Goal: Transaction & Acquisition: Purchase product/service

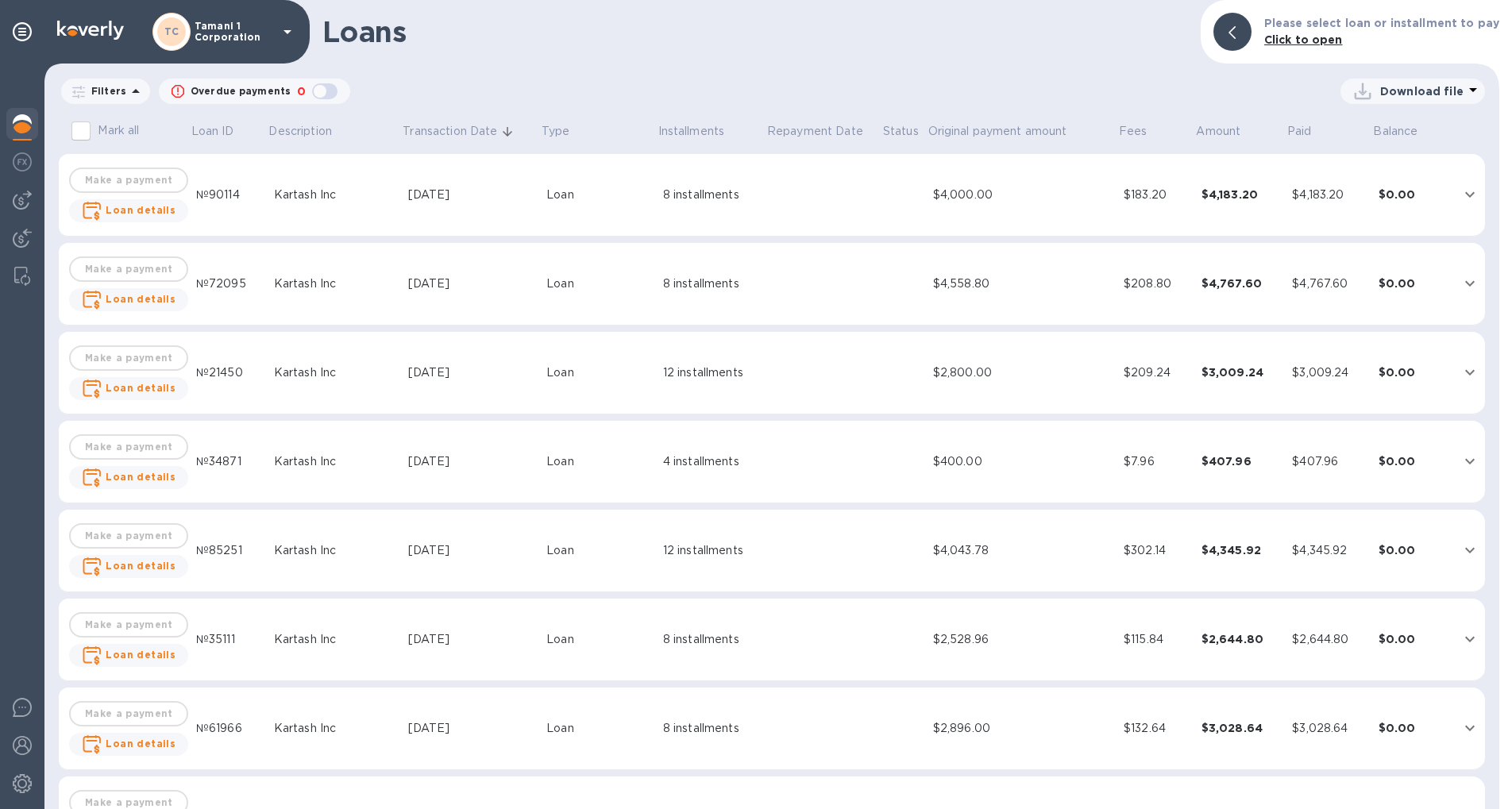
scroll to position [418, 0]
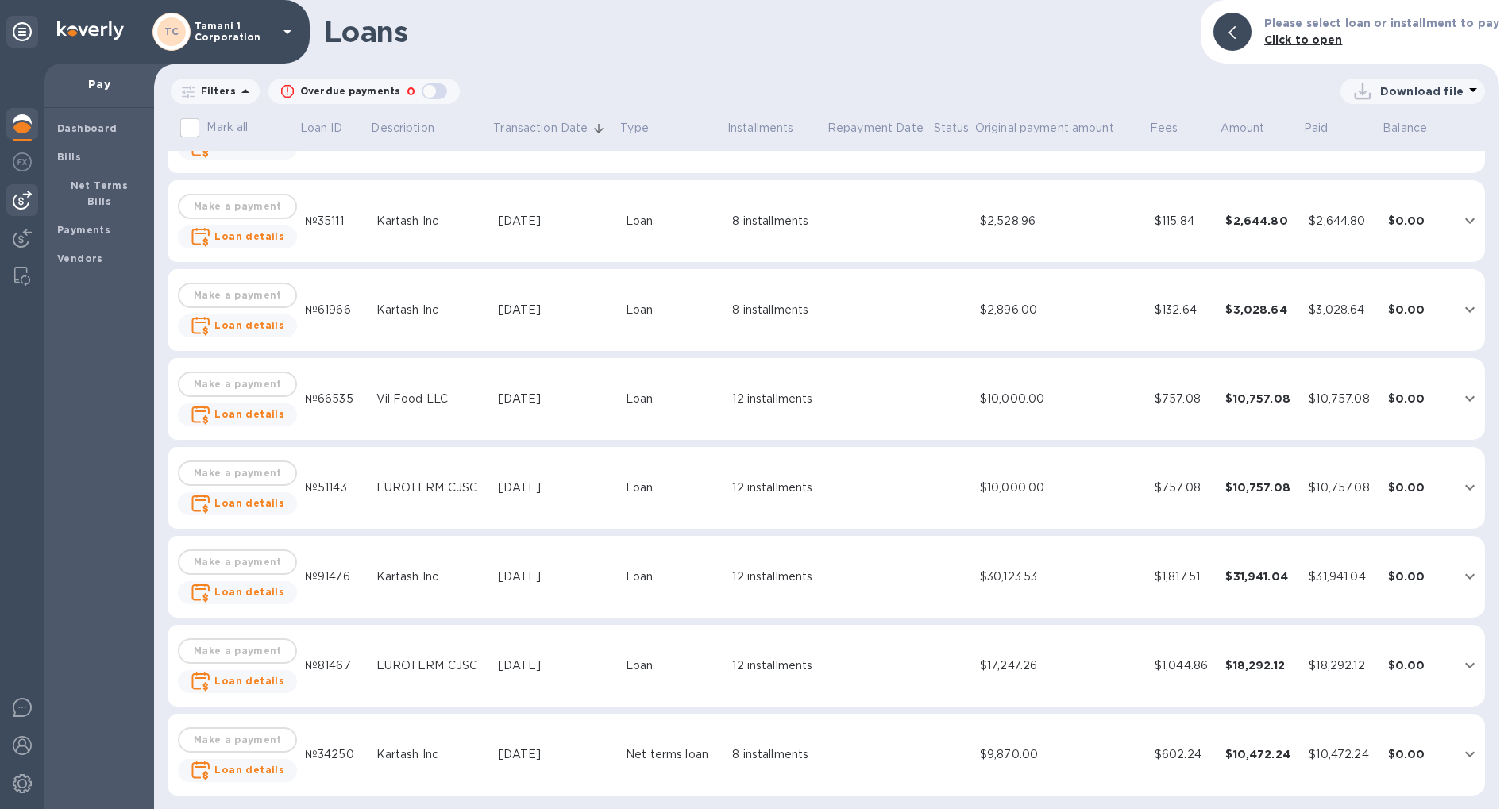
click at [20, 200] on img at bounding box center [22, 200] width 19 height 19
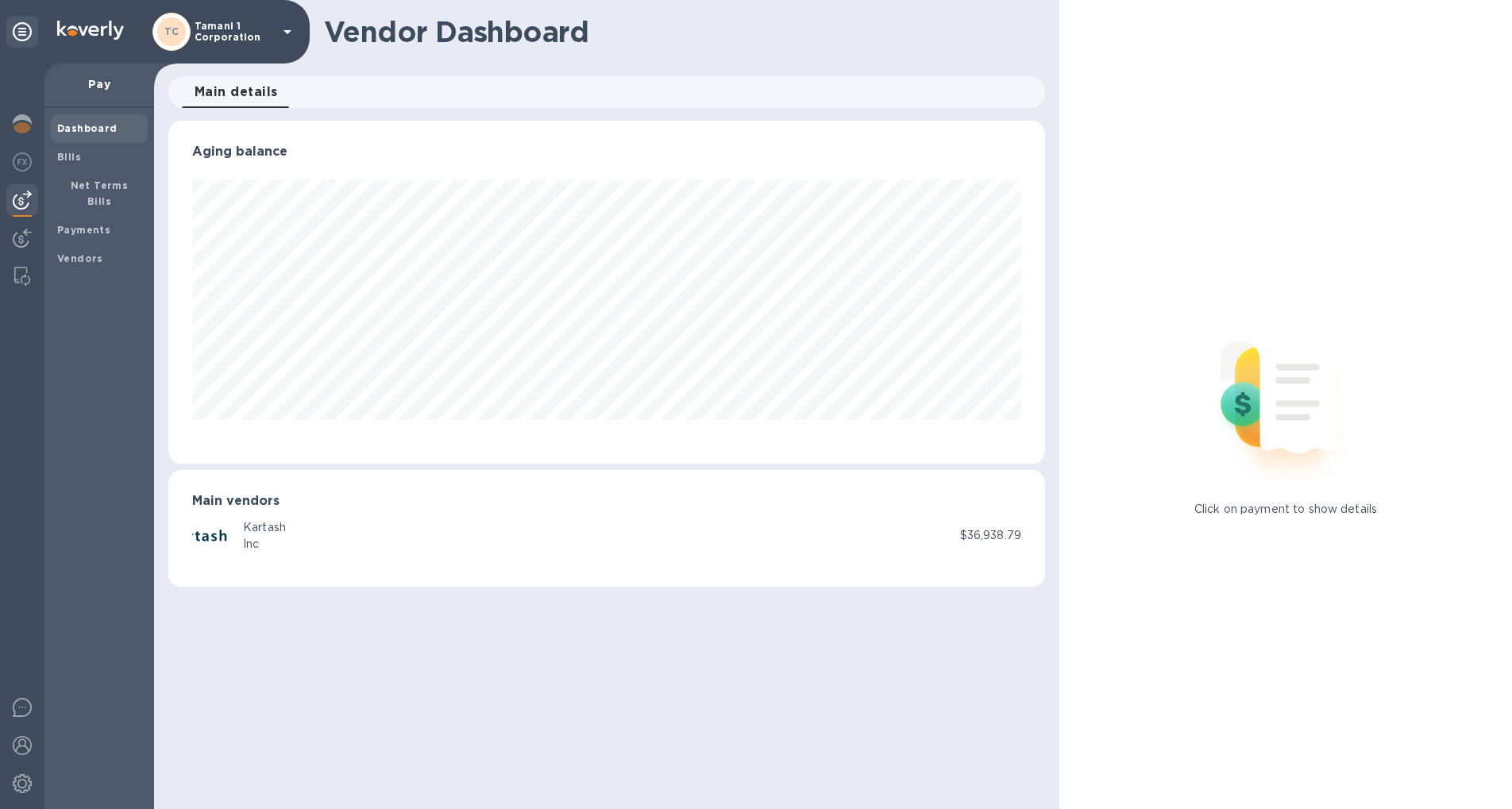
scroll to position [343, 877]
click at [37, 139] on div at bounding box center [23, 125] width 32 height 35
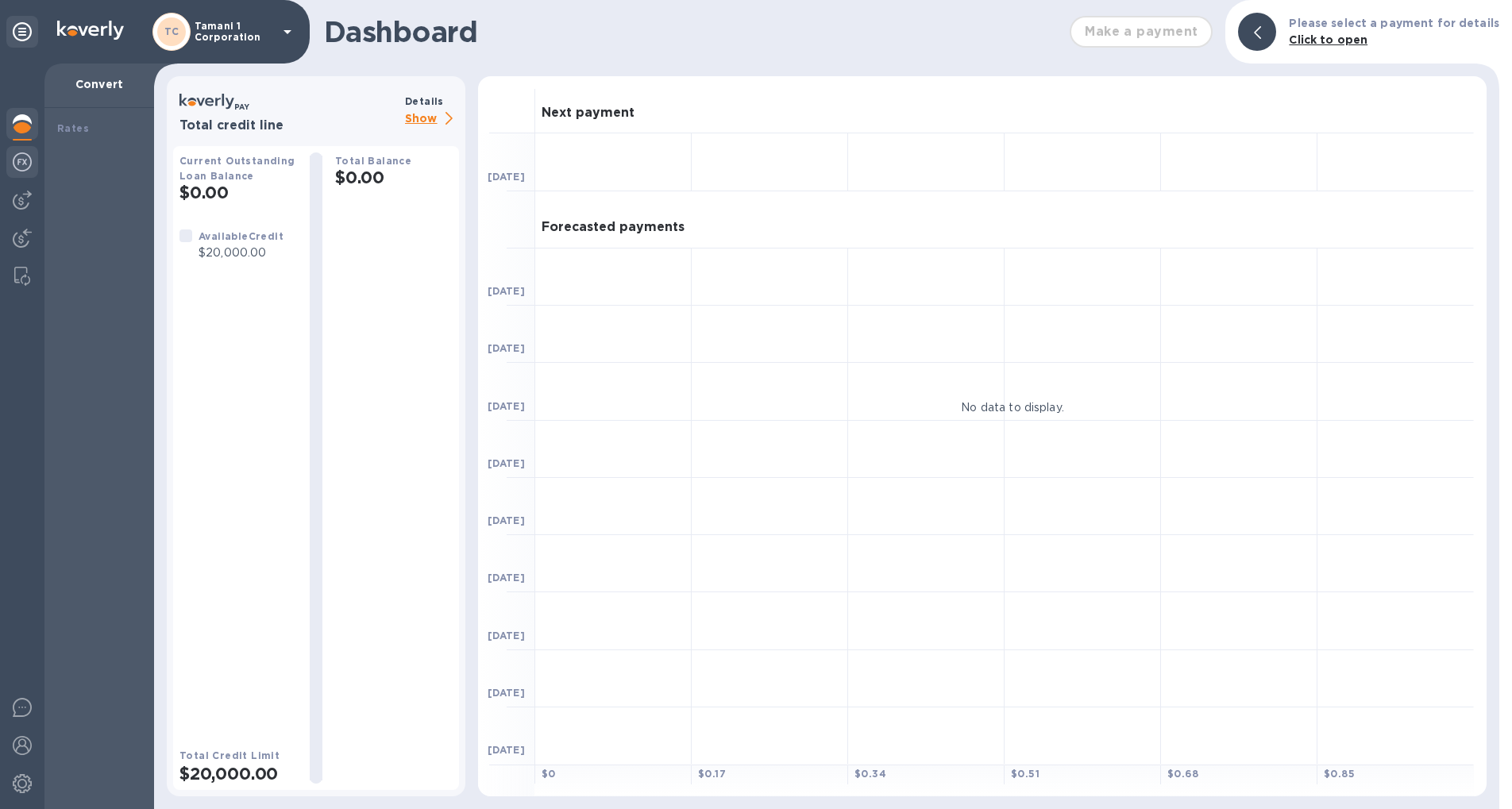
click at [28, 164] on img at bounding box center [22, 162] width 19 height 19
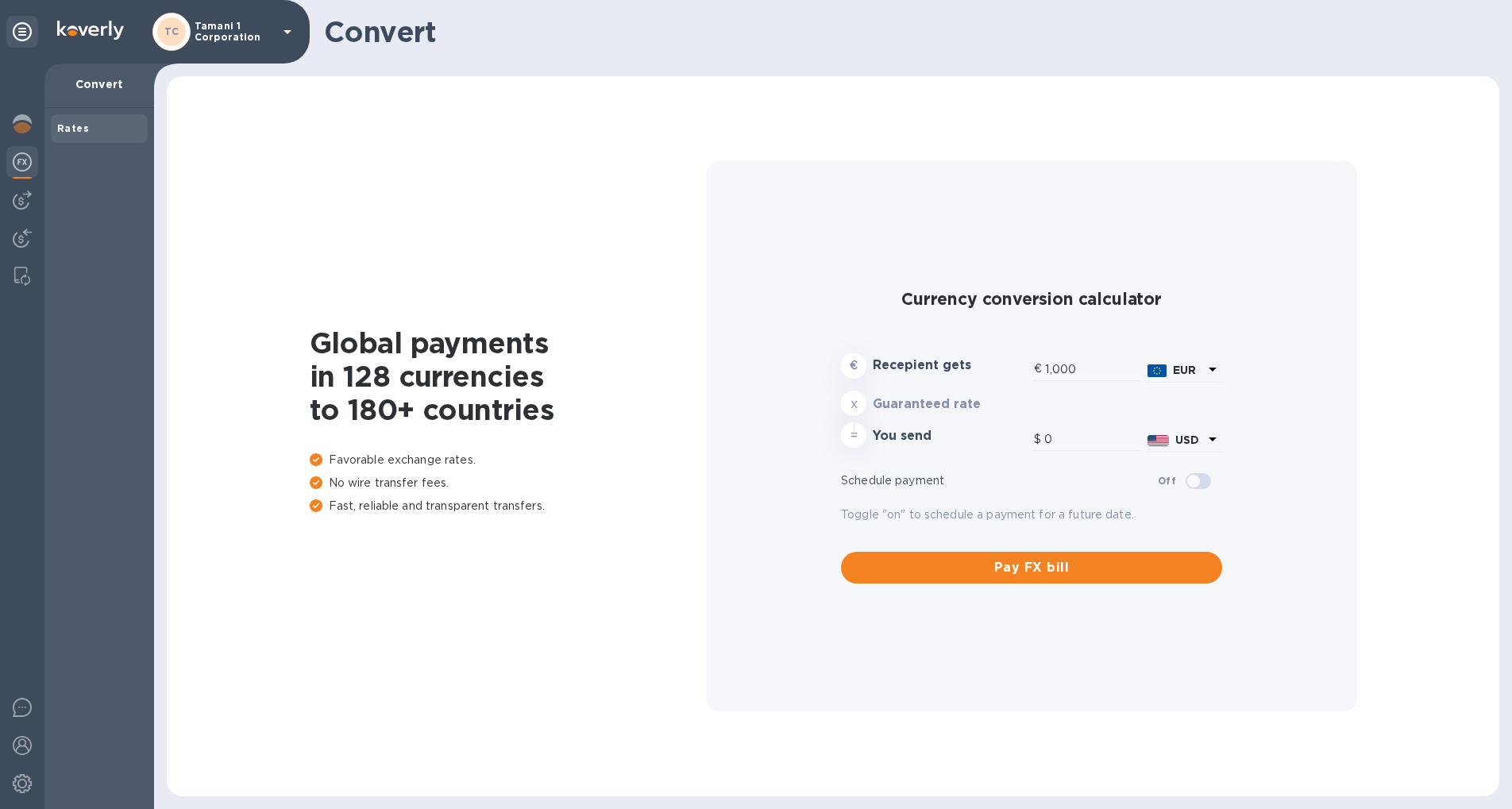
type input "1,191.85"
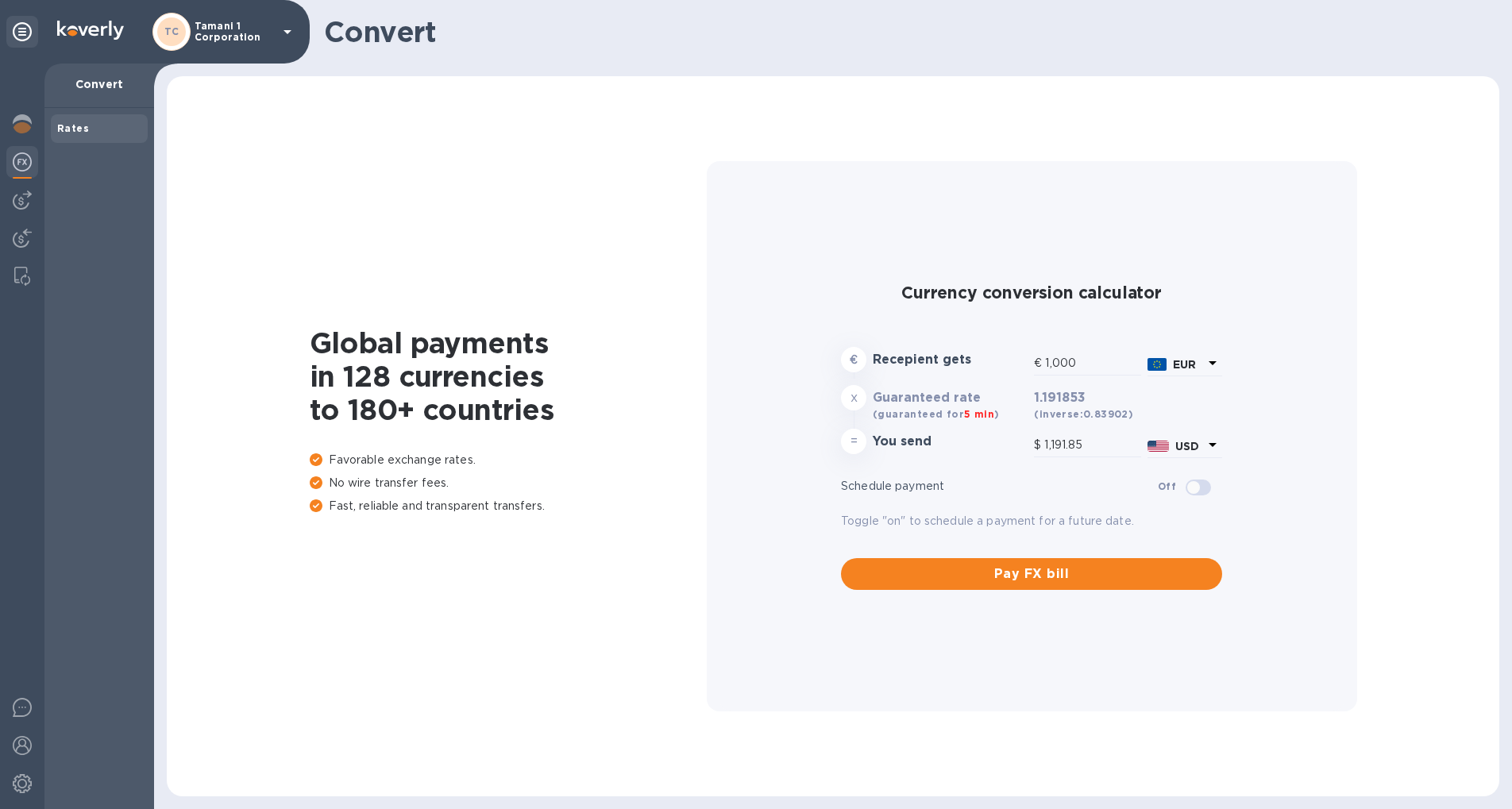
click at [23, 167] on img at bounding box center [22, 162] width 19 height 19
click at [24, 190] on div at bounding box center [23, 201] width 32 height 32
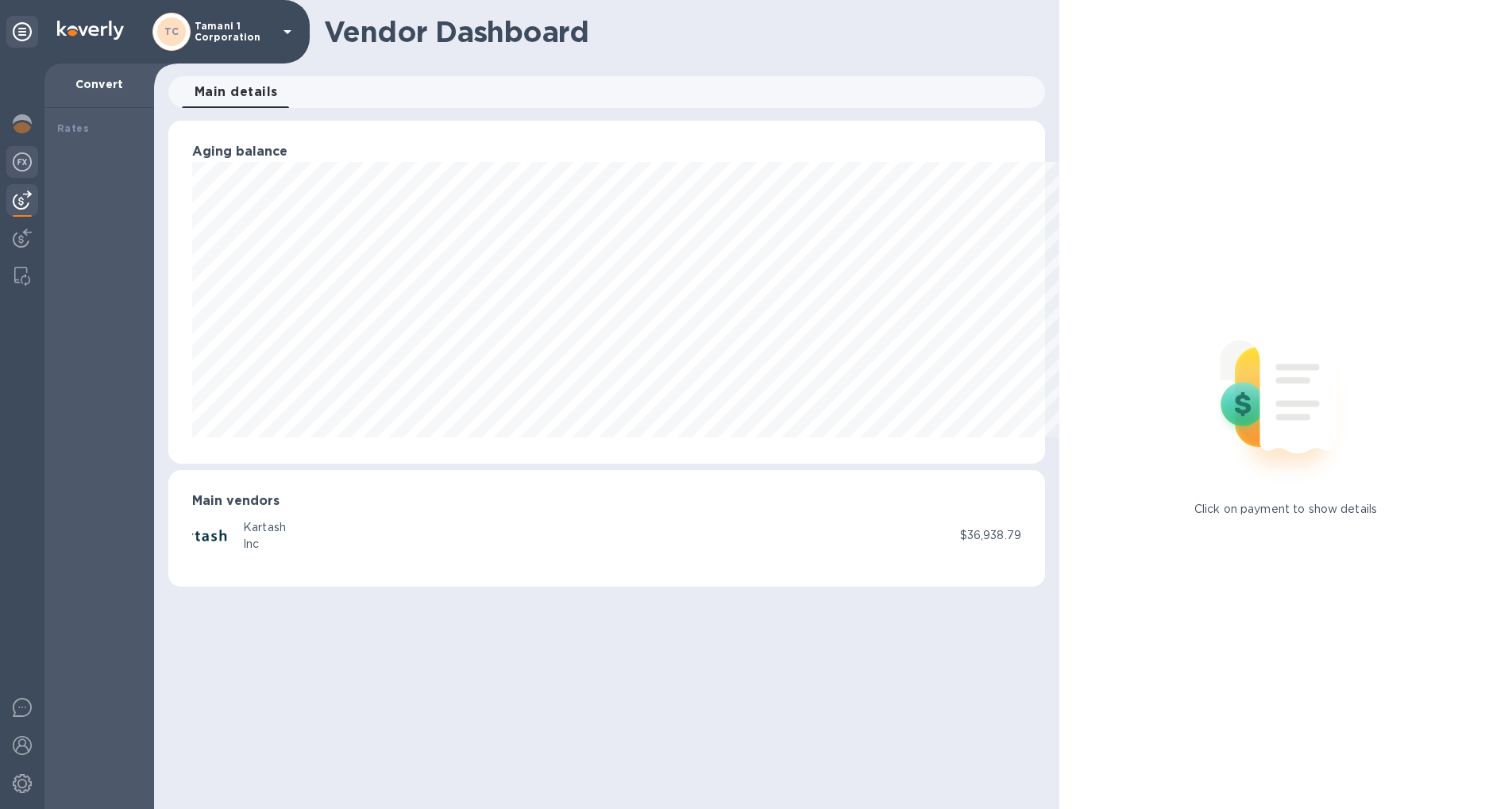
scroll to position [793523, 793471]
click at [33, 169] on div at bounding box center [23, 163] width 32 height 35
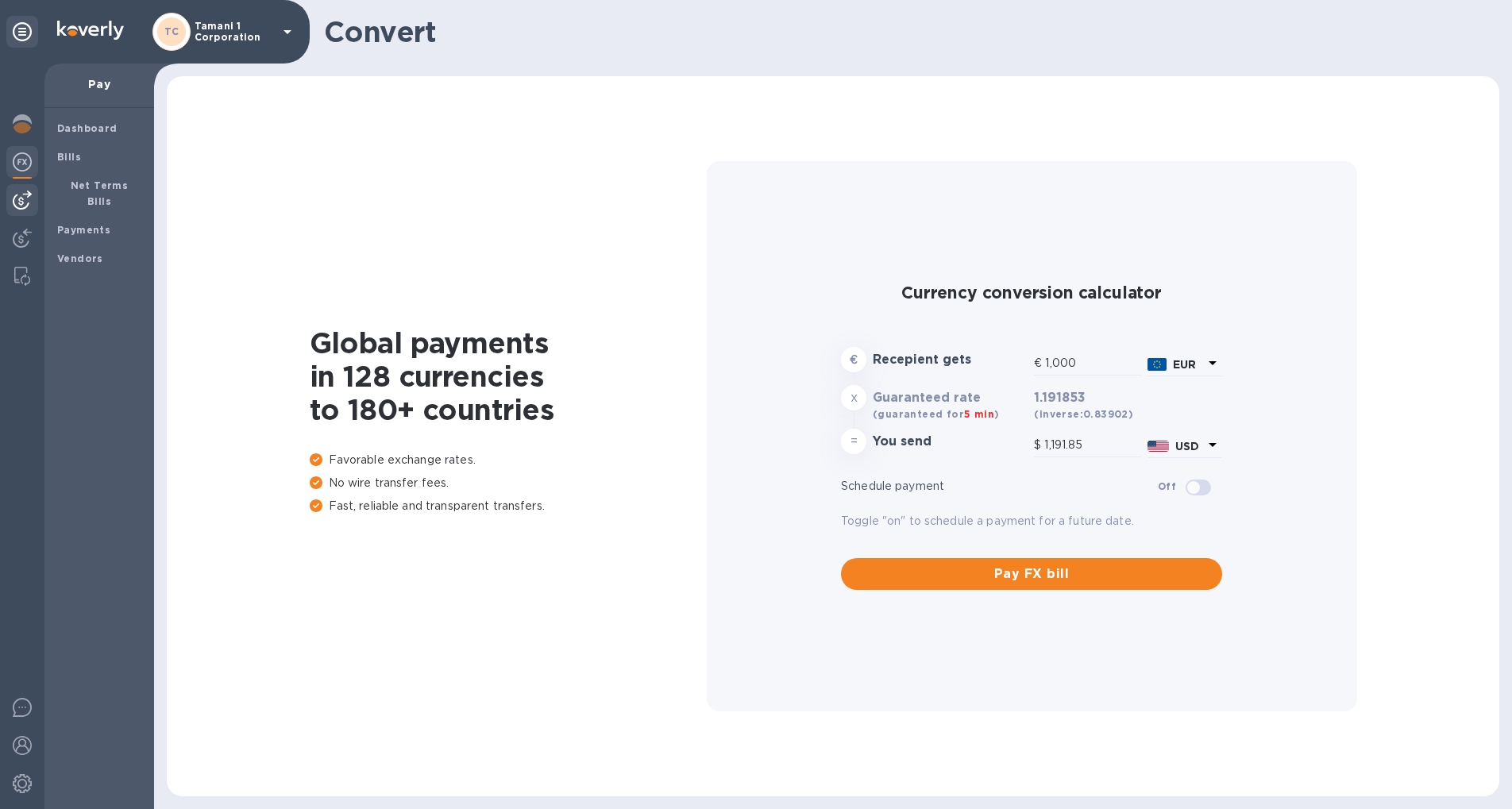
click at [10, 205] on div at bounding box center [23, 201] width 32 height 32
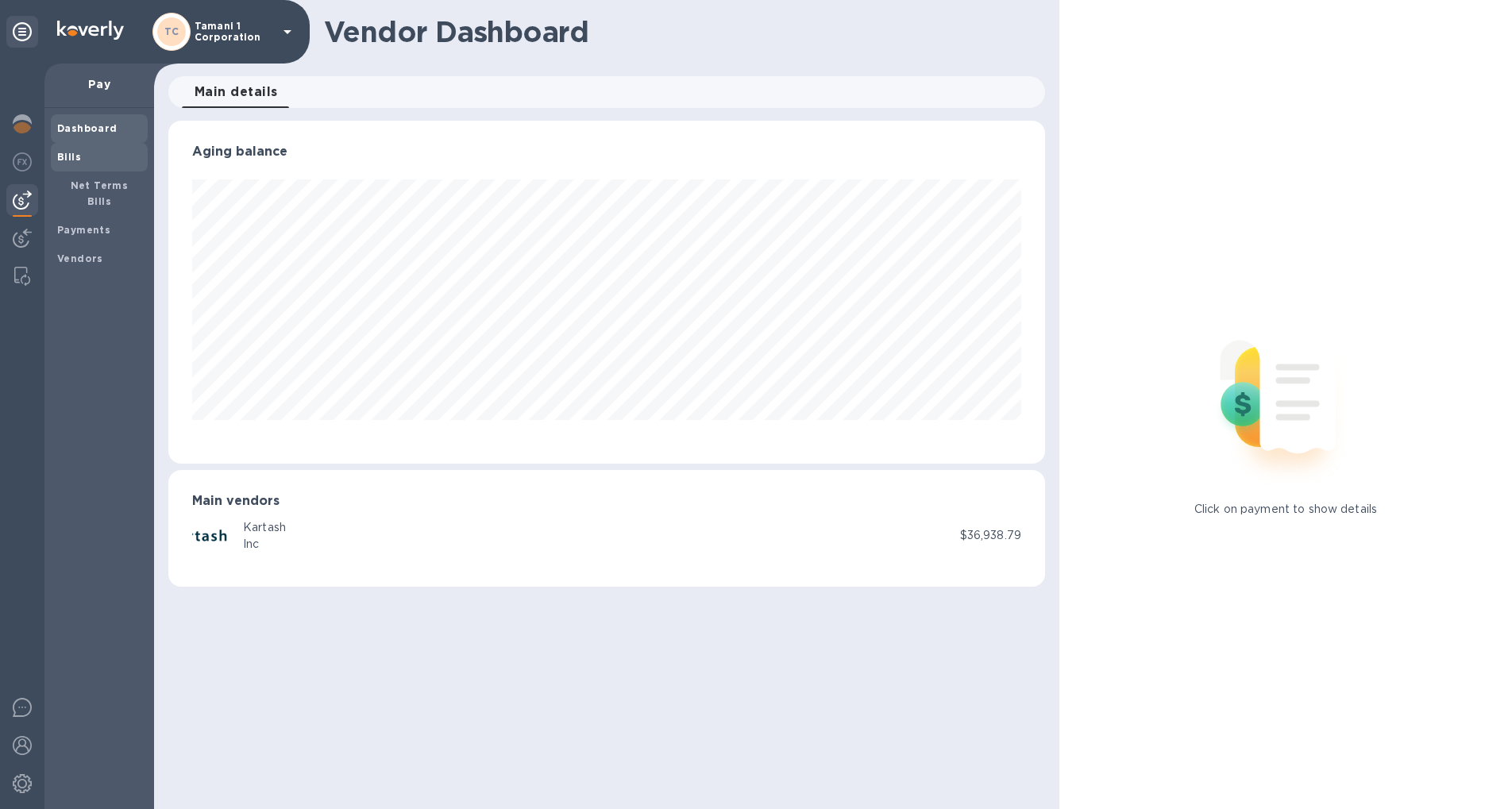
scroll to position [343, 877]
click at [72, 156] on b "Bills" at bounding box center [68, 156] width 24 height 12
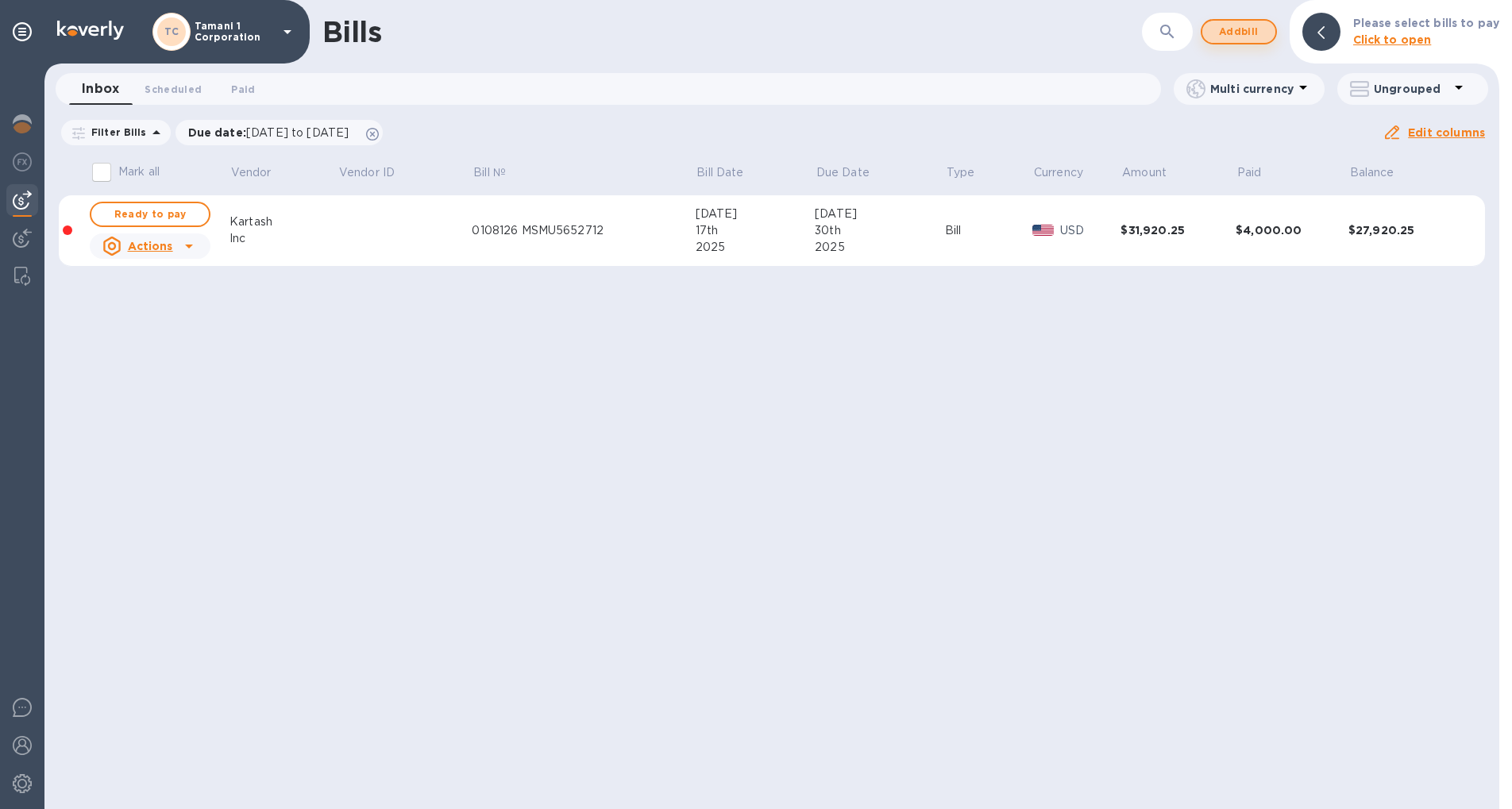
click at [1245, 26] on span "Add bill" at bounding box center [1239, 31] width 47 height 19
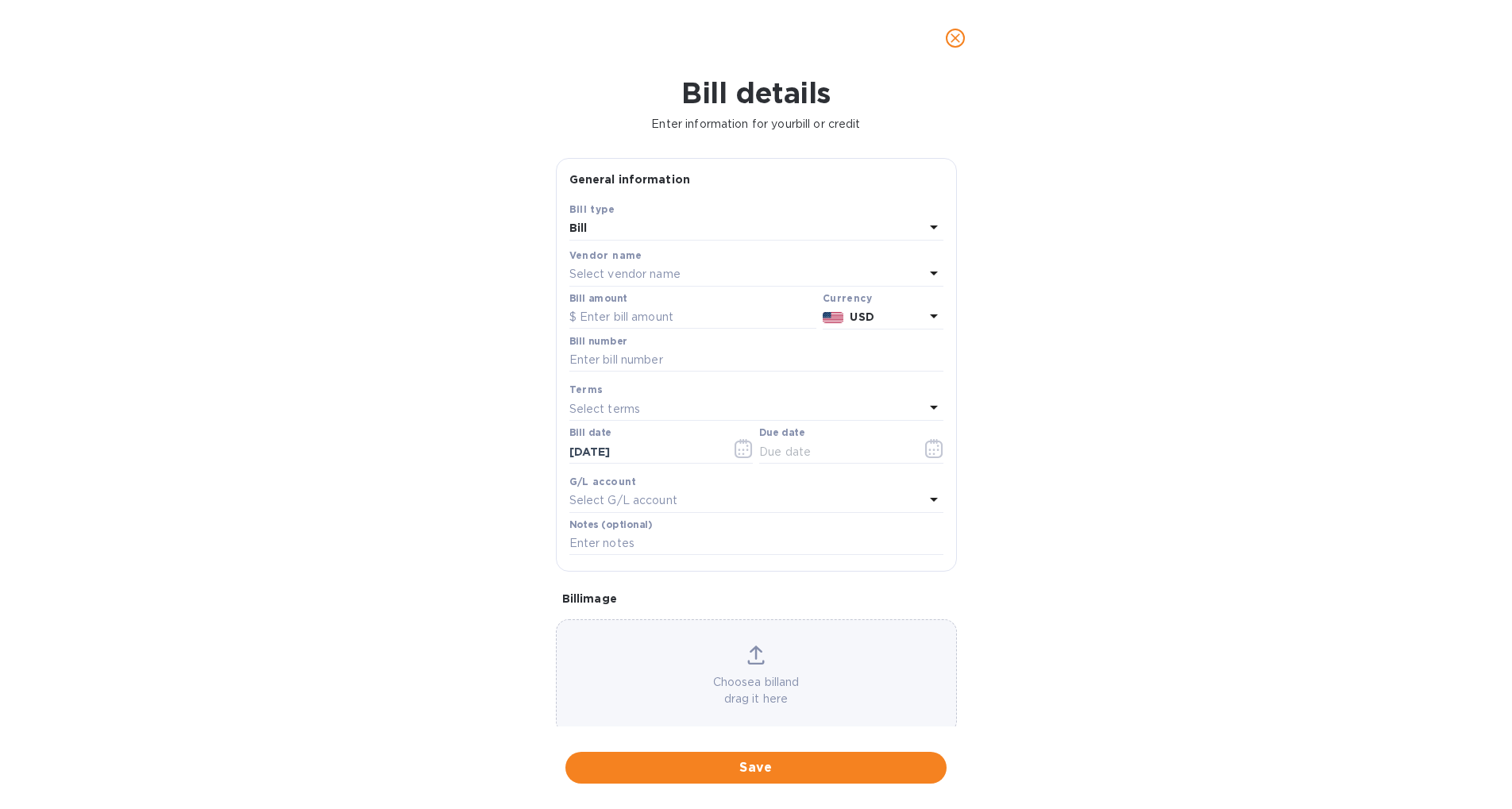
click at [759, 223] on div "Bill" at bounding box center [747, 228] width 355 height 22
click at [752, 254] on div "Bill" at bounding box center [750, 265] width 348 height 29
click at [743, 265] on div "Select vendor name" at bounding box center [747, 274] width 355 height 22
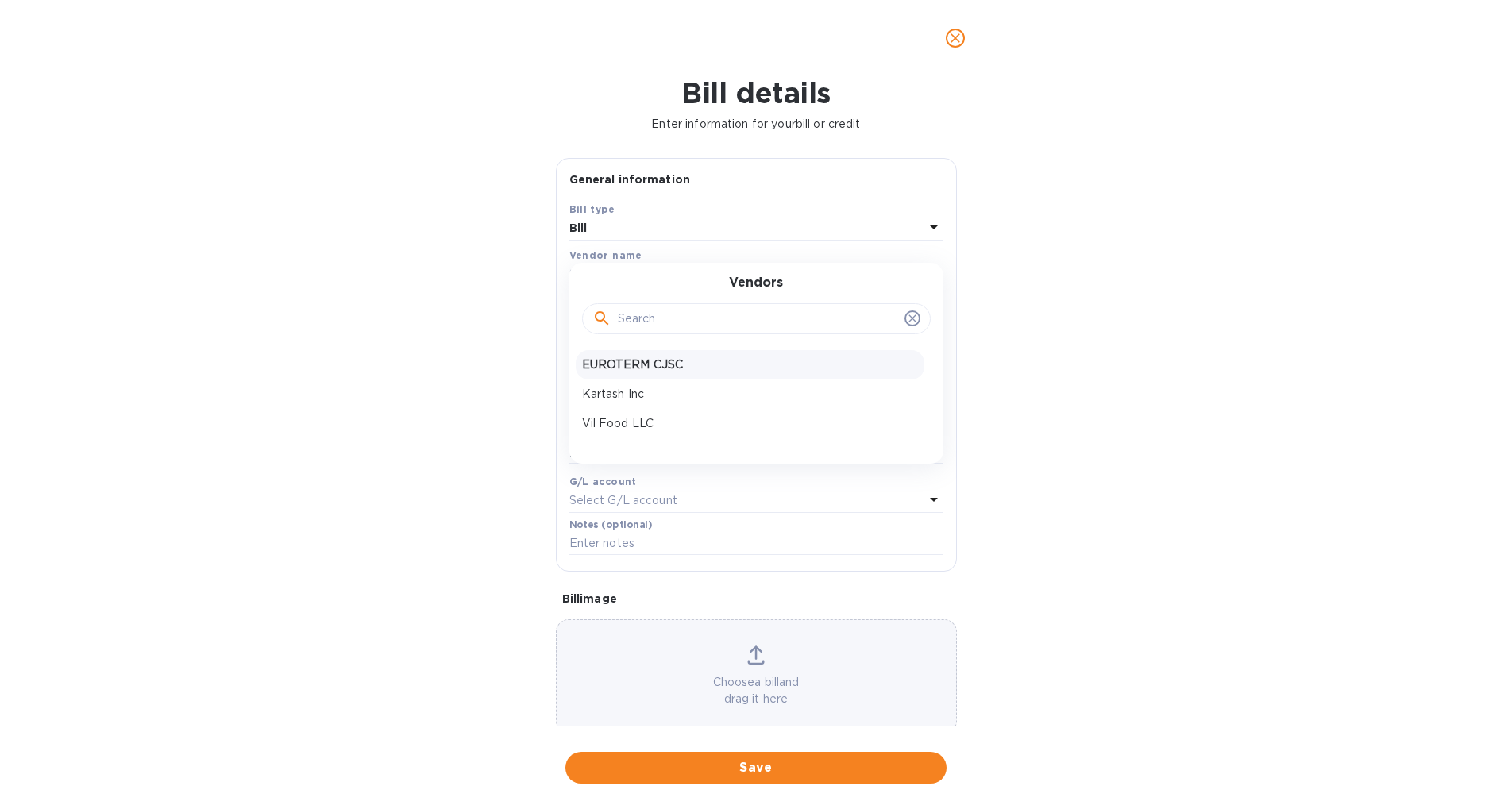
click at [721, 365] on p "EUROTERM CJSC" at bounding box center [750, 365] width 336 height 17
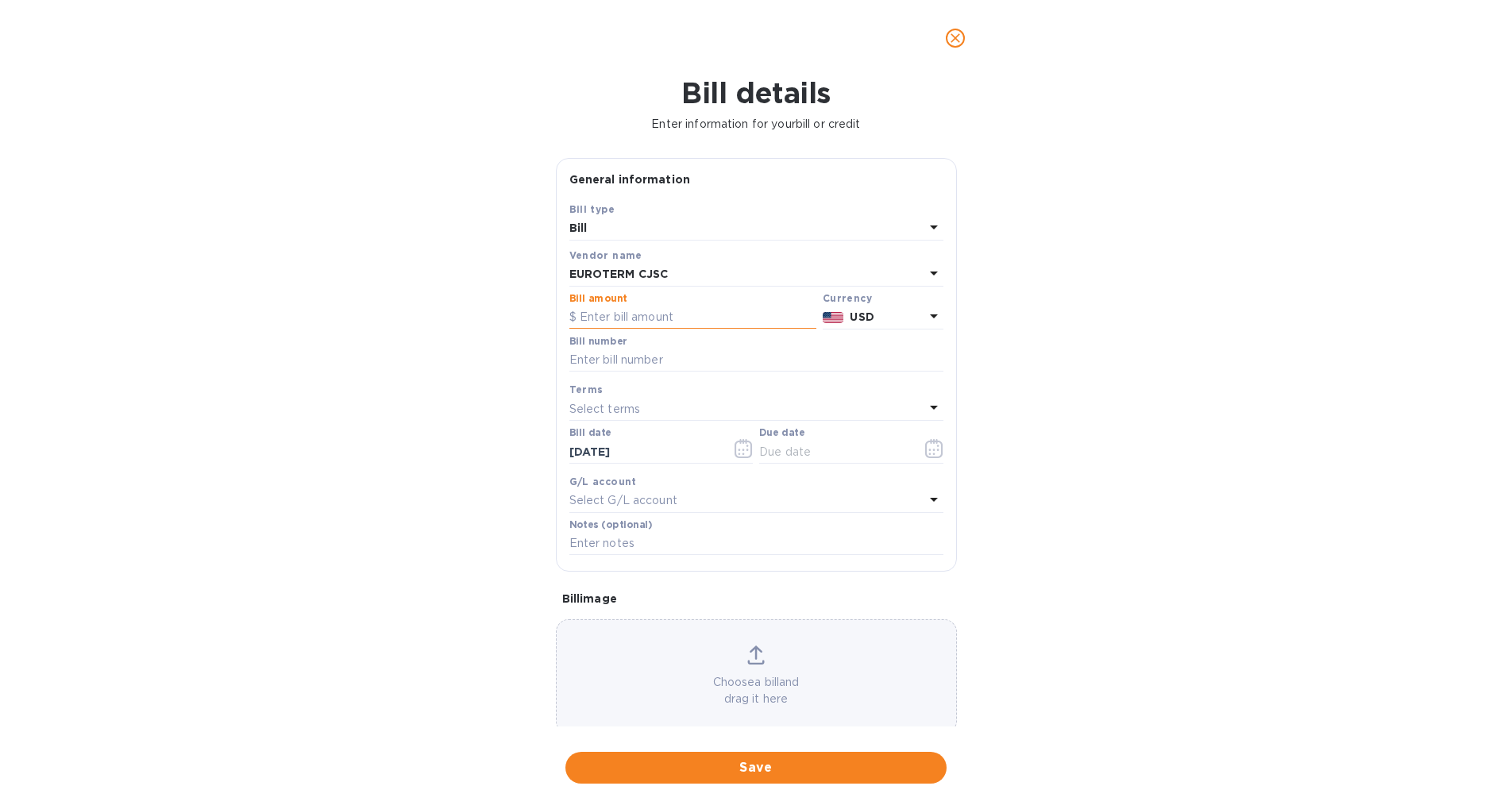
click at [714, 317] on input "text" at bounding box center [693, 317] width 247 height 24
type input "5,000"
click at [1208, 319] on div "Bill details Enter information for your bill or credit General information Save…" at bounding box center [756, 443] width 1512 height 732
click at [682, 361] on input "text" at bounding box center [756, 360] width 374 height 24
type input "INV 1359"
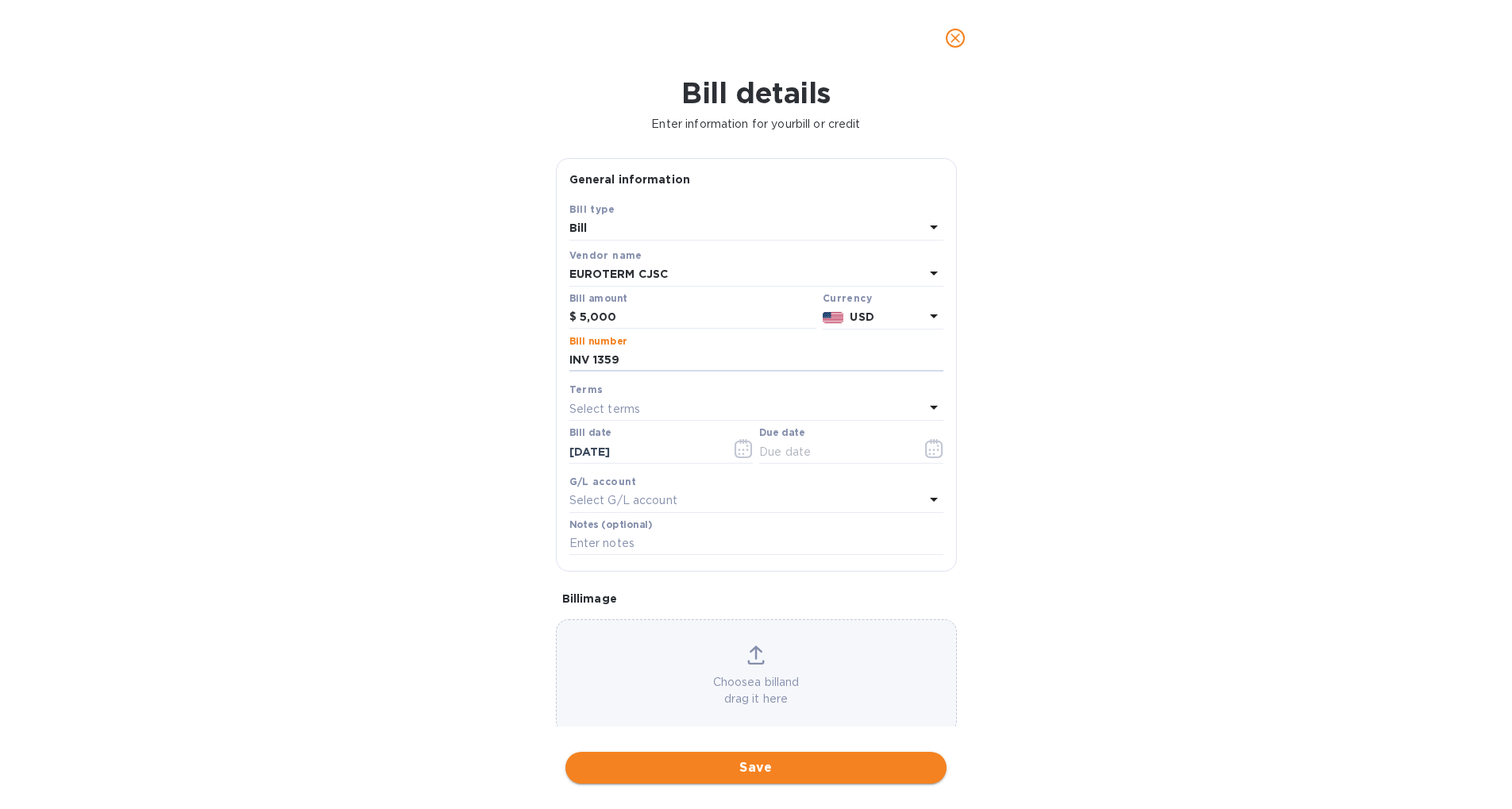
click at [805, 765] on span "Save" at bounding box center [756, 767] width 356 height 19
click at [846, 453] on input "text" at bounding box center [834, 451] width 151 height 24
type input "9_/__/____"
type input "[DATE]"
click at [785, 757] on button "Save" at bounding box center [756, 768] width 382 height 32
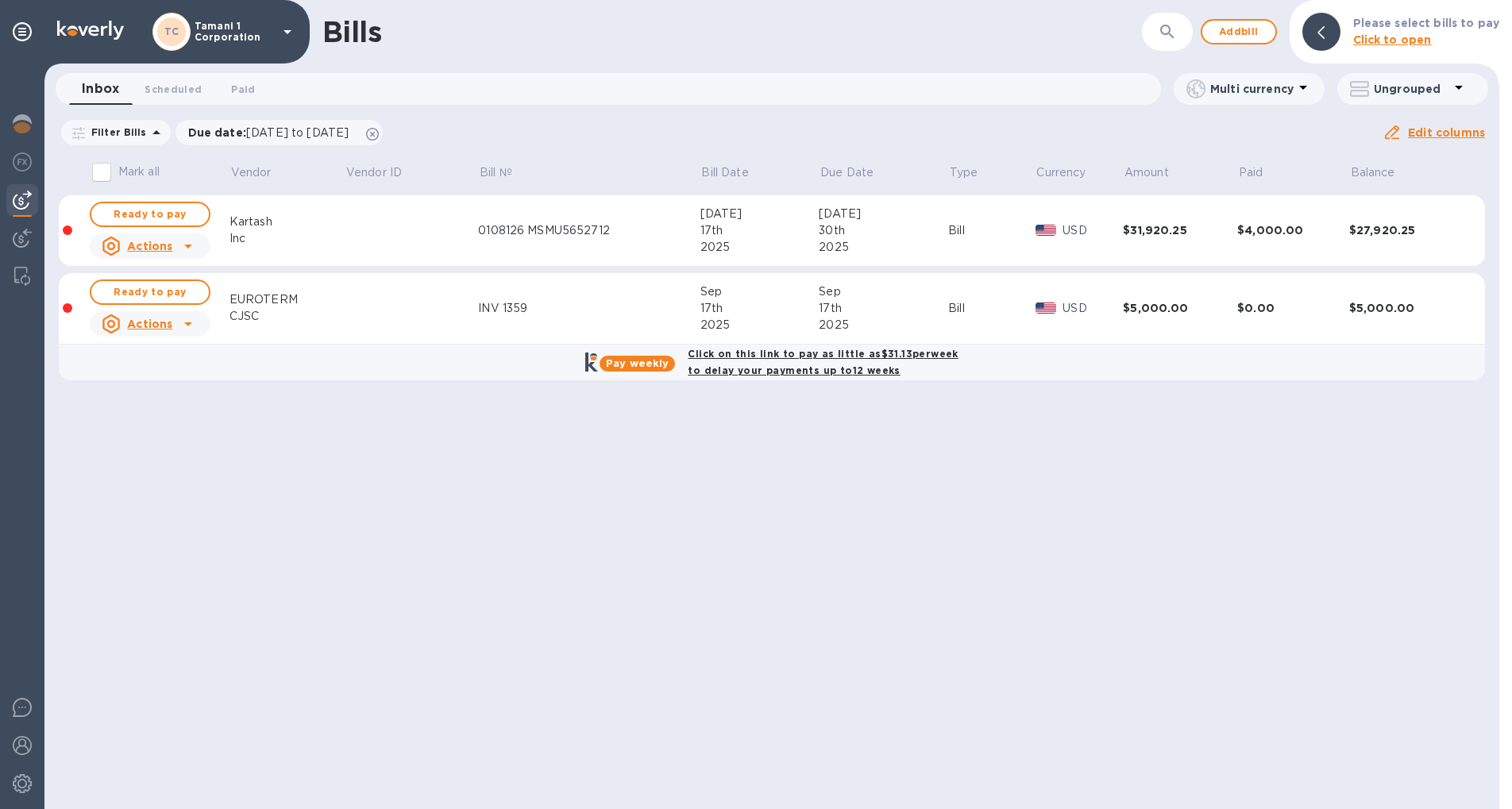
click at [856, 450] on div "Bills ​ Add bill Please select bills to pay Click to open Inbox 0 Scheduled 0 P…" at bounding box center [772, 404] width 1455 height 809
click at [572, 502] on div "Bills ​ Add bill Please select bills to pay Click to open Inbox 0 Scheduled 0 P…" at bounding box center [772, 404] width 1455 height 809
click at [818, 683] on div "Bills ​ Add bill Please select bills to pay Click to open Inbox 0 Scheduled 0 P…" at bounding box center [772, 404] width 1455 height 809
click at [850, 501] on div "Bills ​ Add bill Please select bills to pay Click to open Inbox 0 Scheduled 0 P…" at bounding box center [772, 404] width 1455 height 809
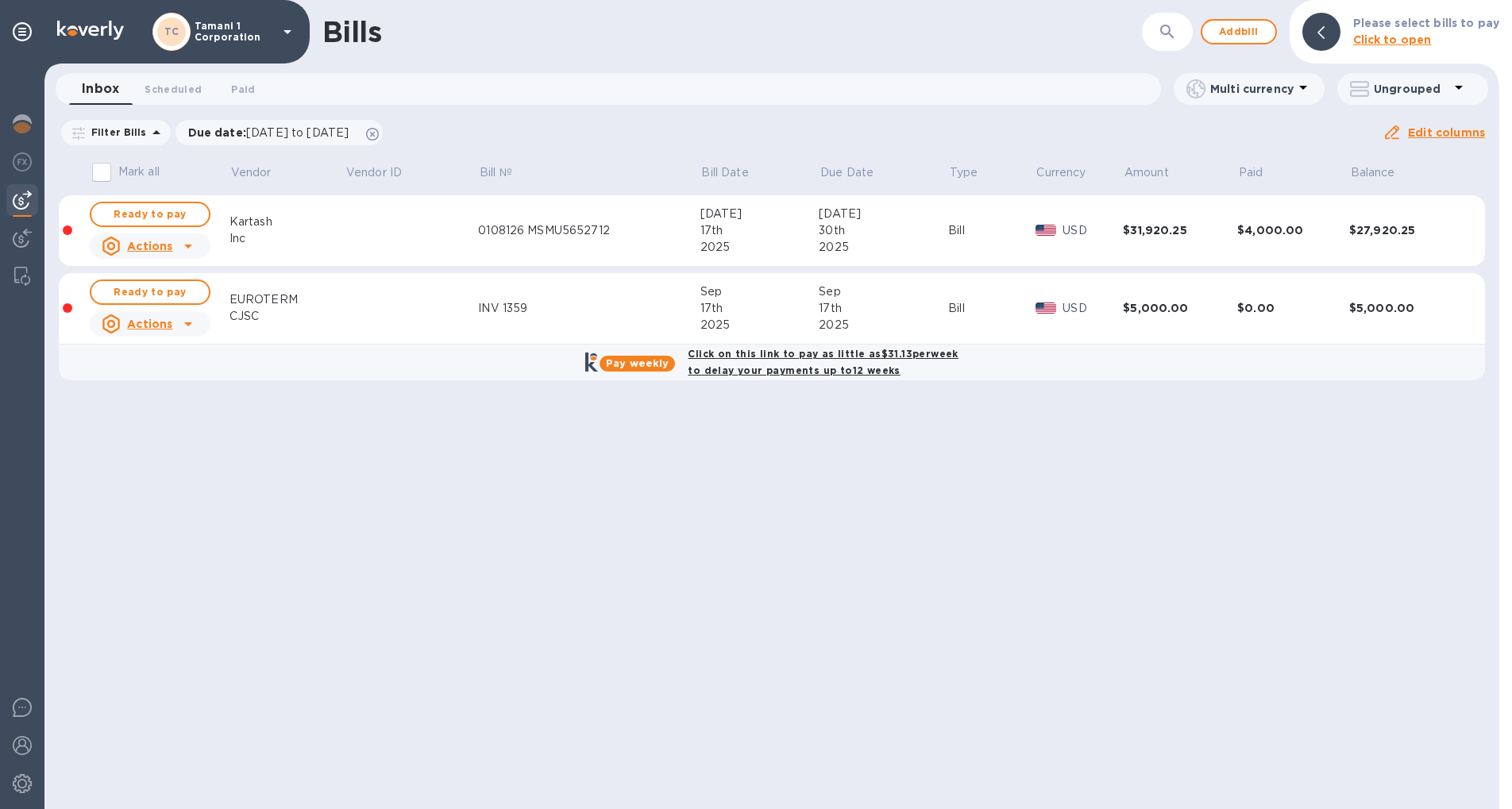
click at [624, 162] on th "Bill №" at bounding box center [589, 175] width 222 height 42
click at [757, 579] on div "Bills ​ Add bill Please select bills to pay Click to open Inbox 0 Scheduled 0 P…" at bounding box center [772, 404] width 1455 height 809
click at [1231, 27] on span "Add bill" at bounding box center [1239, 31] width 47 height 19
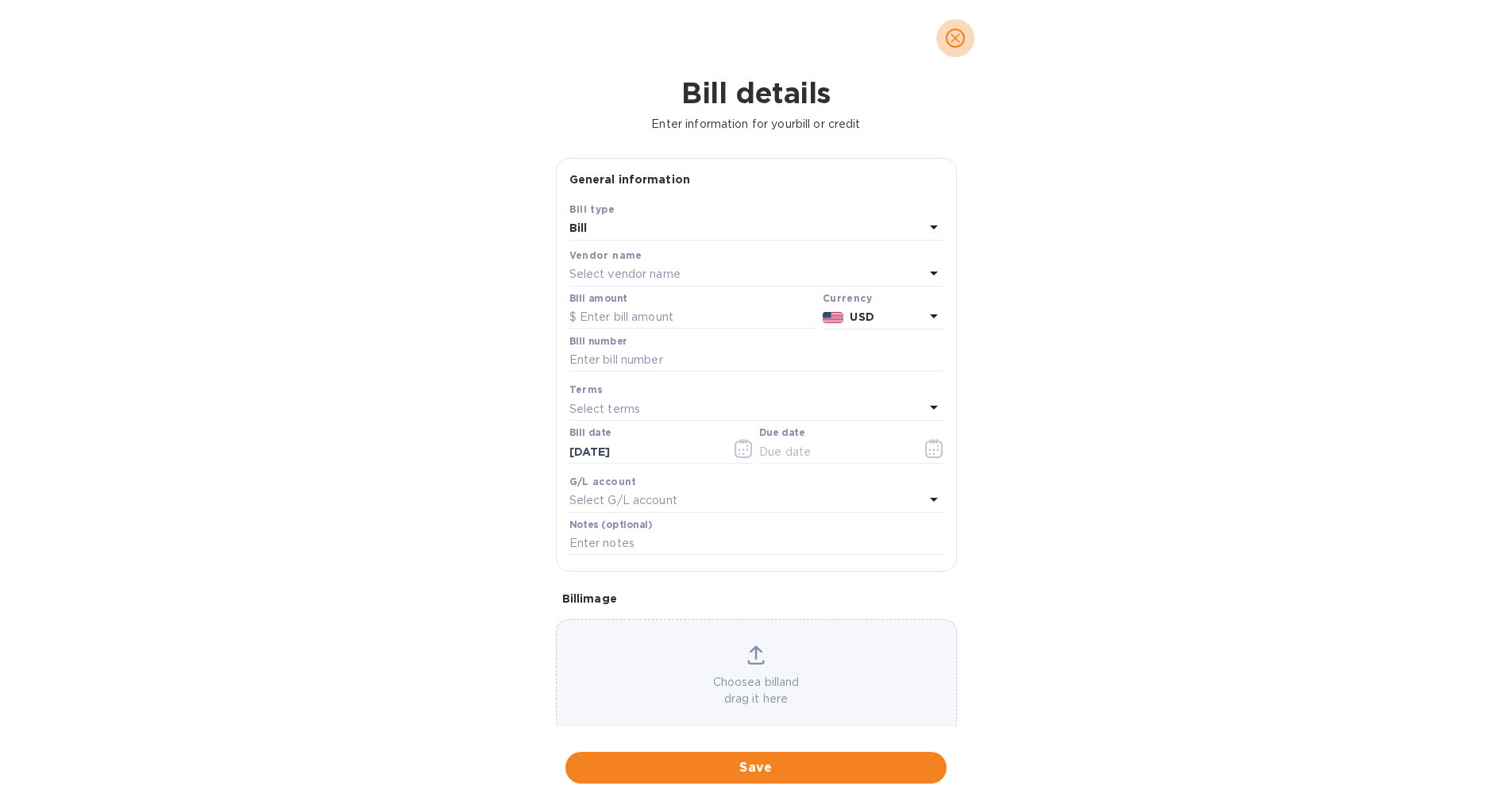
click at [961, 35] on icon "close" at bounding box center [955, 38] width 16 height 16
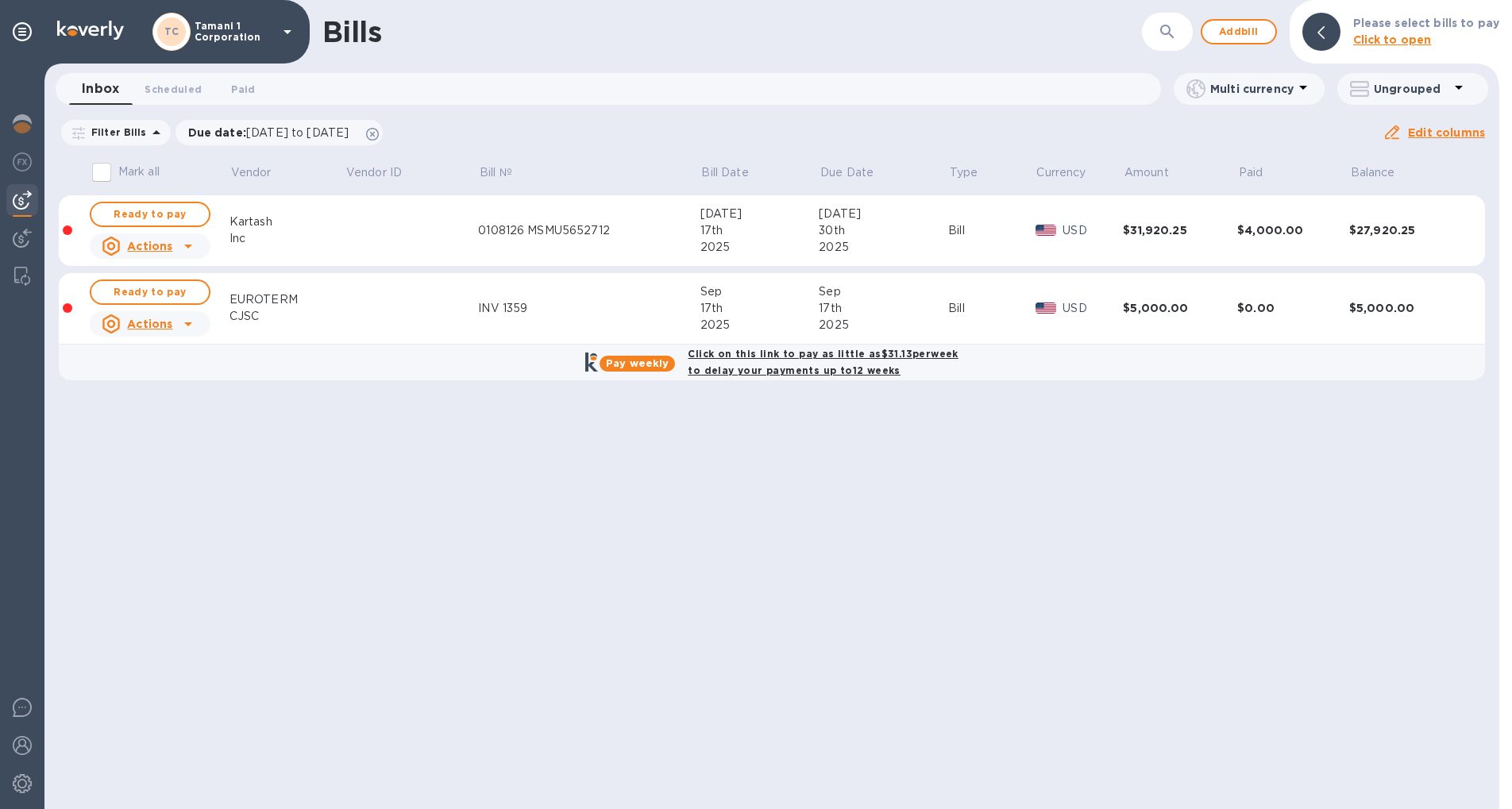
click at [895, 507] on div "Bills ​ Add bill Please select bills to pay Click to open Inbox 0 Scheduled 0 P…" at bounding box center [772, 404] width 1455 height 809
click at [171, 288] on span "Ready to pay" at bounding box center [150, 292] width 92 height 19
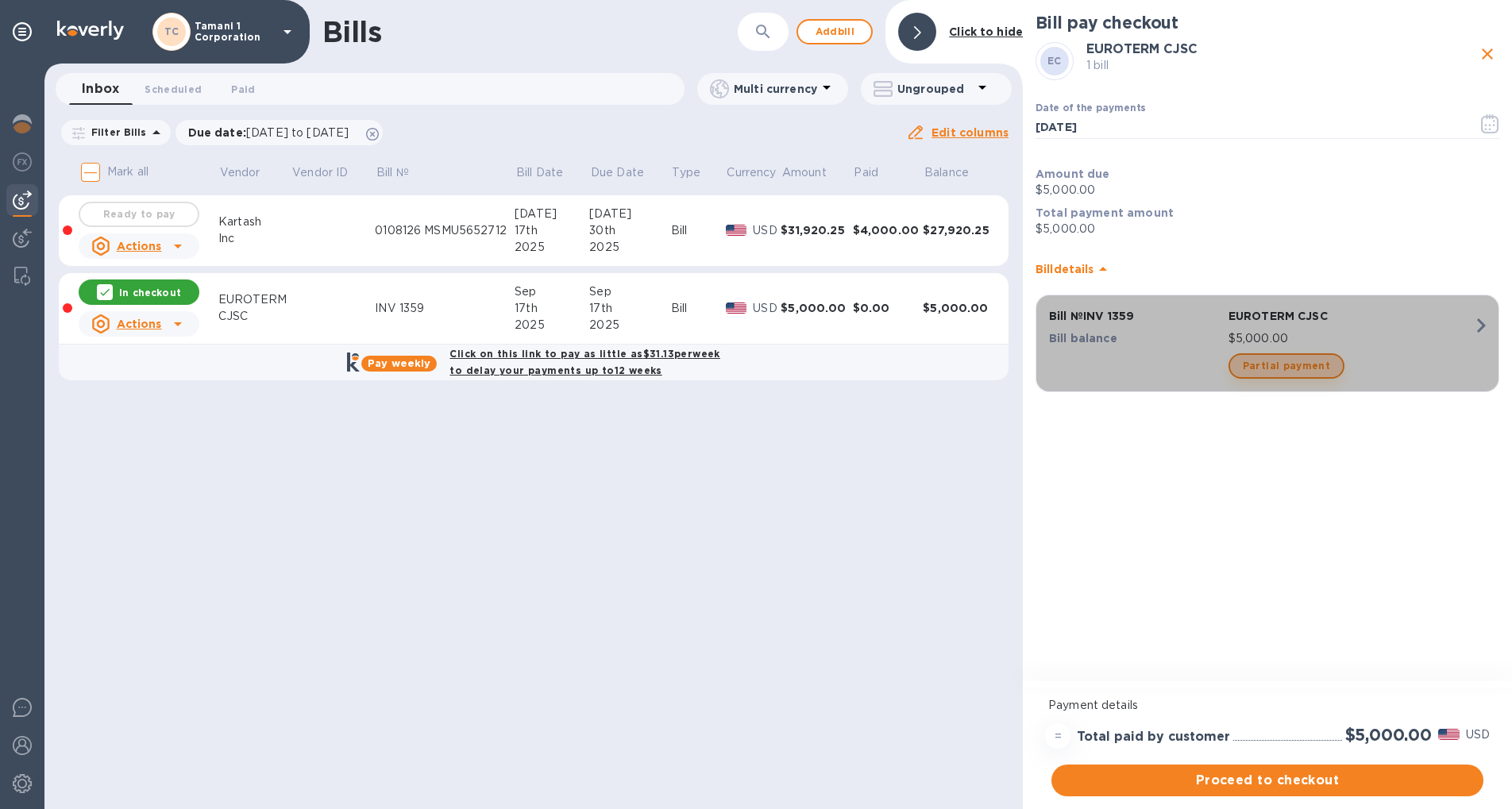
click at [1287, 357] on span "Partial payment" at bounding box center [1287, 366] width 87 height 19
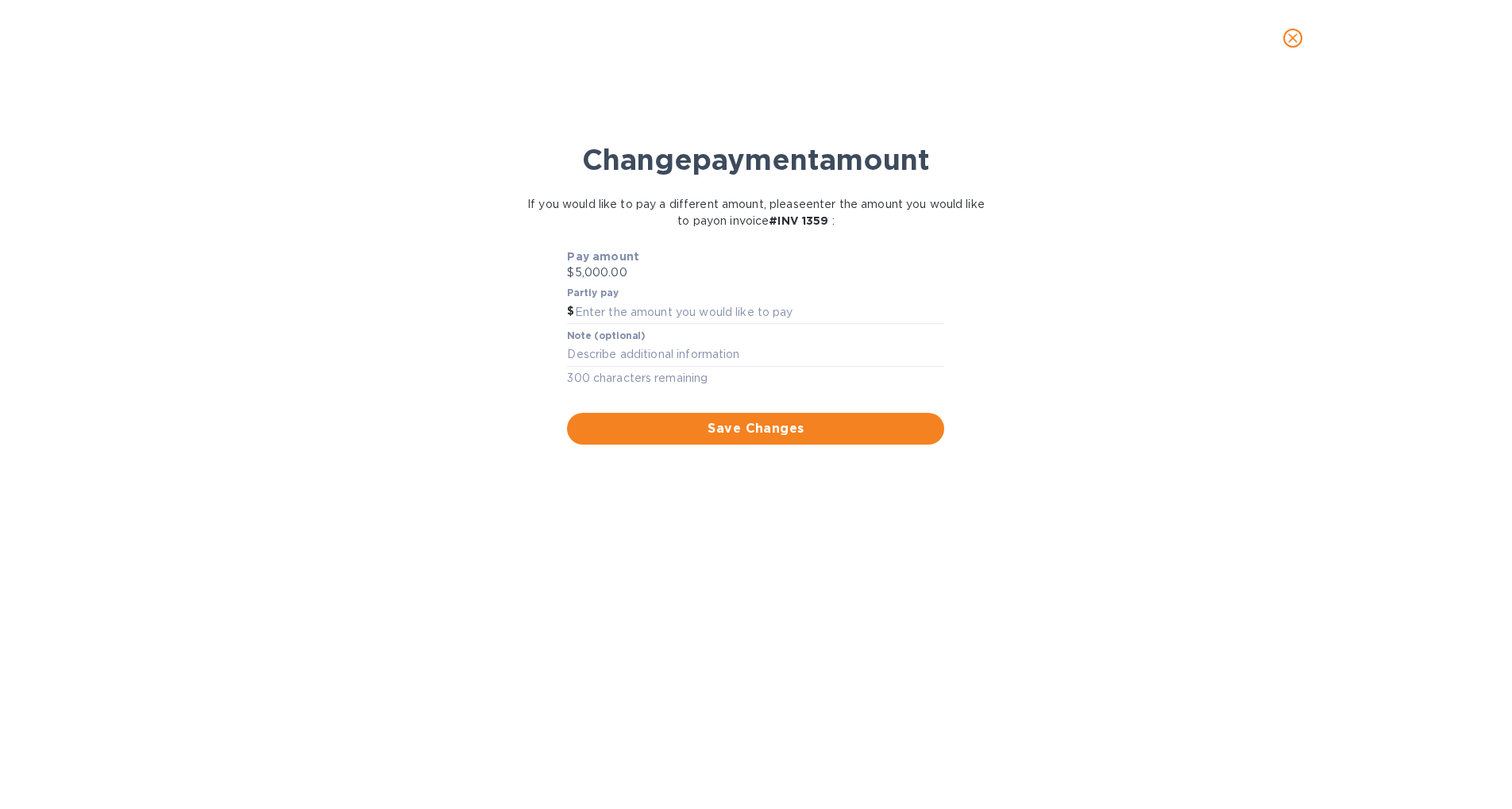
click at [1299, 32] on icon "close" at bounding box center [1293, 38] width 16 height 16
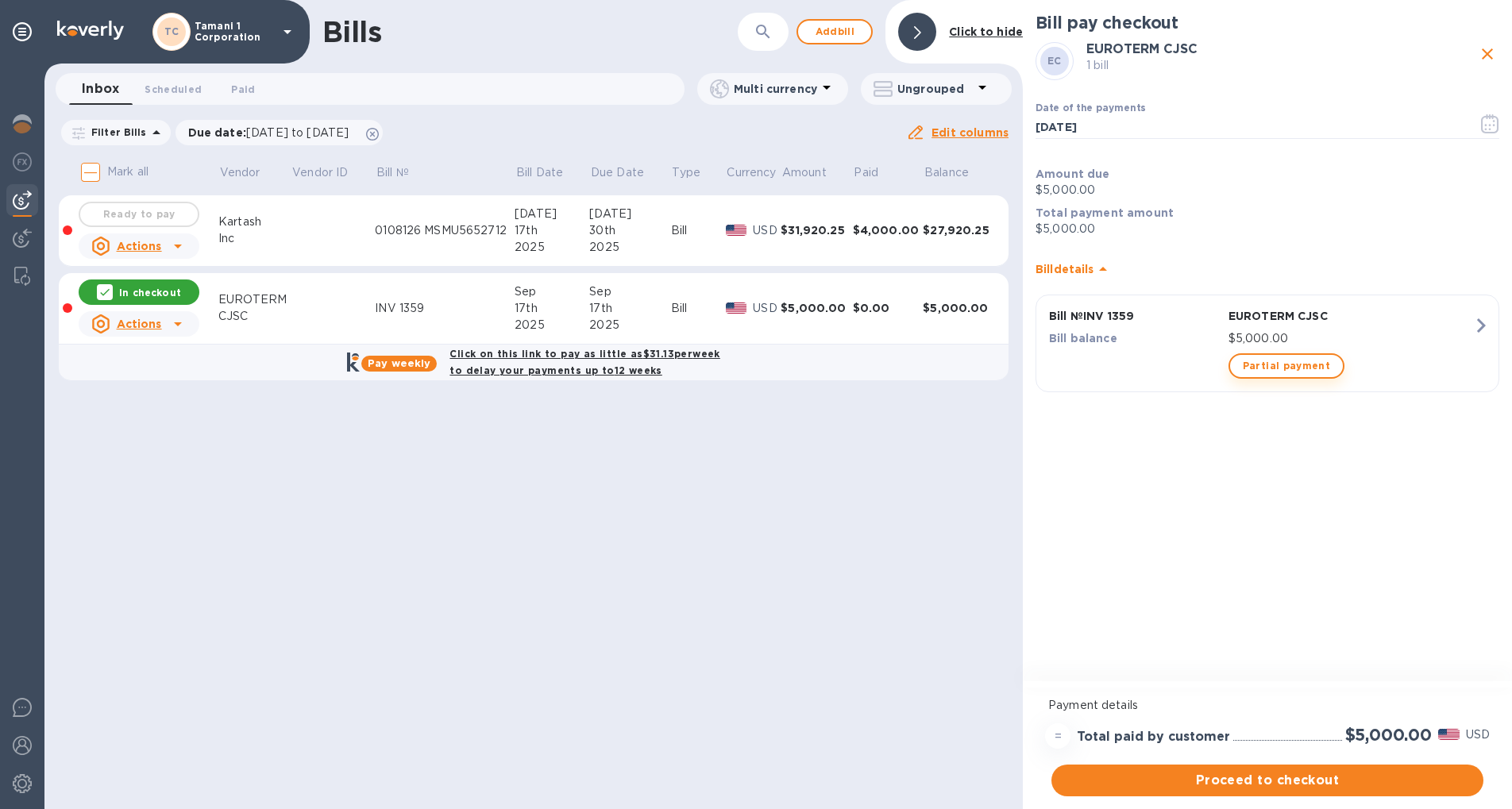
click at [1296, 369] on span "Partial payment" at bounding box center [1287, 366] width 87 height 19
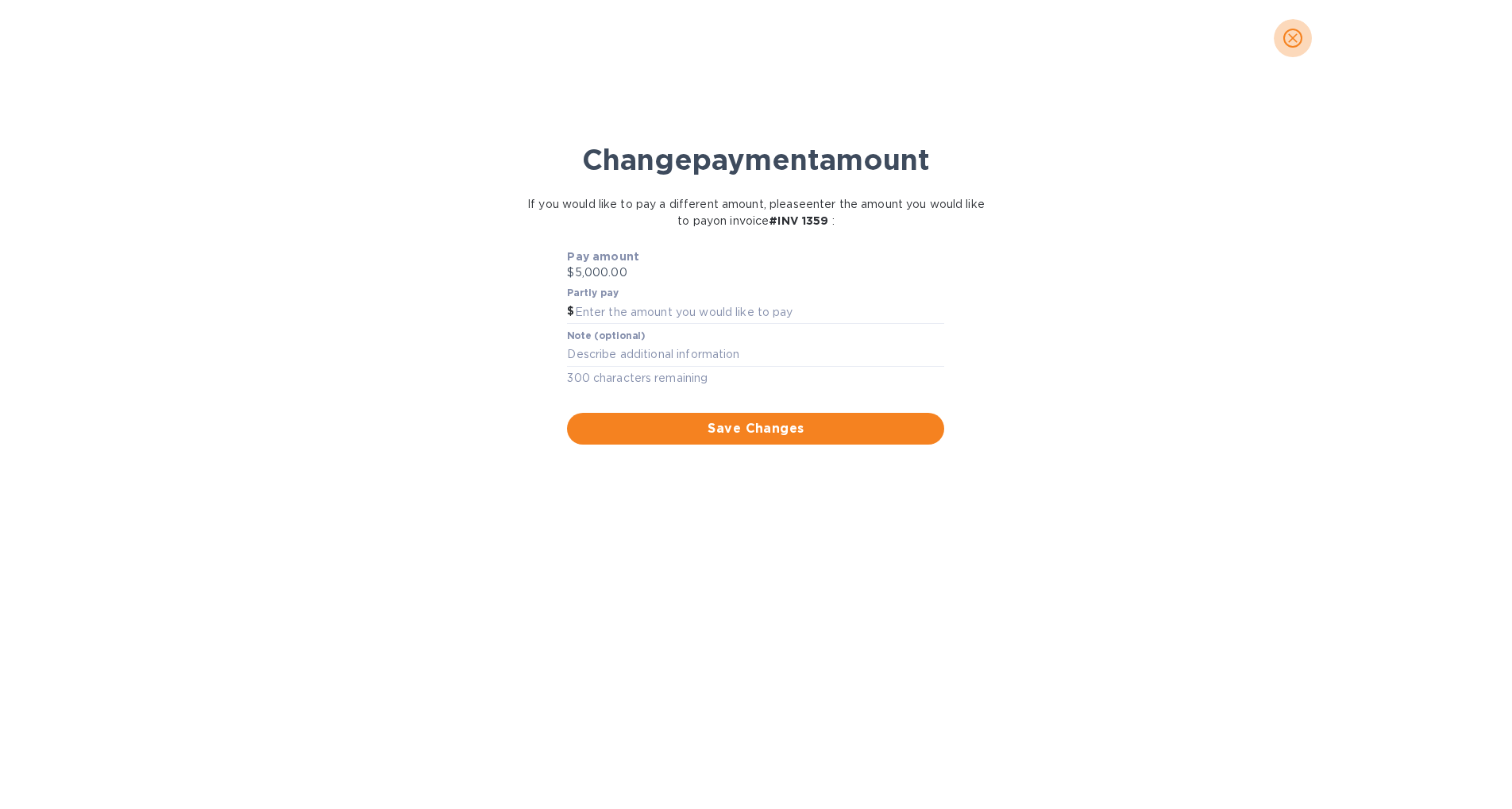
click at [1303, 34] on button "close" at bounding box center [1293, 38] width 38 height 38
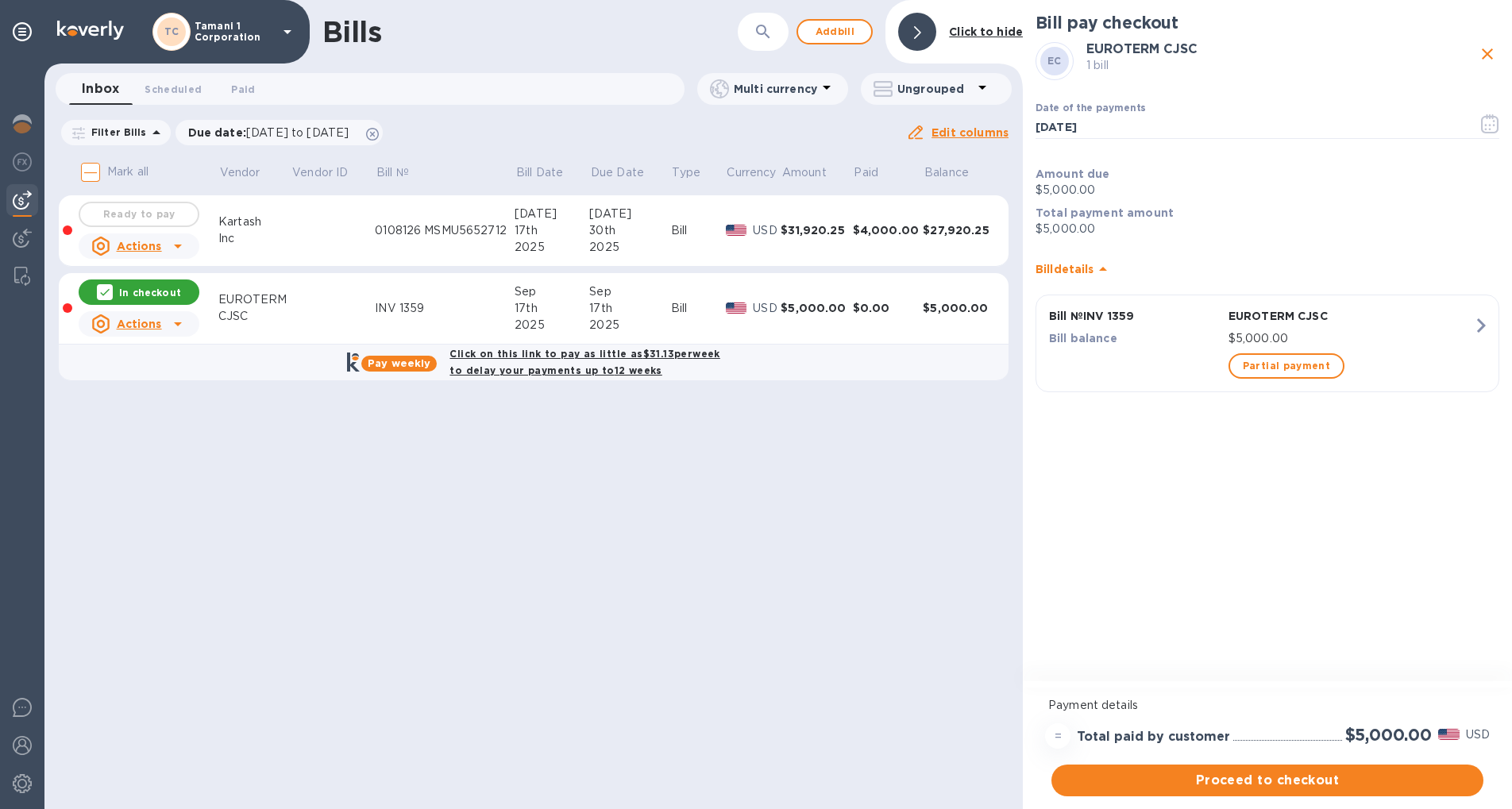
click at [1477, 325] on icon "button" at bounding box center [1482, 325] width 28 height 28
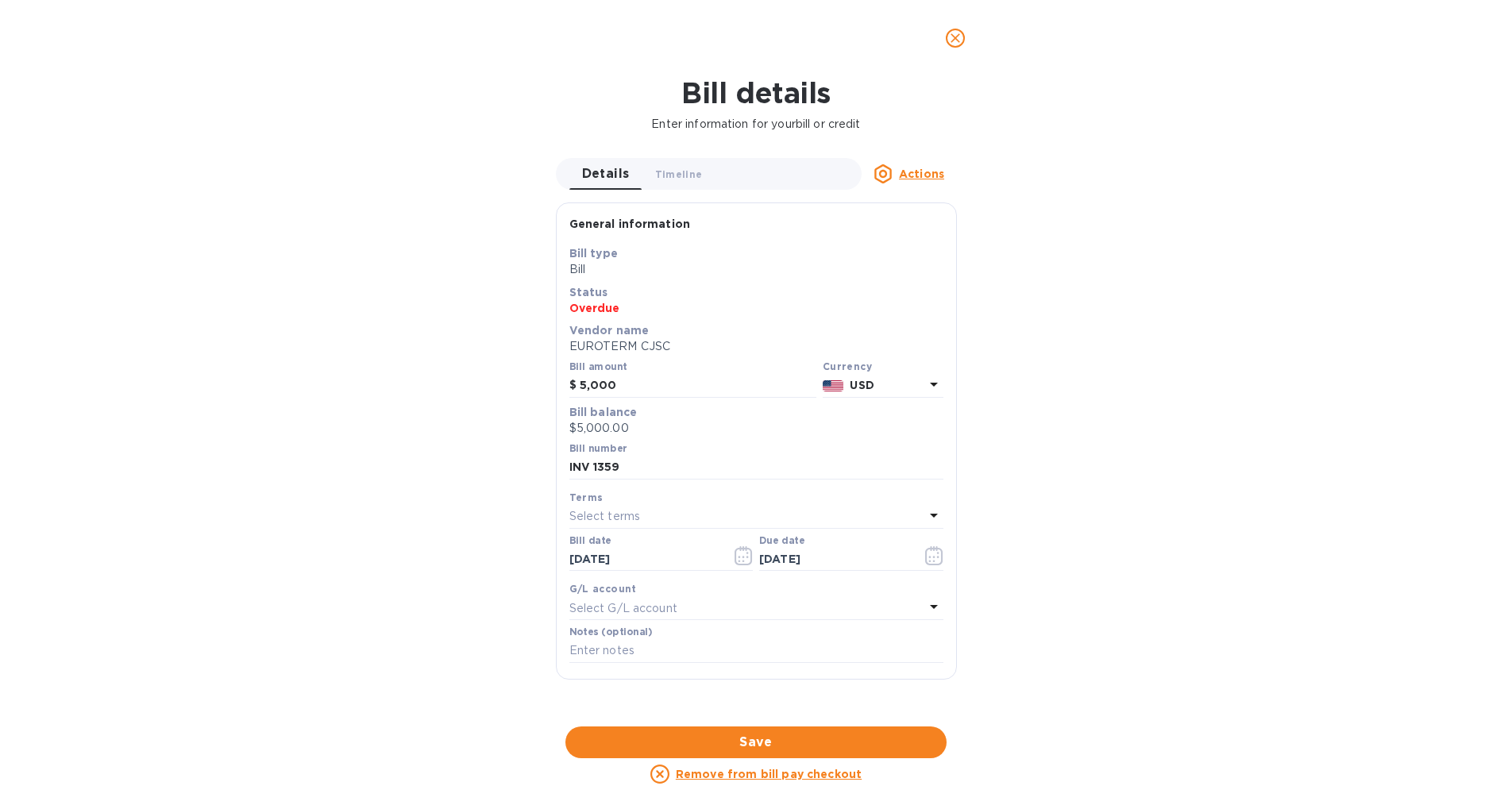
click at [1277, 226] on div "Bill details Enter information for your bill or credit Details 0 Timeline 0 Act…" at bounding box center [756, 443] width 1512 height 732
click at [950, 32] on icon "close" at bounding box center [955, 38] width 16 height 16
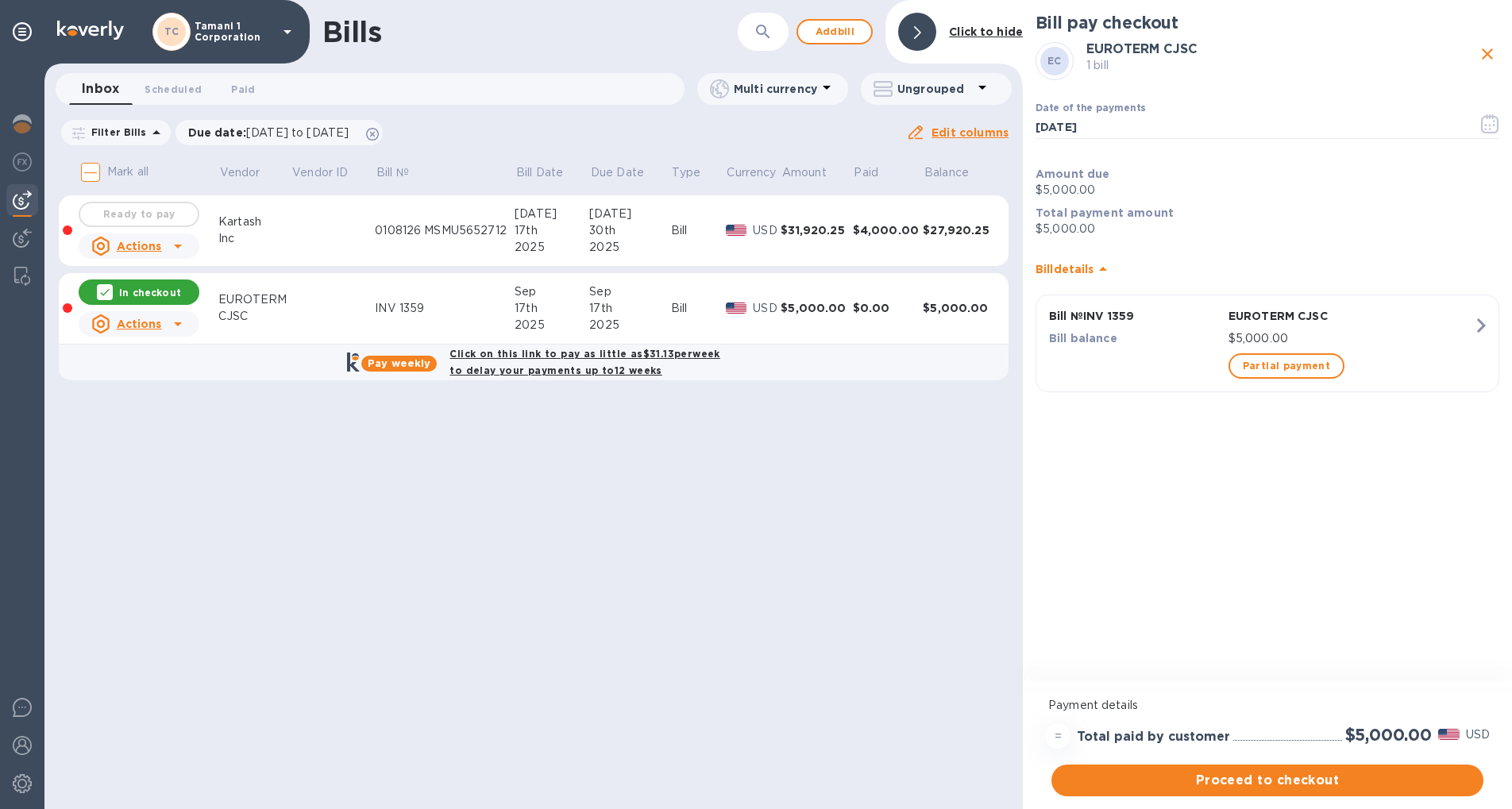
click at [279, 309] on div "CJSC" at bounding box center [255, 317] width 72 height 17
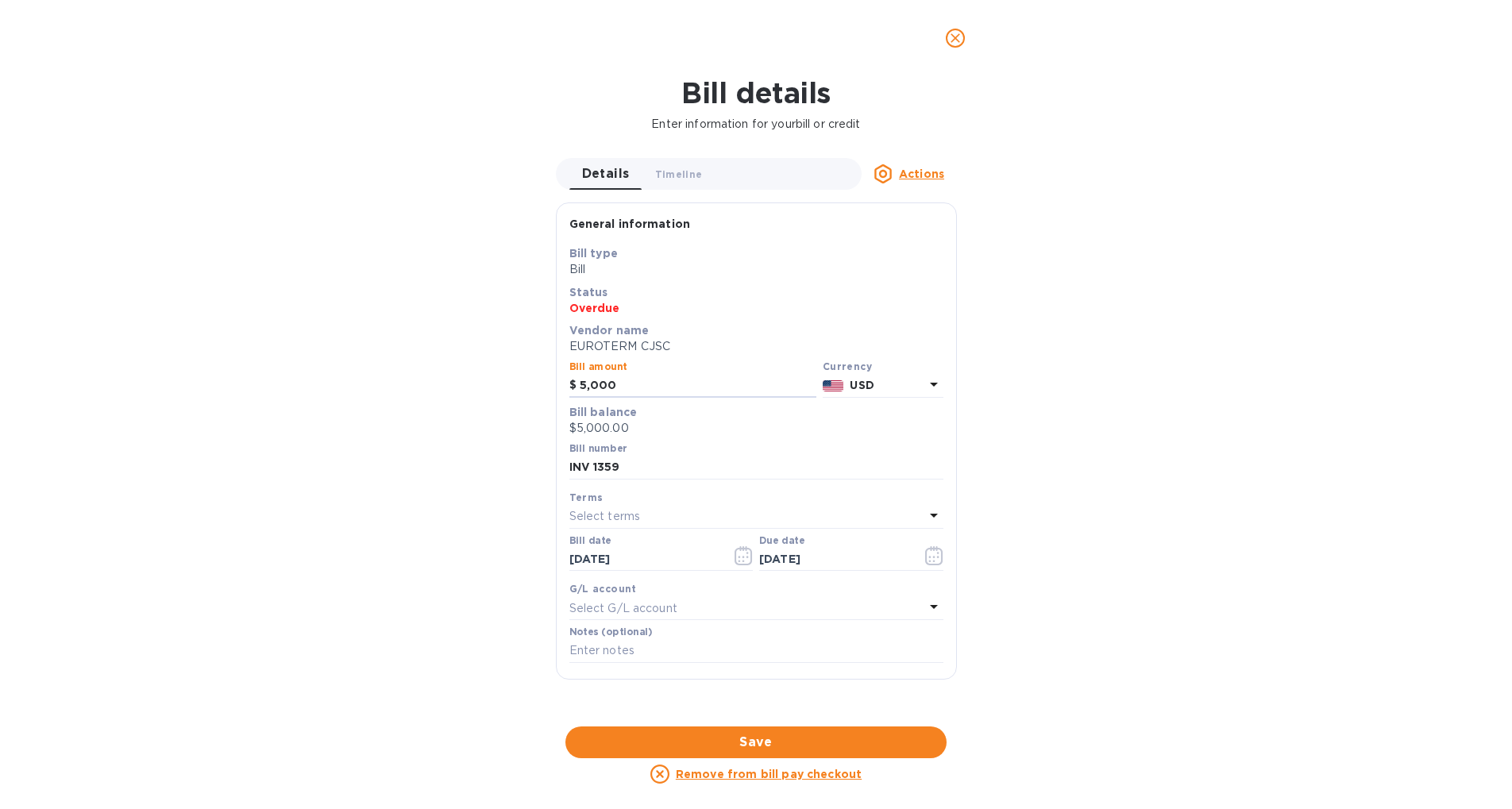
drag, startPoint x: 626, startPoint y: 388, endPoint x: 505, endPoint y: 393, distance: 121.1
click at [505, 393] on div "Bill details Enter information for your bill or credit Details 0 Timeline 0 Act…" at bounding box center [756, 443] width 1512 height 732
type input "3,000"
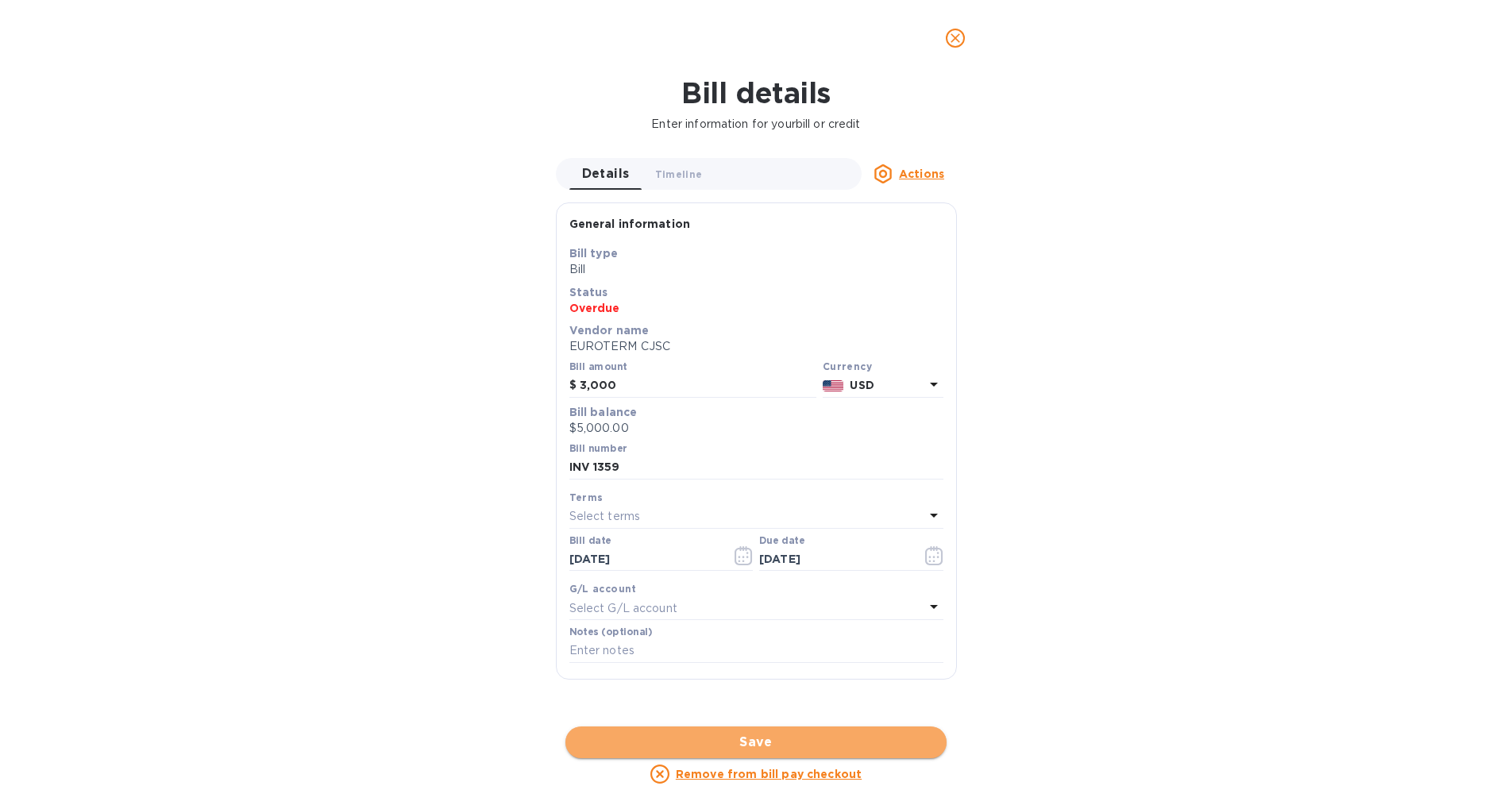
click at [854, 736] on span "Save" at bounding box center [756, 742] width 356 height 19
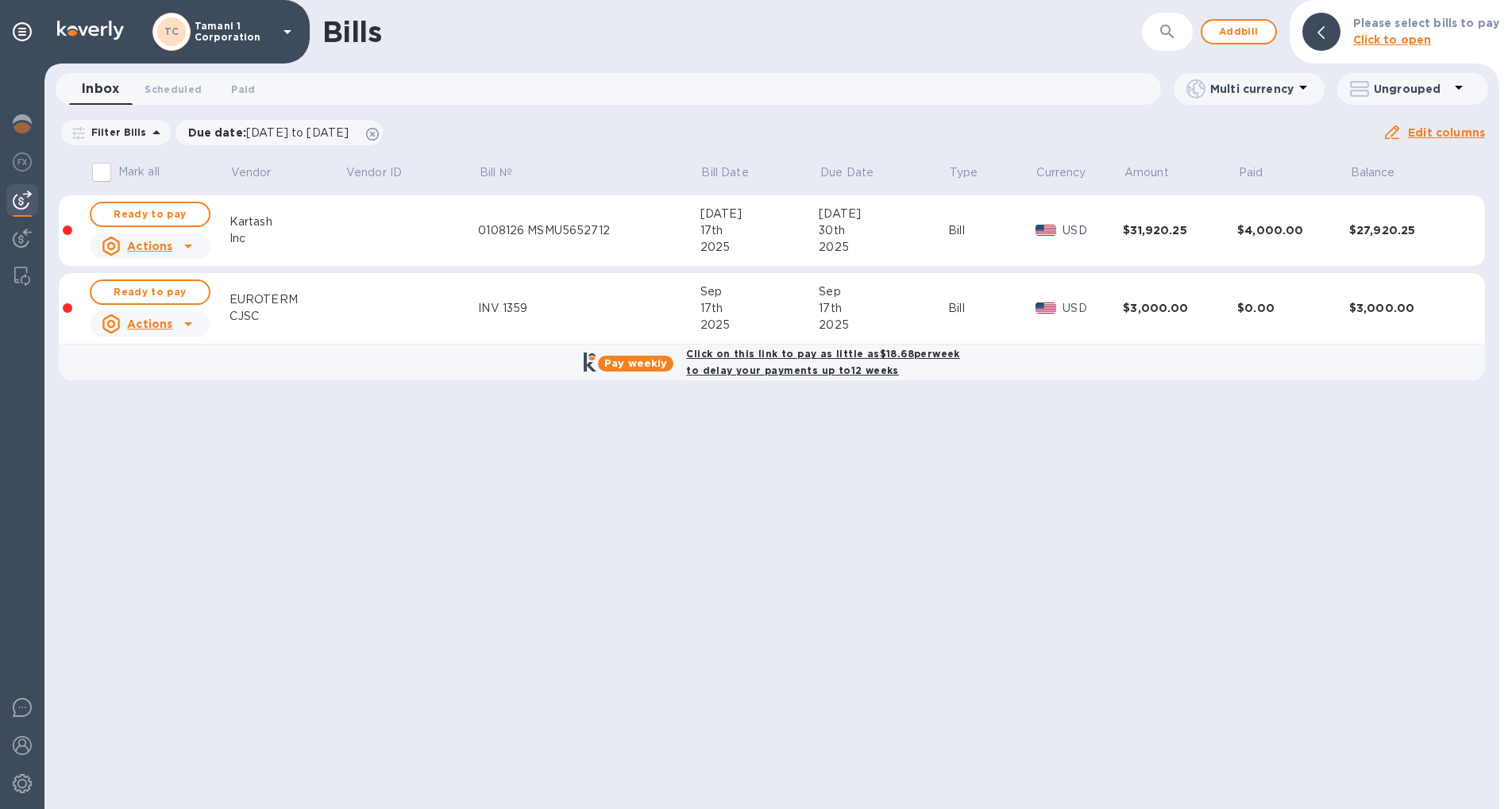
click at [867, 309] on div "17th" at bounding box center [883, 308] width 130 height 17
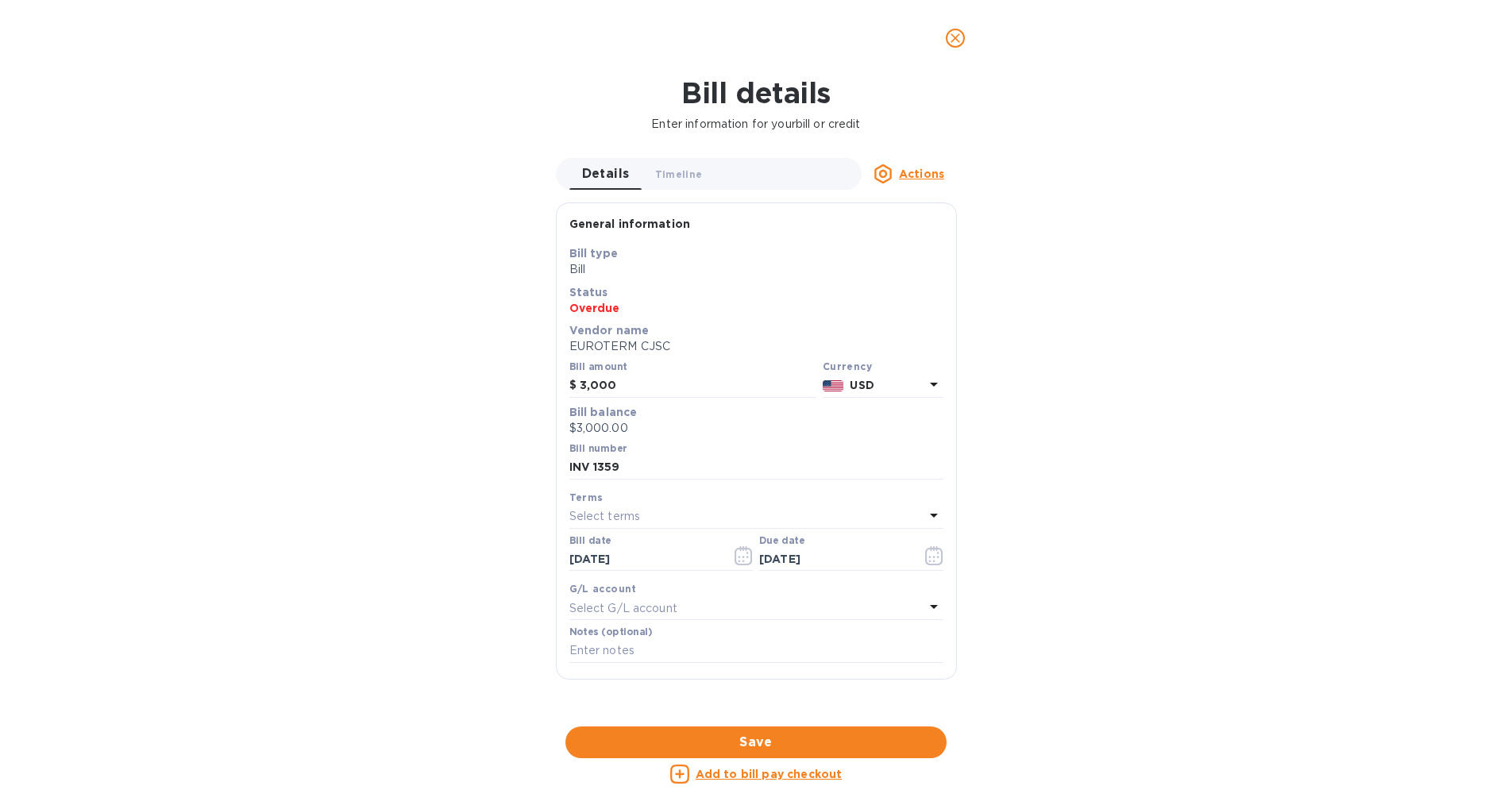
drag, startPoint x: 1216, startPoint y: 436, endPoint x: 1151, endPoint y: 330, distance: 124.3
click at [1216, 433] on div "Bill details Enter information for your bill or credit Details 0 Timeline 0 Act…" at bounding box center [756, 443] width 1512 height 732
click at [960, 42] on icon "close" at bounding box center [955, 38] width 16 height 16
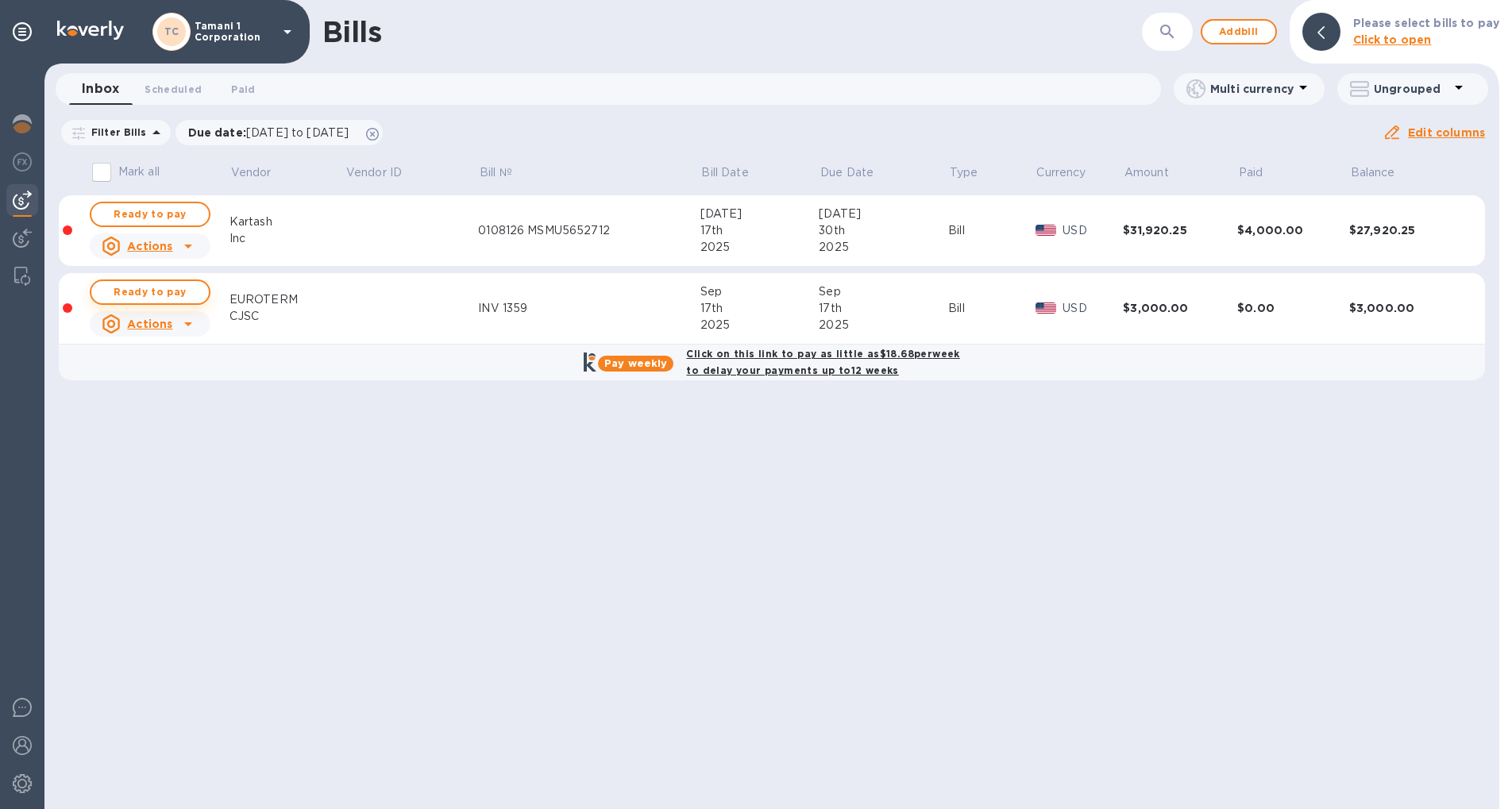
click at [176, 294] on span "Ready to pay" at bounding box center [150, 292] width 92 height 19
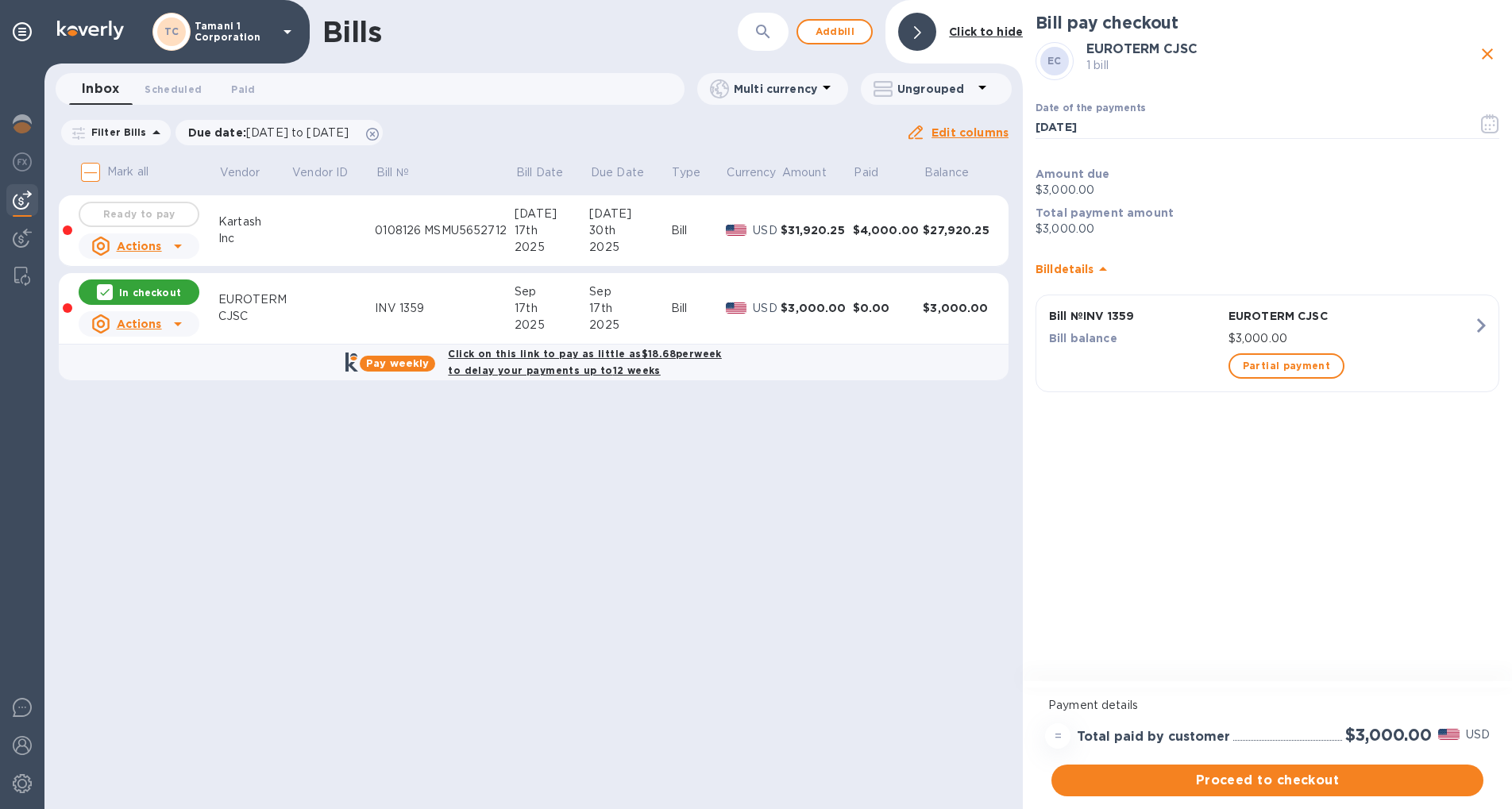
click at [569, 305] on div "17th" at bounding box center [552, 308] width 75 height 17
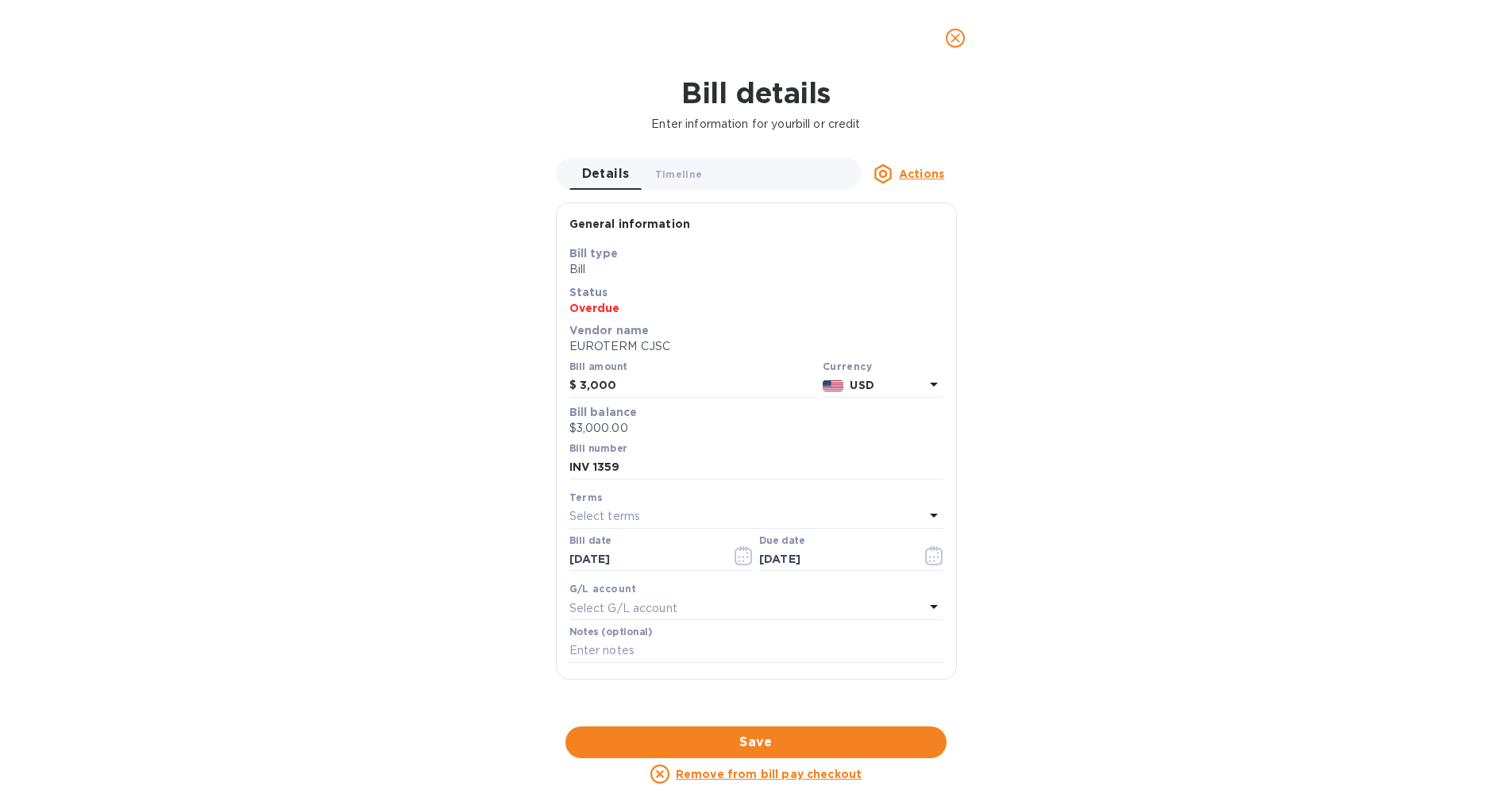
click at [955, 27] on button "close" at bounding box center [955, 38] width 38 height 38
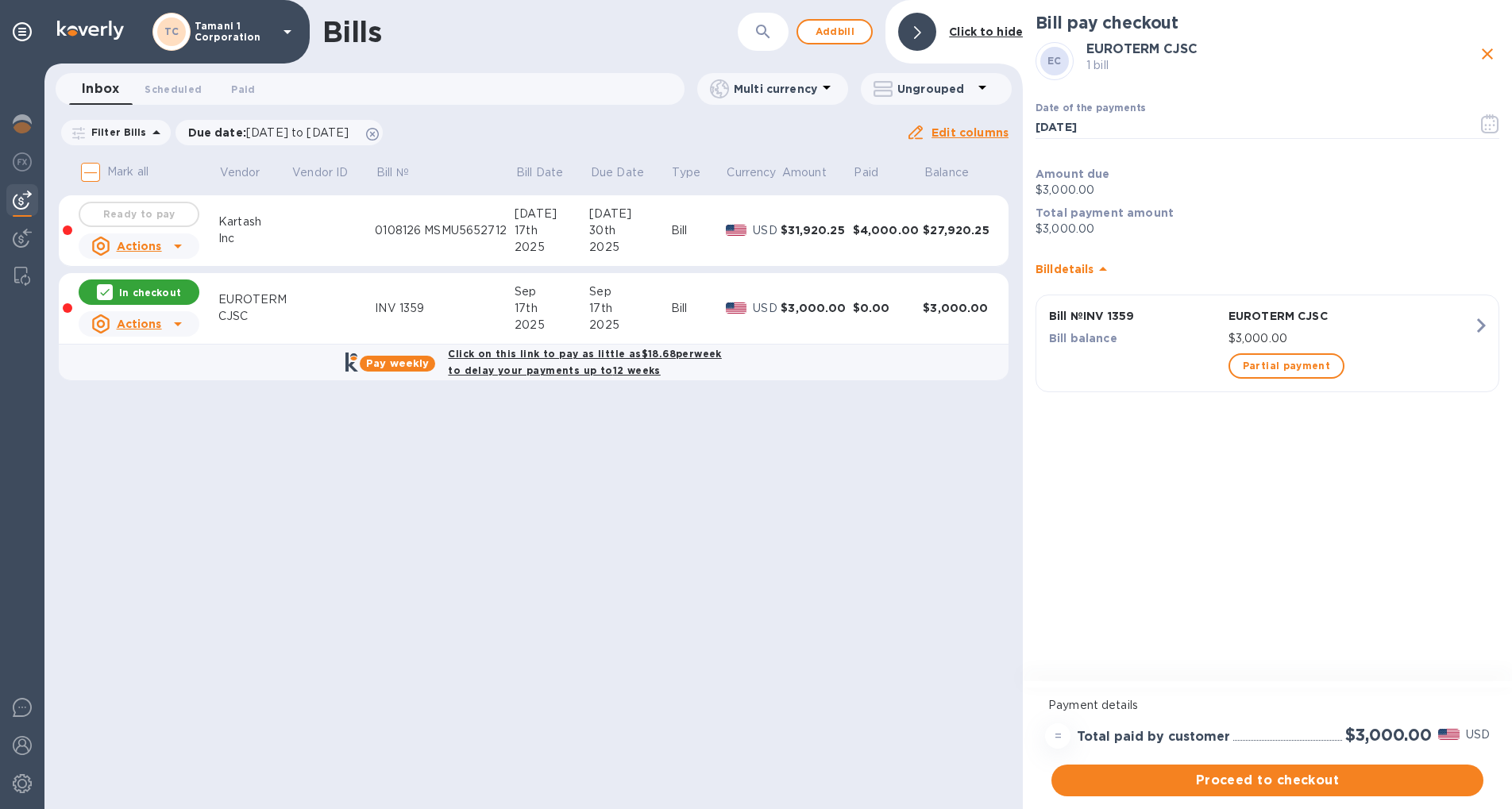
click at [532, 359] on b "Click on this link to pay as little as $18.68 per week to delay your payments u…" at bounding box center [584, 361] width 274 height 28
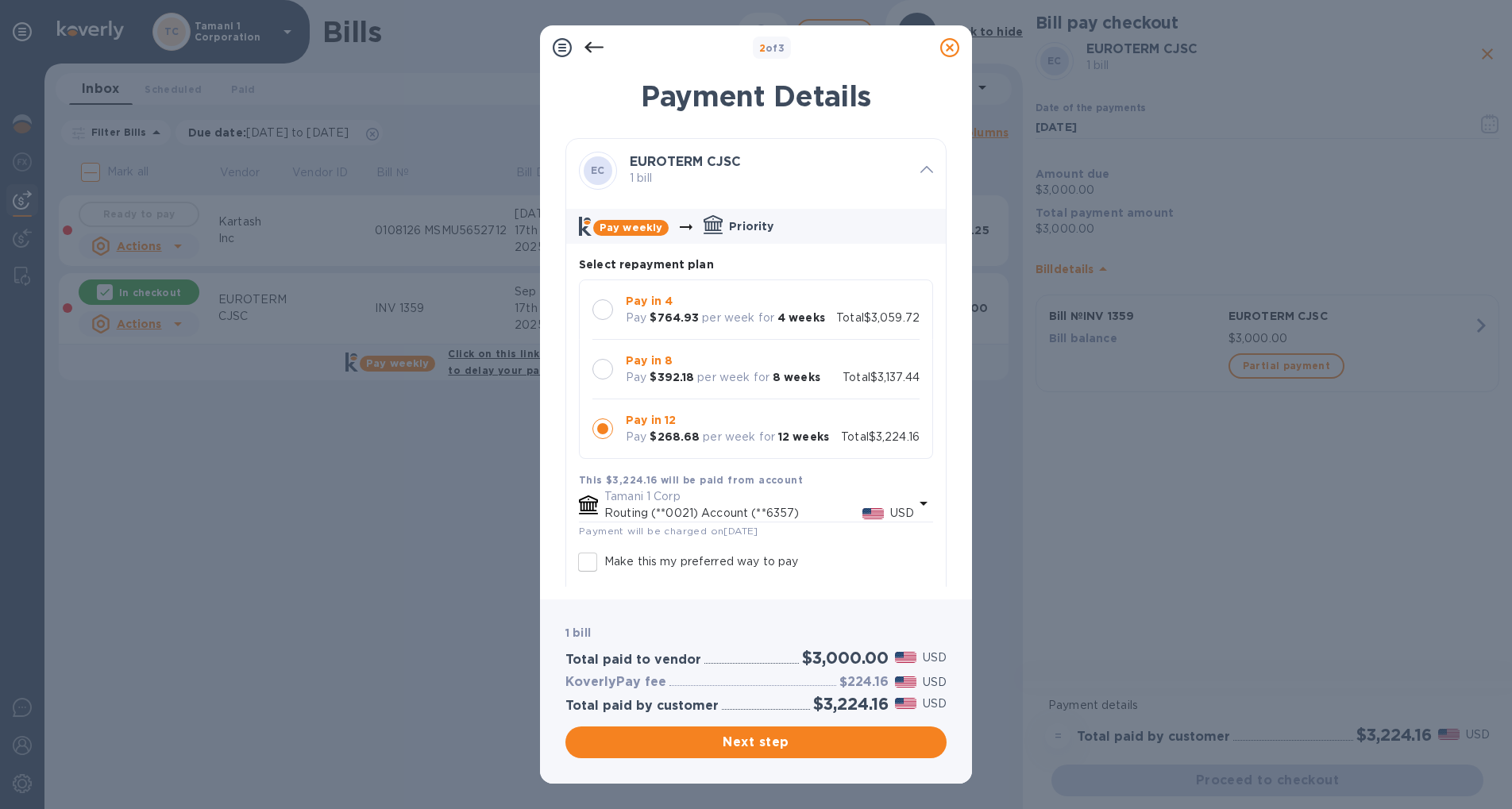
click at [948, 46] on icon at bounding box center [950, 47] width 19 height 19
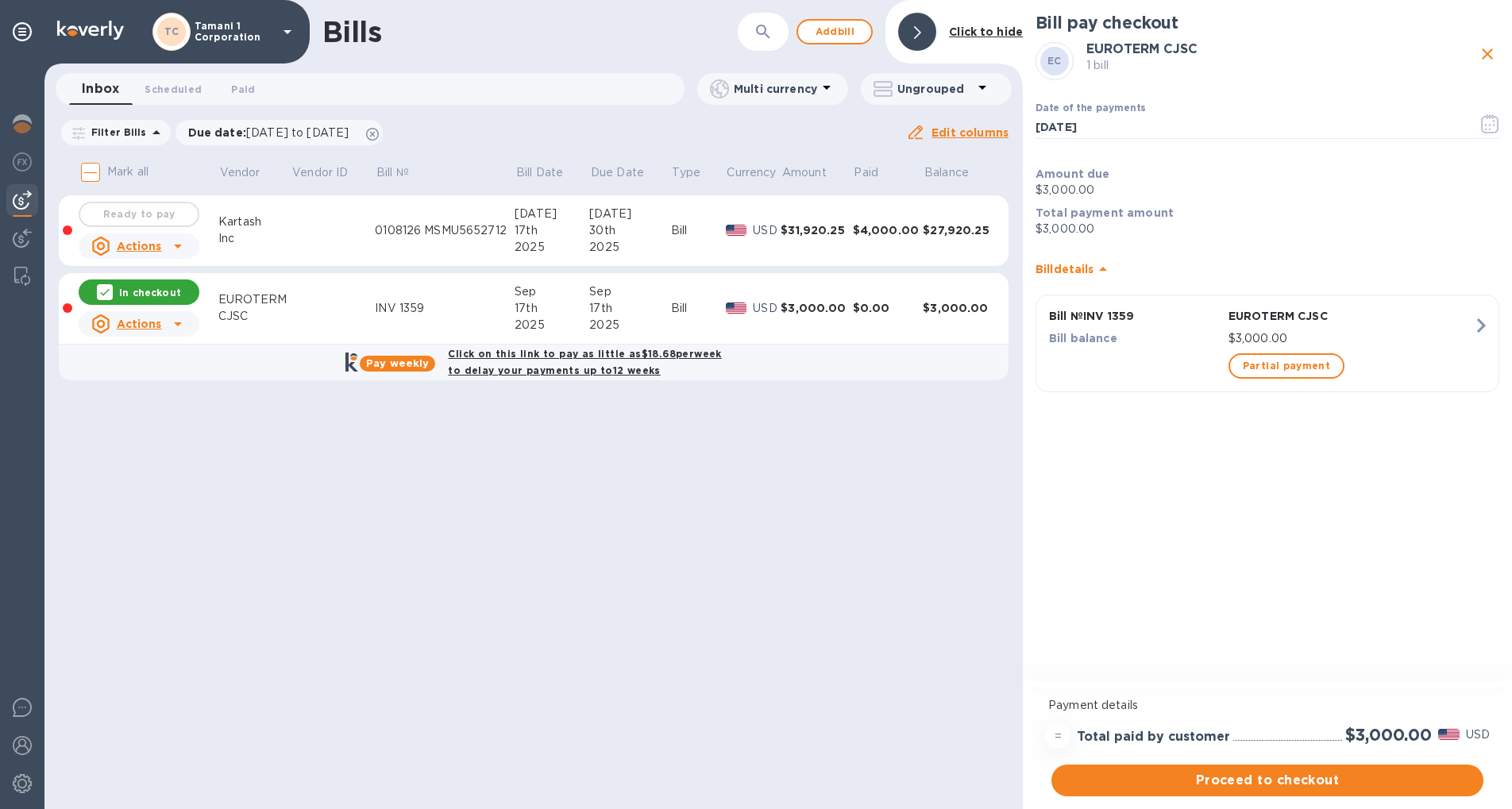
click at [471, 323] on td "INV 1359" at bounding box center [445, 309] width 140 height 72
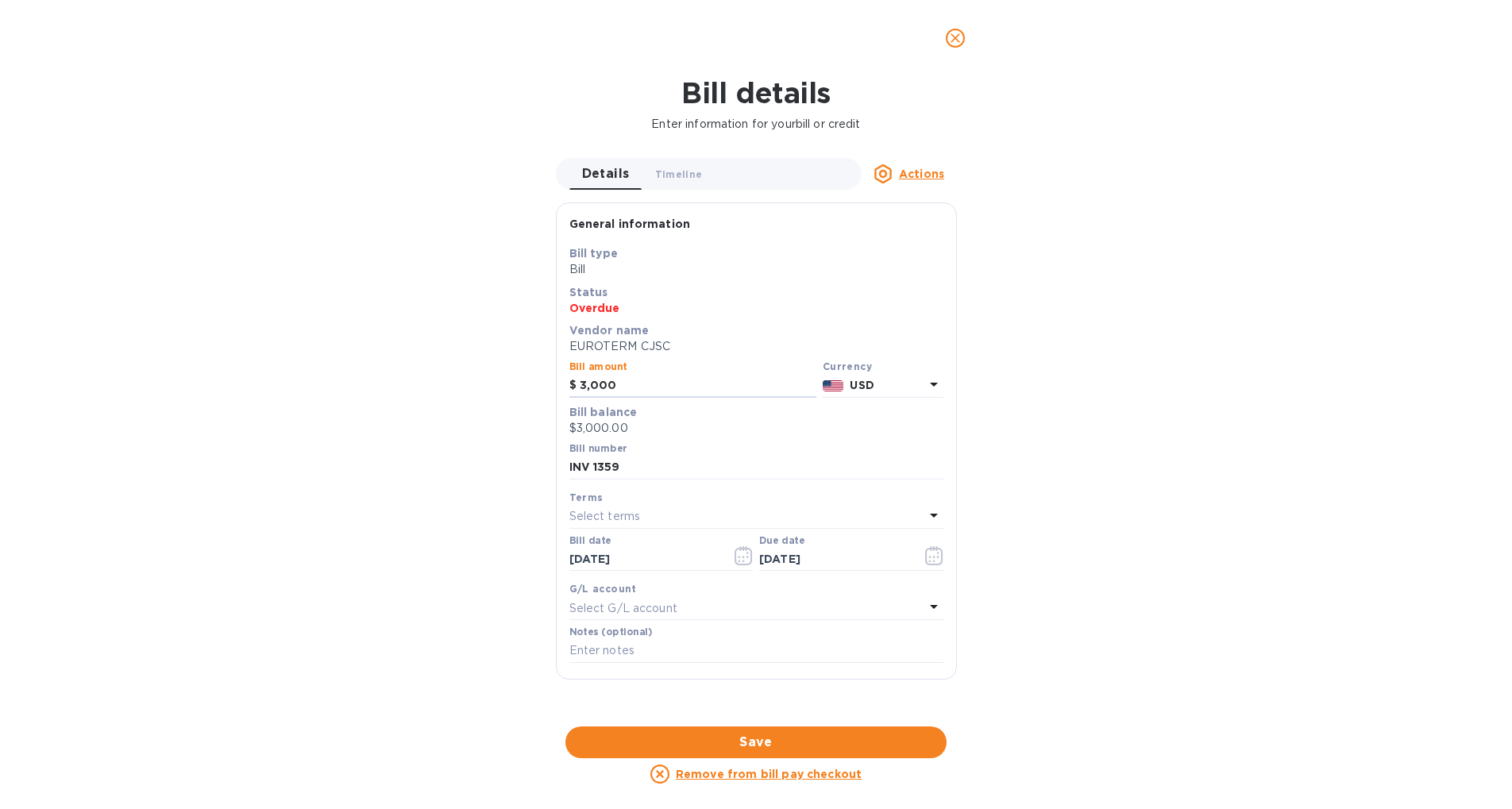
drag, startPoint x: 594, startPoint y: 393, endPoint x: 507, endPoint y: 399, distance: 87.2
click at [507, 399] on div "Bill details Enter information for your bill or credit Details 0 Timeline 0 Act…" at bounding box center [756, 443] width 1512 height 732
type input "5,000"
click at [840, 752] on button "Save" at bounding box center [756, 743] width 382 height 32
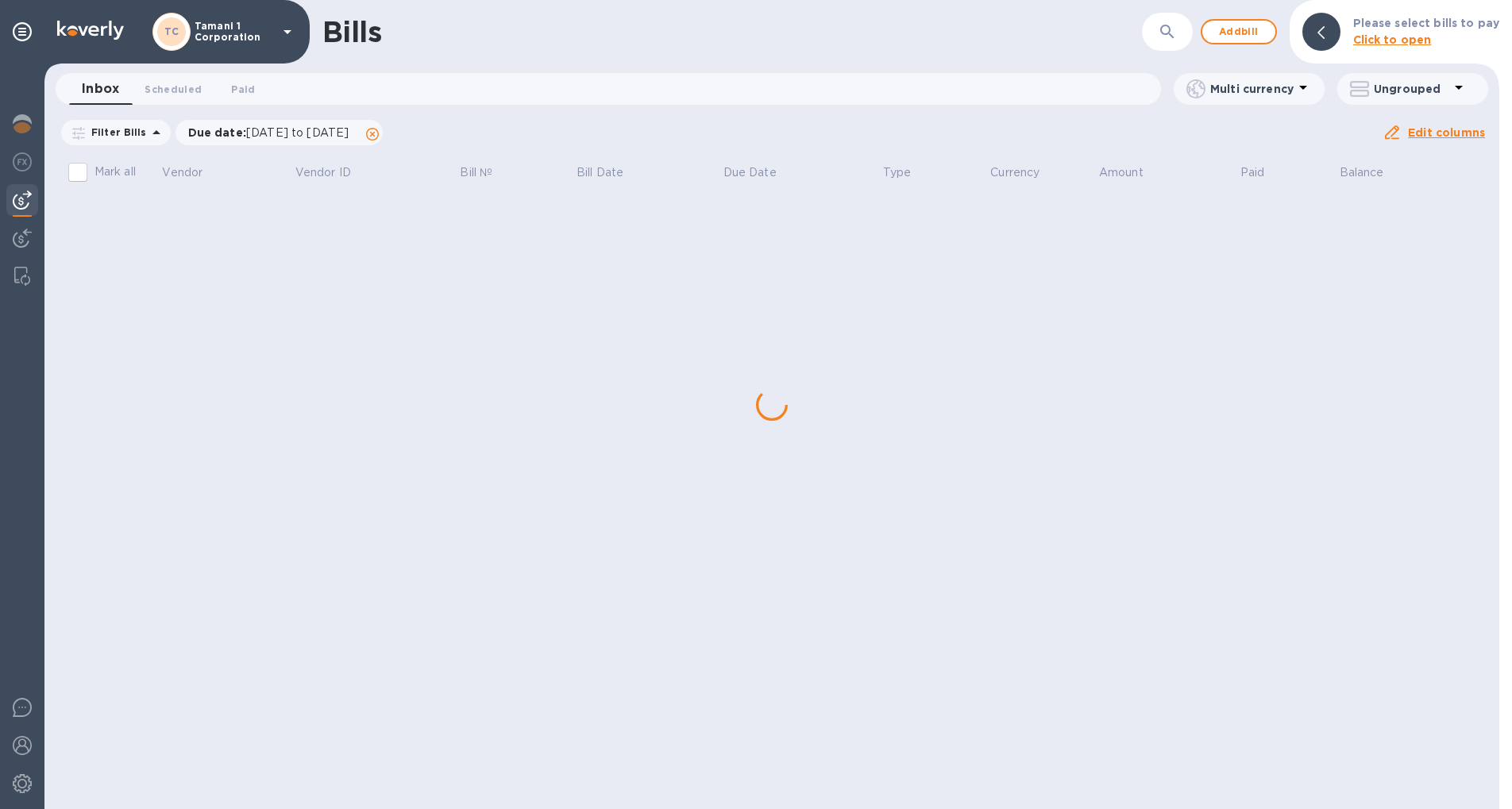
click at [771, 367] on div "Bills ​ Add bill Please select bills to pay Click to open Inbox 0 Scheduled 0 P…" at bounding box center [772, 404] width 1455 height 809
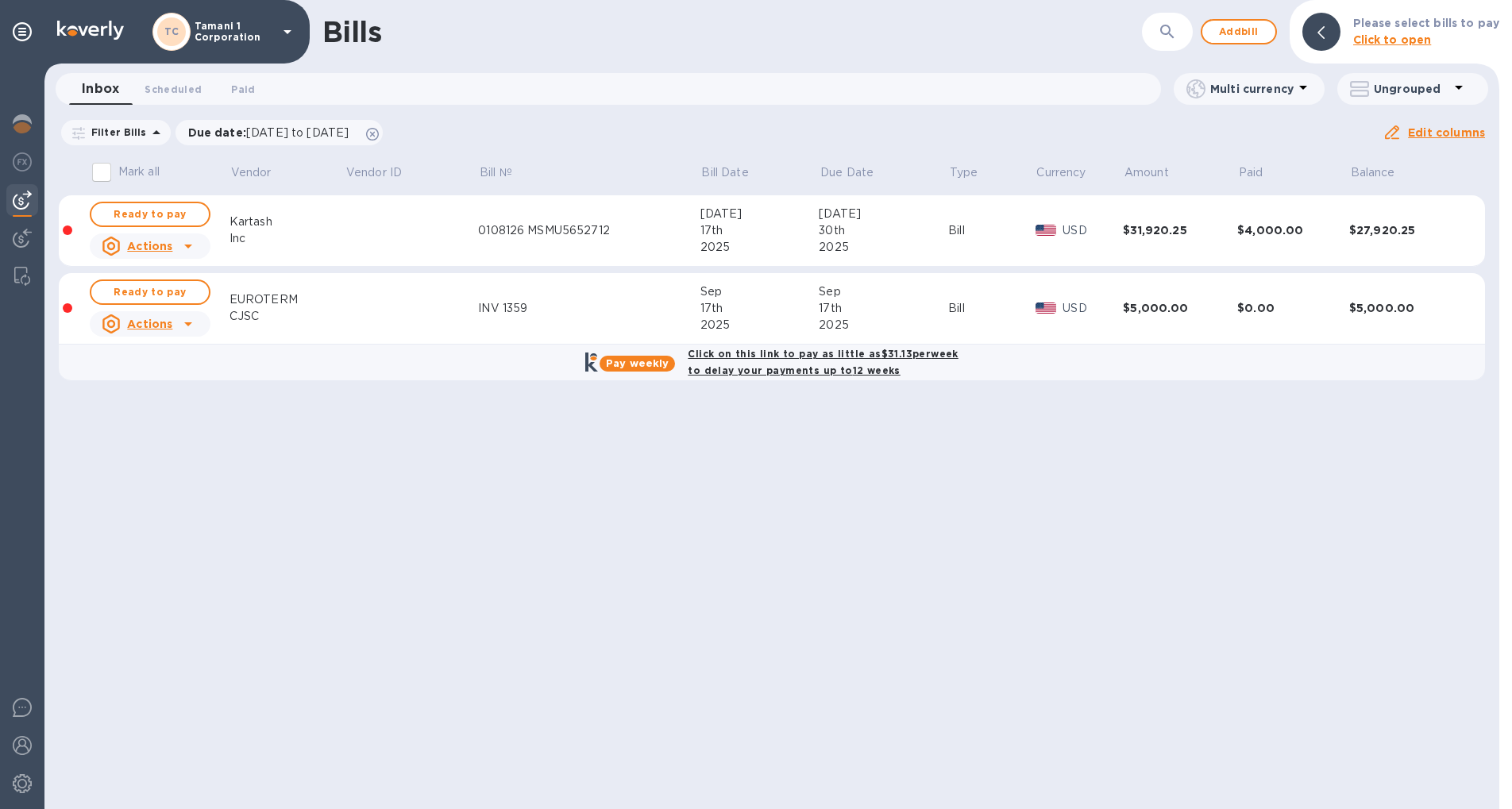
click at [786, 369] on b "Click on this link to pay as little as $31.13 per week to delay your payments u…" at bounding box center [823, 361] width 270 height 28
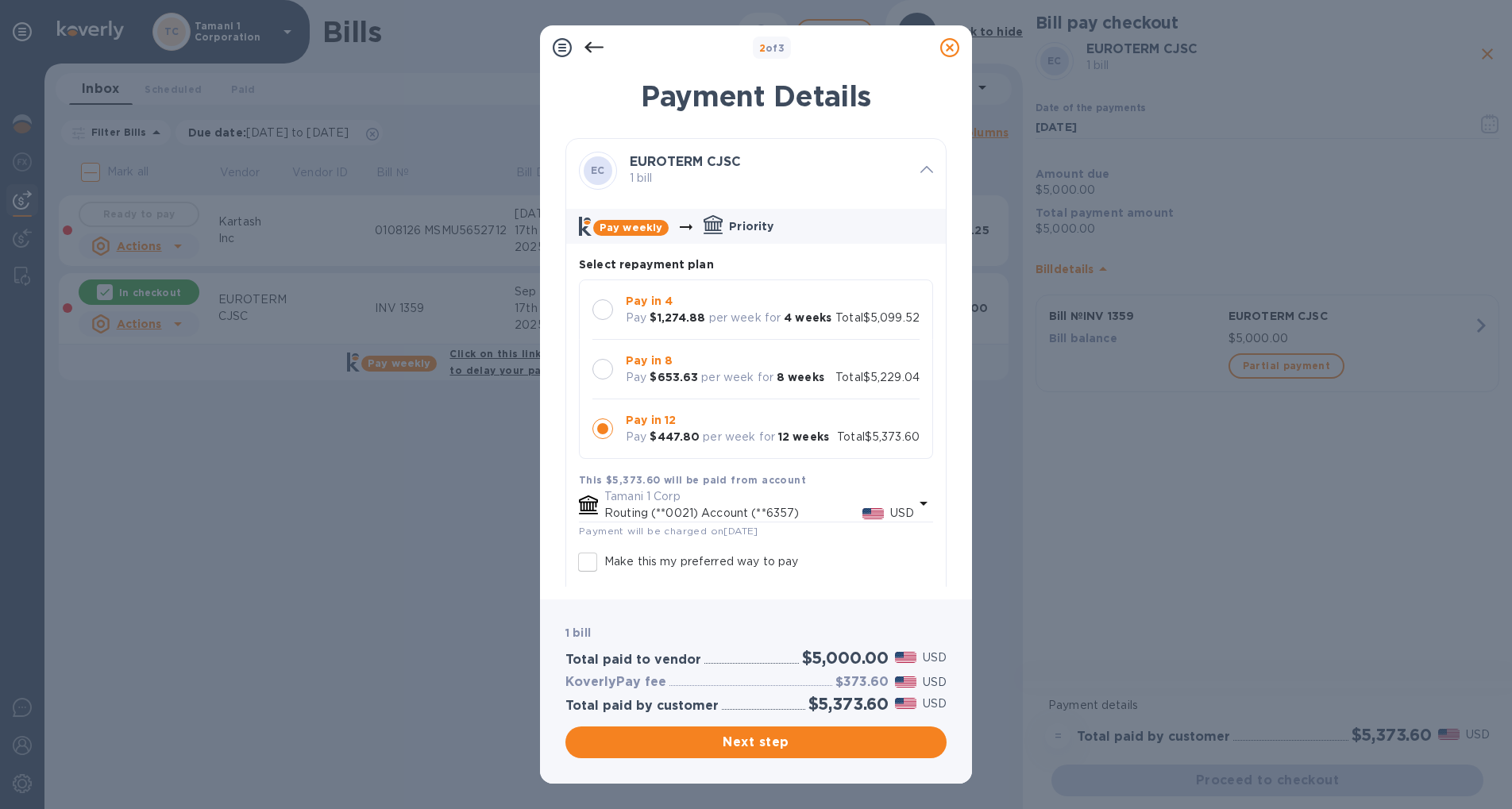
click at [607, 378] on div at bounding box center [603, 369] width 21 height 21
click at [792, 740] on span "Next step" at bounding box center [756, 742] width 356 height 19
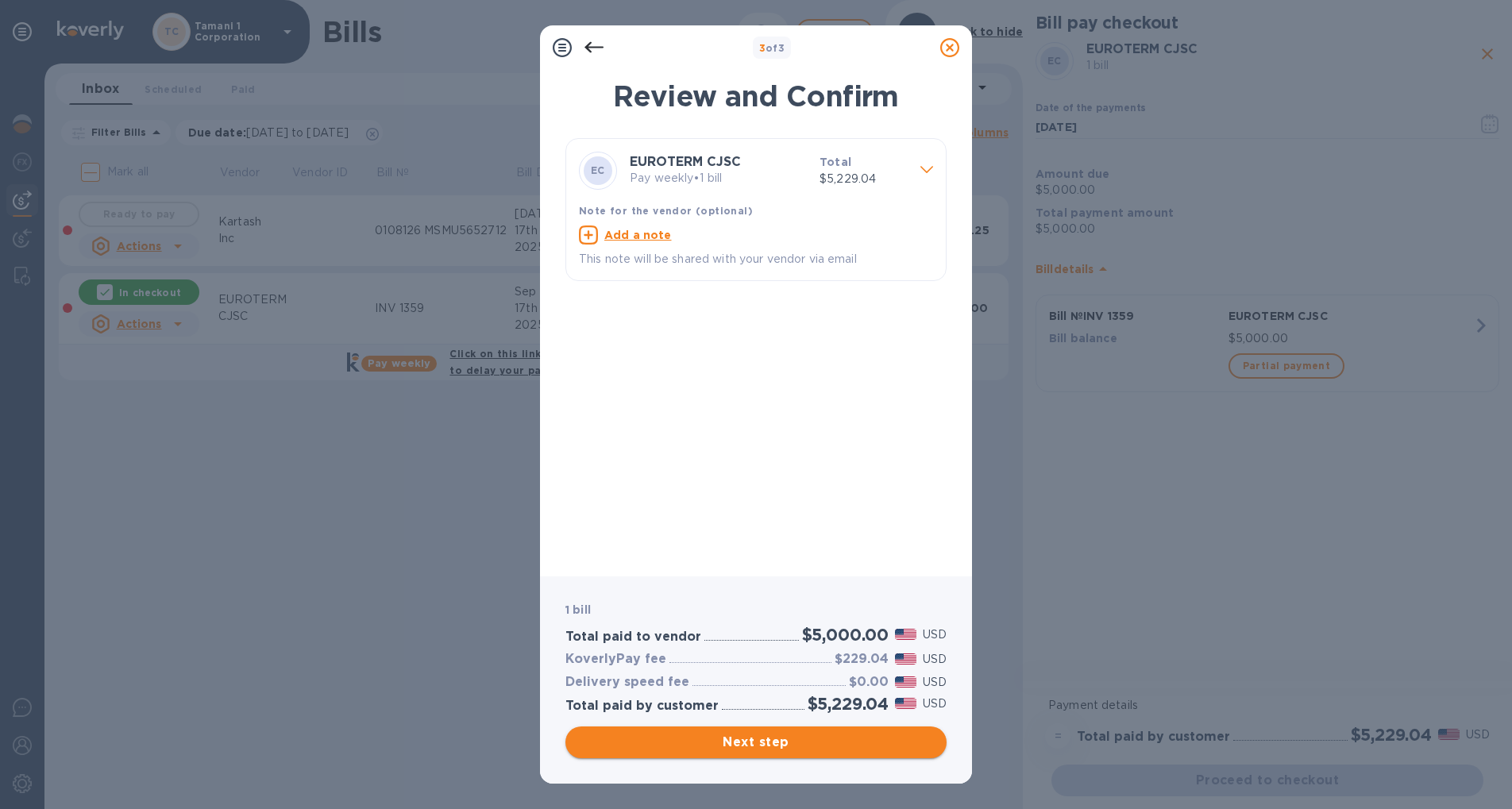
click at [824, 739] on span "Next step" at bounding box center [756, 742] width 356 height 19
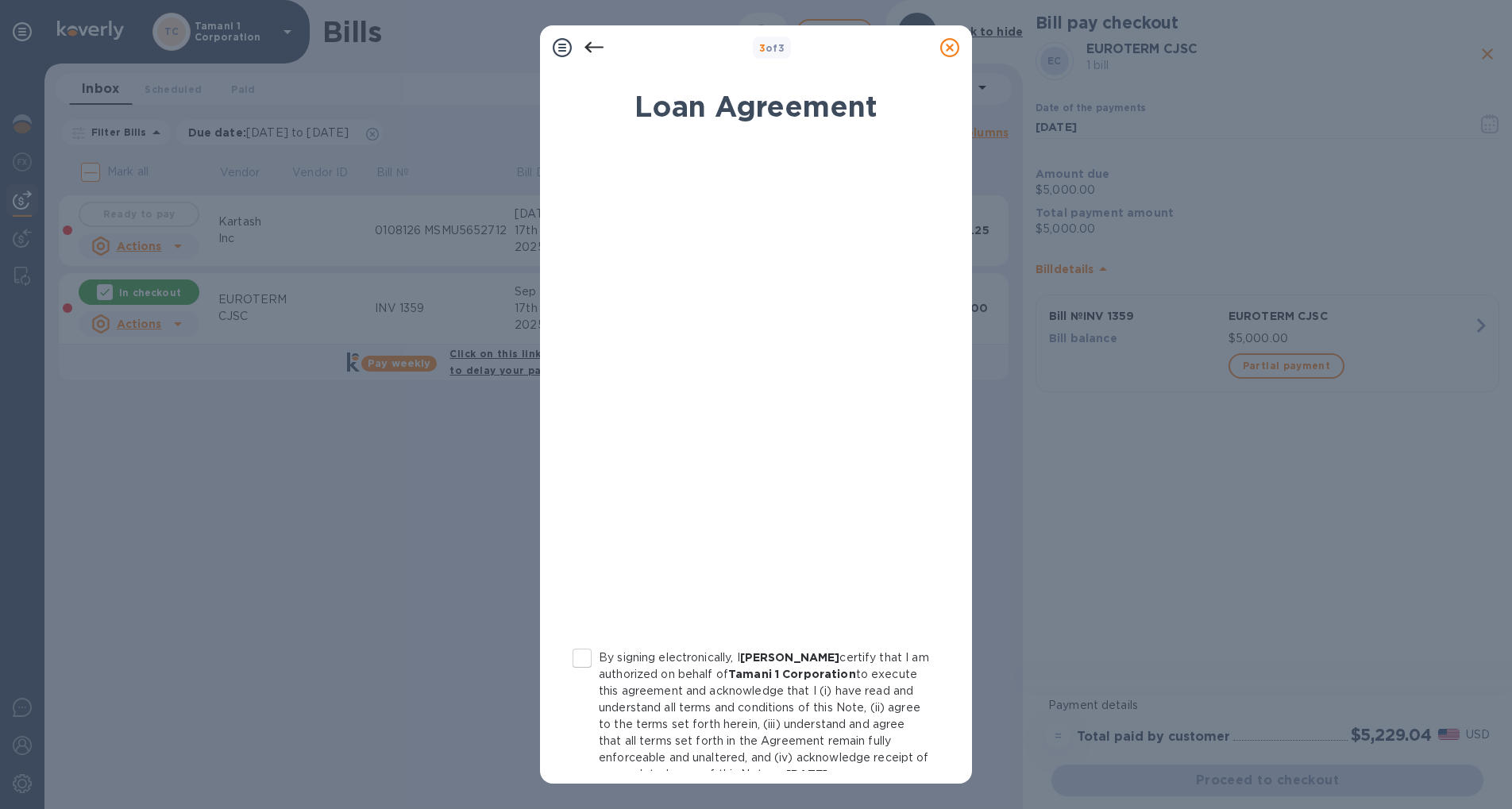
scroll to position [96, 0]
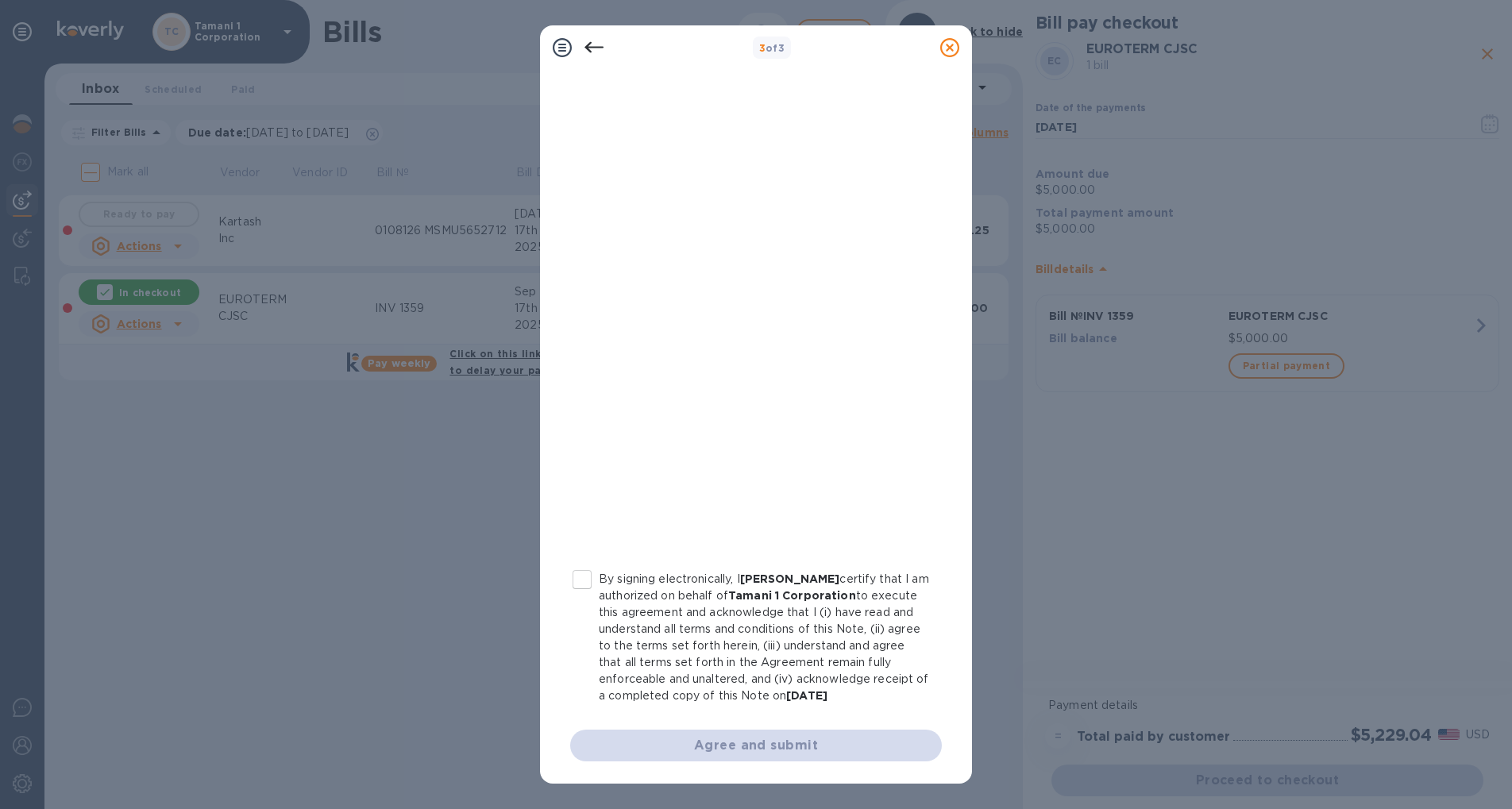
click at [583, 563] on input "By signing electronically, I [PERSON_NAME] certify that I am authorized on beha…" at bounding box center [581, 579] width 33 height 33
checkbox input "true"
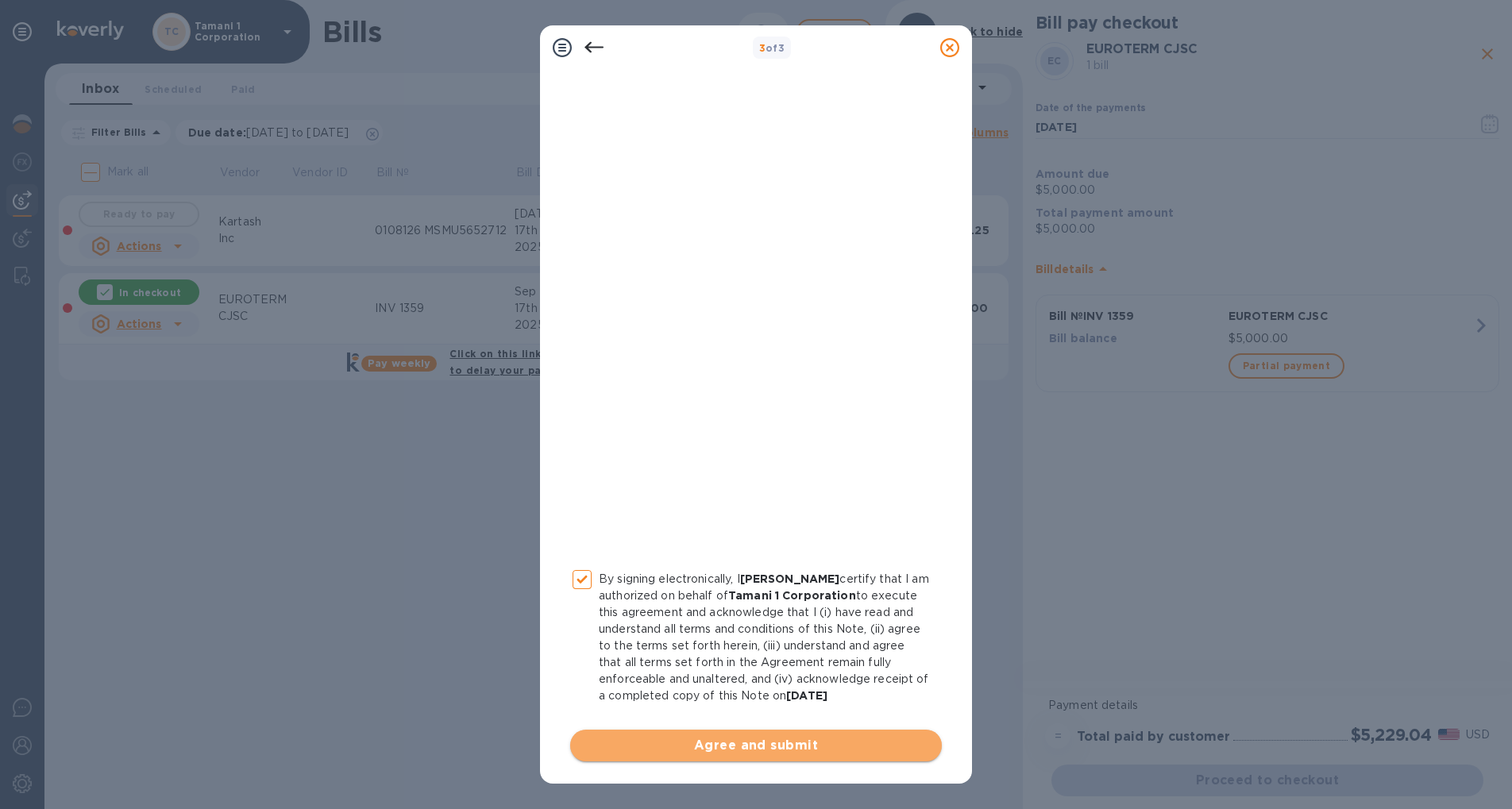
click at [785, 744] on span "Agree and submit" at bounding box center [756, 746] width 347 height 19
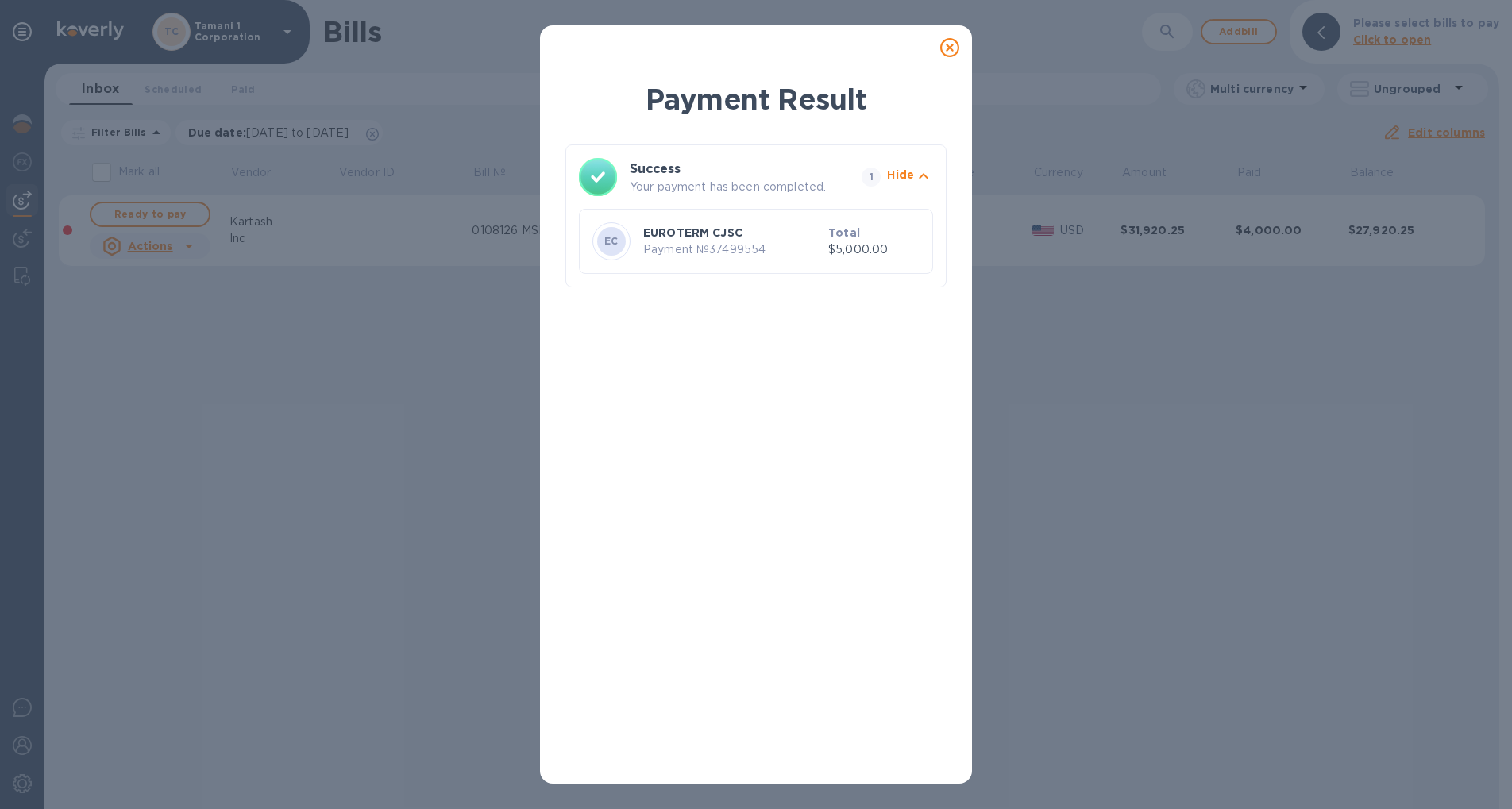
click at [942, 47] on icon at bounding box center [950, 47] width 19 height 19
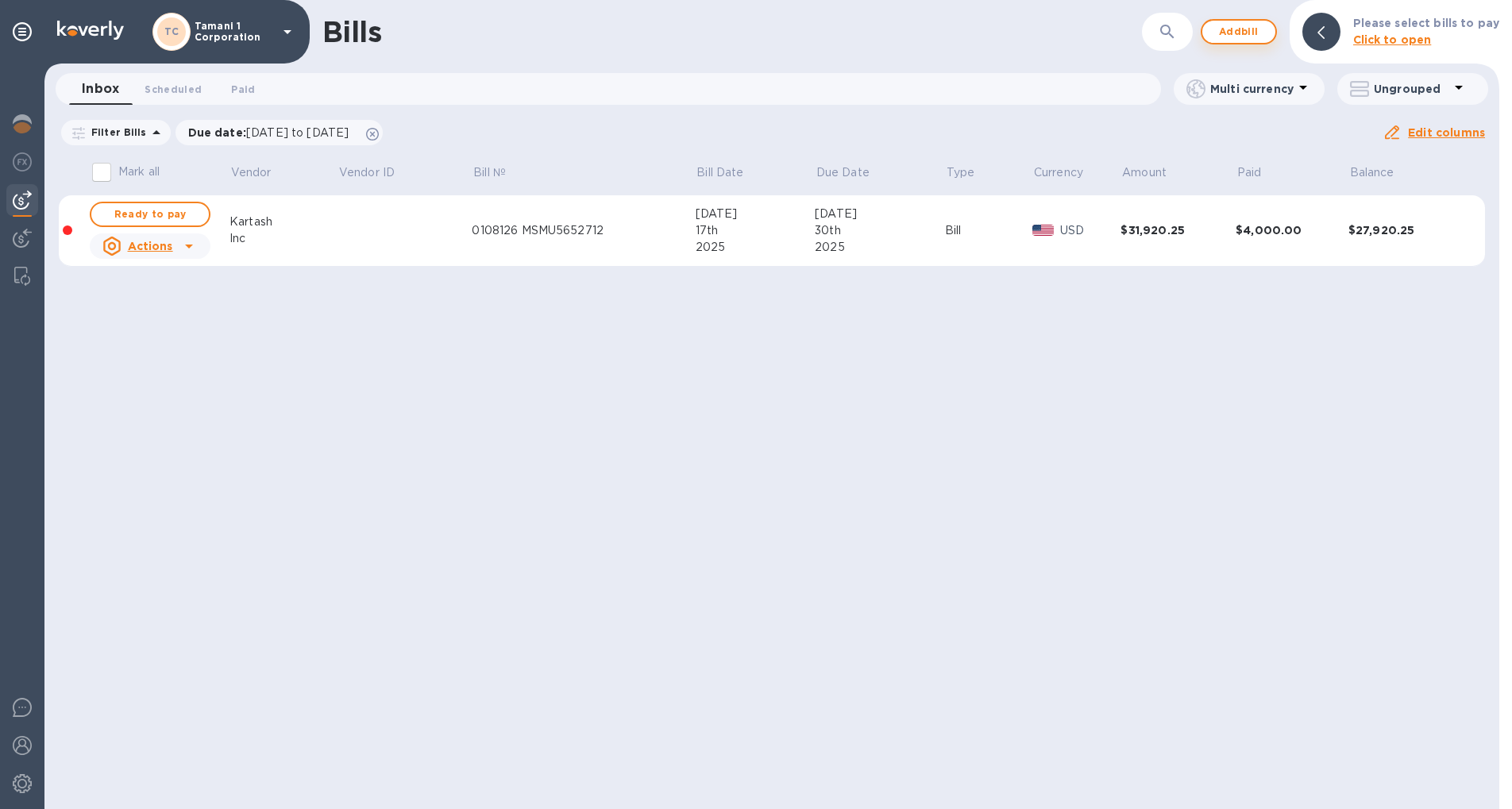
click at [1247, 33] on span "Add bill" at bounding box center [1239, 31] width 47 height 19
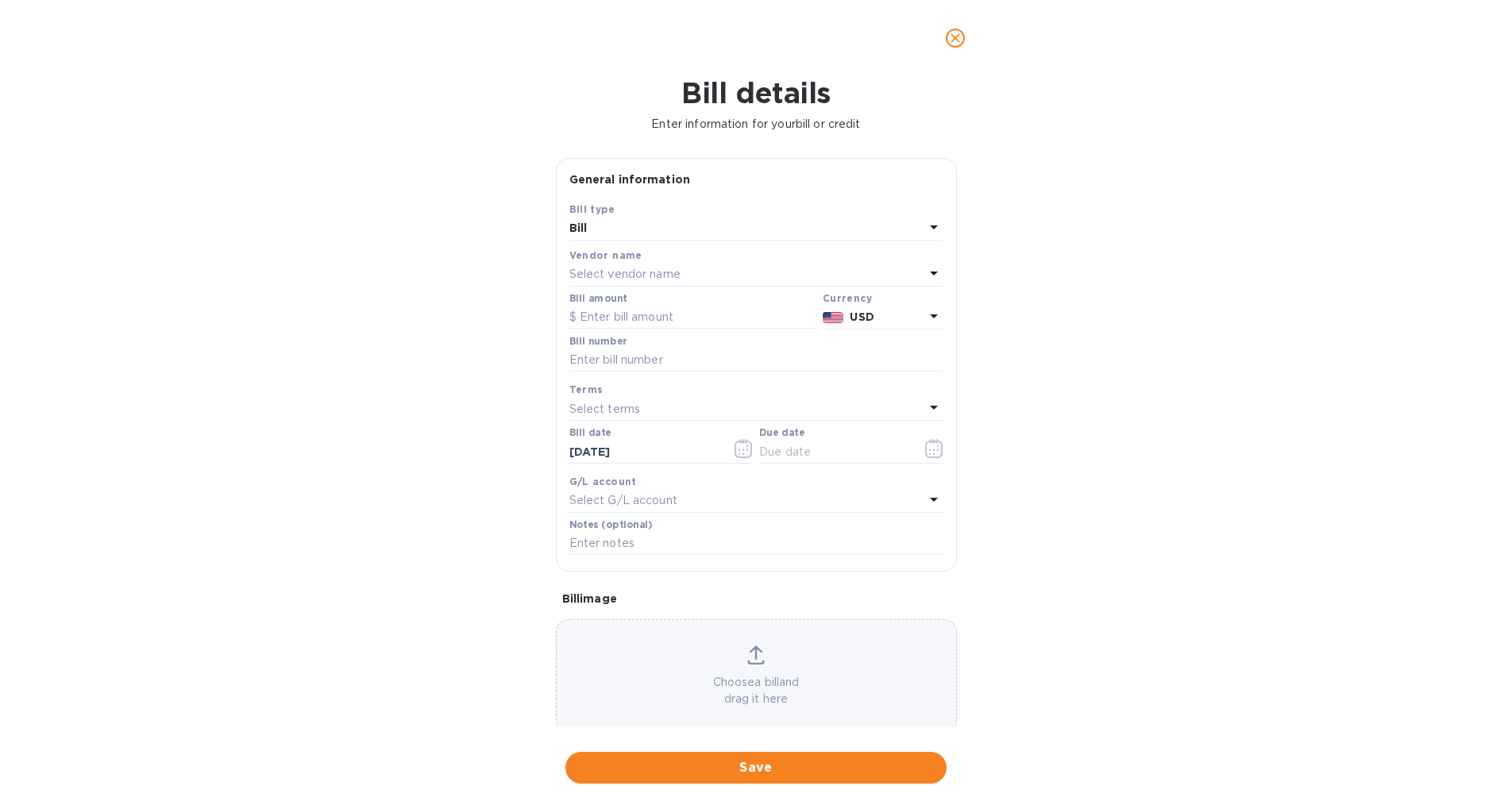
click at [661, 274] on p "Select vendor name" at bounding box center [625, 274] width 111 height 17
click at [675, 423] on p "Vil Food LLC" at bounding box center [750, 424] width 336 height 17
paste input "MEDUPO276828"
type input "MEDUPO276828"
click at [625, 313] on input "text" at bounding box center [693, 317] width 247 height 24
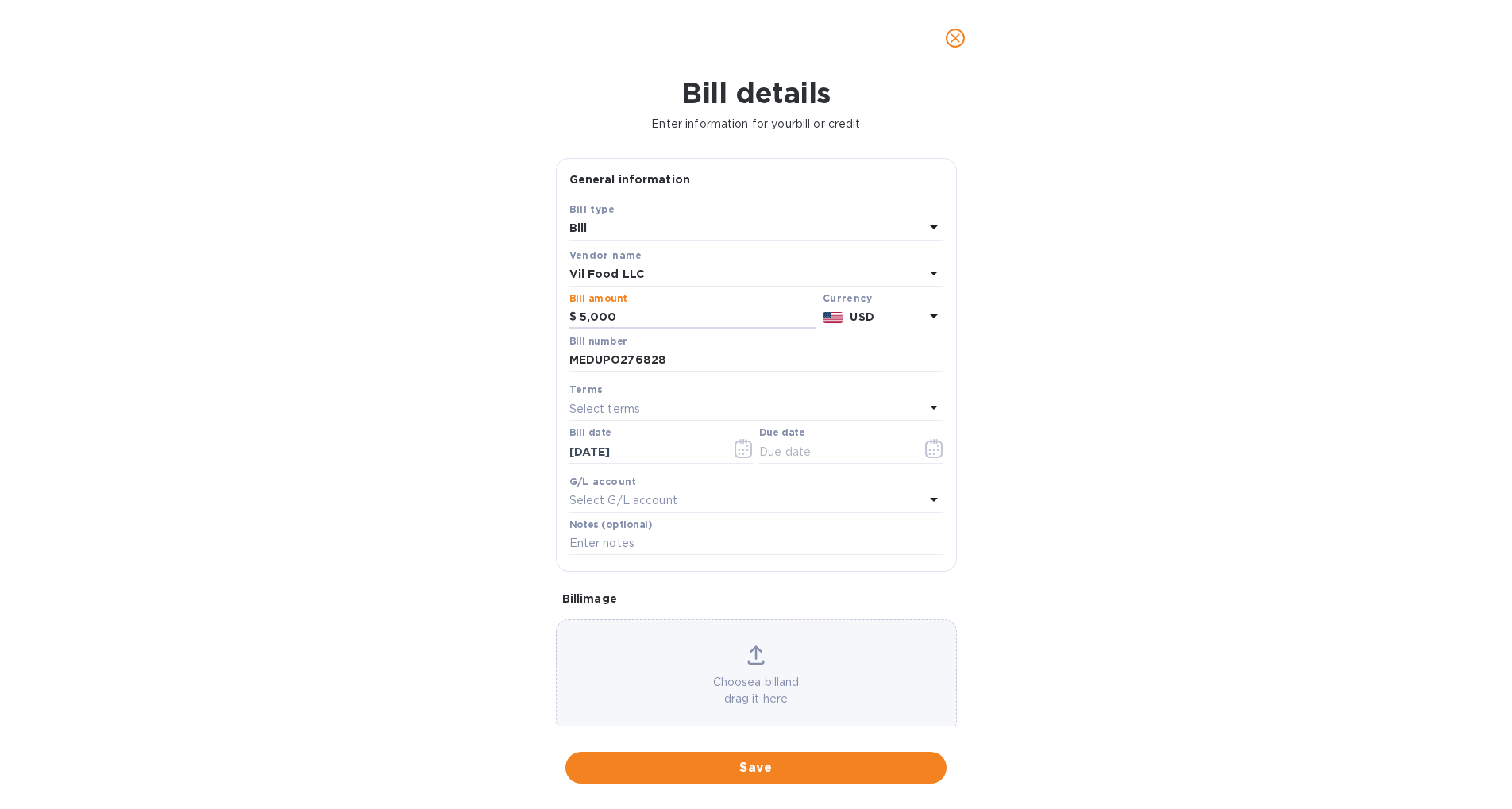
type input "5,000"
click at [715, 406] on div "Select terms" at bounding box center [747, 408] width 355 height 22
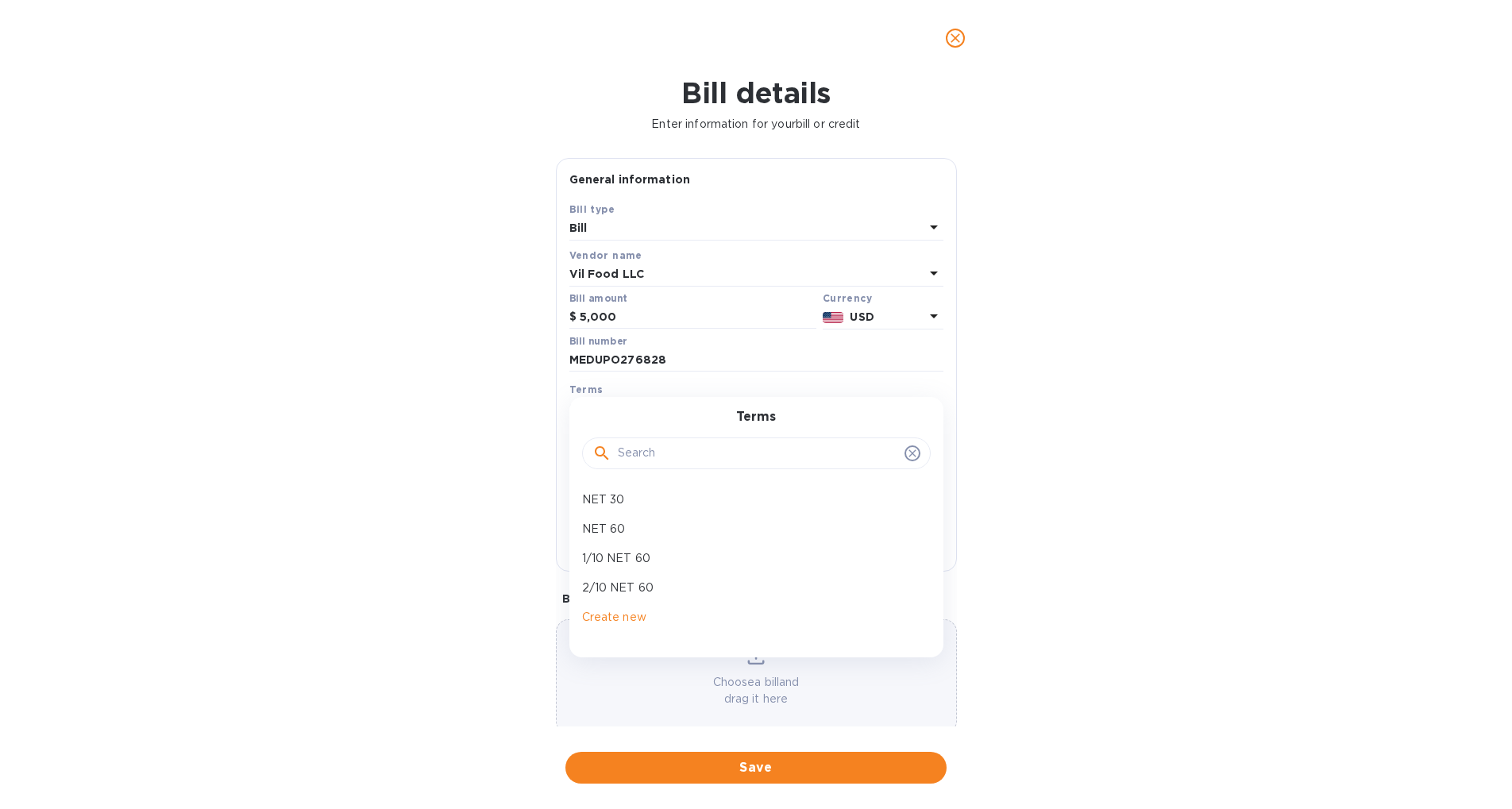
click at [985, 416] on div "Bill details Enter information for your bill or credit General information Save…" at bounding box center [756, 443] width 1512 height 732
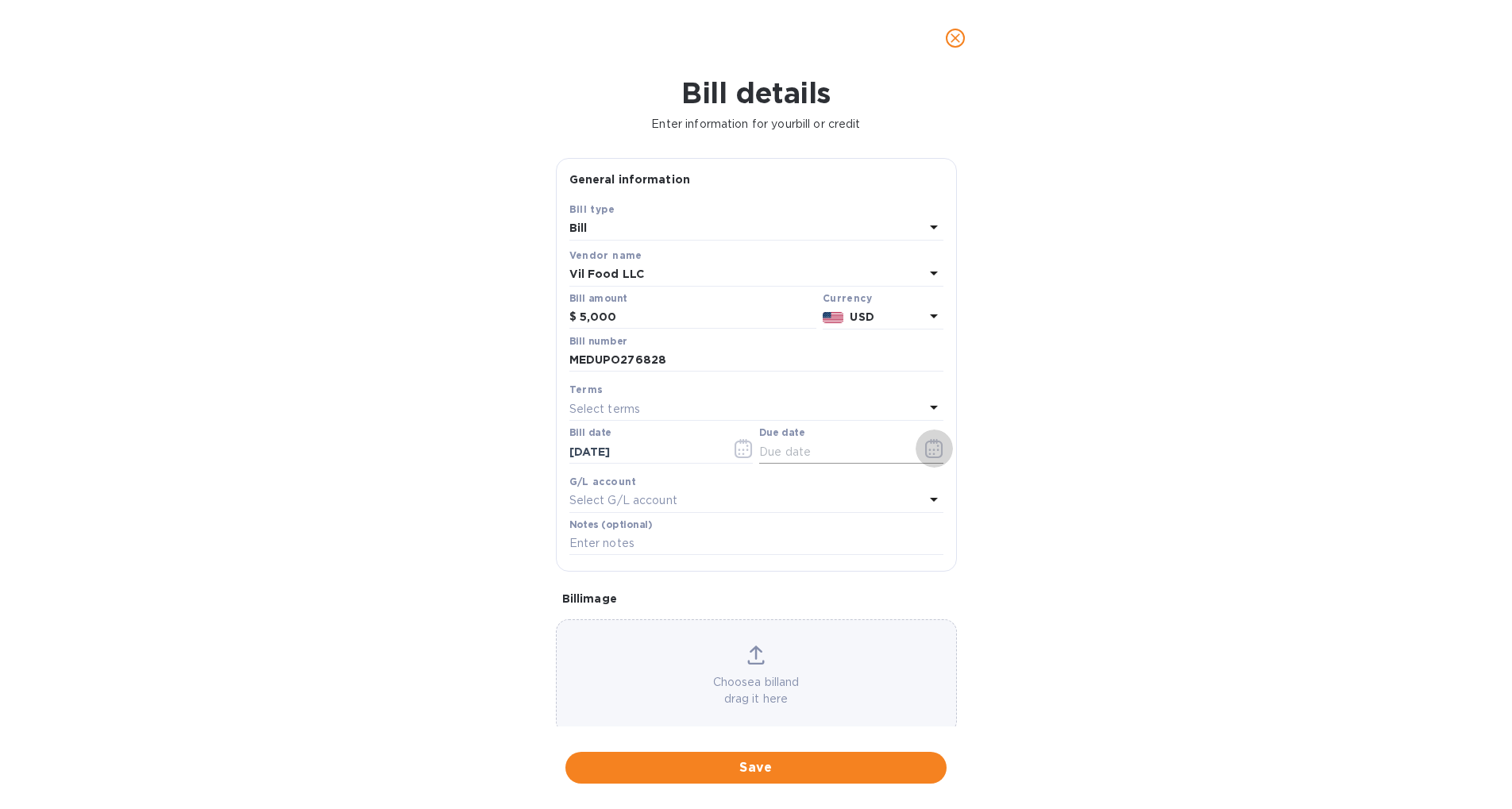
click at [925, 443] on icon "button" at bounding box center [934, 448] width 17 height 19
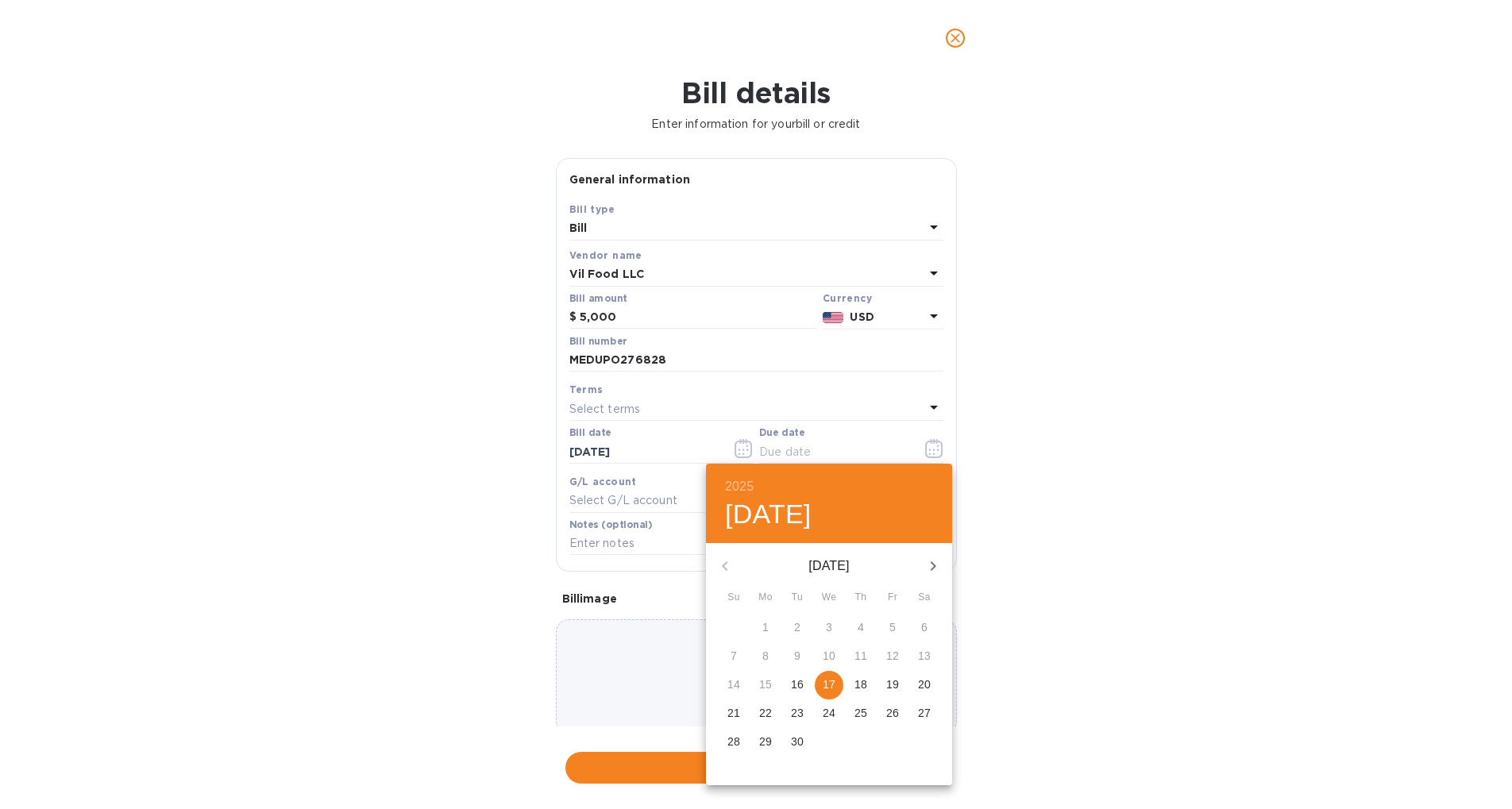
click at [836, 688] on span "17" at bounding box center [829, 684] width 28 height 16
type input "[DATE]"
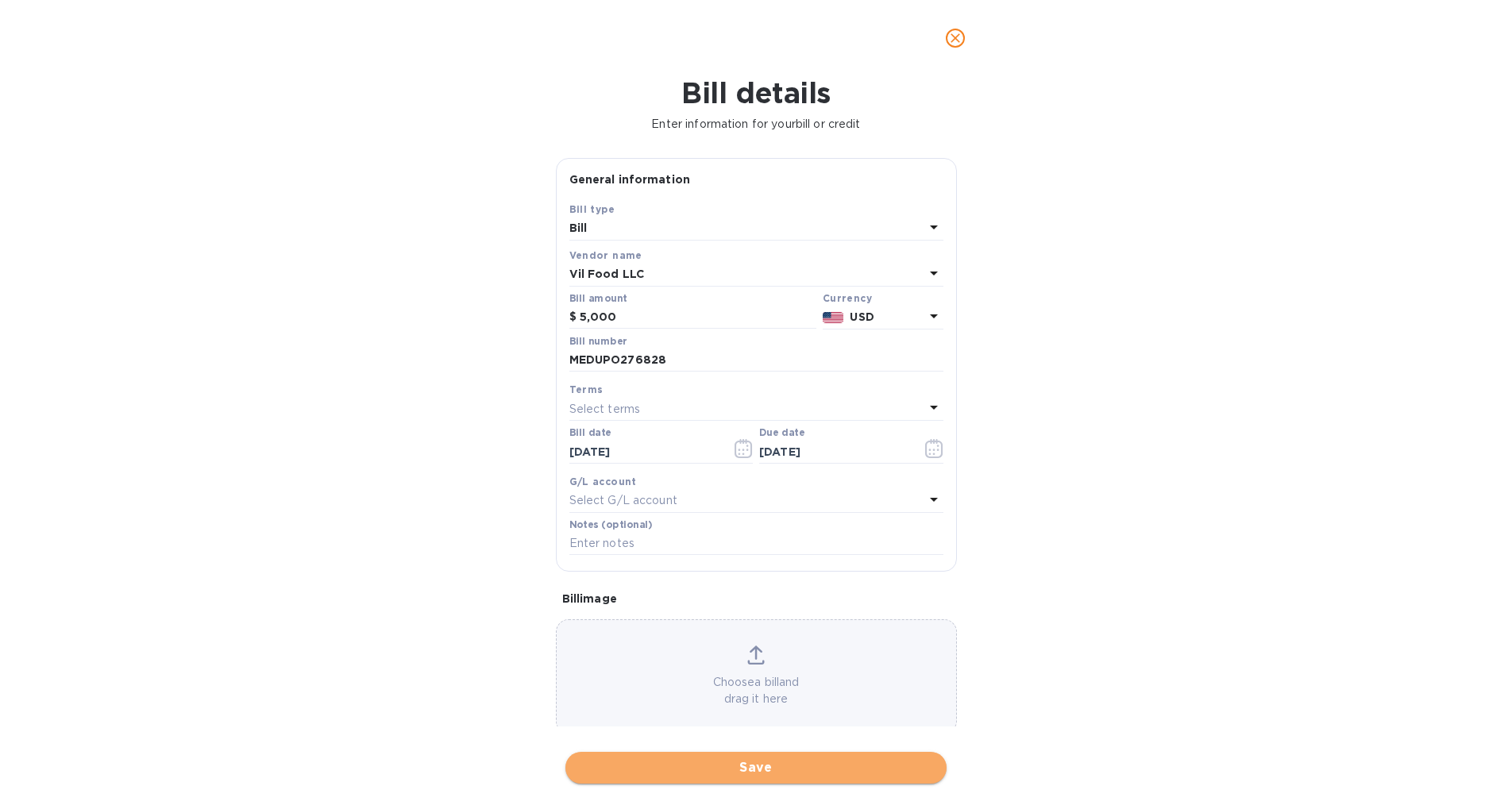
click at [786, 767] on span "Save" at bounding box center [756, 767] width 356 height 19
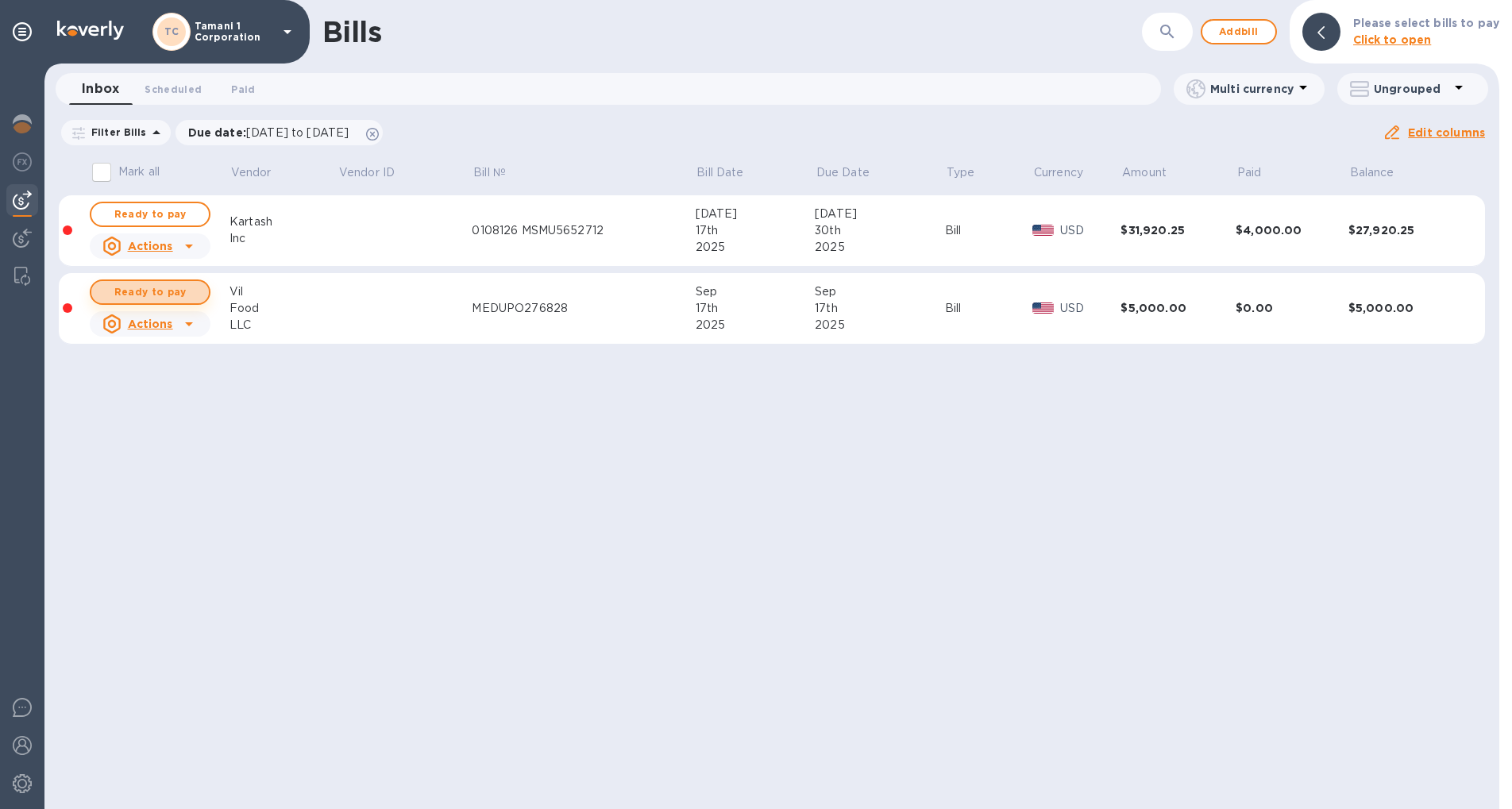
click at [198, 287] on button "Ready to pay" at bounding box center [151, 291] width 121 height 26
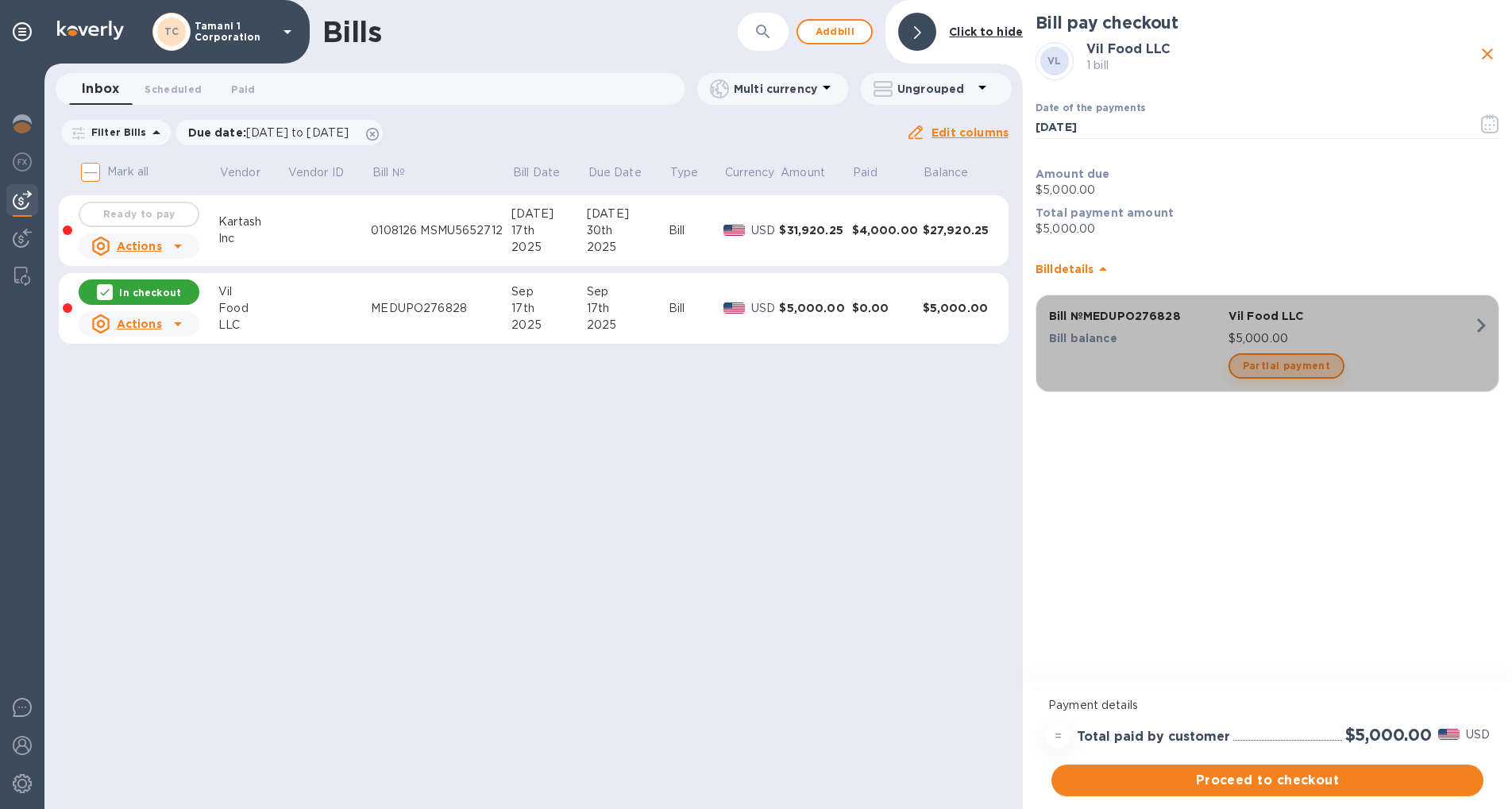
click at [1321, 364] on span "Partial payment" at bounding box center [1287, 366] width 87 height 19
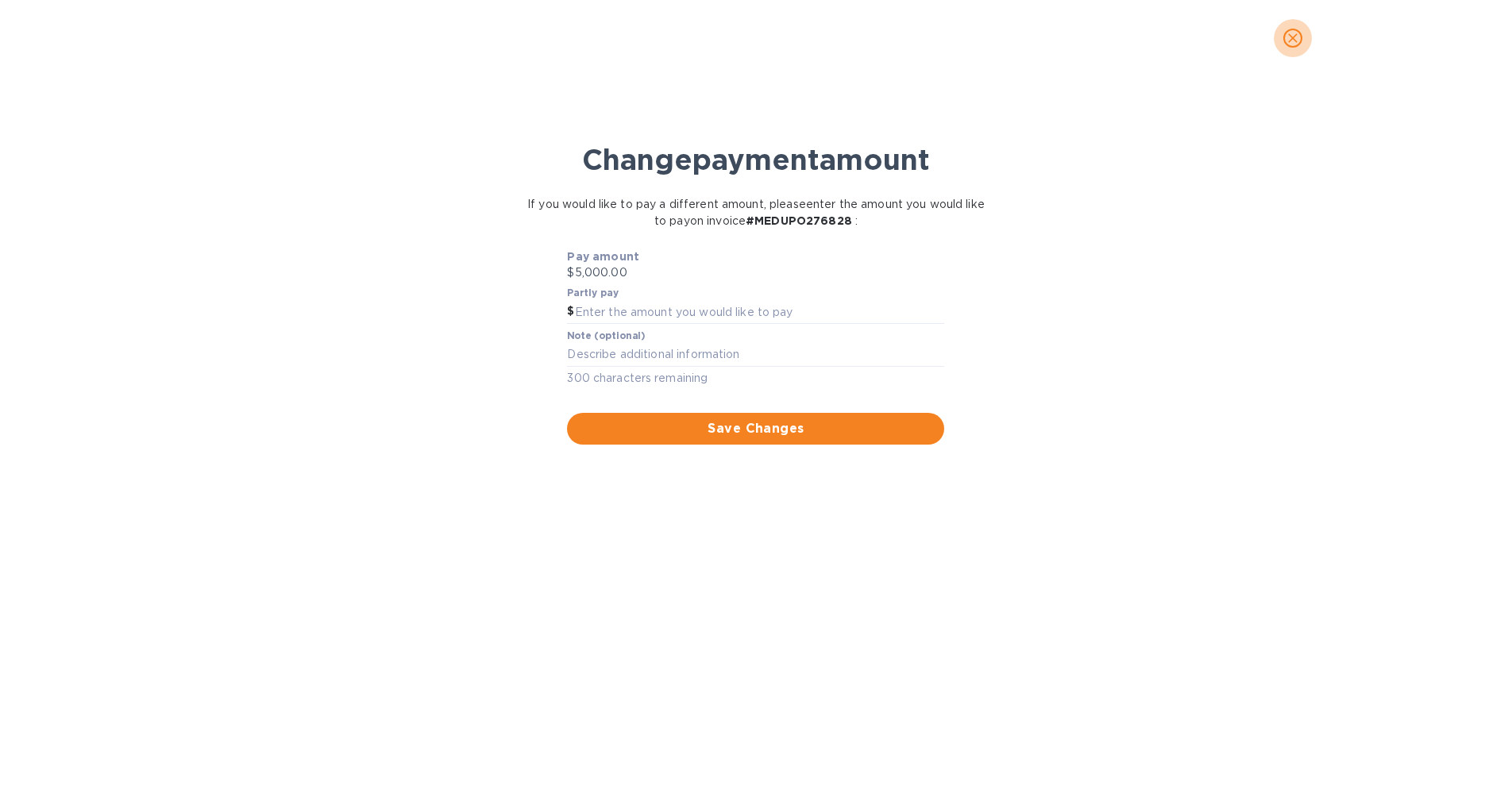
click at [1291, 33] on icon "close" at bounding box center [1293, 38] width 16 height 16
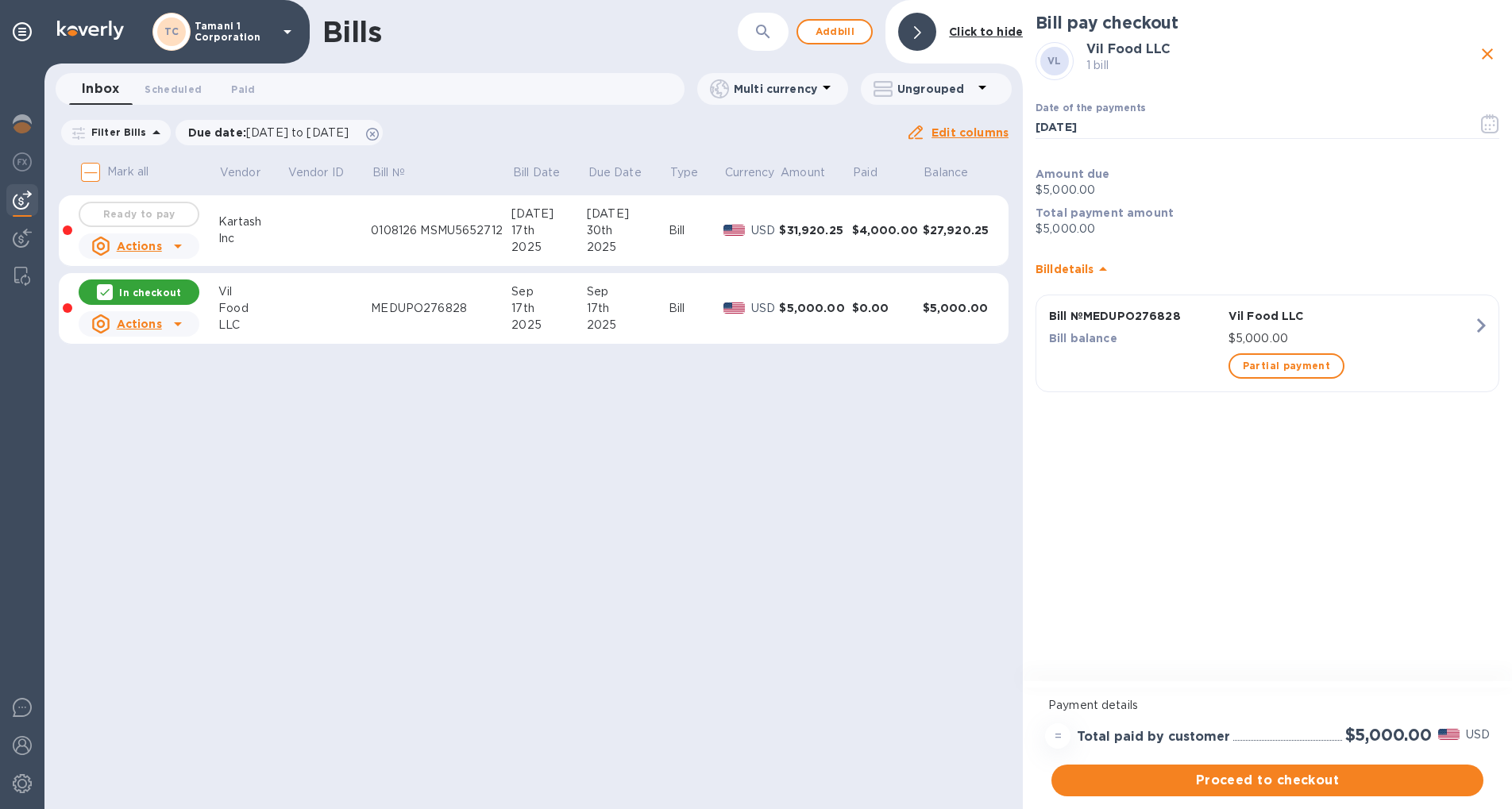
click at [632, 445] on div "Bills ​ Add [PERSON_NAME] to hide Inbox 0 Scheduled 0 Paid 0 Multi currency Ung…" at bounding box center [534, 404] width 979 height 809
click at [918, 27] on icon at bounding box center [918, 32] width 8 height 12
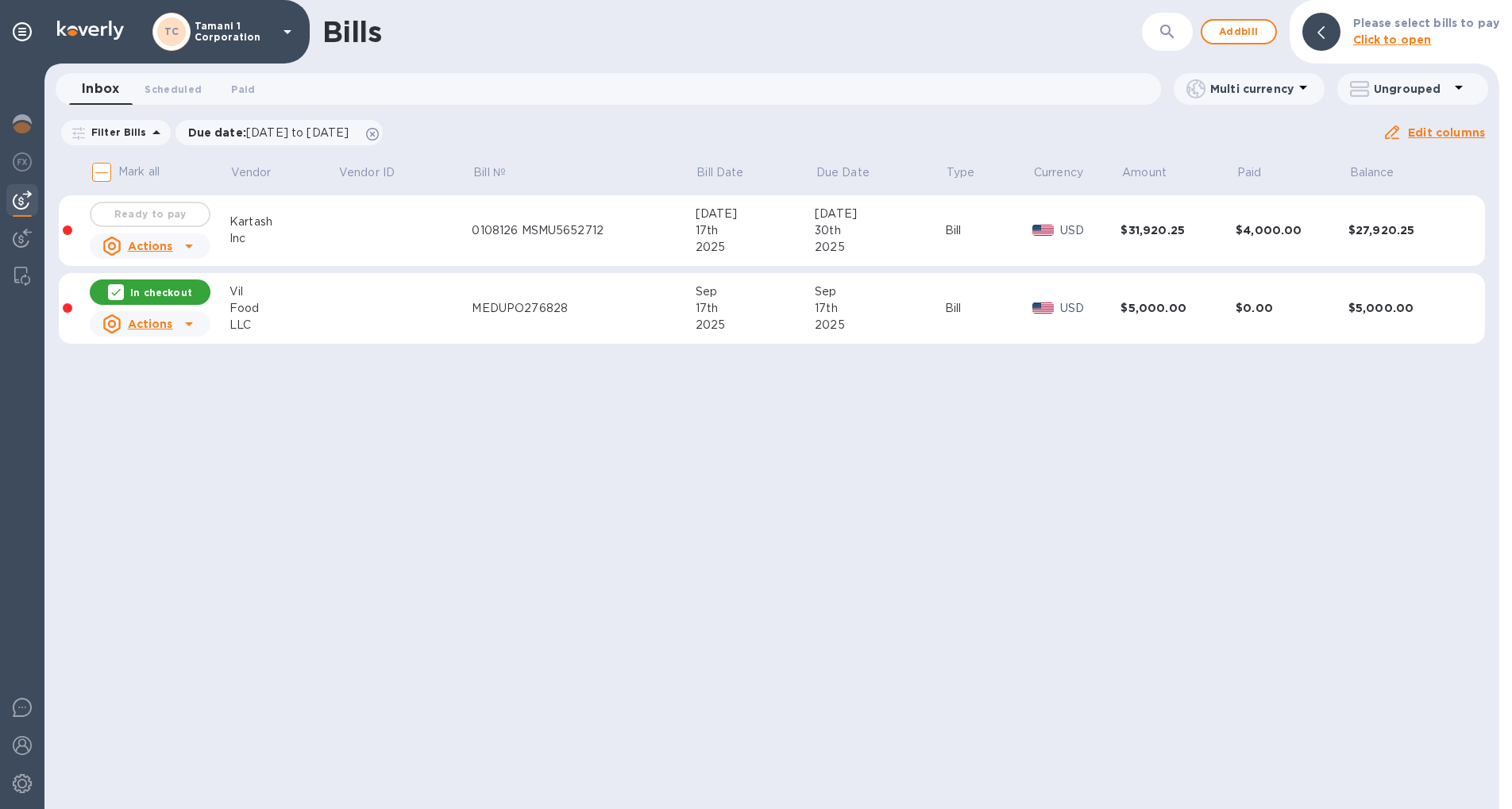
click at [150, 319] on u "Actions" at bounding box center [151, 324] width 45 height 12
click at [1076, 530] on div at bounding box center [756, 404] width 1512 height 809
click at [836, 318] on div "2025" at bounding box center [881, 325] width 131 height 17
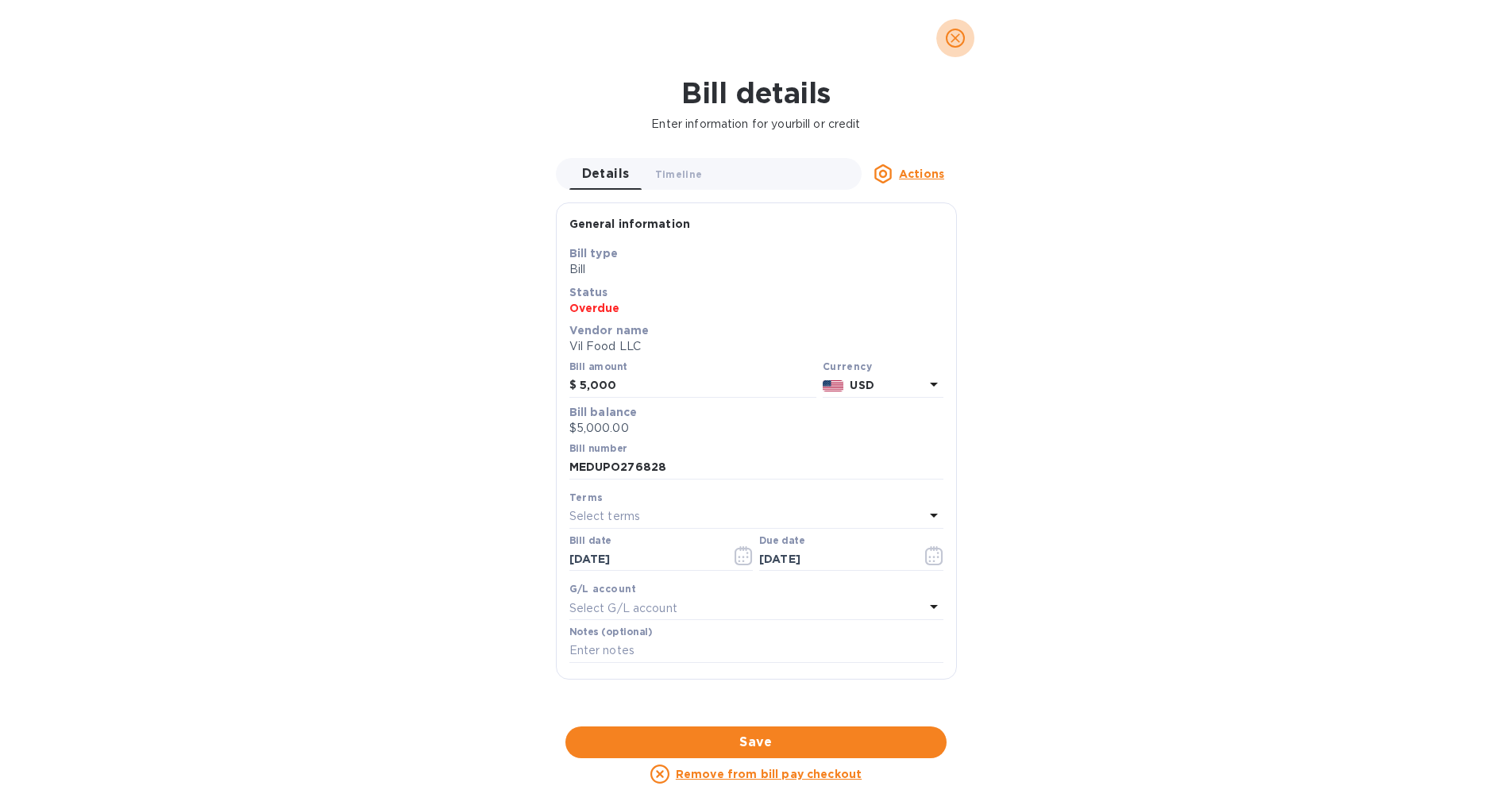
click at [955, 50] on button "close" at bounding box center [955, 38] width 38 height 38
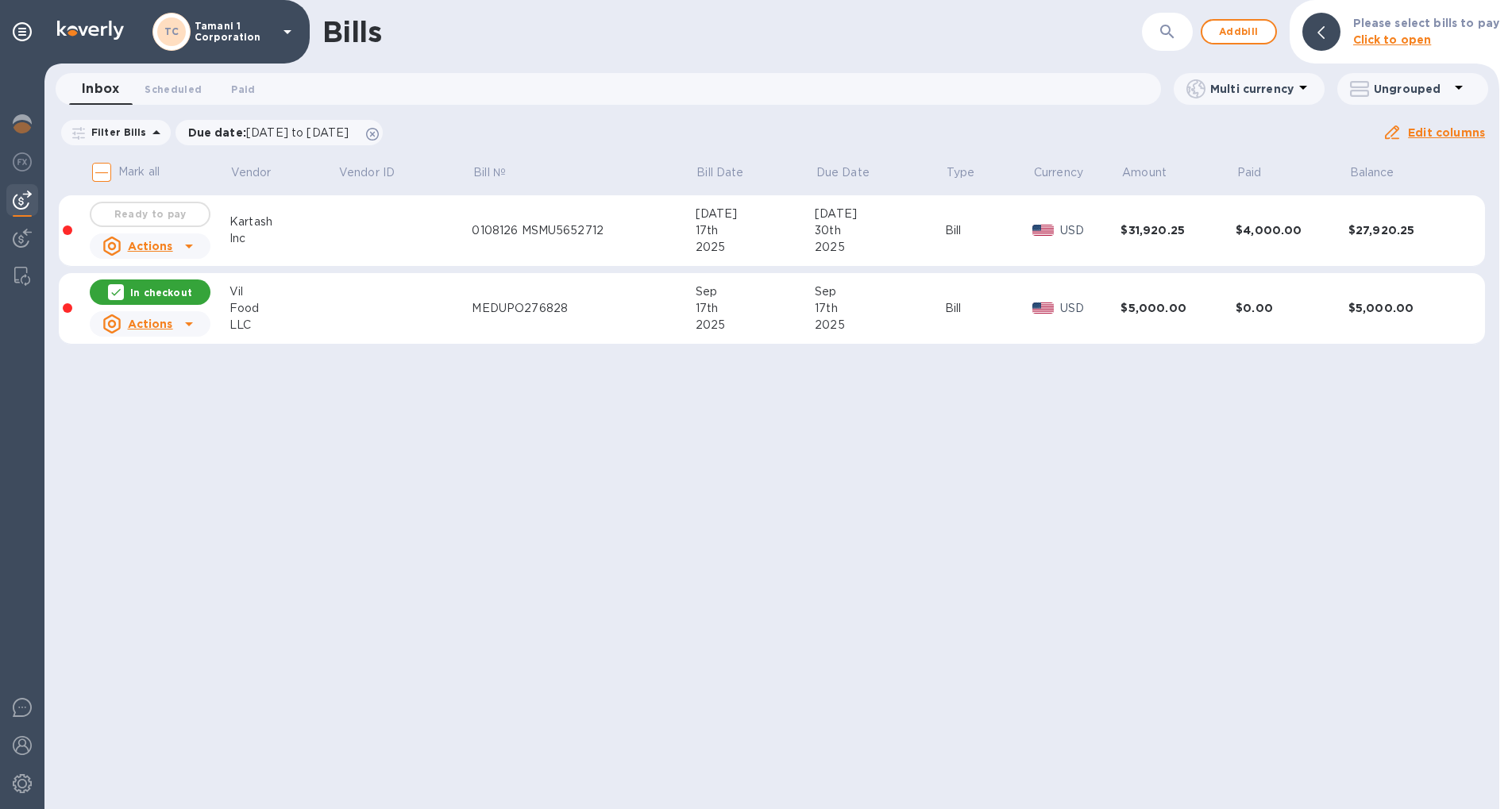
click at [151, 296] on p "In checkout" at bounding box center [161, 292] width 62 height 13
click at [117, 293] on span "Ready to pay" at bounding box center [150, 292] width 92 height 19
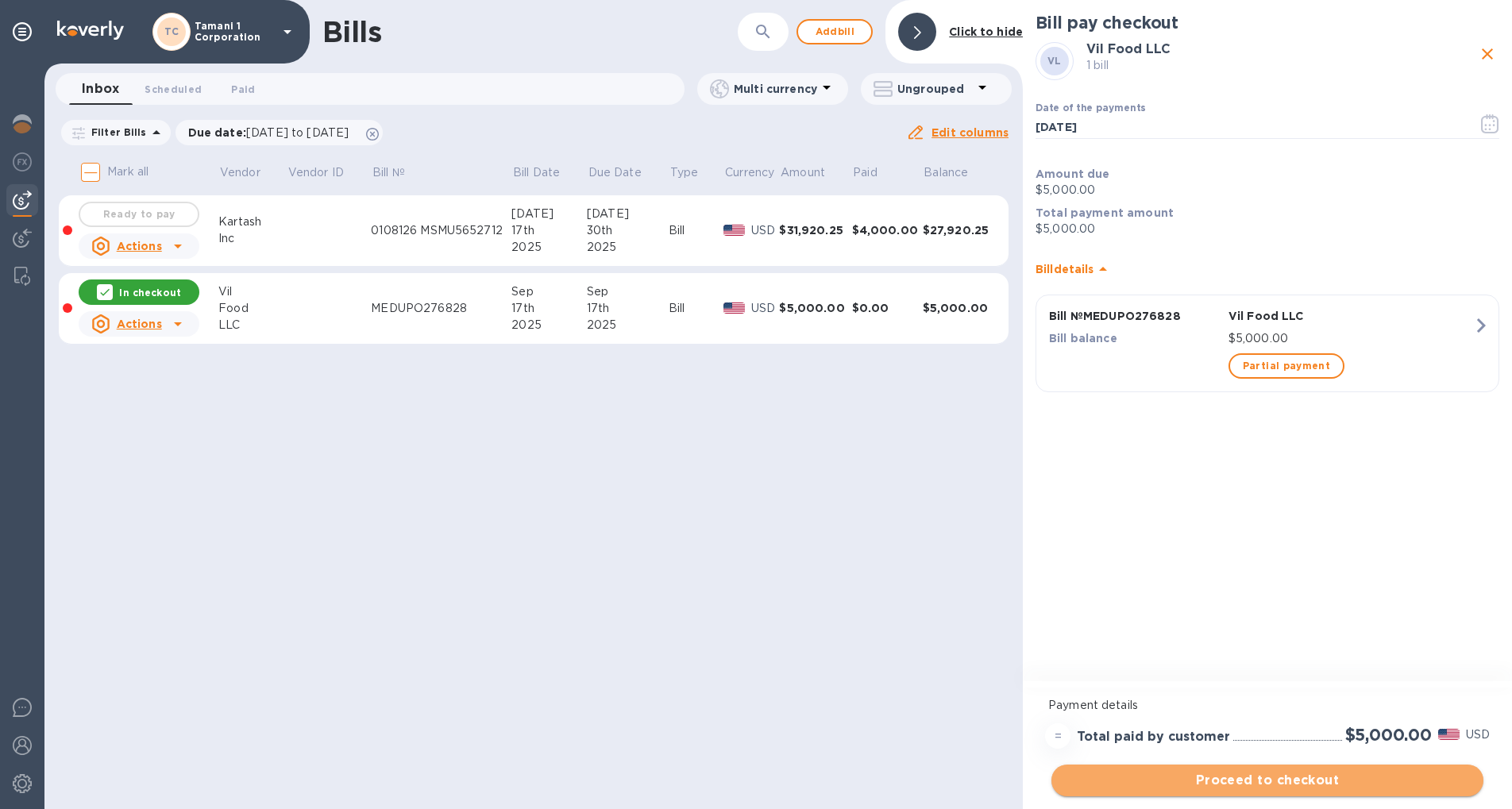
click at [1302, 777] on span "Proceed to checkout" at bounding box center [1268, 781] width 407 height 19
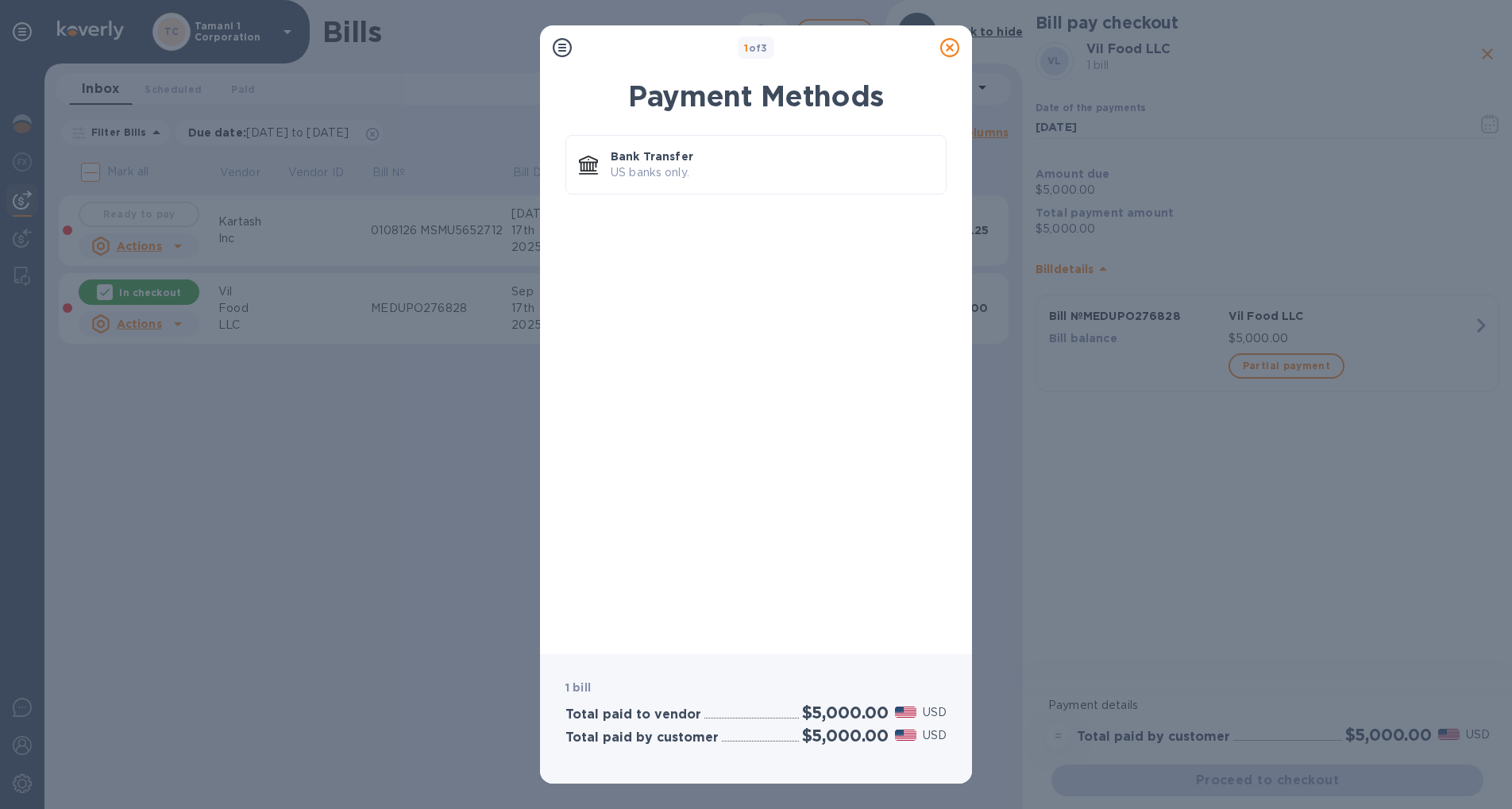
click at [947, 43] on icon at bounding box center [950, 47] width 19 height 19
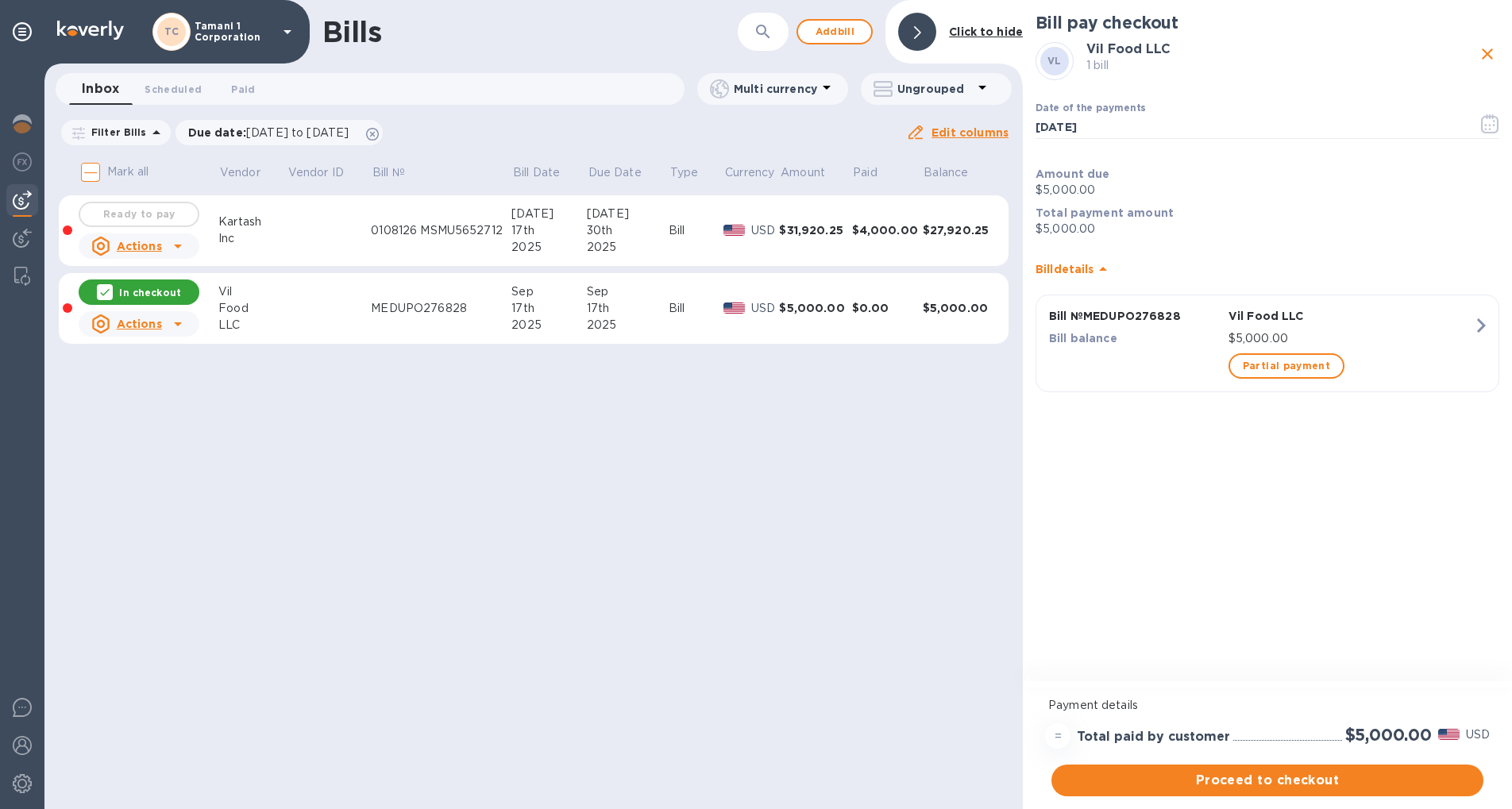
click at [658, 317] on div "2025" at bounding box center [628, 325] width 81 height 17
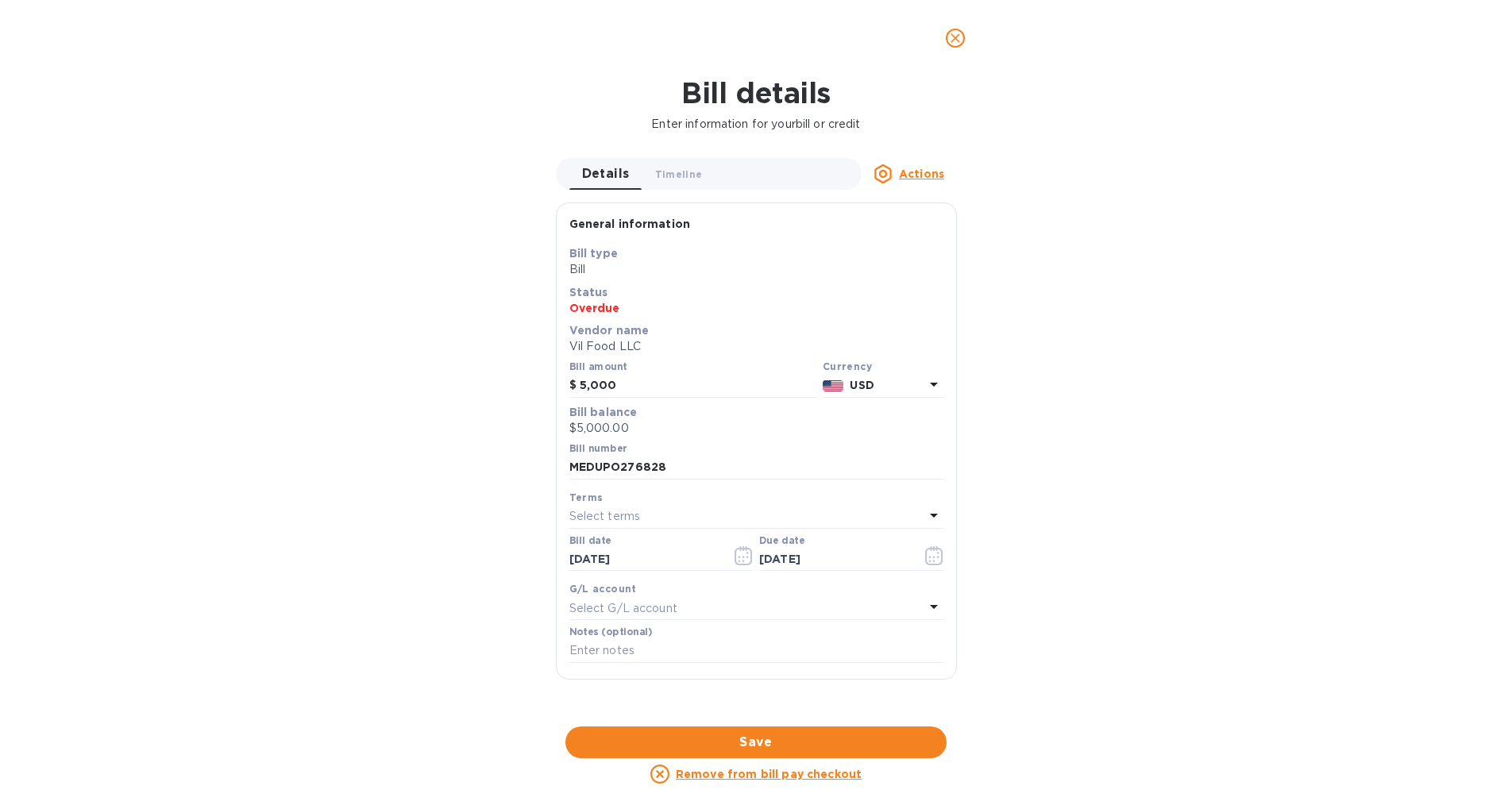
click at [635, 421] on p "$5,000.00" at bounding box center [756, 429] width 374 height 17
click at [624, 427] on p "$5,000.00" at bounding box center [756, 429] width 374 height 17
drag, startPoint x: 630, startPoint y: 385, endPoint x: 489, endPoint y: 366, distance: 142.3
click at [491, 367] on div "Bill details Enter information for your bill or credit Details 0 Timeline 0 Act…" at bounding box center [756, 443] width 1512 height 732
type input "3,000"
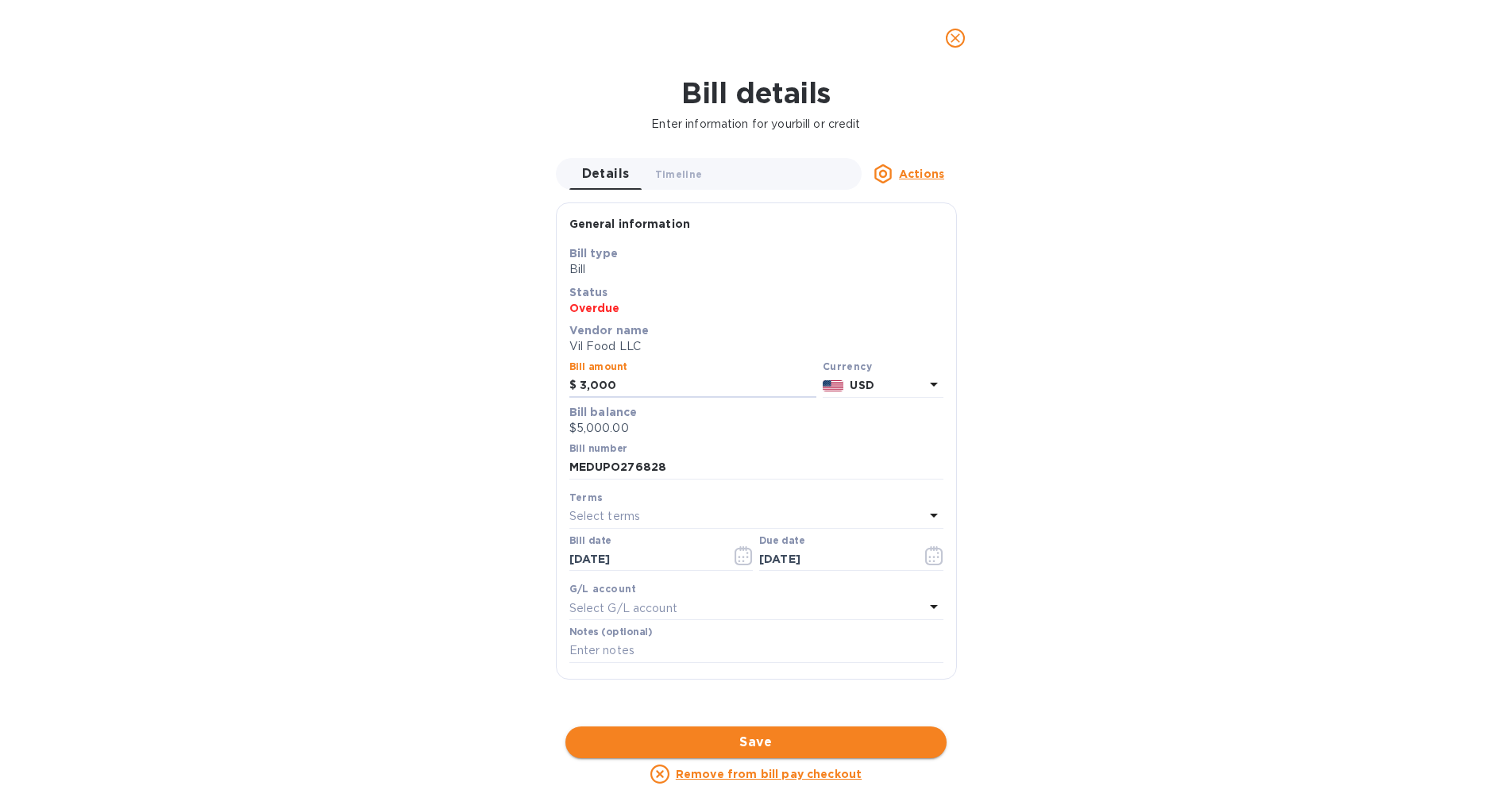
click at [911, 742] on span "Save" at bounding box center [756, 742] width 356 height 19
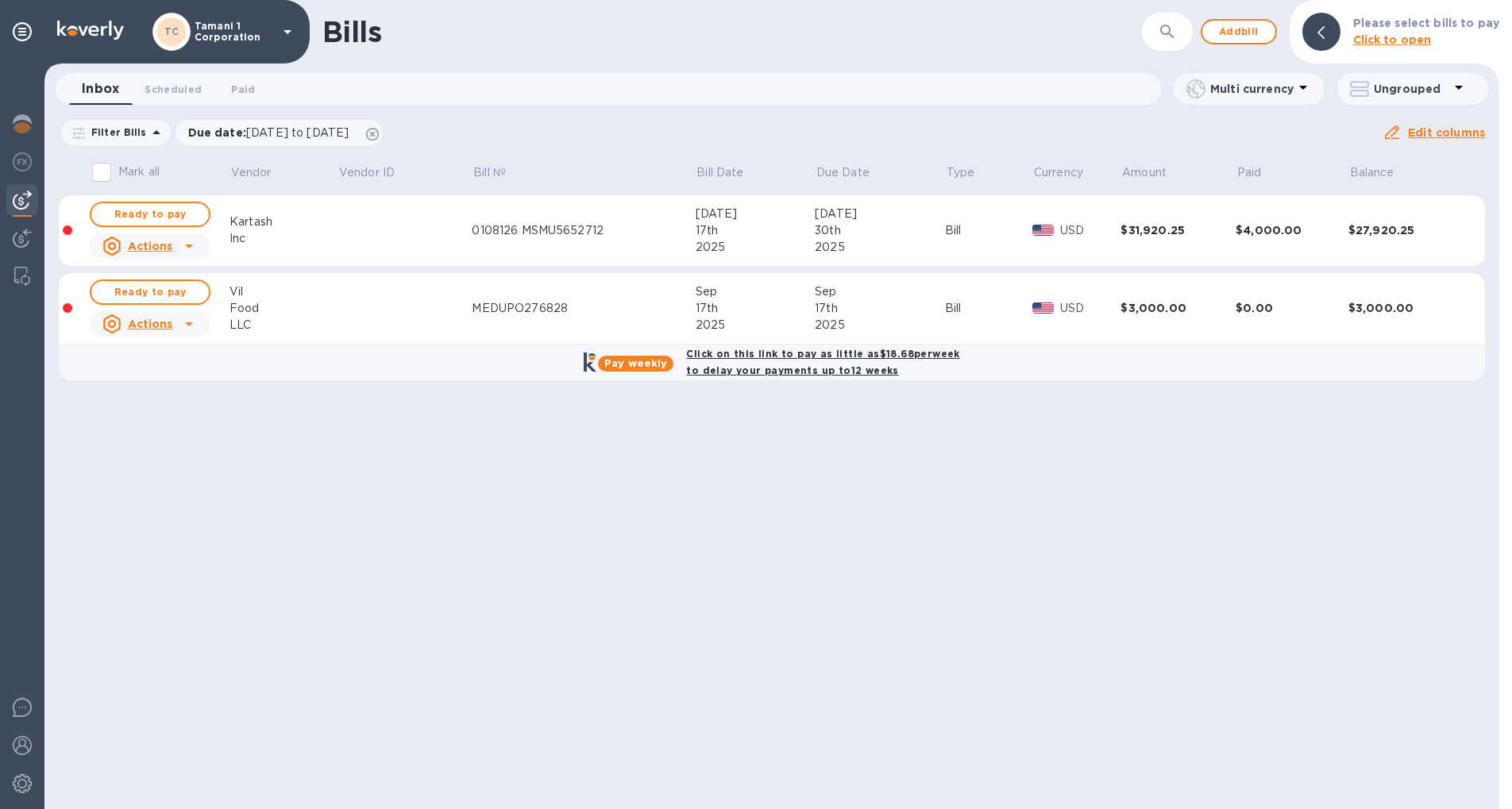
click at [575, 315] on div "MEDUPO276828" at bounding box center [583, 308] width 223 height 17
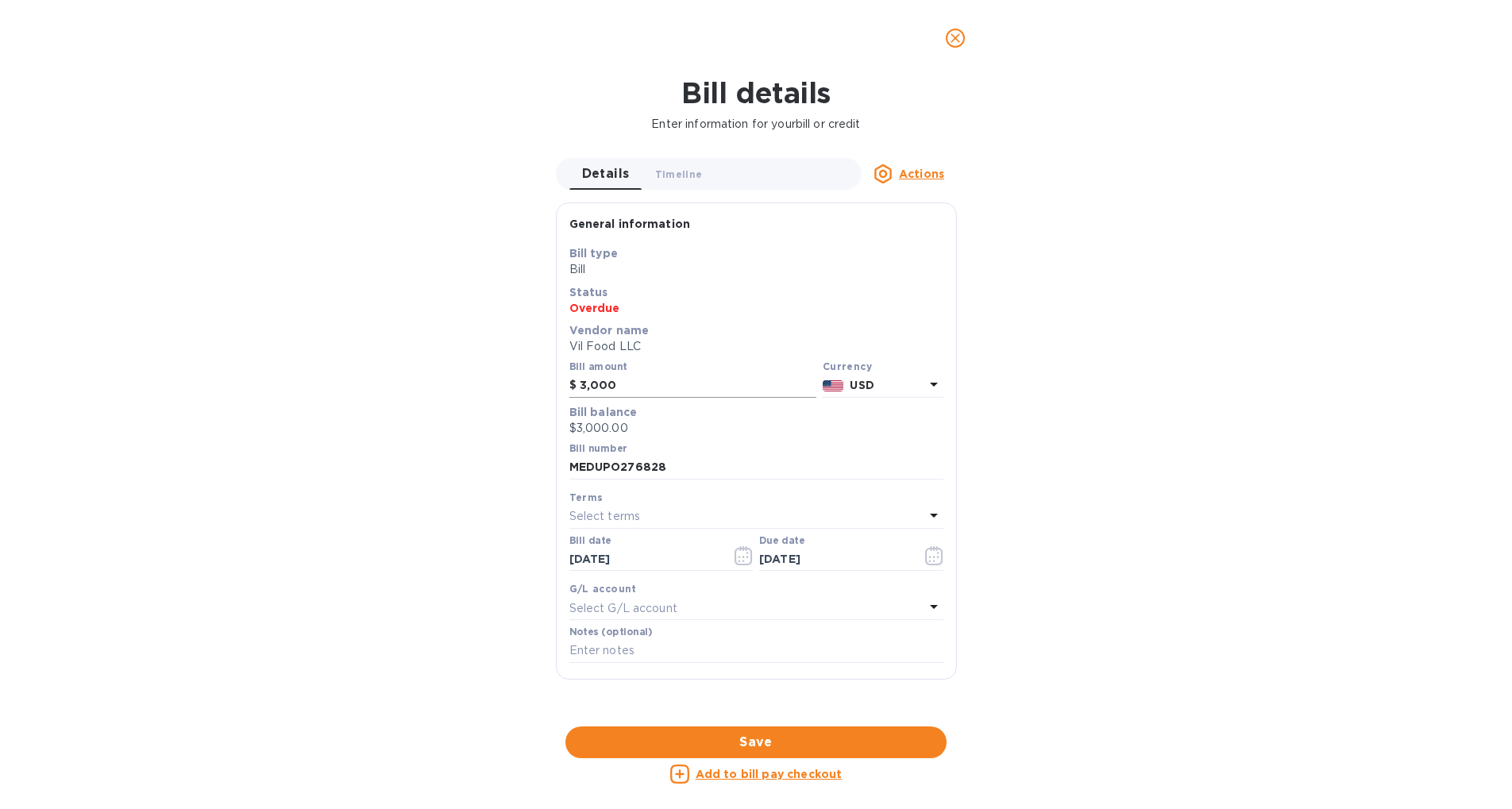
click at [619, 388] on input "3,000" at bounding box center [698, 385] width 237 height 24
type input "3"
type input "4,000"
click at [1238, 501] on div "Bill details Enter information for your bill or credit Details 0 Timeline 0 Act…" at bounding box center [756, 443] width 1512 height 732
click at [866, 741] on span "Save" at bounding box center [756, 742] width 356 height 19
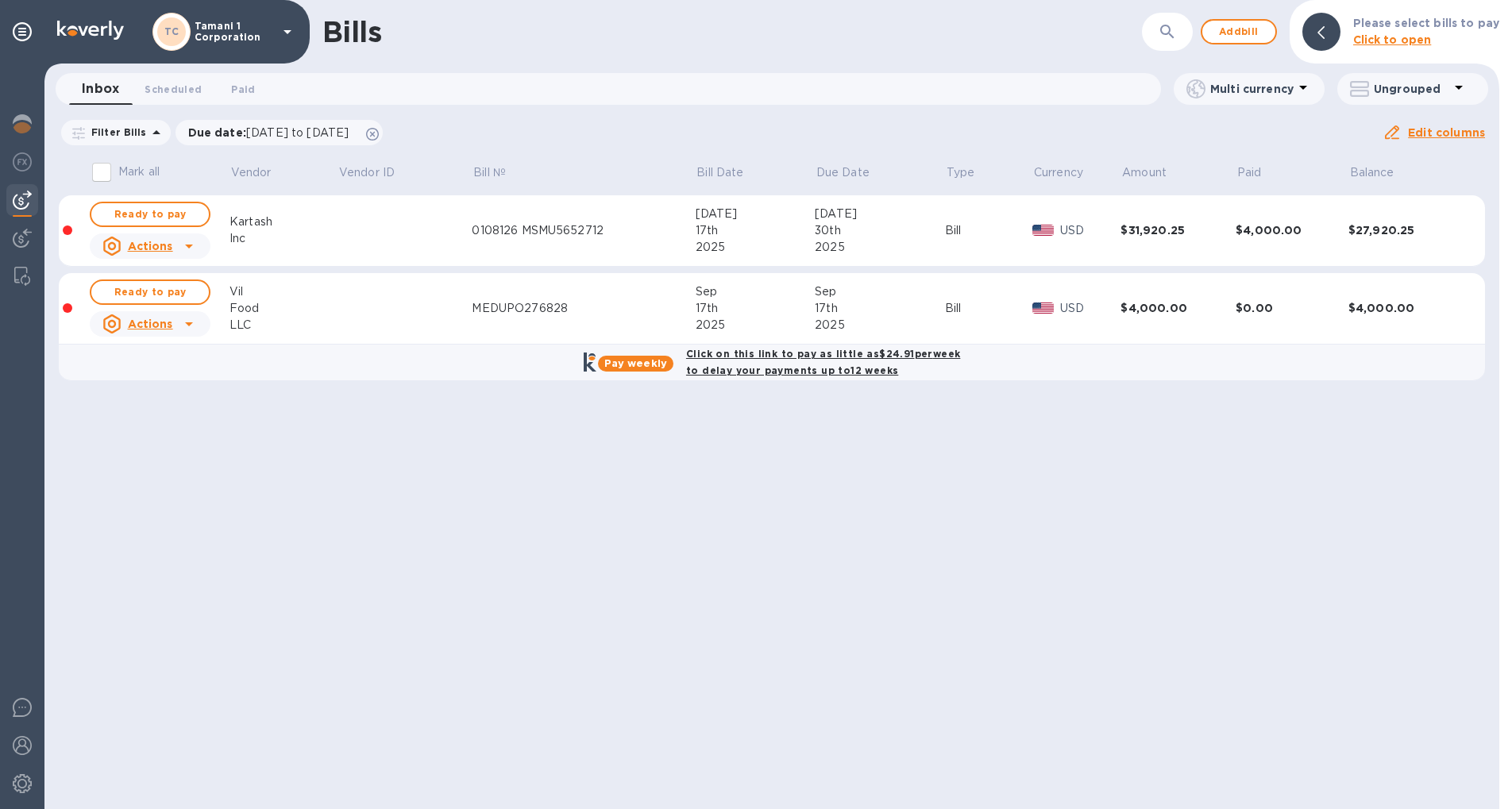
click at [645, 295] on td "MEDUPO276828" at bounding box center [583, 309] width 223 height 72
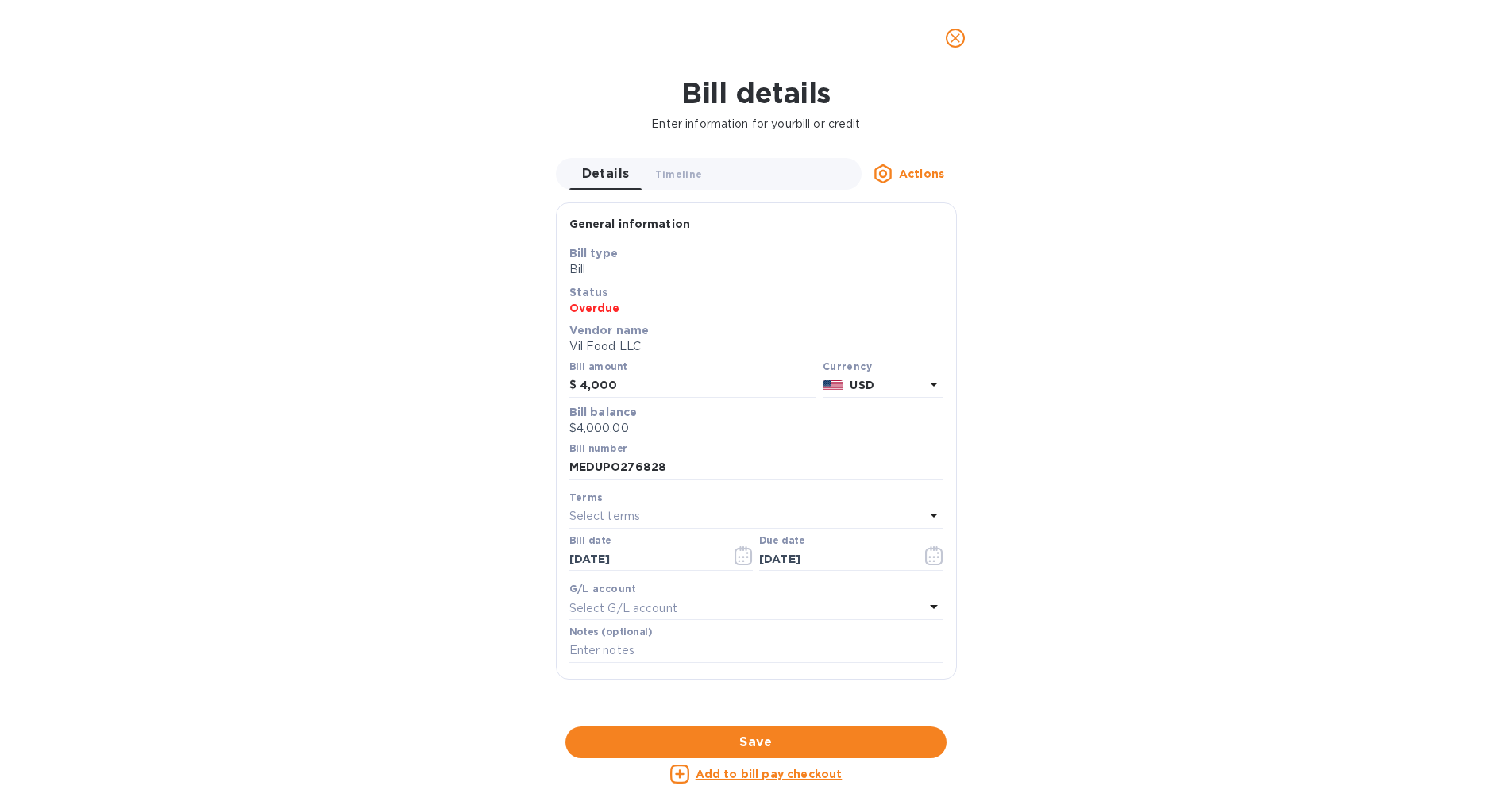
drag, startPoint x: 624, startPoint y: 392, endPoint x: 507, endPoint y: 348, distance: 125.0
click at [507, 349] on div "Bill details Enter information for your bill or credit Details 0 Timeline 0 Act…" at bounding box center [756, 443] width 1512 height 732
type input "4,500"
click at [872, 741] on span "Save" at bounding box center [756, 742] width 356 height 19
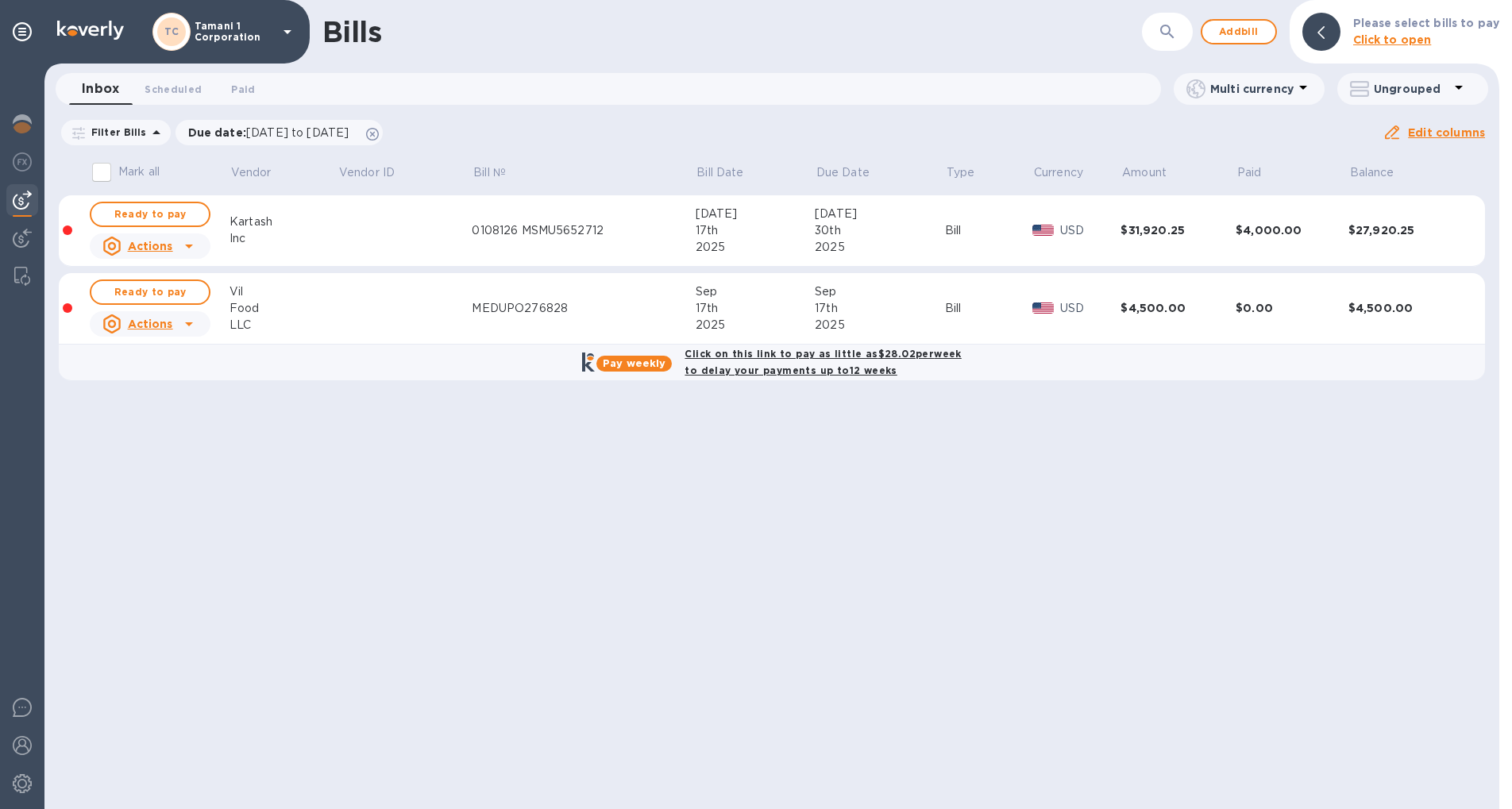
click at [767, 315] on div "17th" at bounding box center [756, 308] width 119 height 17
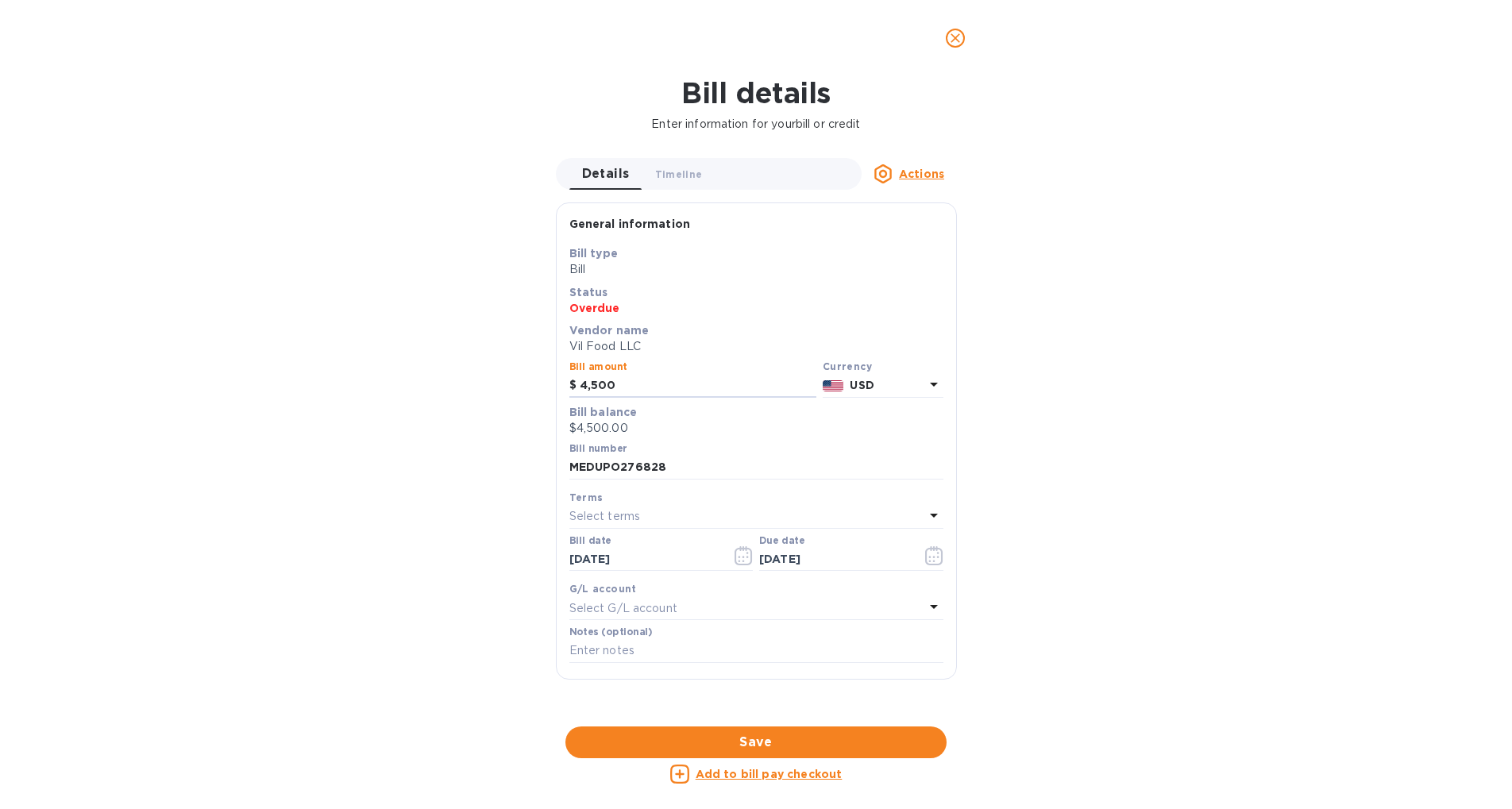
drag, startPoint x: 537, startPoint y: 378, endPoint x: 485, endPoint y: 364, distance: 53.9
click at [488, 377] on div "Bill details Enter information for your bill or credit Details 0 Timeline 0 Act…" at bounding box center [756, 443] width 1512 height 732
type input "5,000"
click at [777, 738] on span "Save" at bounding box center [756, 742] width 356 height 19
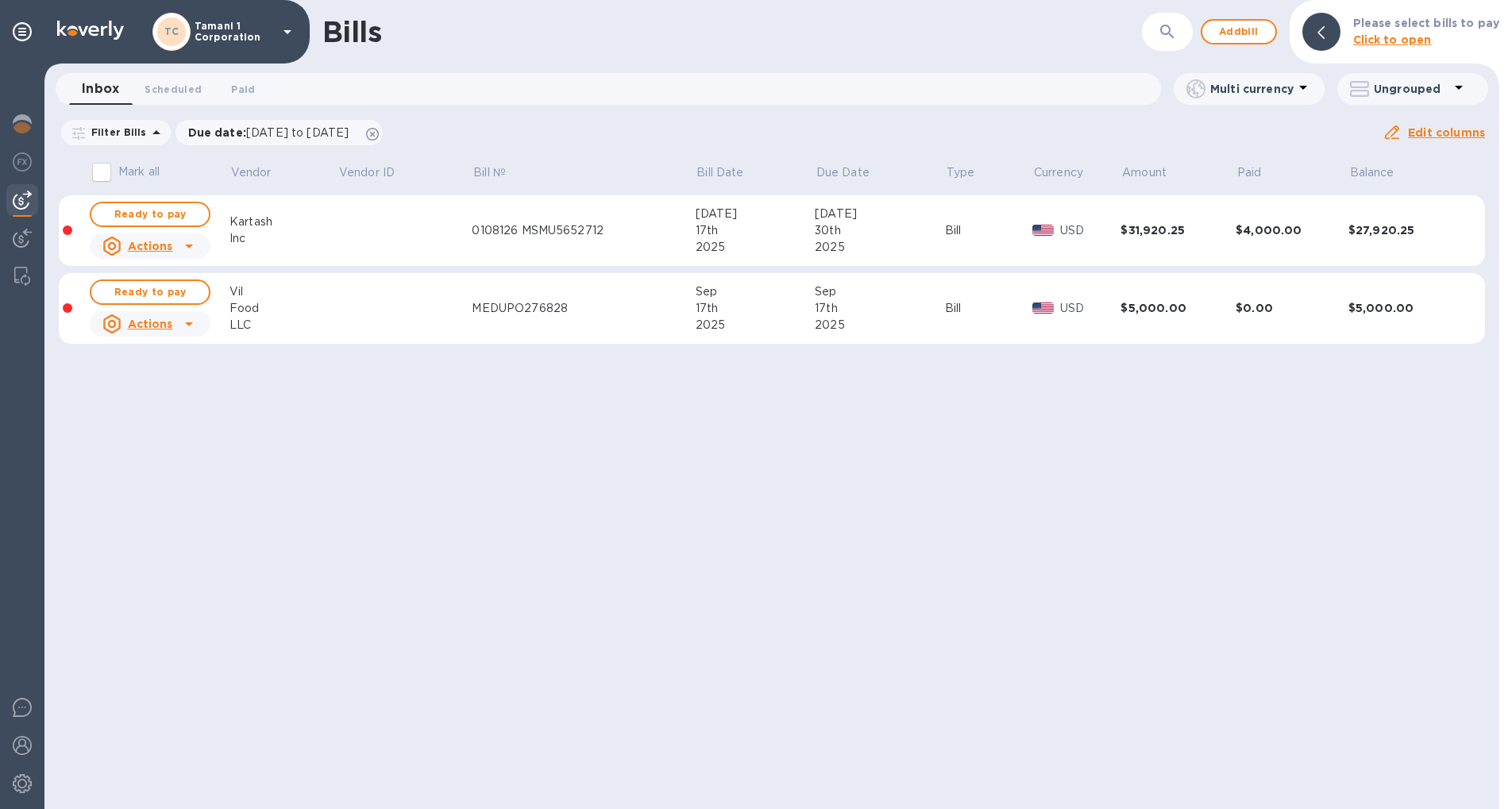
click at [837, 318] on div "2025" at bounding box center [881, 325] width 131 height 17
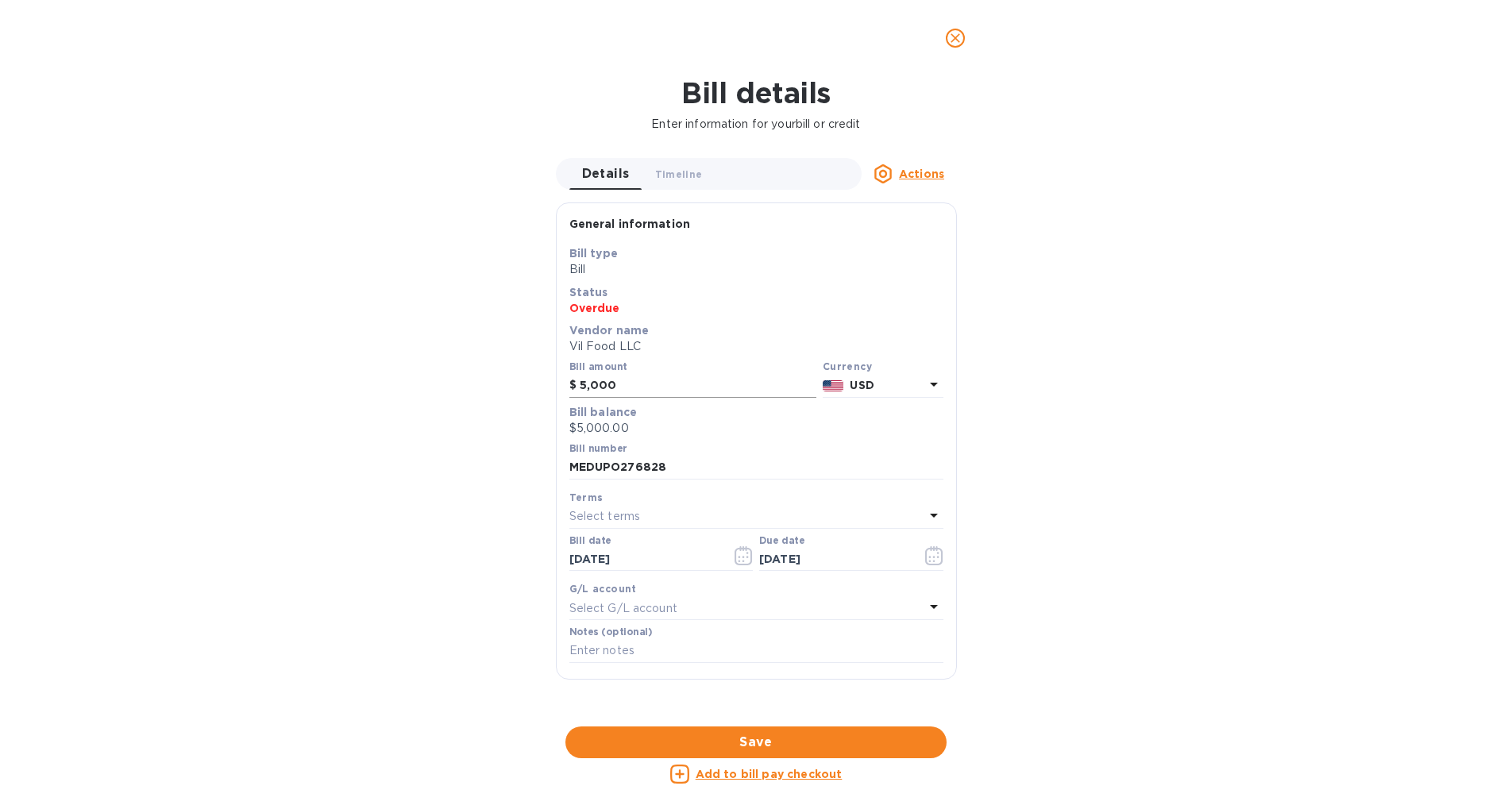
click at [709, 392] on input "5,000" at bounding box center [698, 385] width 237 height 24
type input "5"
type input "4,900"
click at [773, 747] on span "Save" at bounding box center [756, 742] width 356 height 19
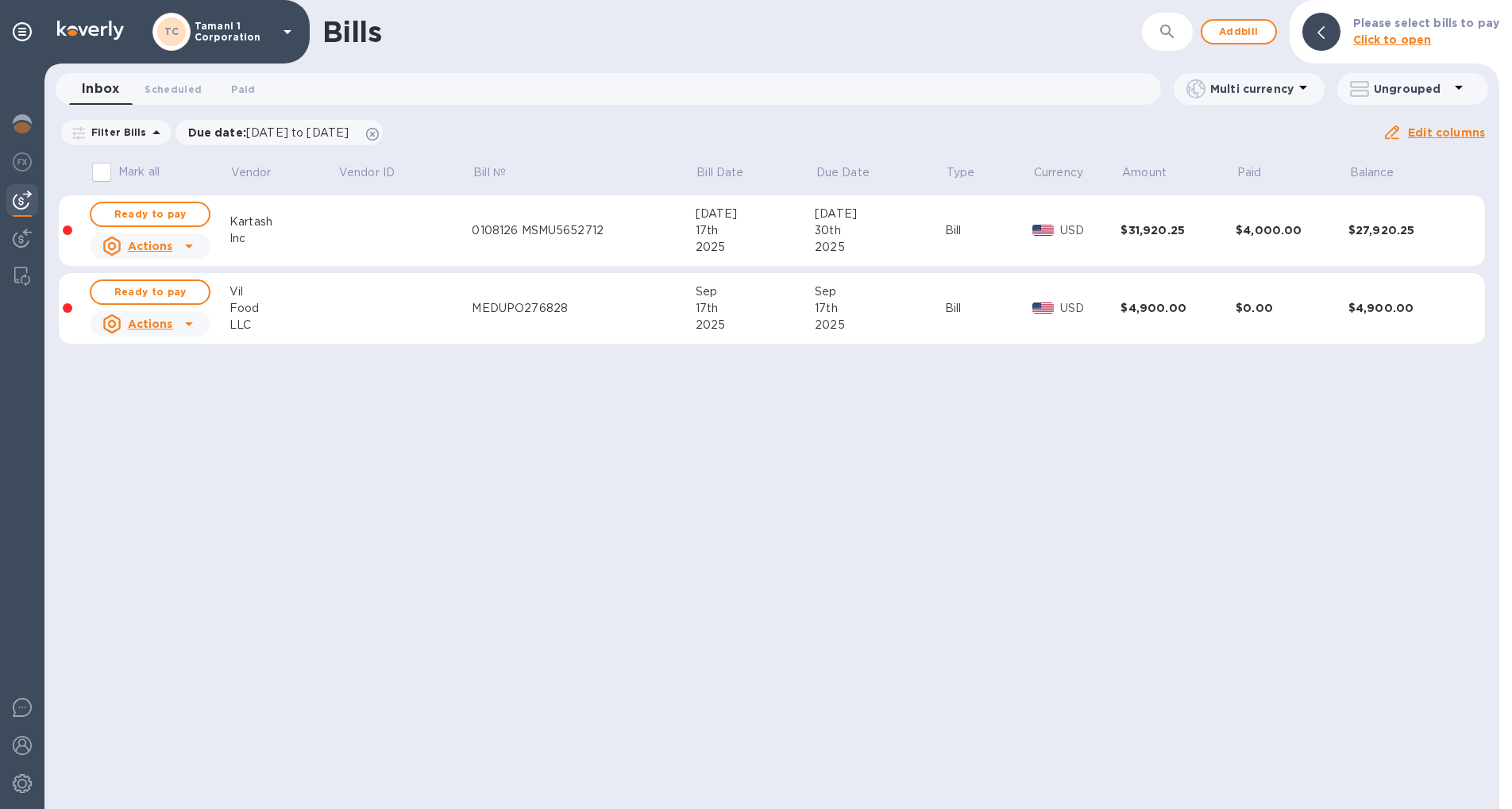
click at [764, 307] on div "17th" at bounding box center [756, 308] width 119 height 17
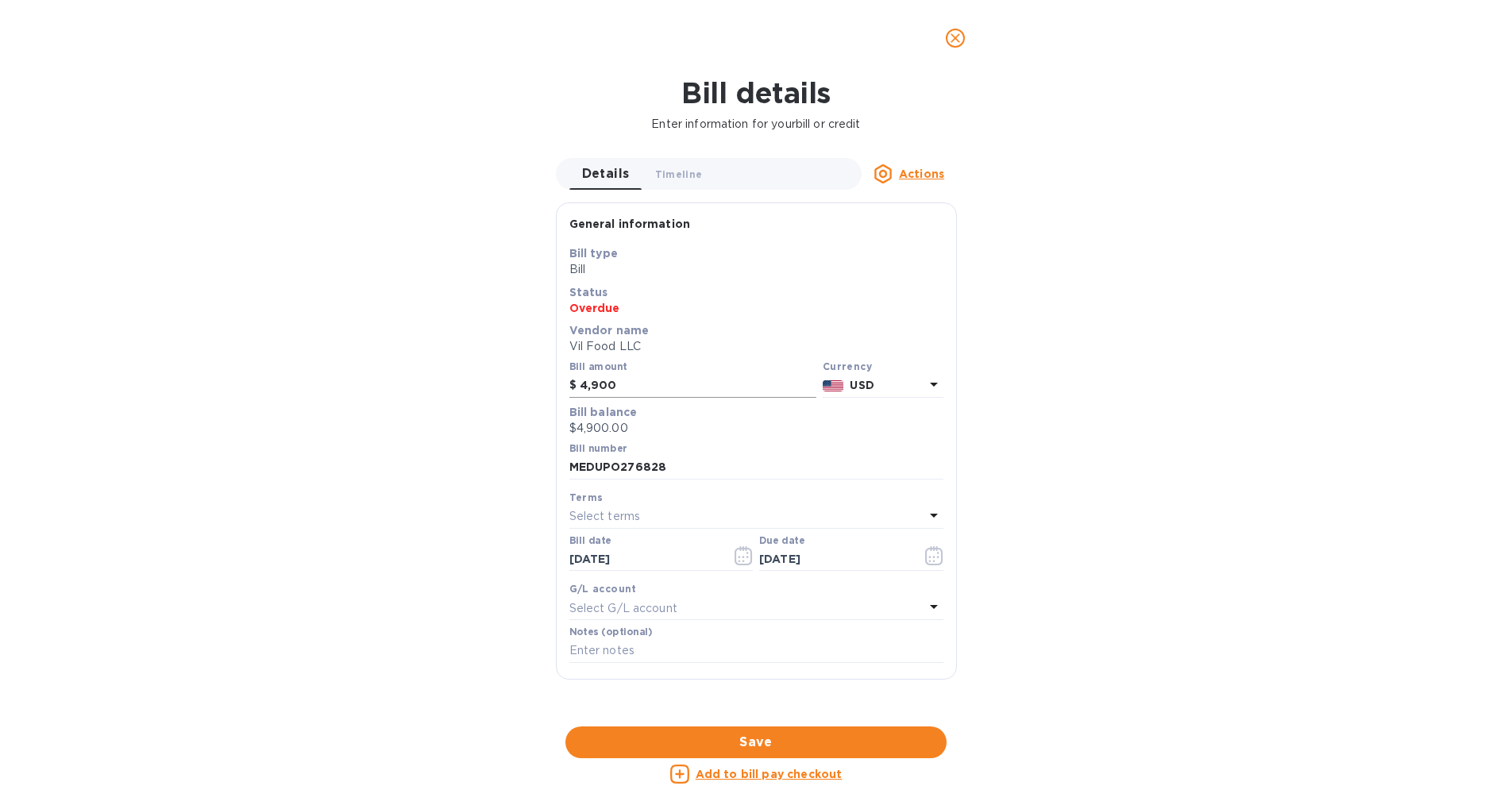
click at [619, 385] on input "4,900" at bounding box center [698, 385] width 237 height 24
type input "4,800"
click at [1137, 488] on div "Bill details Enter information for your bill or credit Details 0 Timeline 0 Act…" at bounding box center [756, 443] width 1512 height 732
click at [871, 738] on span "Save" at bounding box center [756, 742] width 356 height 19
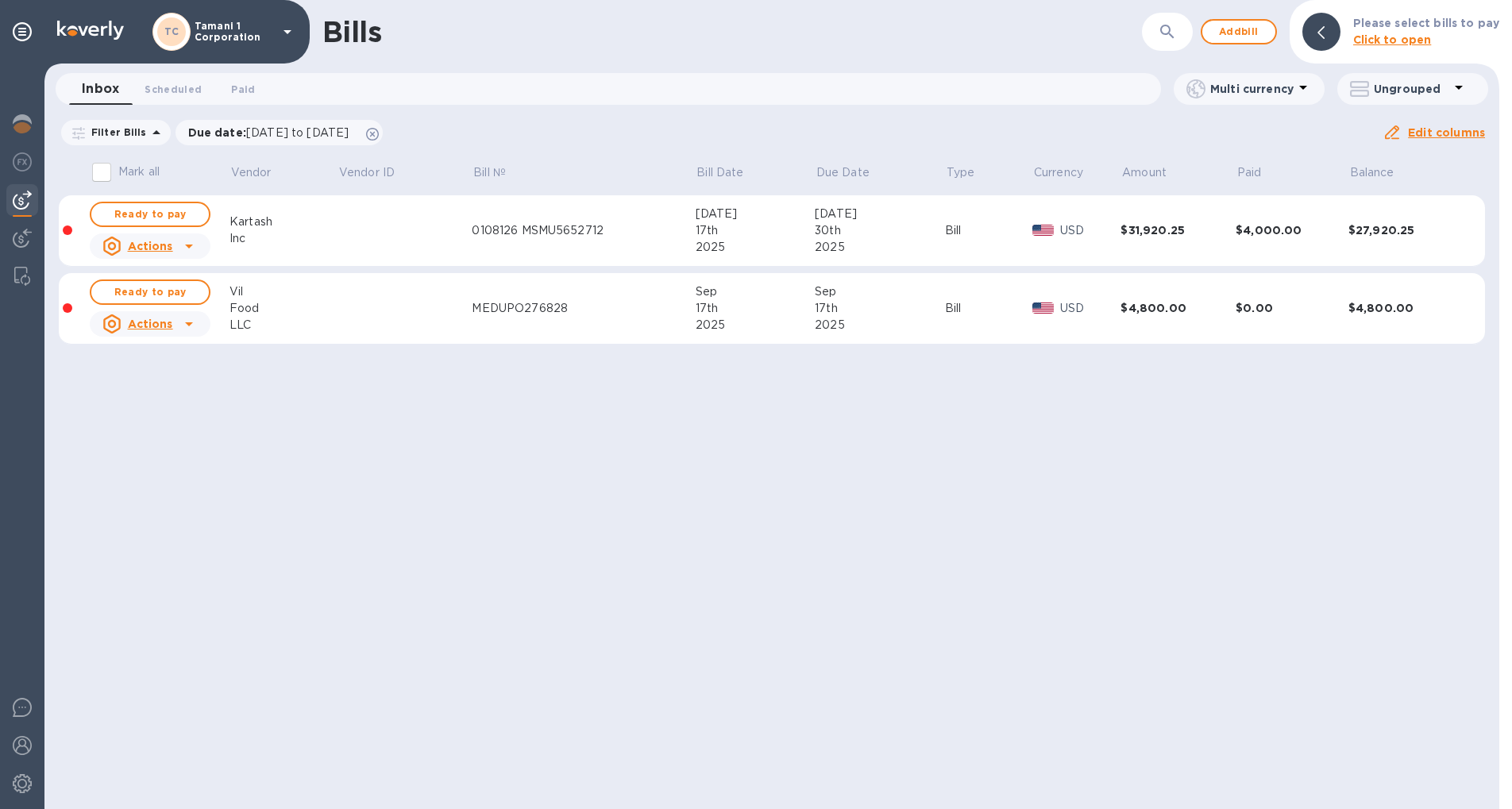
click at [670, 322] on td "MEDUPO276828" at bounding box center [583, 309] width 223 height 72
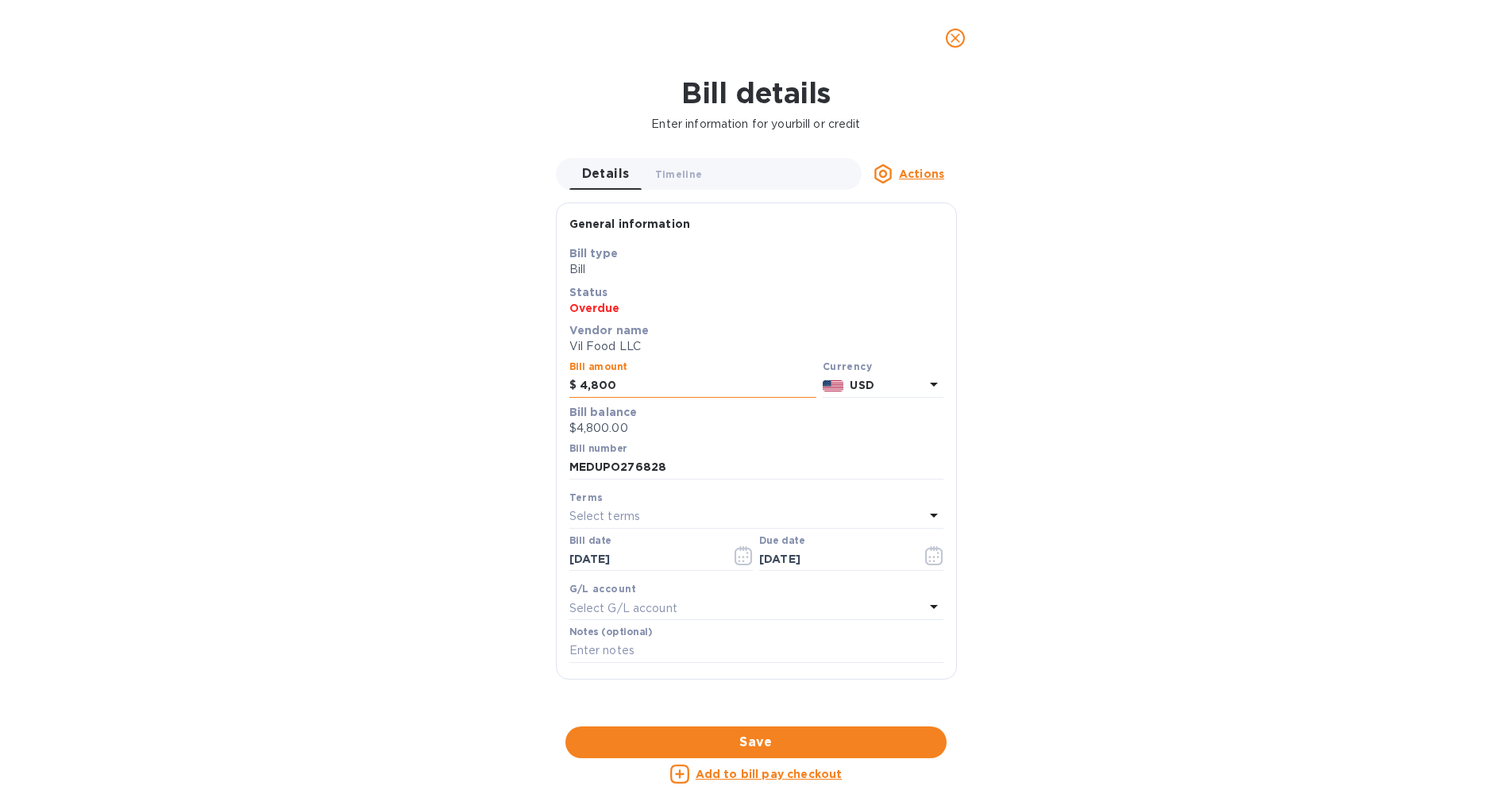
click at [664, 378] on input "4,800" at bounding box center [698, 385] width 237 height 24
type input "4,700"
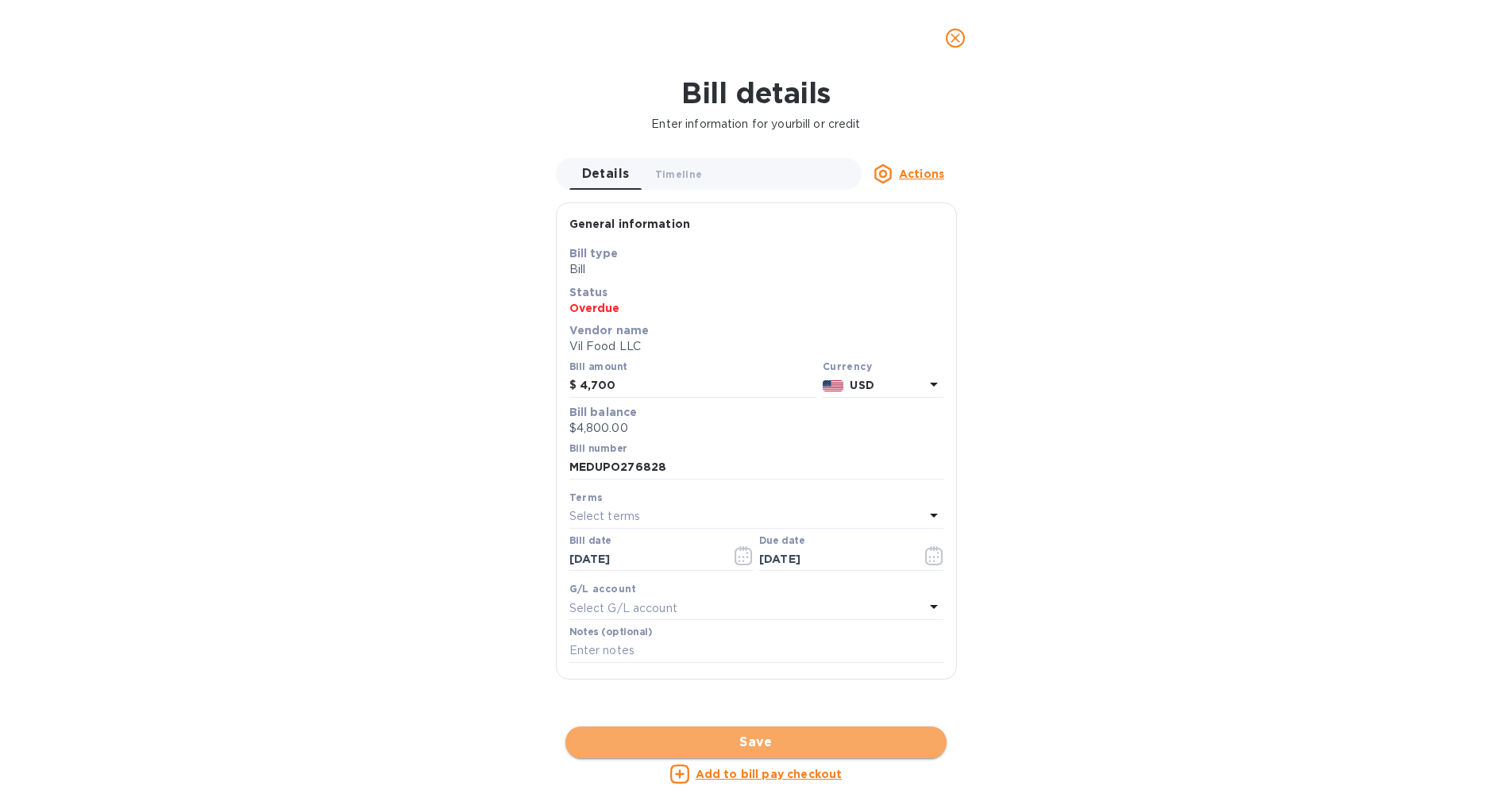
click at [870, 728] on button "Save" at bounding box center [756, 743] width 382 height 32
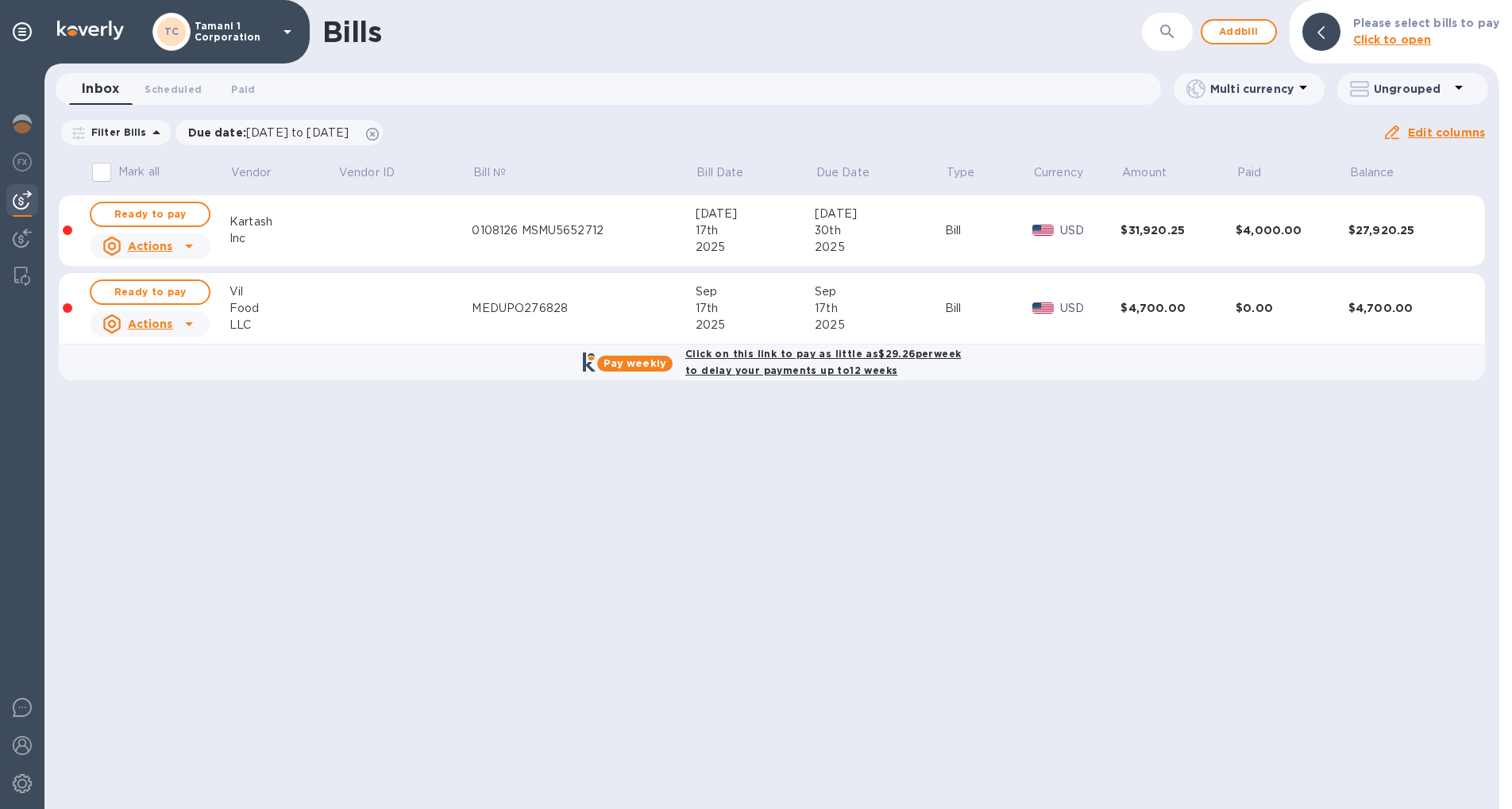
click at [814, 317] on div "2025" at bounding box center [756, 325] width 119 height 17
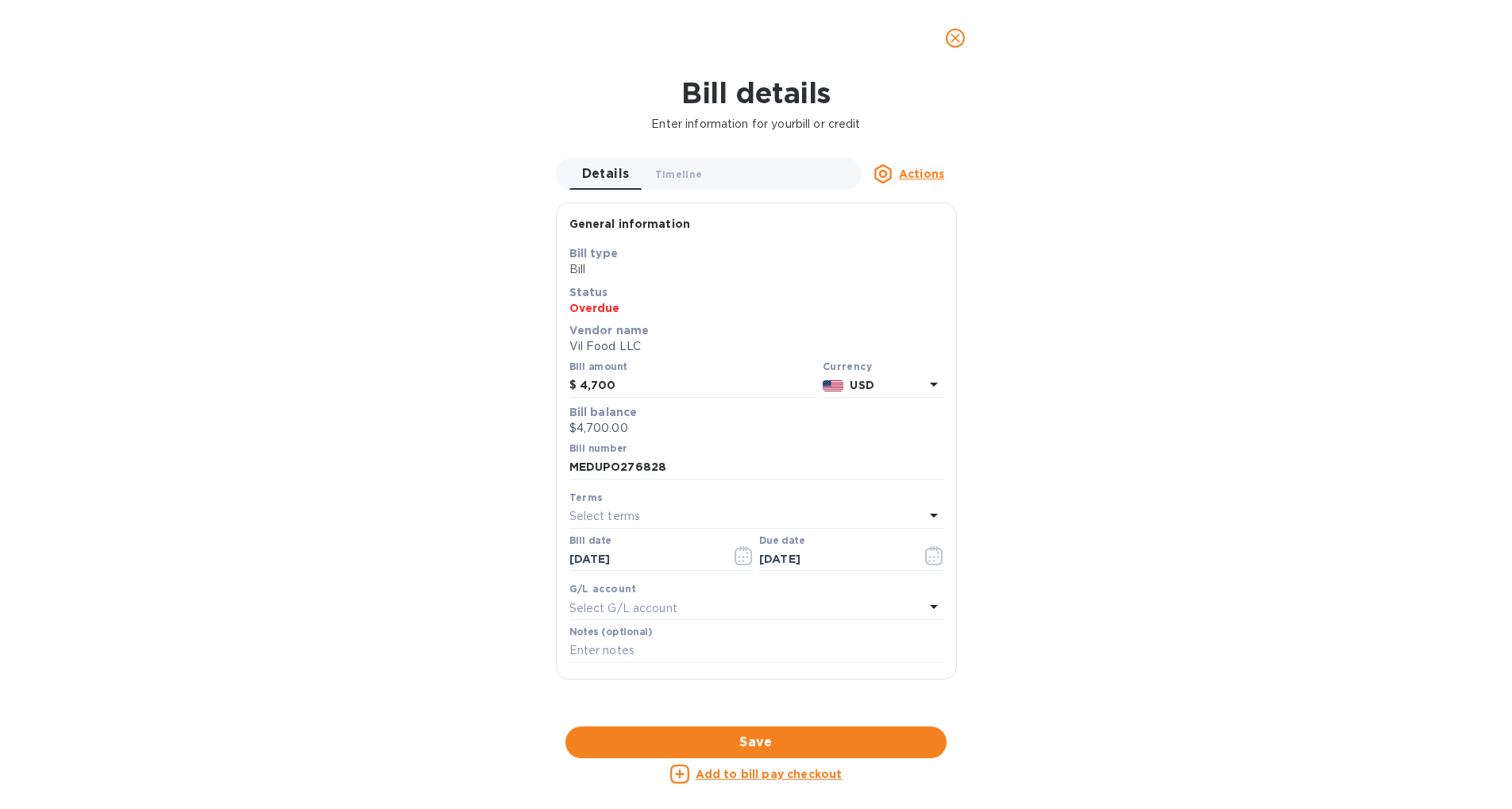
click at [952, 42] on icon "close" at bounding box center [955, 38] width 9 height 9
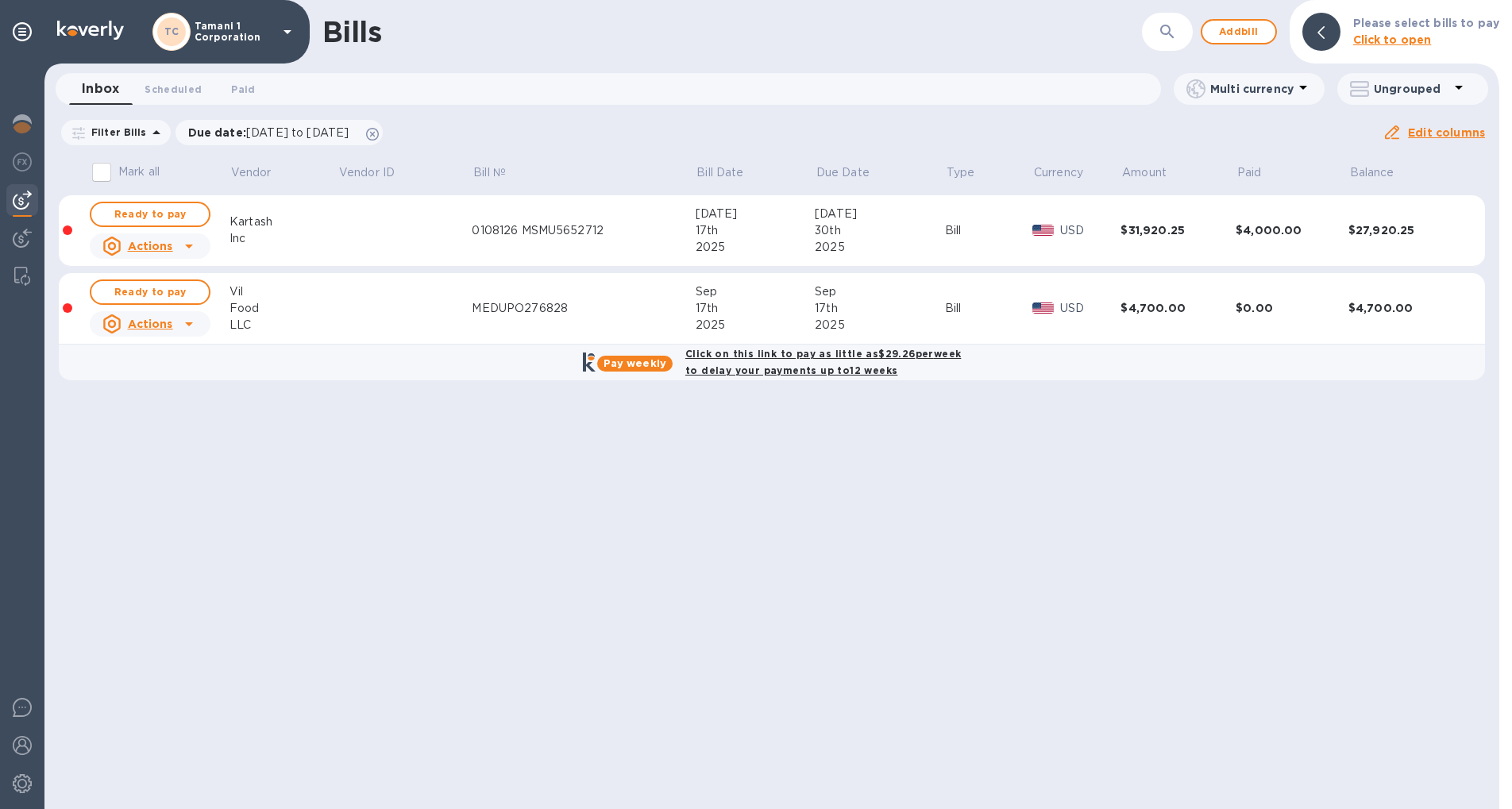
click at [154, 246] on u "Actions" at bounding box center [151, 245] width 45 height 12
click at [152, 358] on div "Delete" at bounding box center [153, 350] width 46 height 26
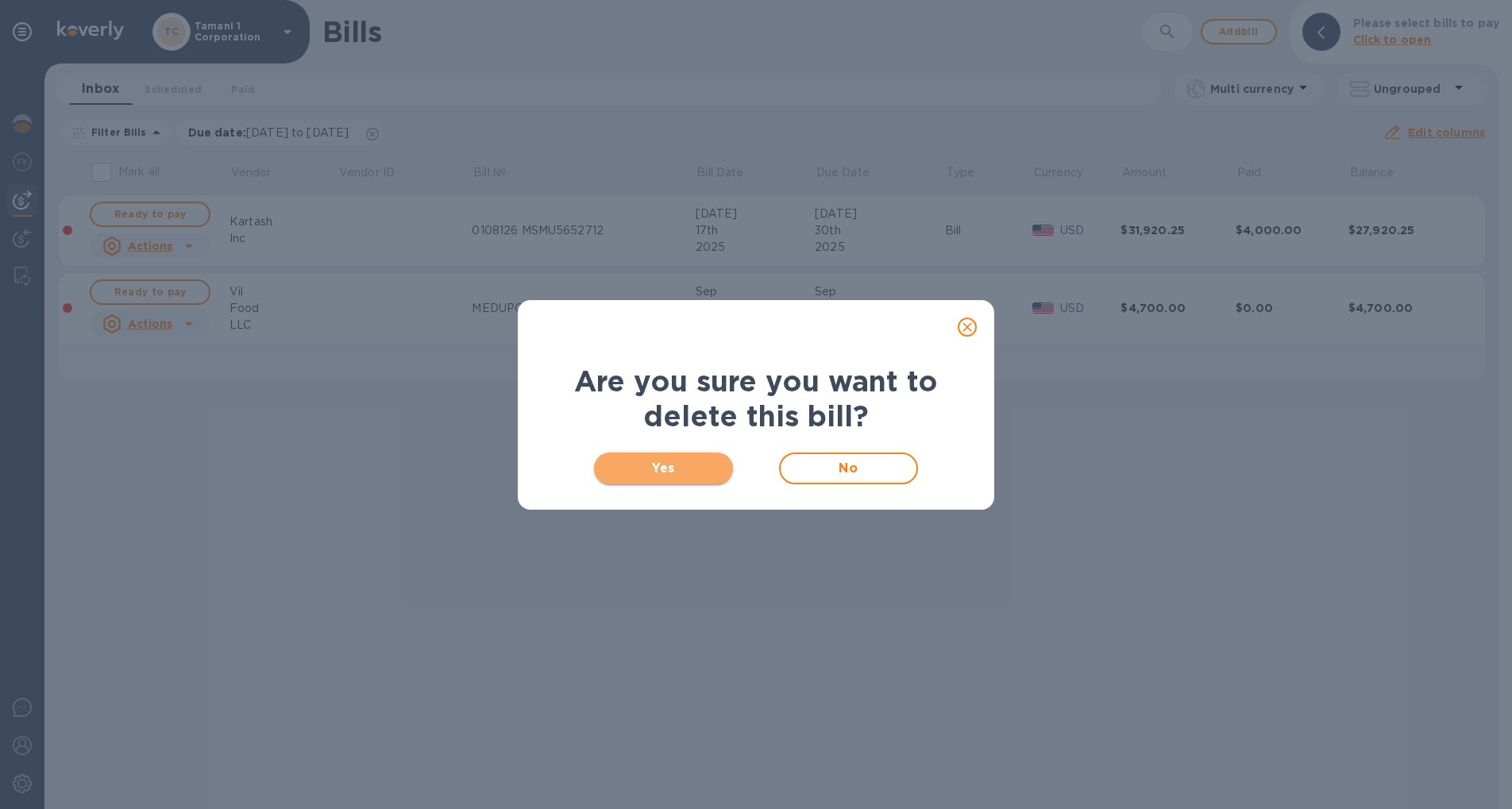
click at [689, 467] on span "Yes" at bounding box center [664, 468] width 114 height 19
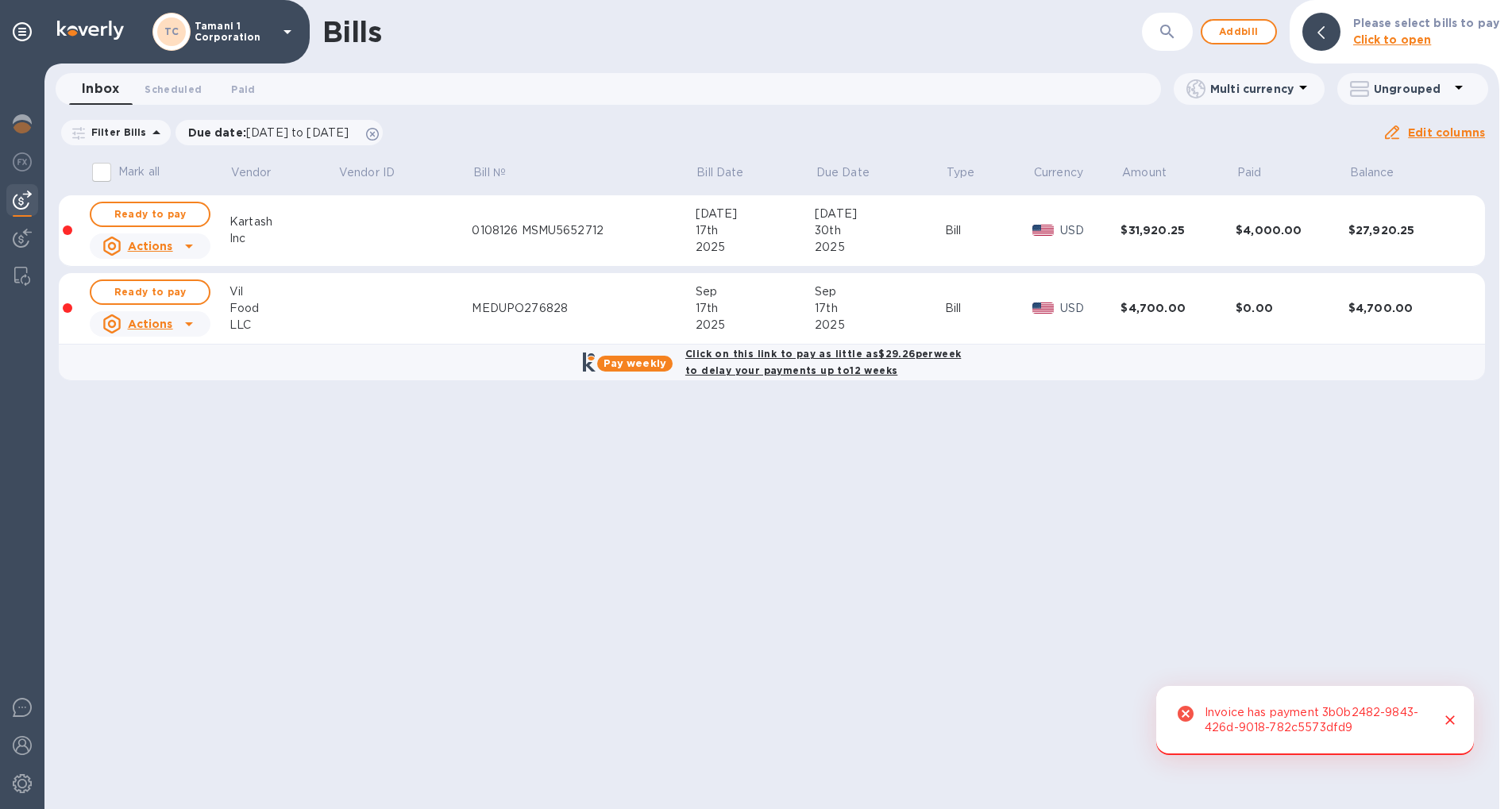
click at [1448, 720] on icon "Close" at bounding box center [1450, 720] width 16 height 16
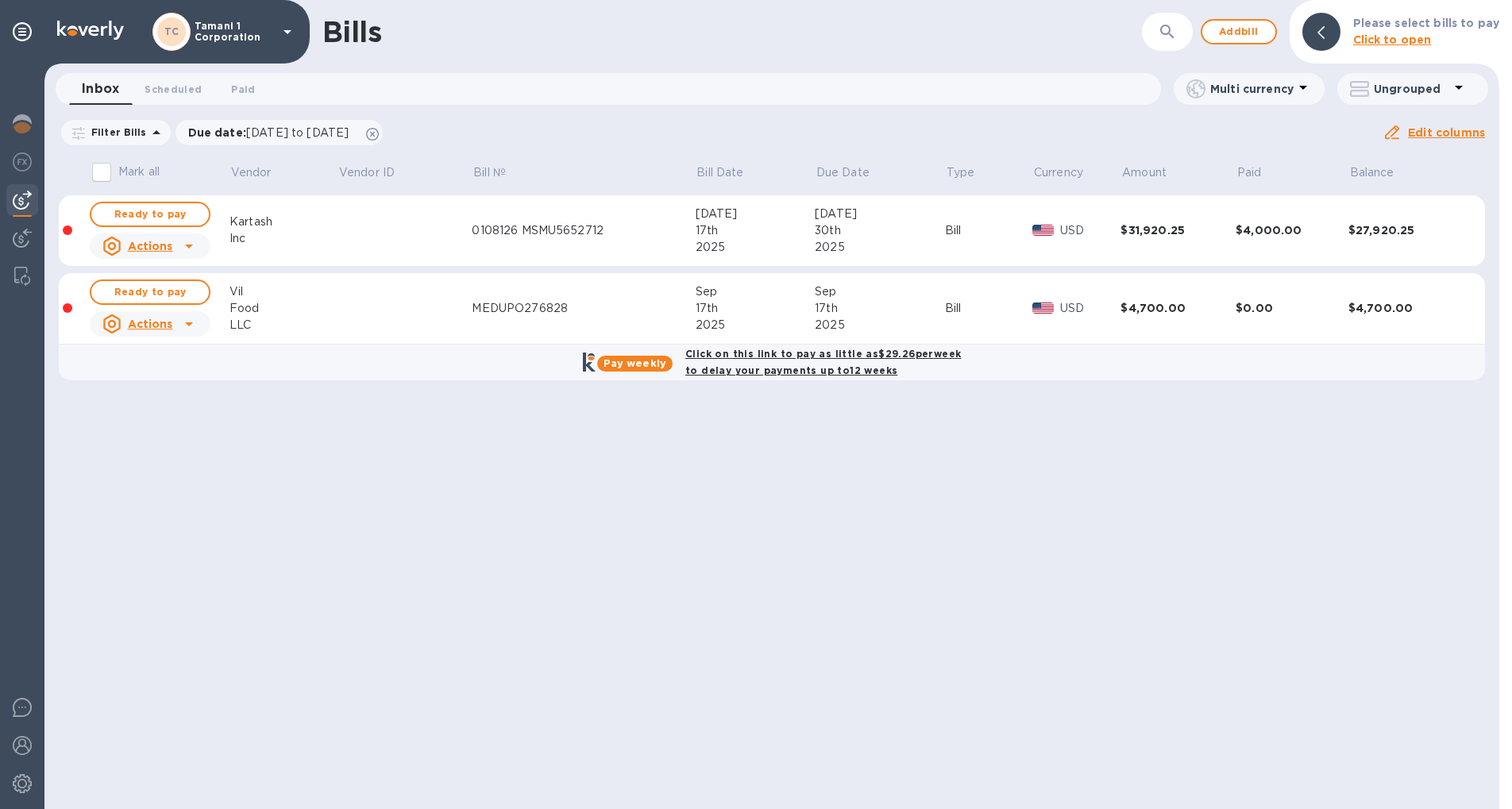
click at [826, 519] on div "Bills ​ Add bill Please select bills to pay Click to open Inbox 0 Scheduled 0 P…" at bounding box center [772, 404] width 1455 height 809
click at [804, 358] on b "Click on this link to pay as little as $29.26 per week to delay your payments u…" at bounding box center [823, 361] width 276 height 28
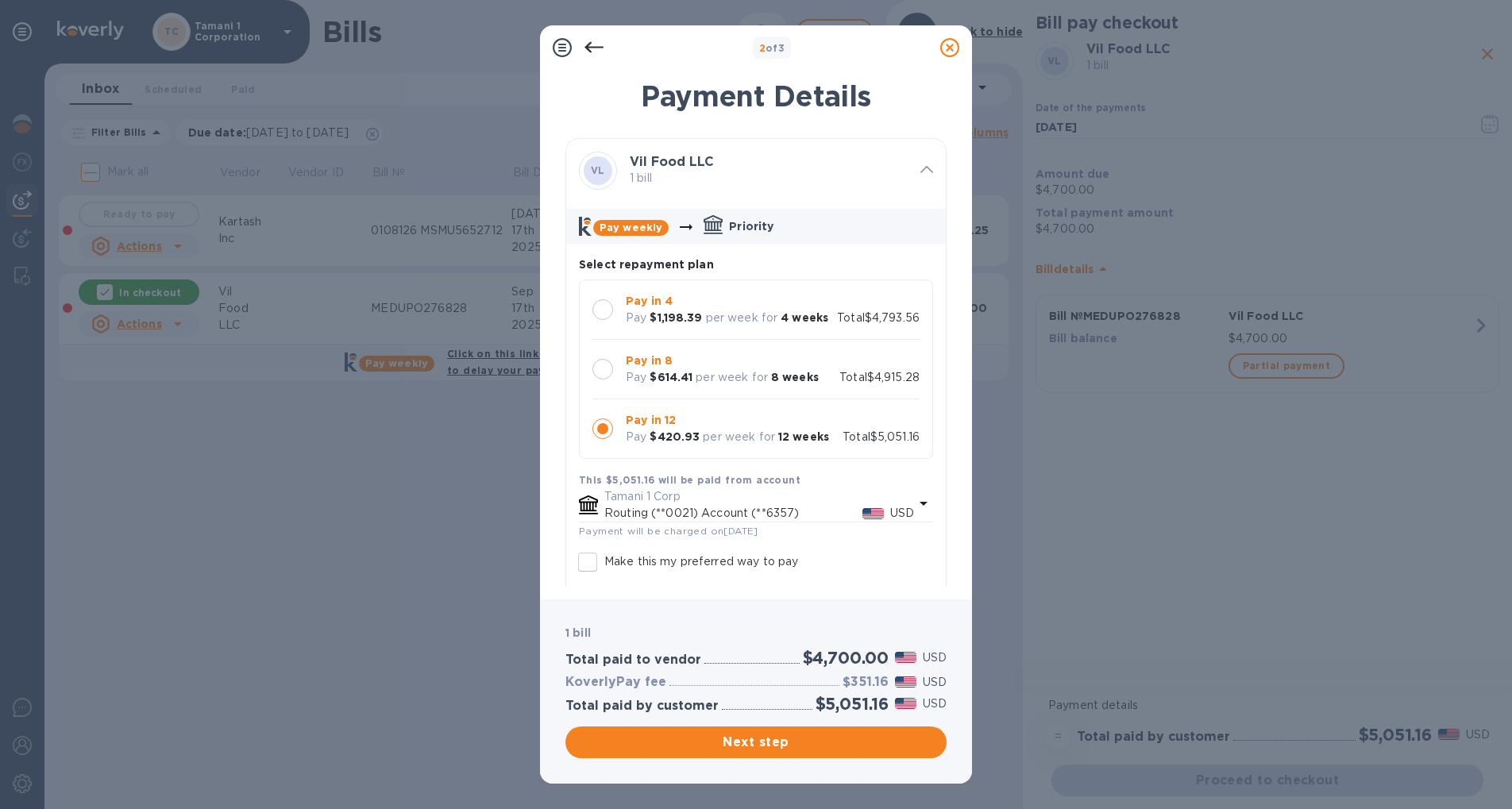
click at [610, 364] on div at bounding box center [603, 369] width 21 height 21
click at [721, 748] on span "Next step" at bounding box center [756, 742] width 356 height 19
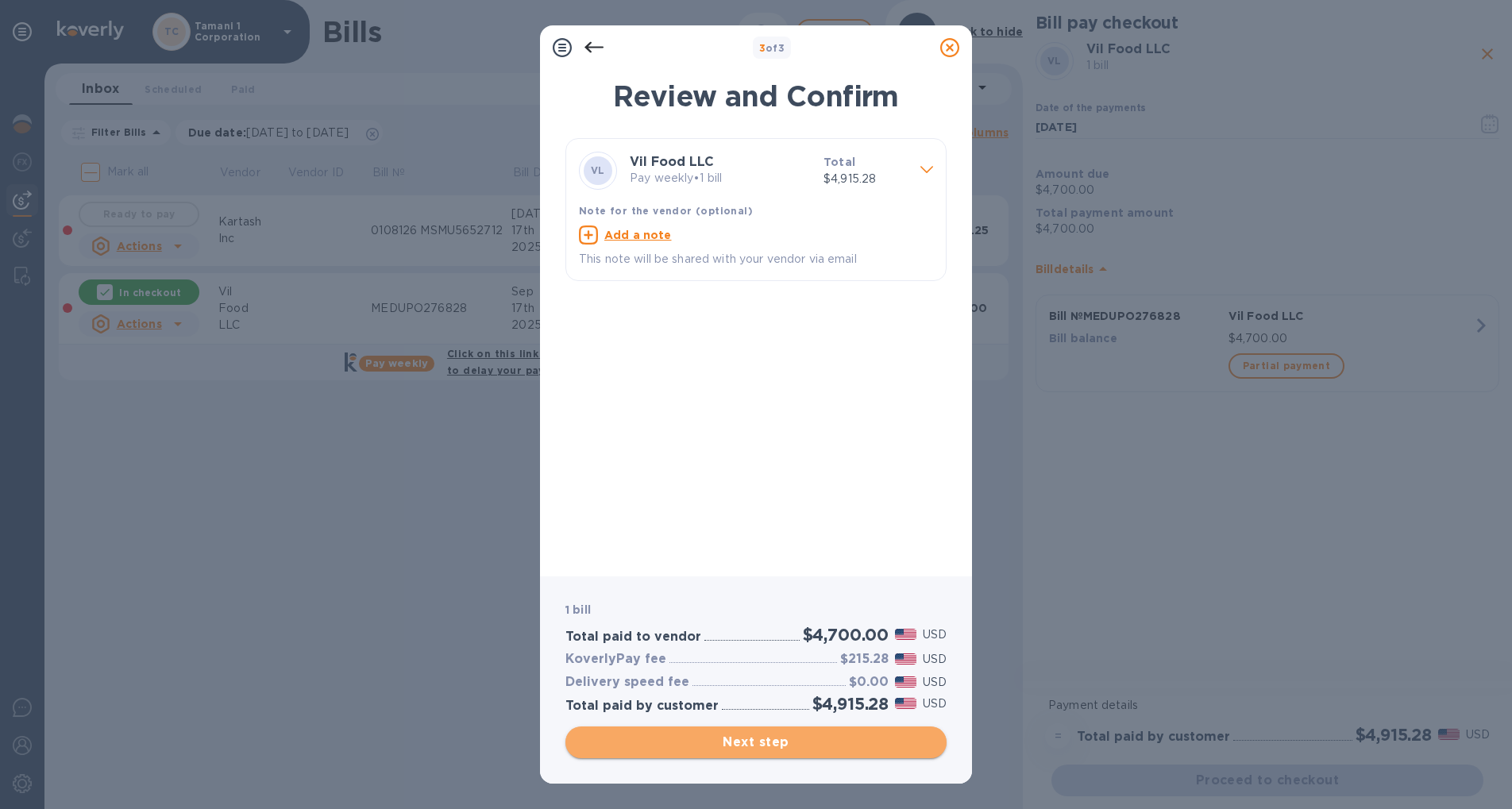
click at [672, 734] on span "Next step" at bounding box center [756, 742] width 356 height 19
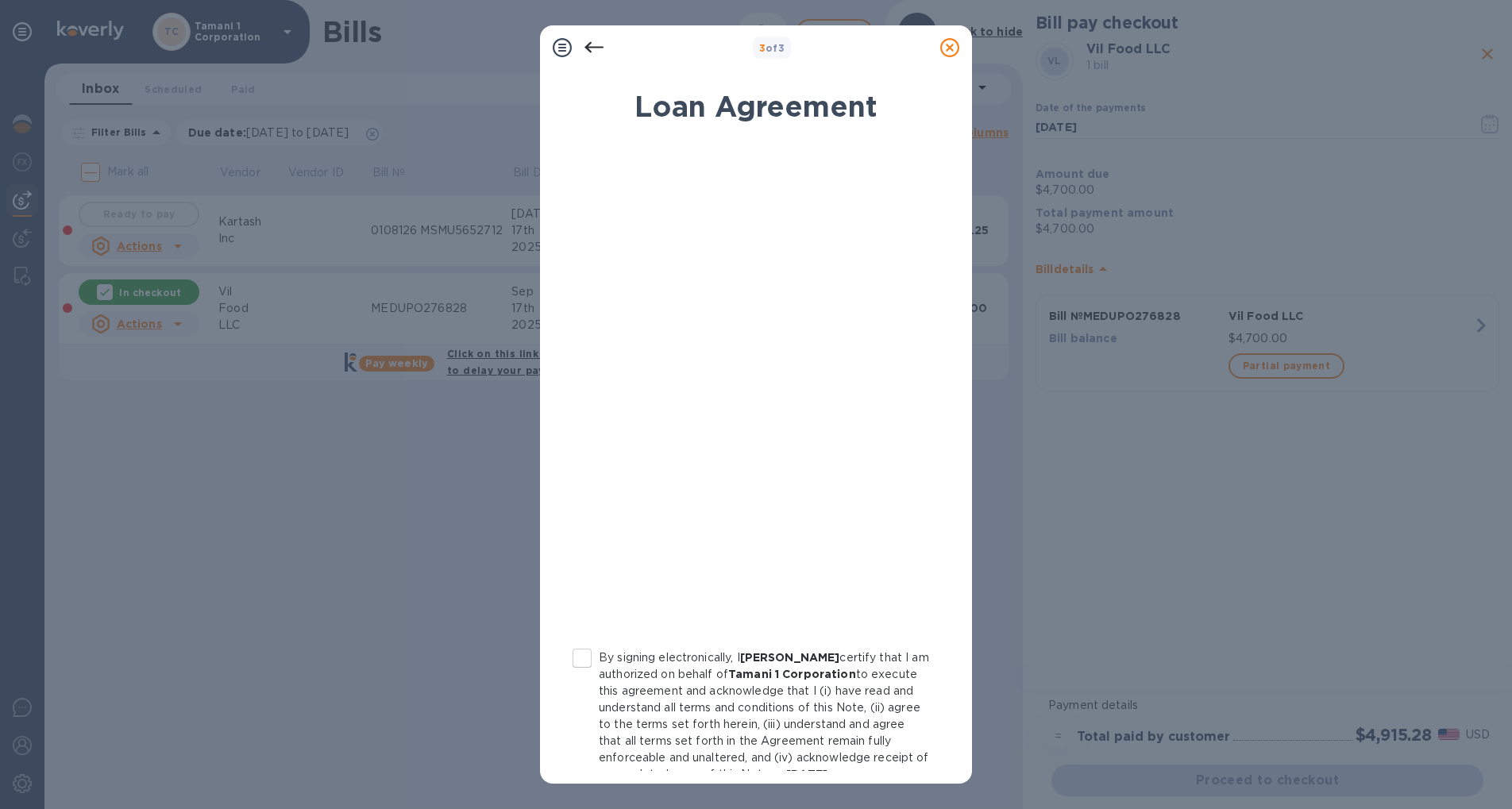
click at [574, 654] on input "By signing electronically, I [PERSON_NAME] certify that I am authorized on beha…" at bounding box center [581, 658] width 33 height 33
checkbox input "true"
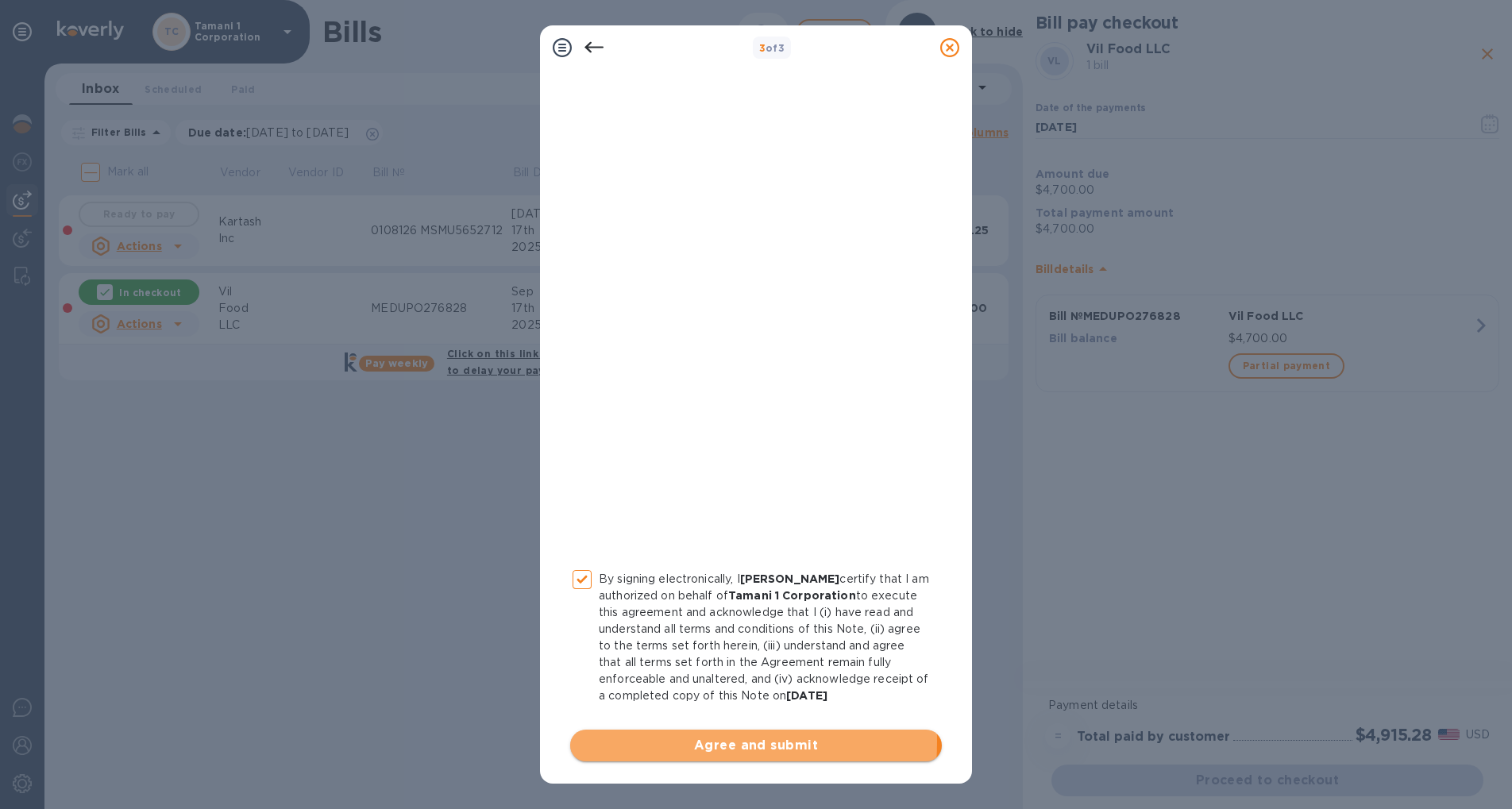
click at [644, 742] on span "Agree and submit" at bounding box center [756, 746] width 347 height 19
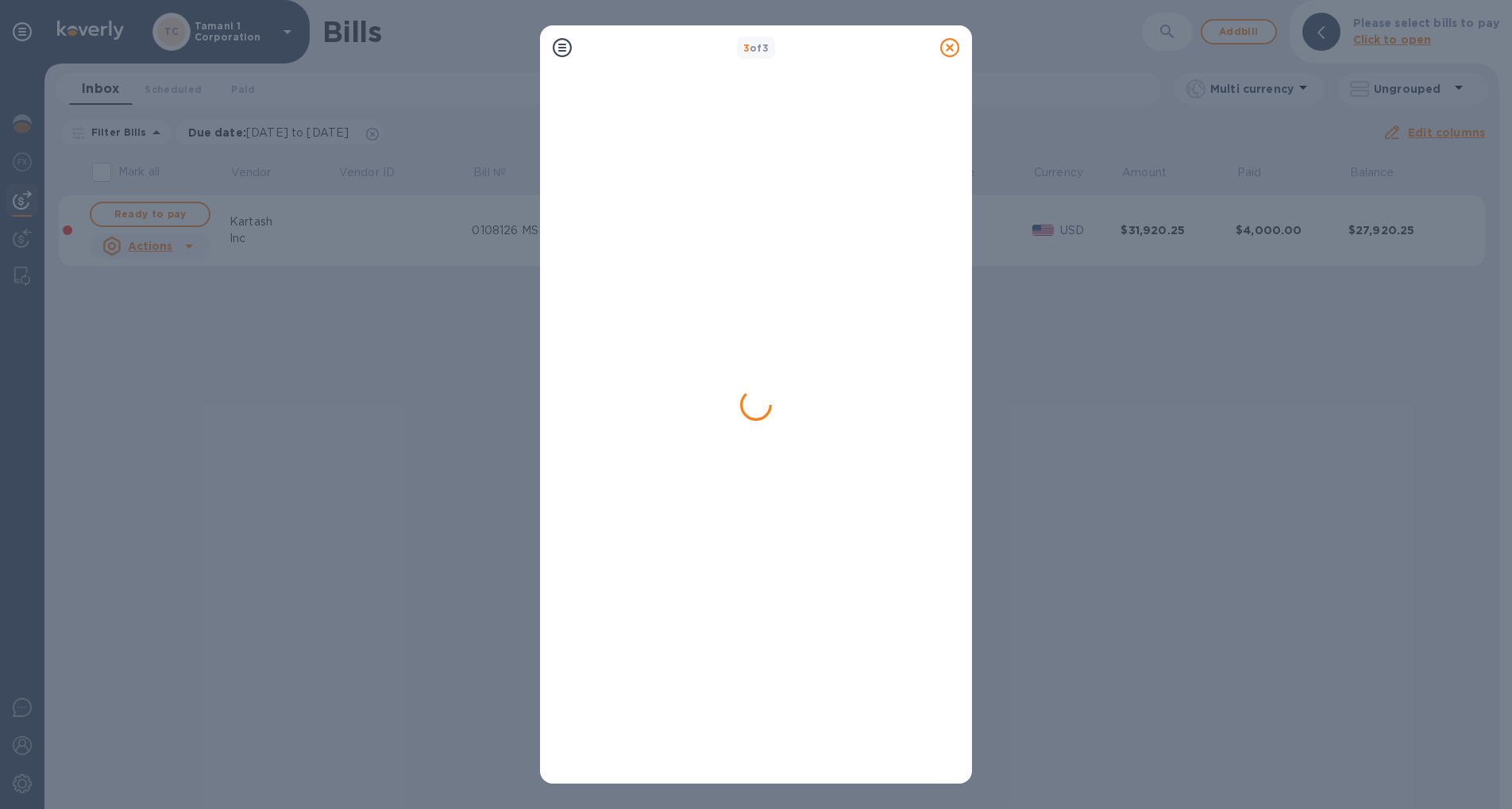
click at [767, 613] on div at bounding box center [756, 425] width 382 height 692
click at [767, 335] on div at bounding box center [756, 425] width 382 height 692
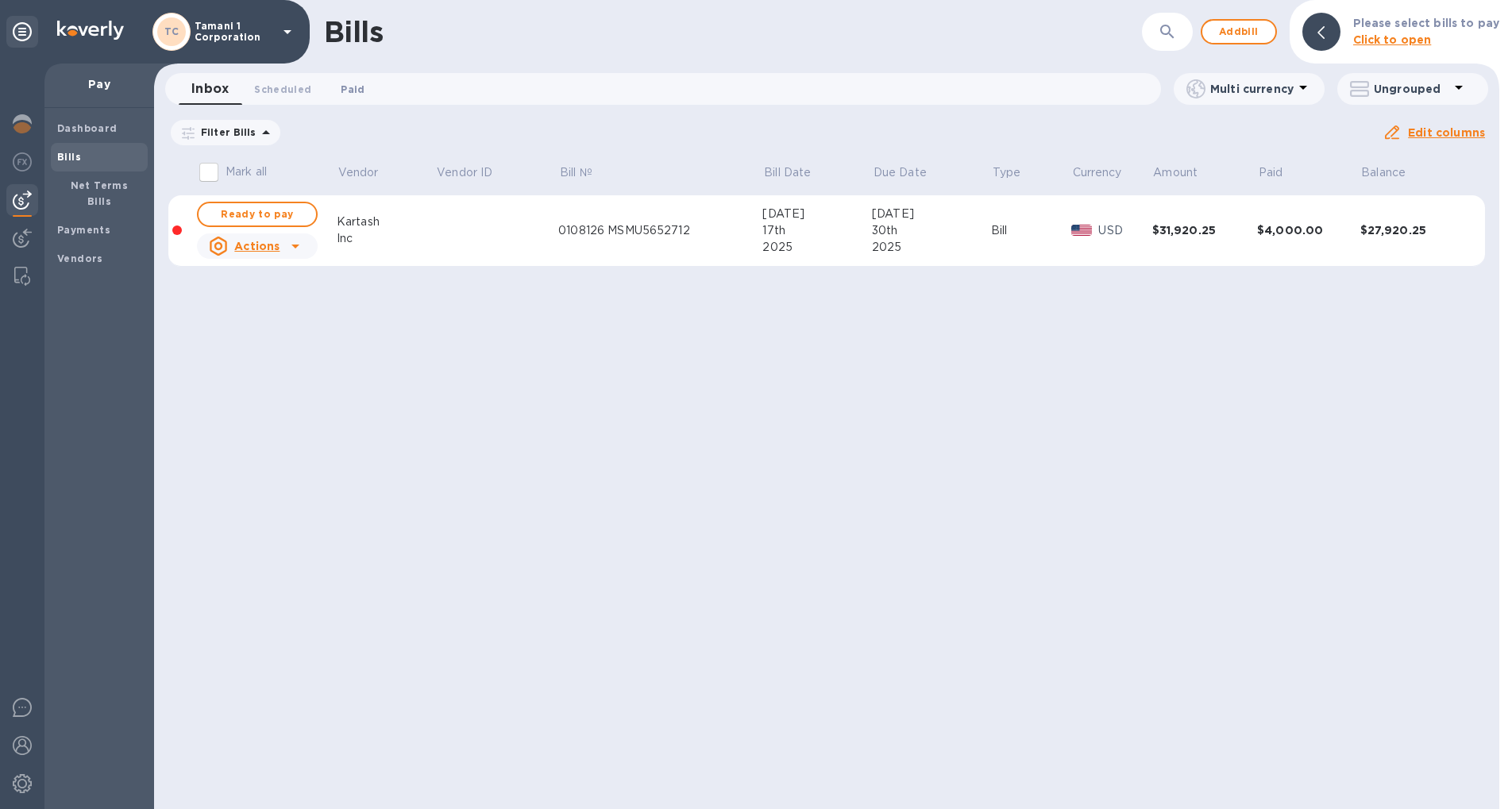
click at [353, 90] on span "Paid 0" at bounding box center [352, 90] width 24 height 17
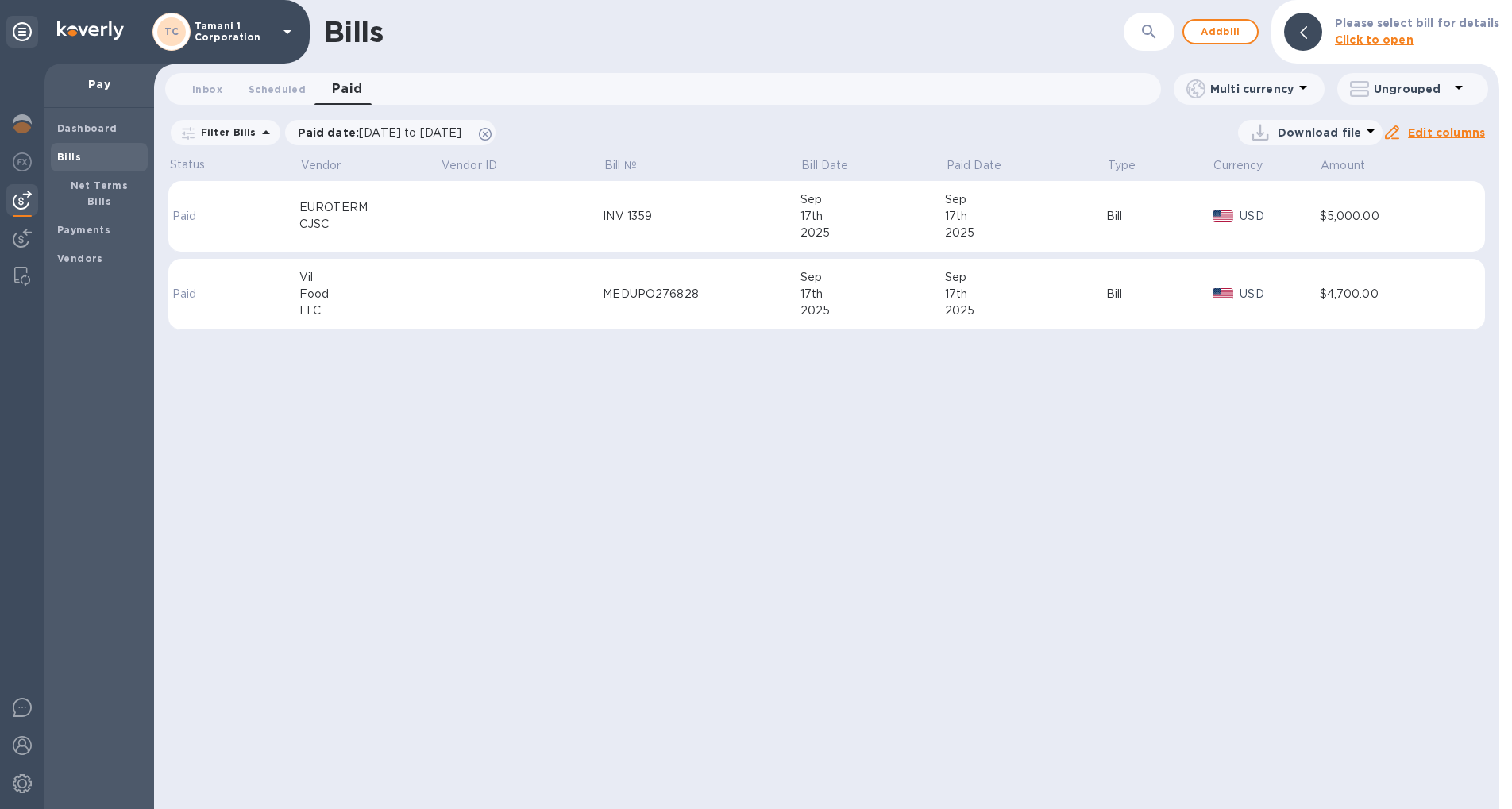
click at [712, 298] on div "MEDUPO276828" at bounding box center [702, 294] width 197 height 17
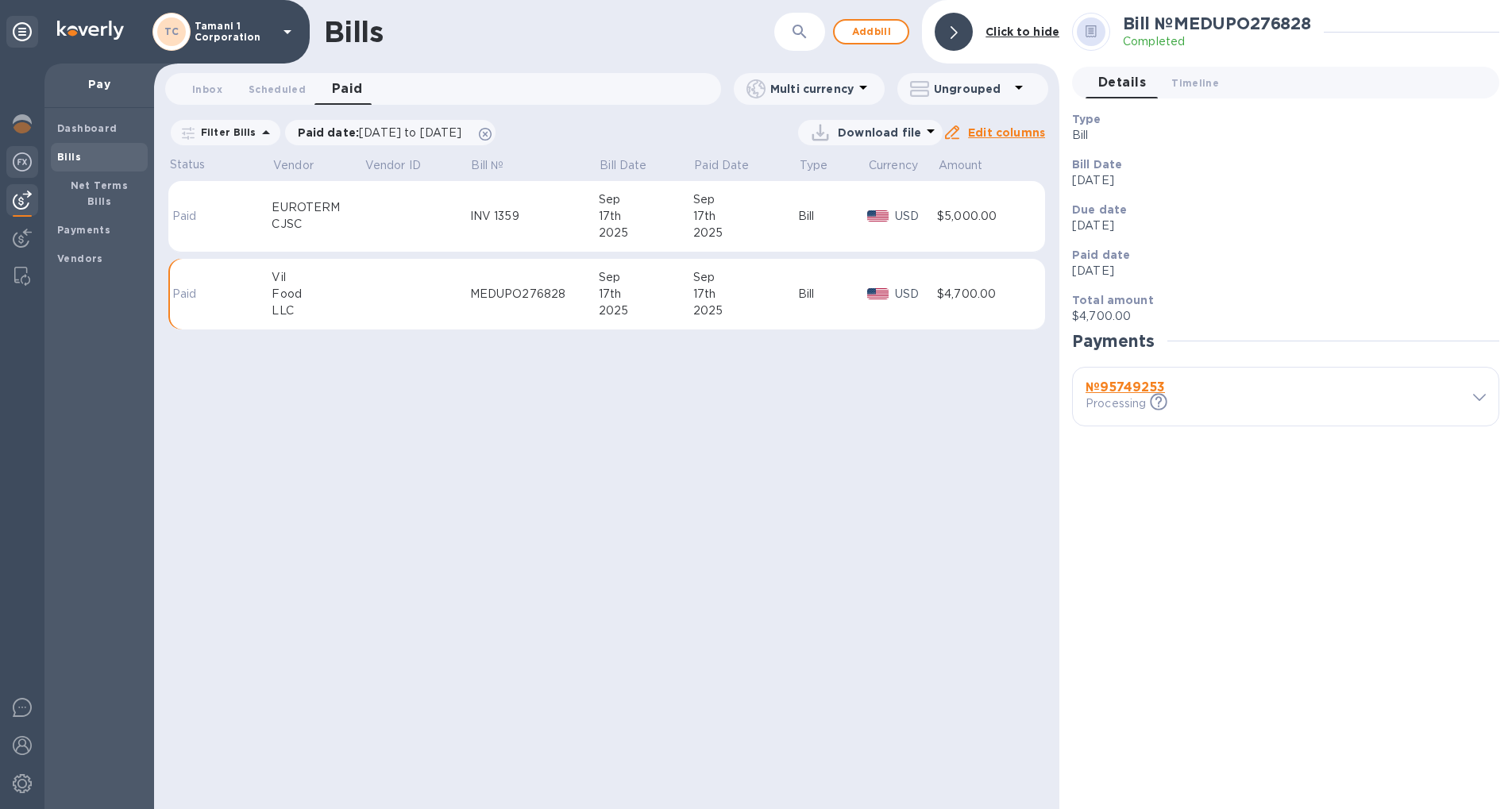
click at [17, 161] on img at bounding box center [22, 162] width 19 height 19
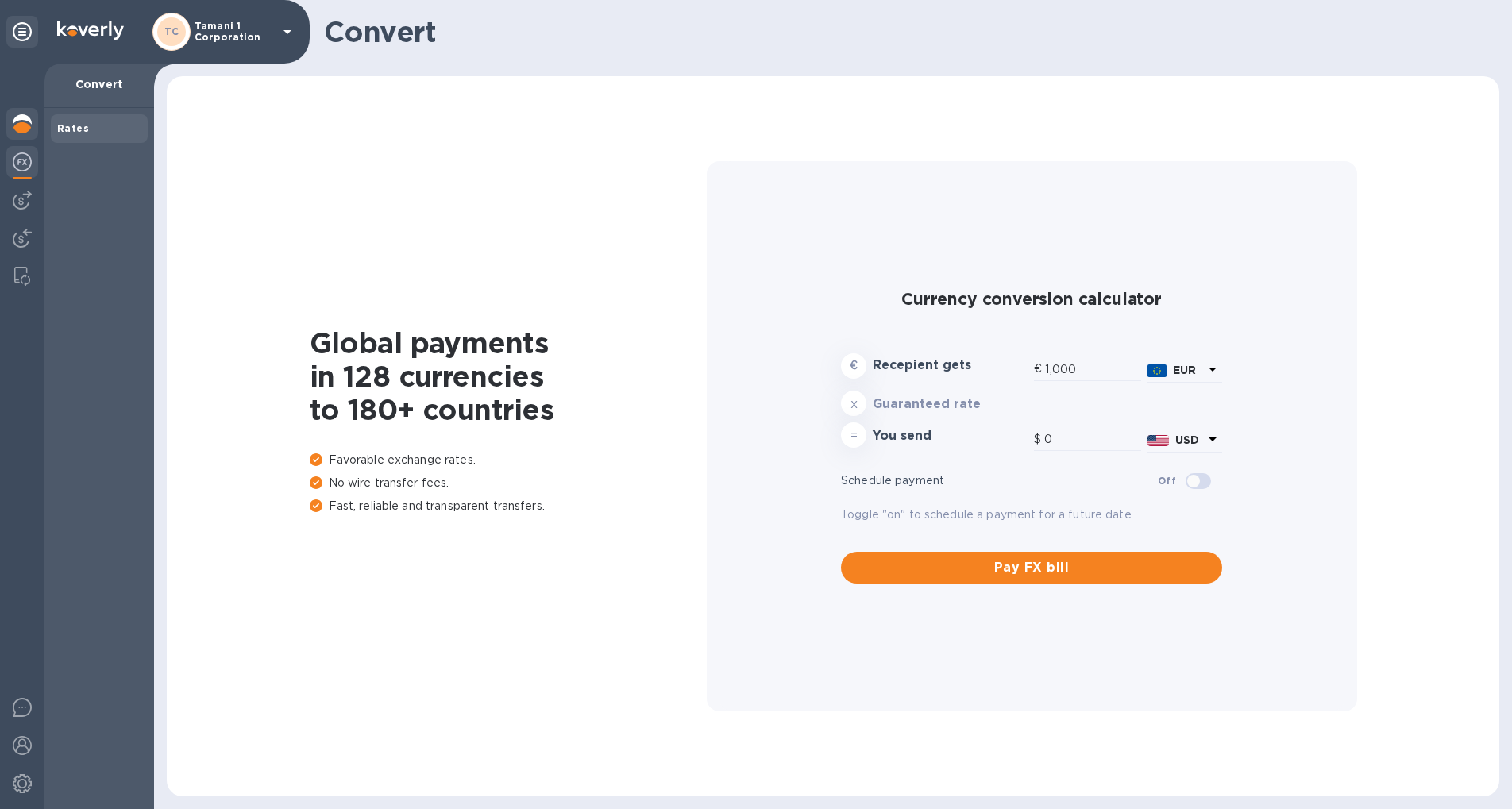
type input "1,191.85"
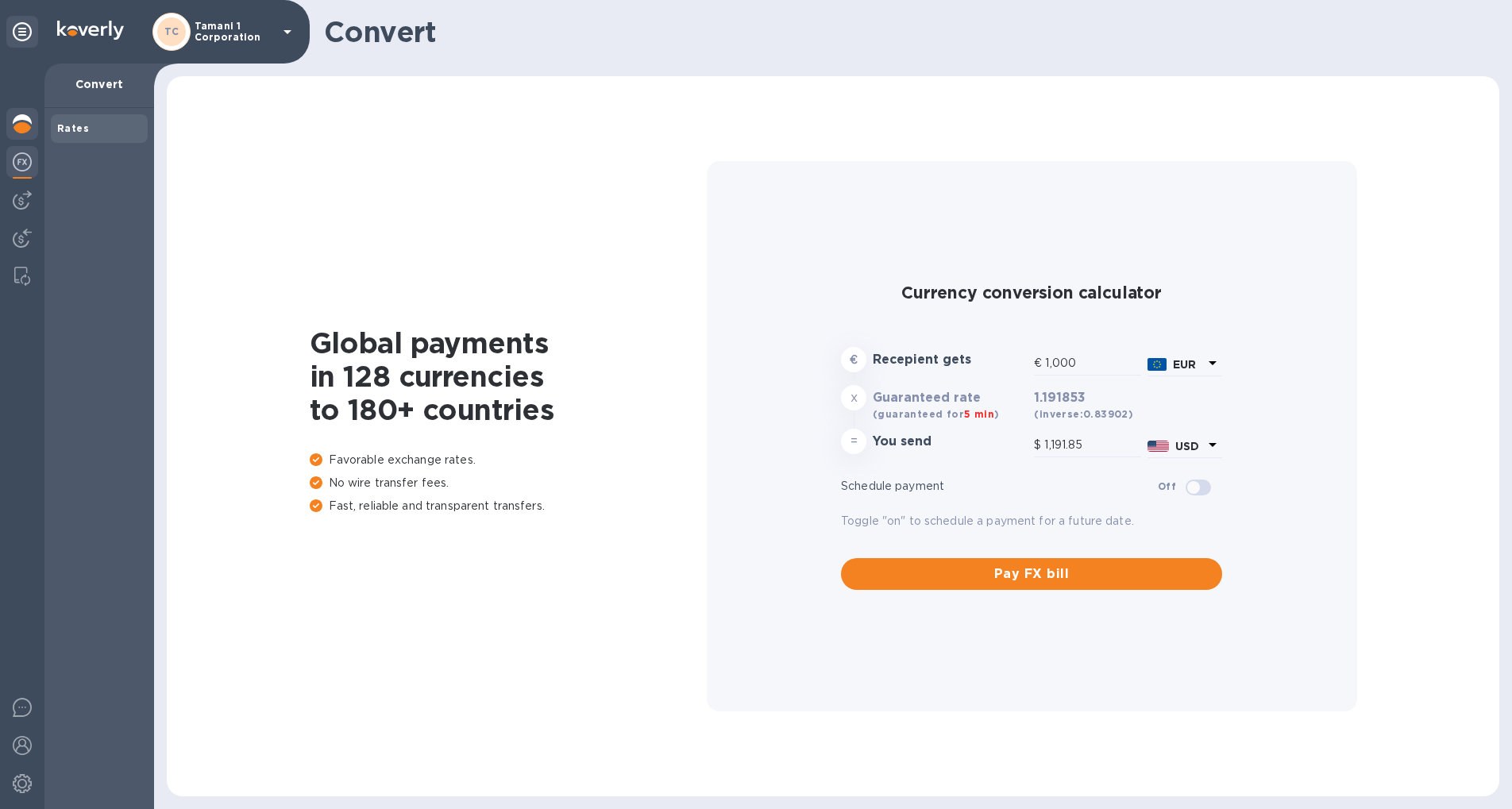
click at [13, 121] on img at bounding box center [22, 124] width 19 height 19
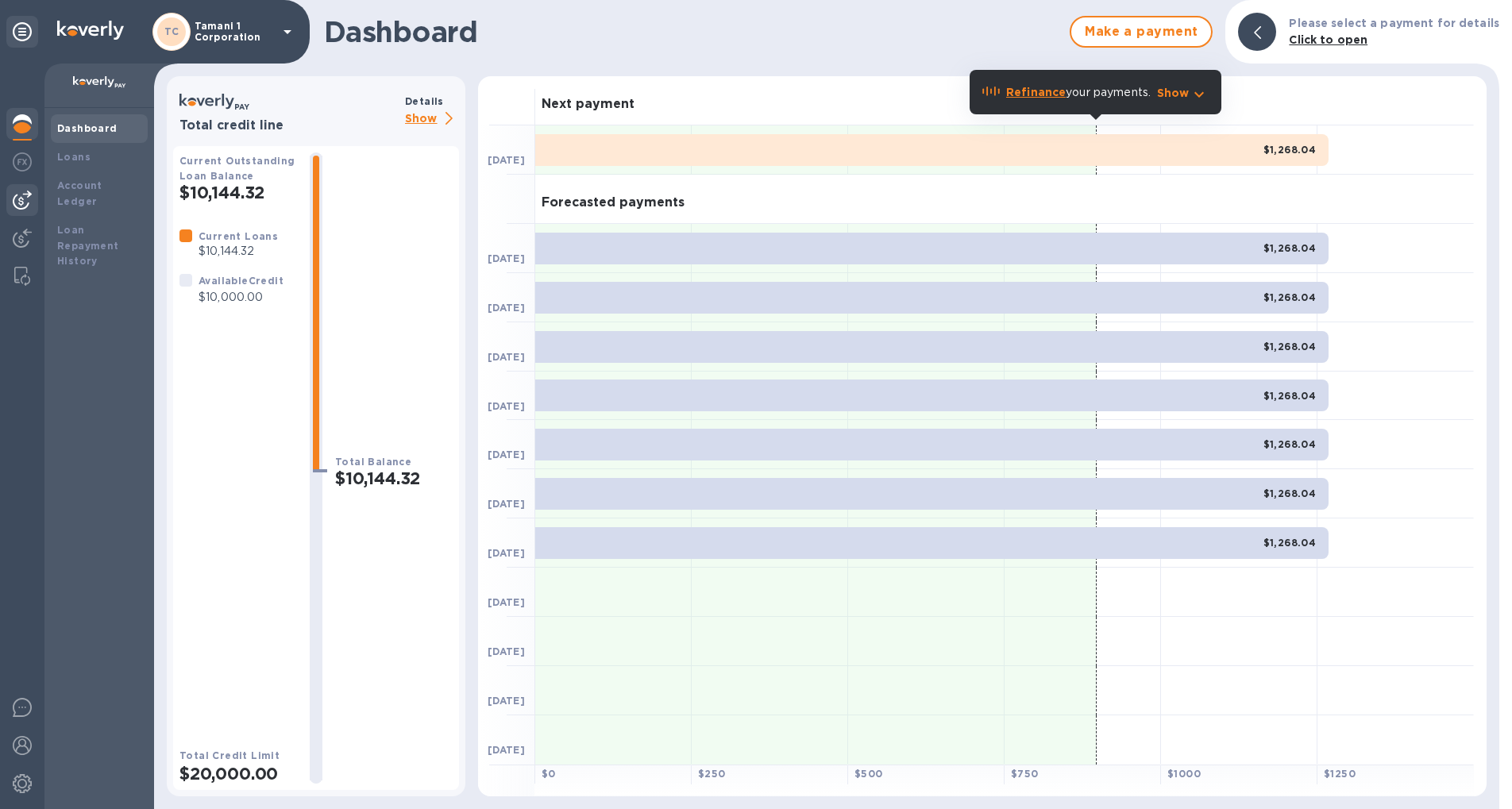
click at [28, 195] on img at bounding box center [22, 200] width 19 height 19
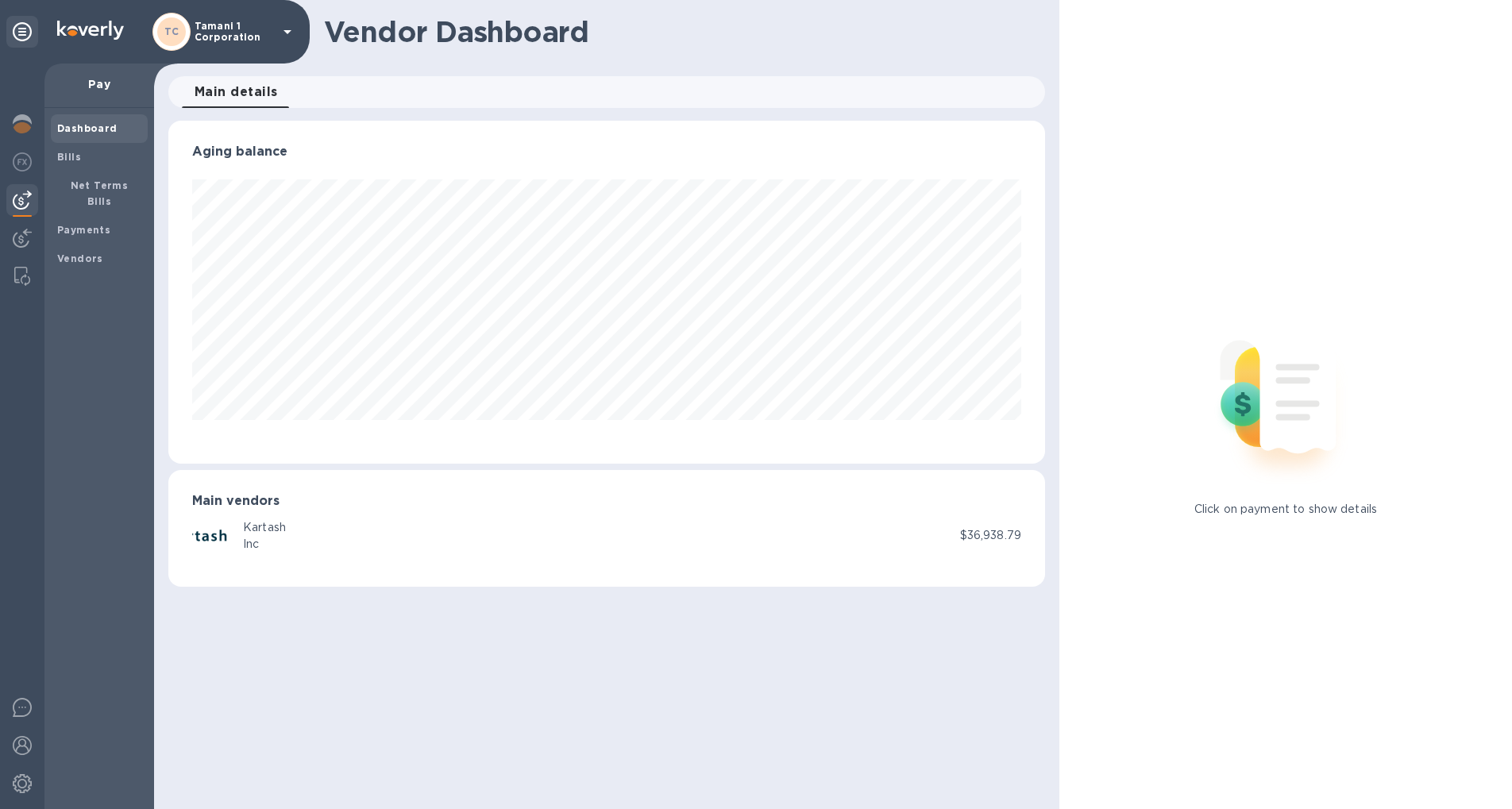
scroll to position [343, 877]
click at [37, 159] on div at bounding box center [23, 163] width 32 height 35
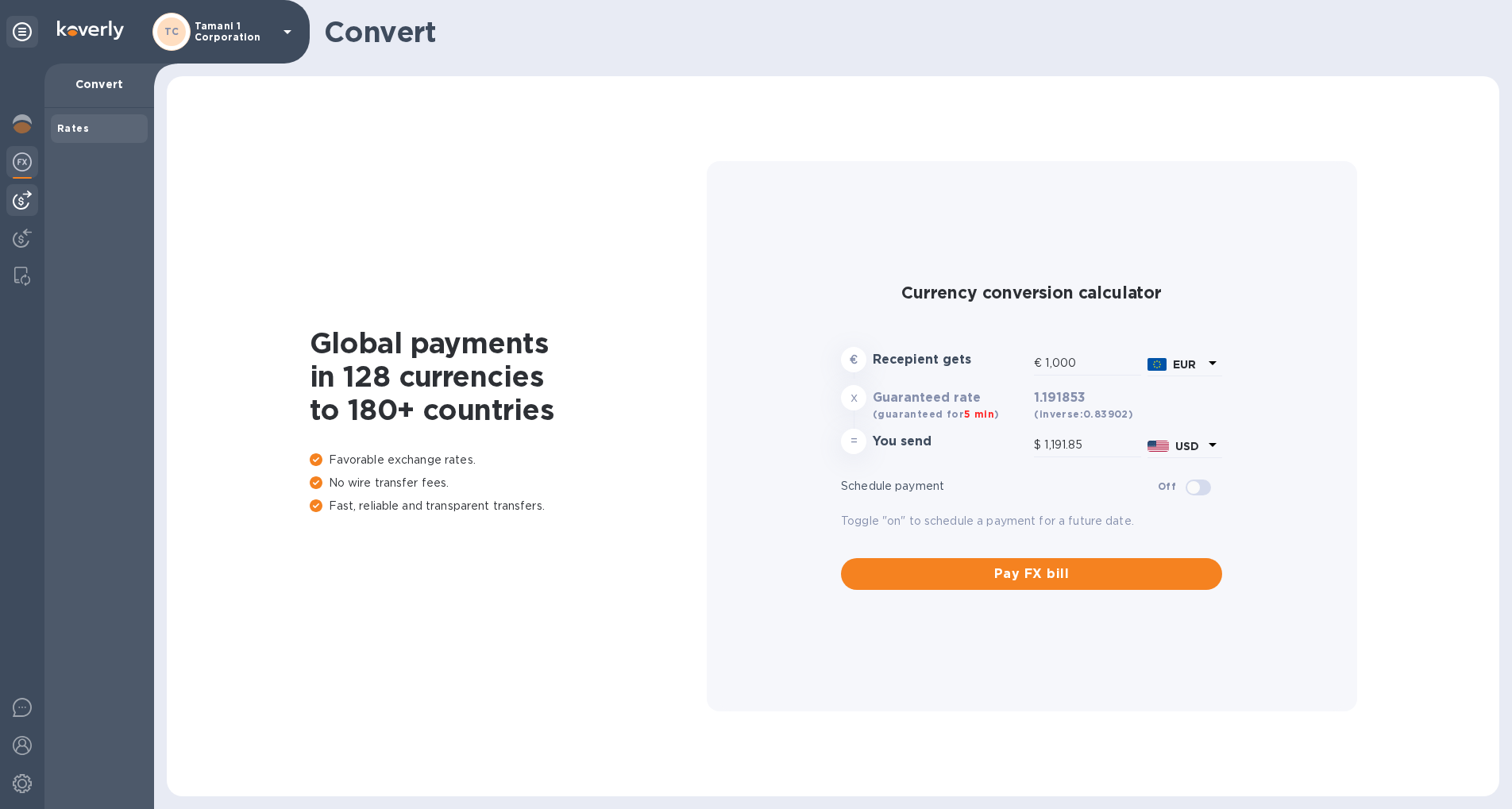
click at [20, 199] on img at bounding box center [22, 200] width 19 height 19
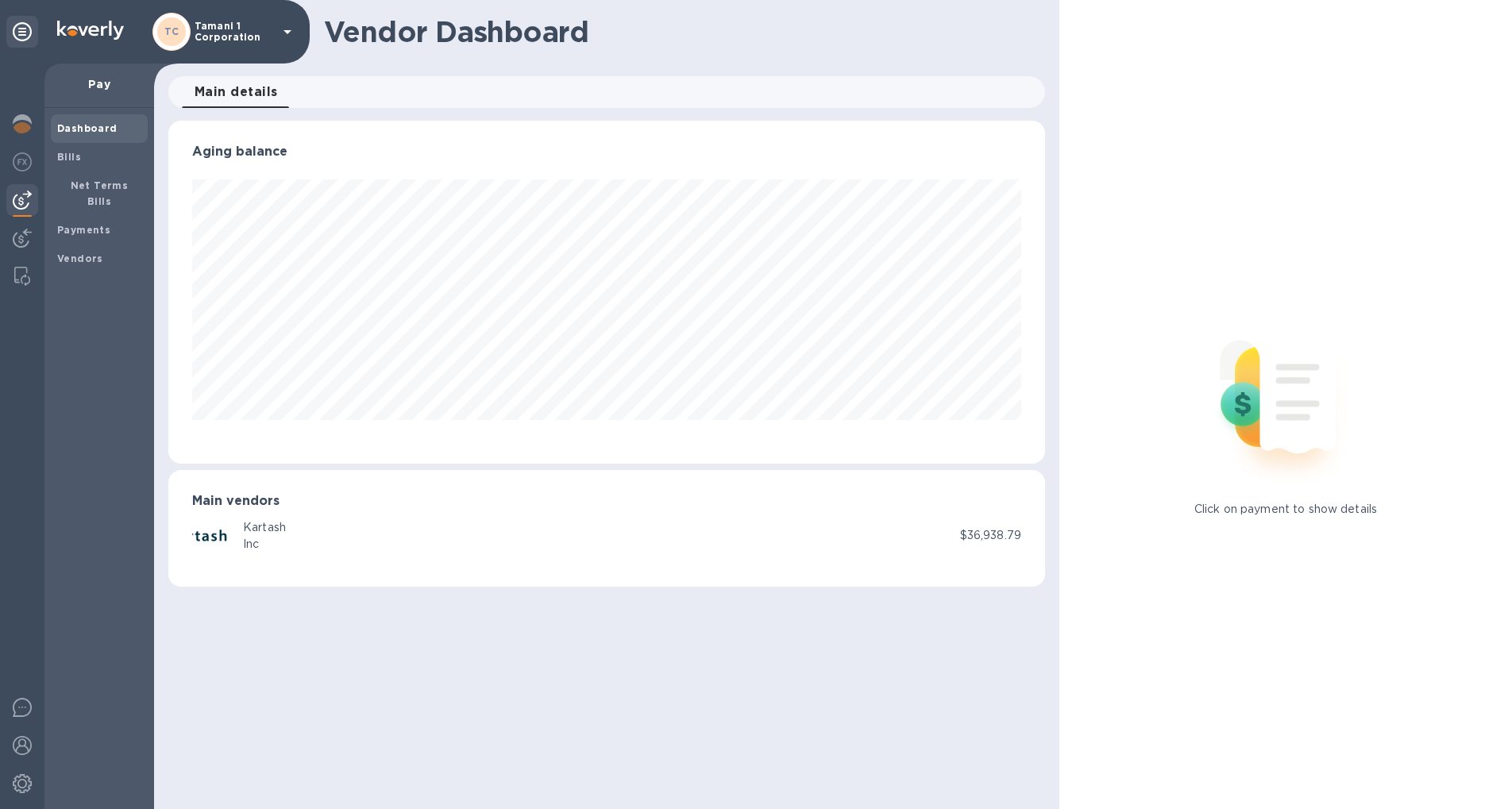
scroll to position [343, 877]
click at [83, 152] on span "Bills" at bounding box center [98, 157] width 84 height 16
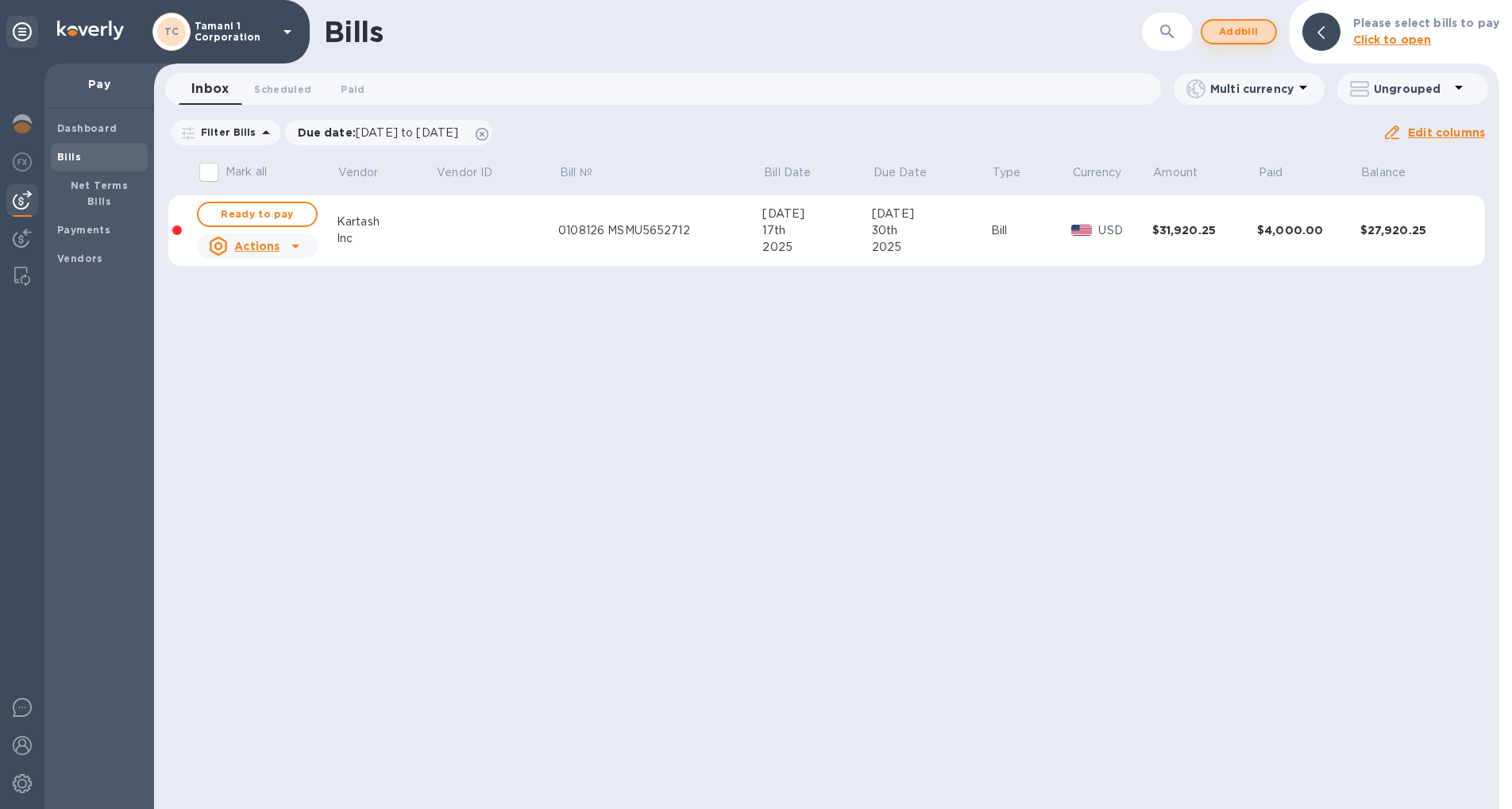
click at [1259, 25] on span "Add bill" at bounding box center [1239, 31] width 47 height 19
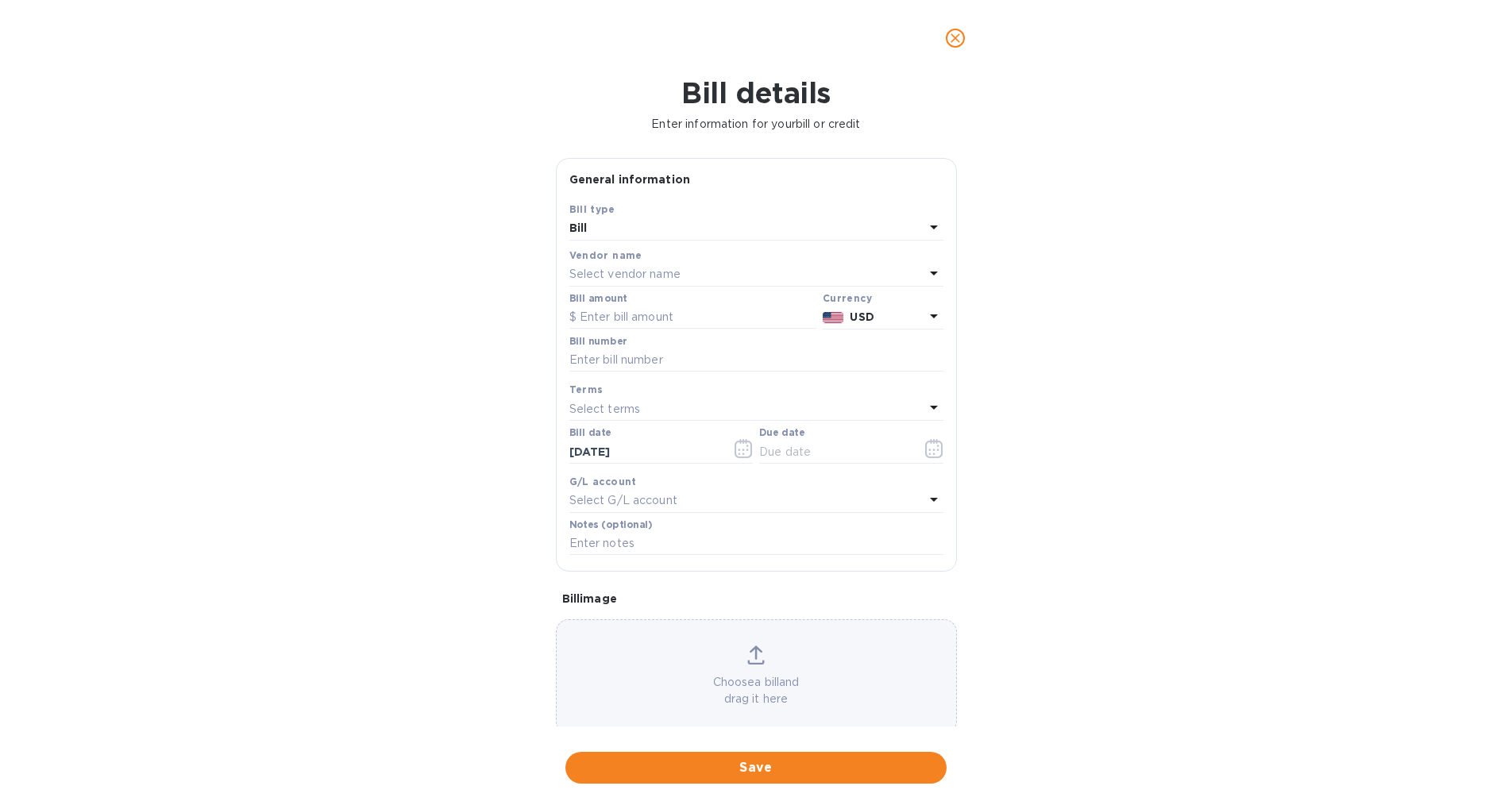
click at [670, 237] on div "Bill" at bounding box center [747, 228] width 355 height 22
click at [1044, 202] on div "Bill details Enter information for your bill or credit General information Save…" at bounding box center [756, 443] width 1512 height 732
click at [705, 272] on div "Select vendor name" at bounding box center [747, 274] width 355 height 22
click at [627, 387] on p "Kartash Inc" at bounding box center [750, 395] width 336 height 17
click at [644, 308] on input "text" at bounding box center [693, 317] width 247 height 24
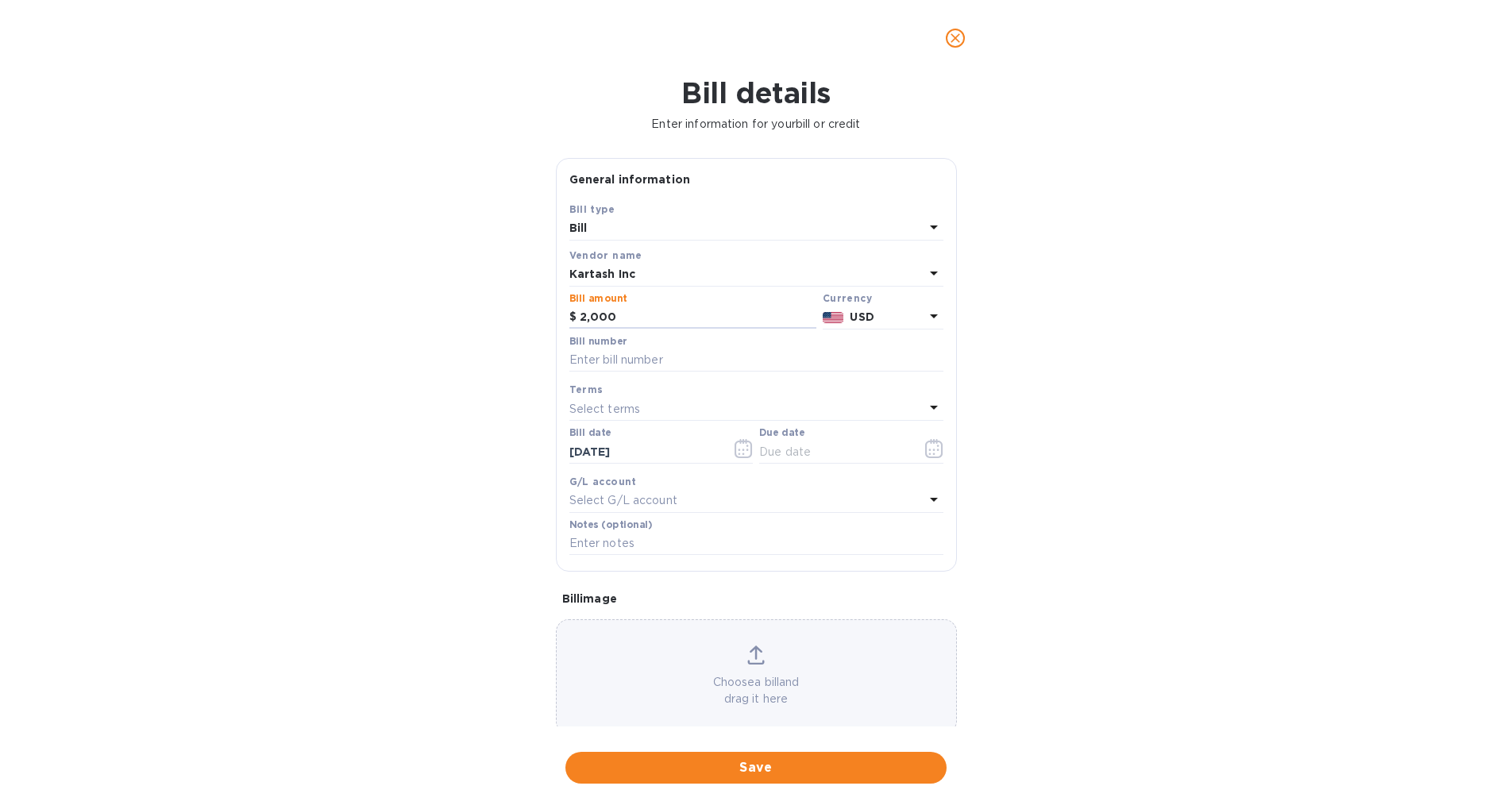
type input "2,000"
click at [1011, 319] on div "Bill details Enter information for your bill or credit General information Save…" at bounding box center [756, 443] width 1512 height 732
click at [831, 447] on input "text" at bounding box center [834, 451] width 151 height 24
click at [934, 451] on icon "button" at bounding box center [934, 448] width 18 height 19
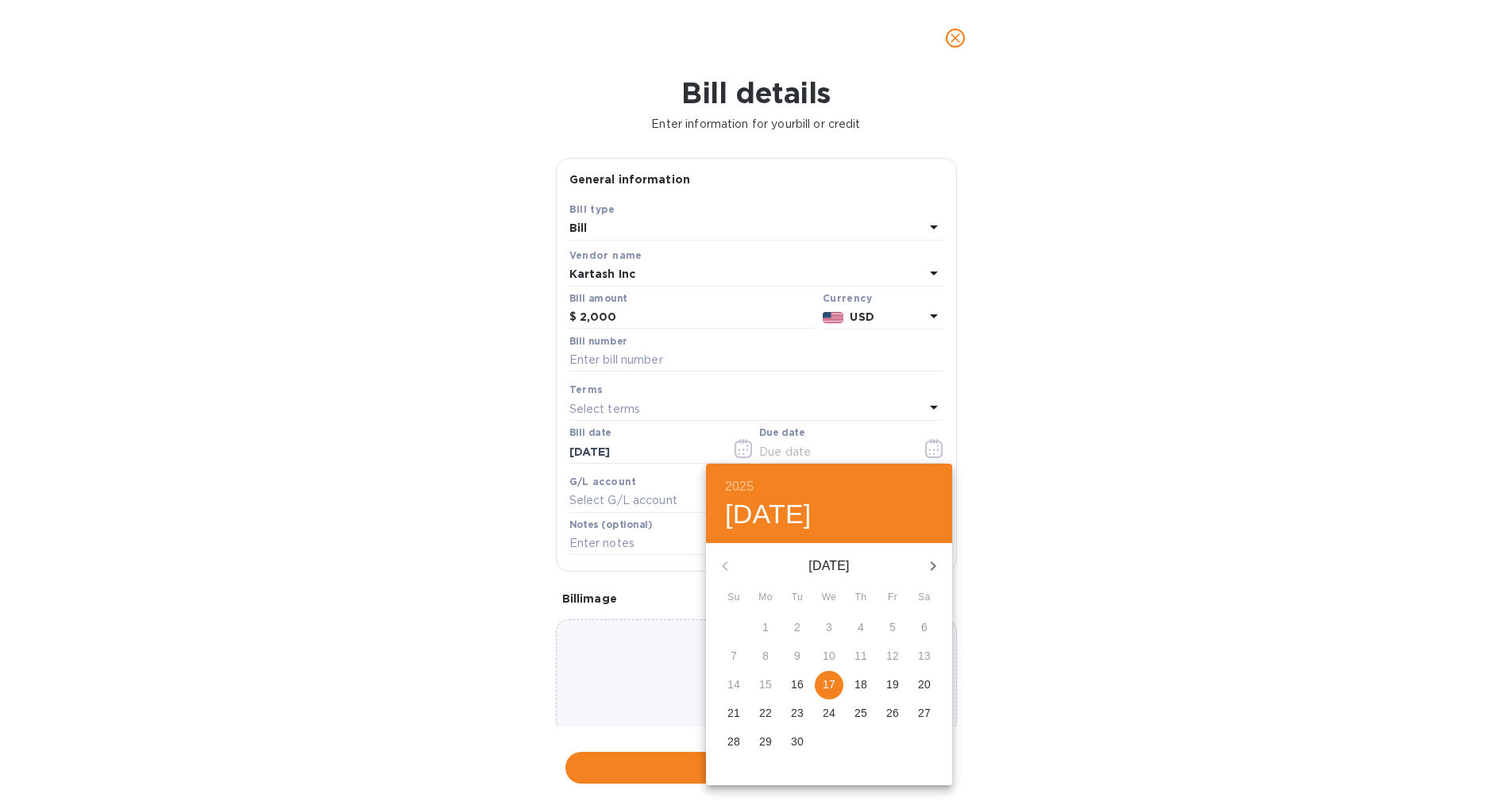
click at [825, 685] on p "17" at bounding box center [828, 684] width 12 height 16
type input "[DATE]"
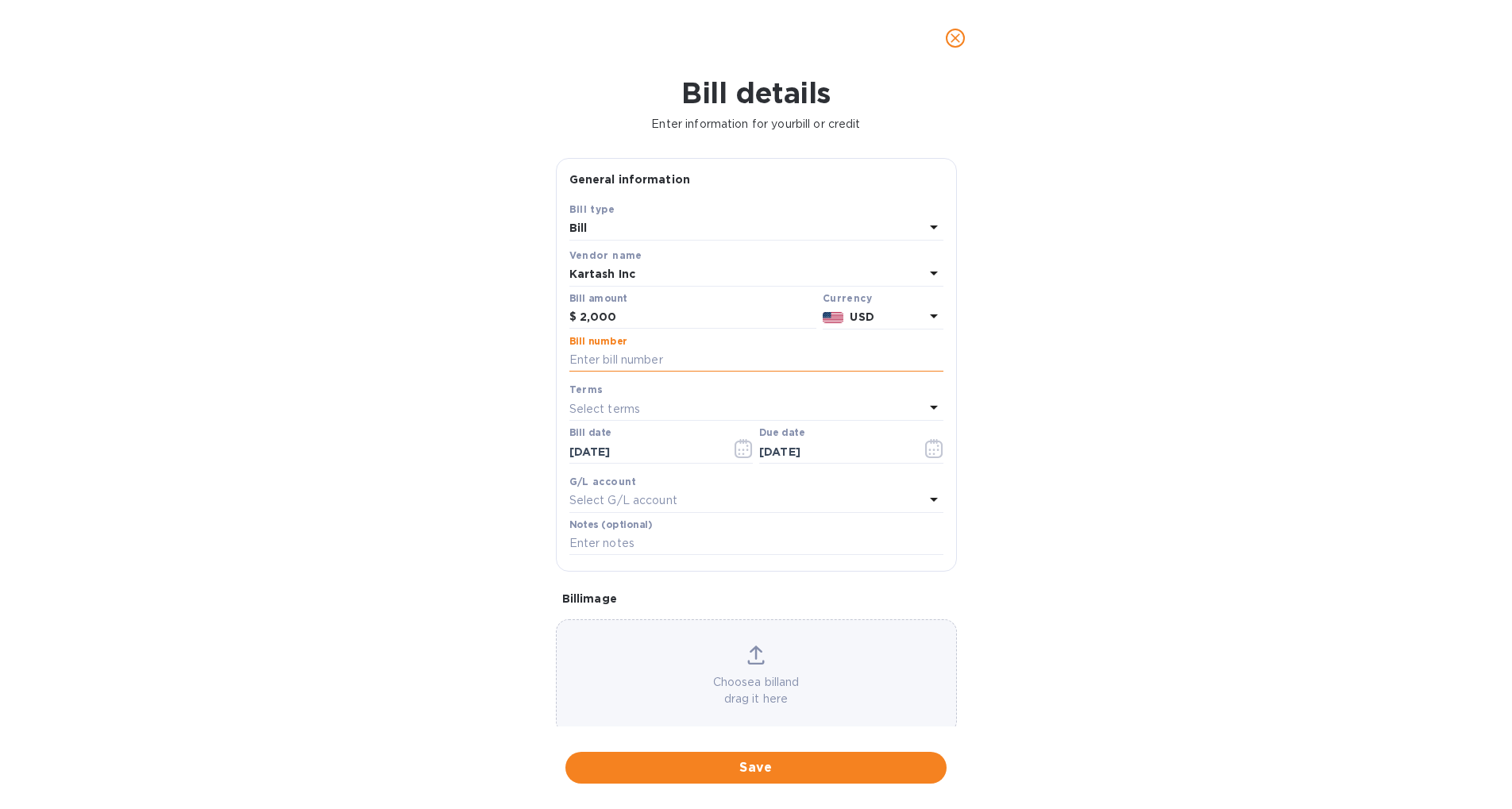
click at [705, 365] on input "text" at bounding box center [756, 360] width 374 height 24
click at [1048, 335] on div "Bill details Enter information for your bill or credit General information Save…" at bounding box center [756, 443] width 1512 height 732
click at [786, 375] on div at bounding box center [756, 373] width 374 height 3
click at [782, 367] on input "text" at bounding box center [756, 360] width 374 height 24
type input "[DATE]"
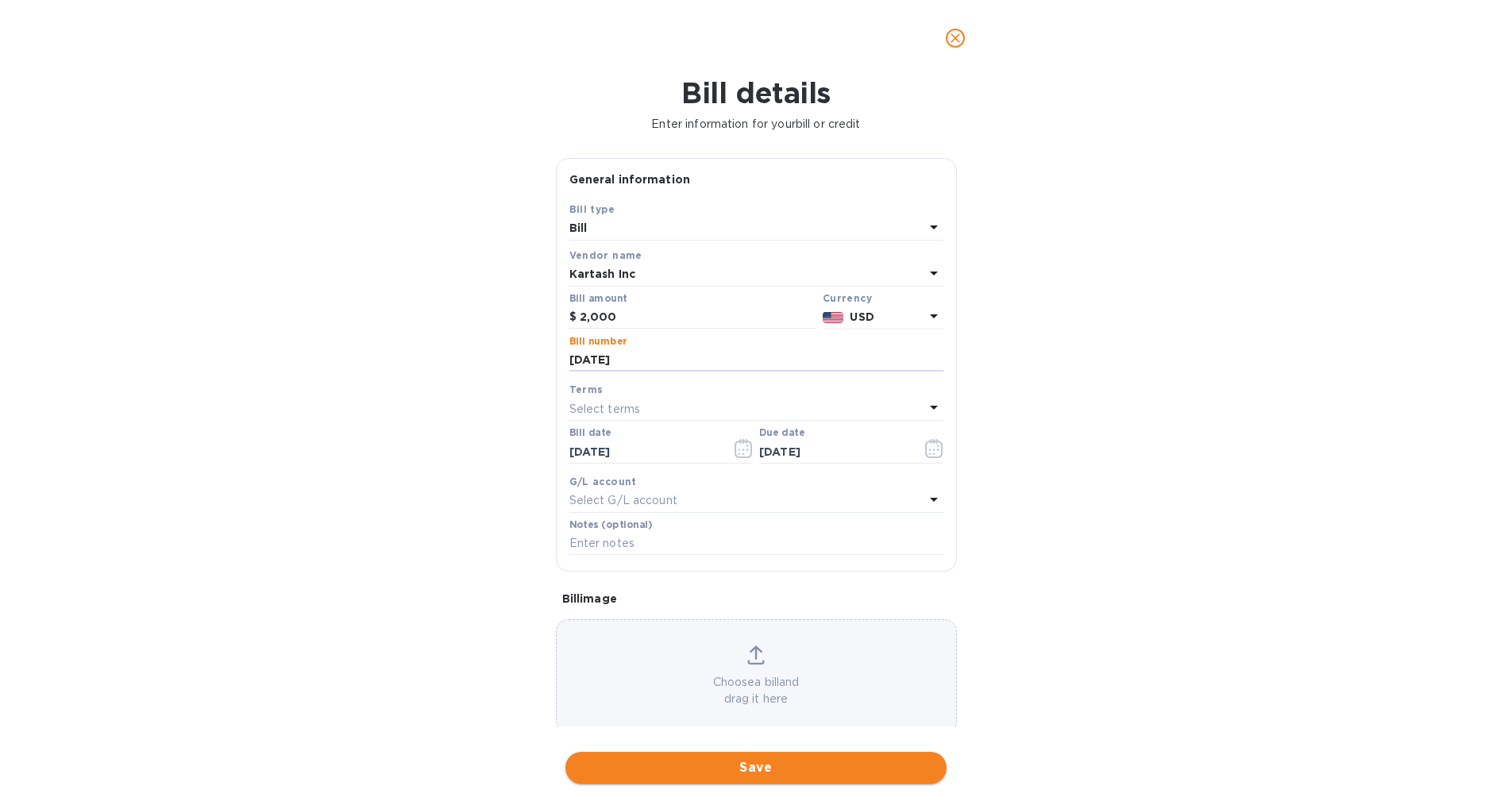
click at [789, 775] on span "Save" at bounding box center [756, 767] width 356 height 19
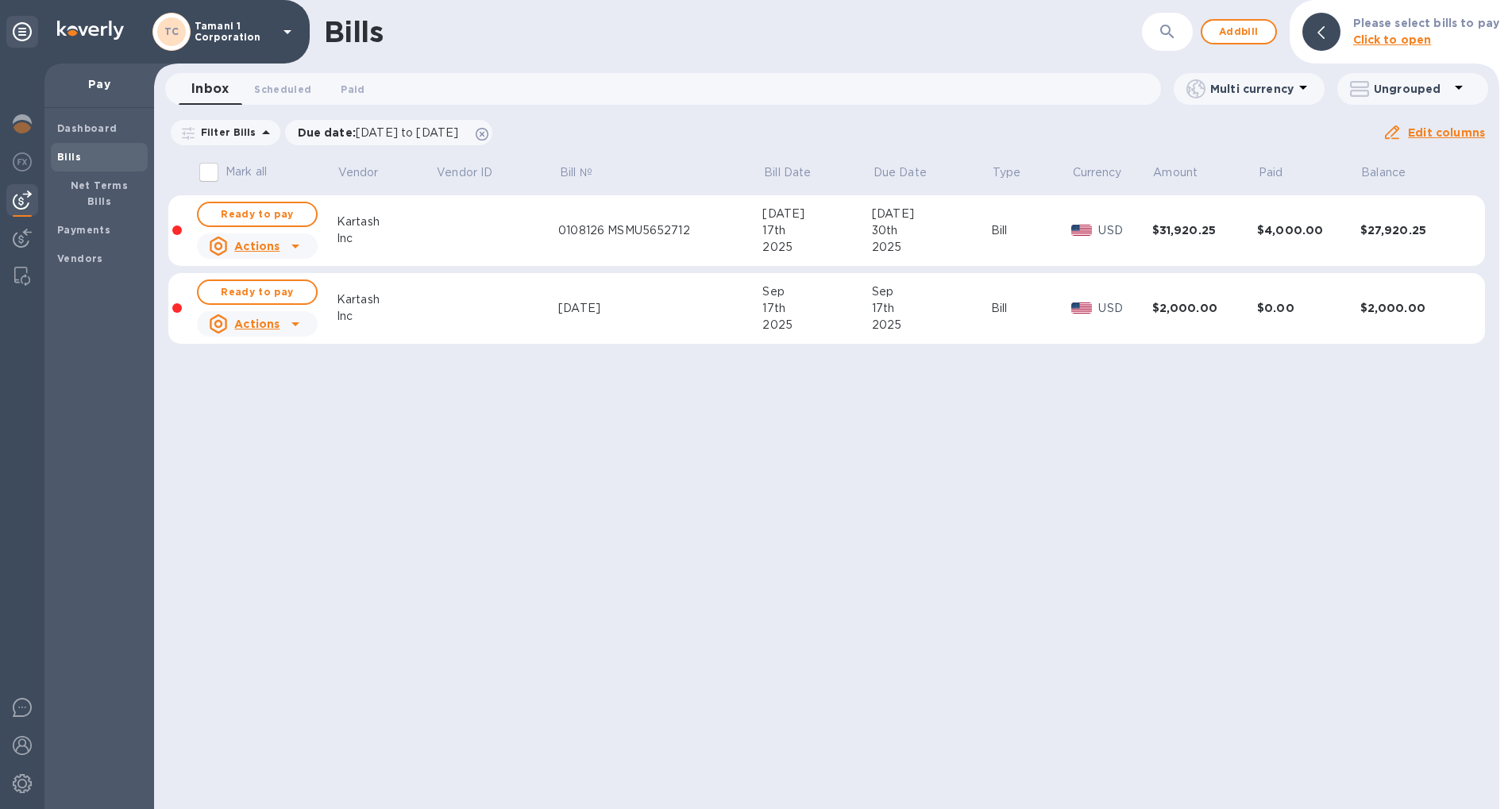
click at [834, 300] on div "17th" at bounding box center [817, 308] width 110 height 17
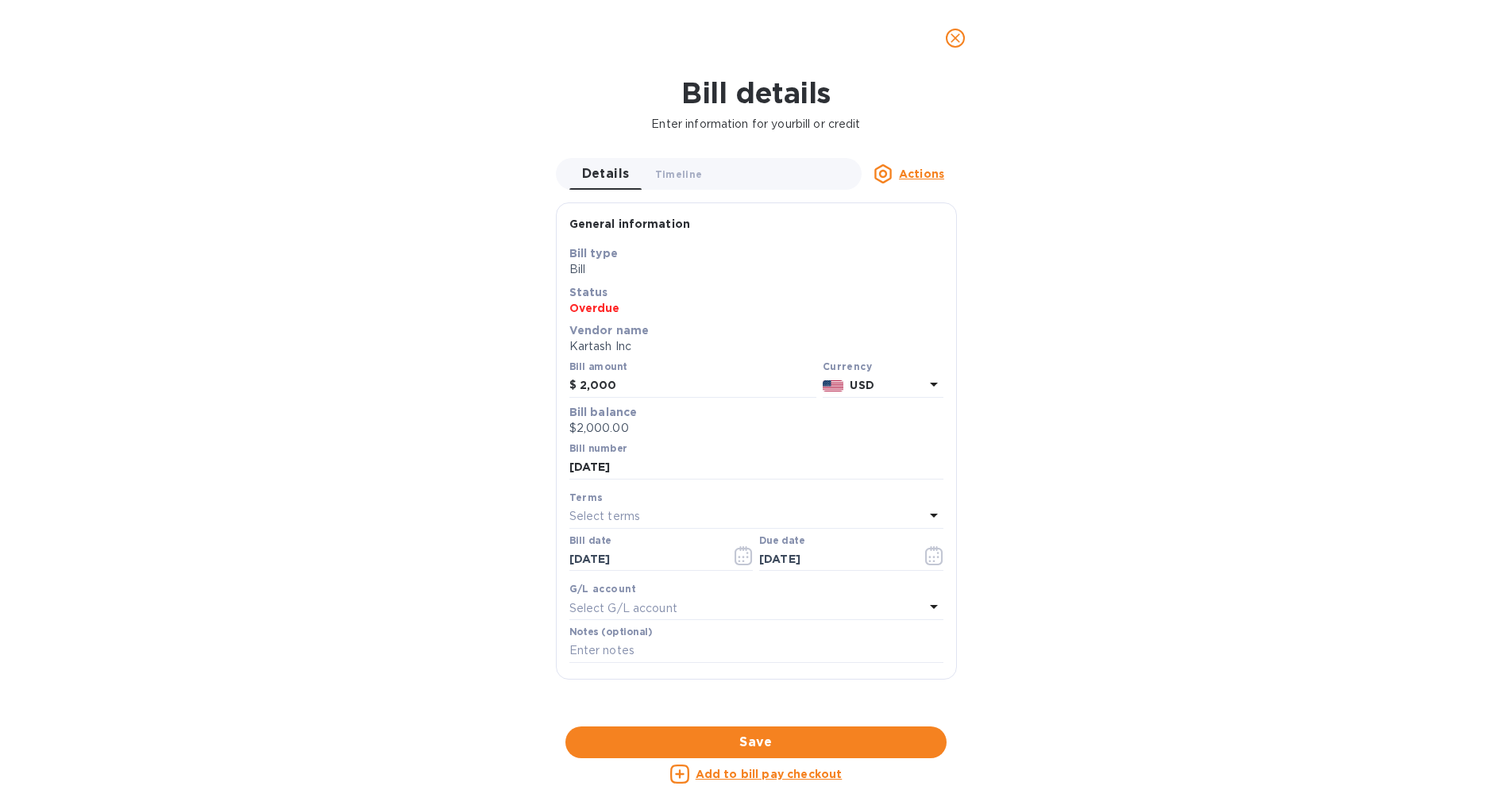
click at [956, 38] on icon "close" at bounding box center [955, 38] width 9 height 9
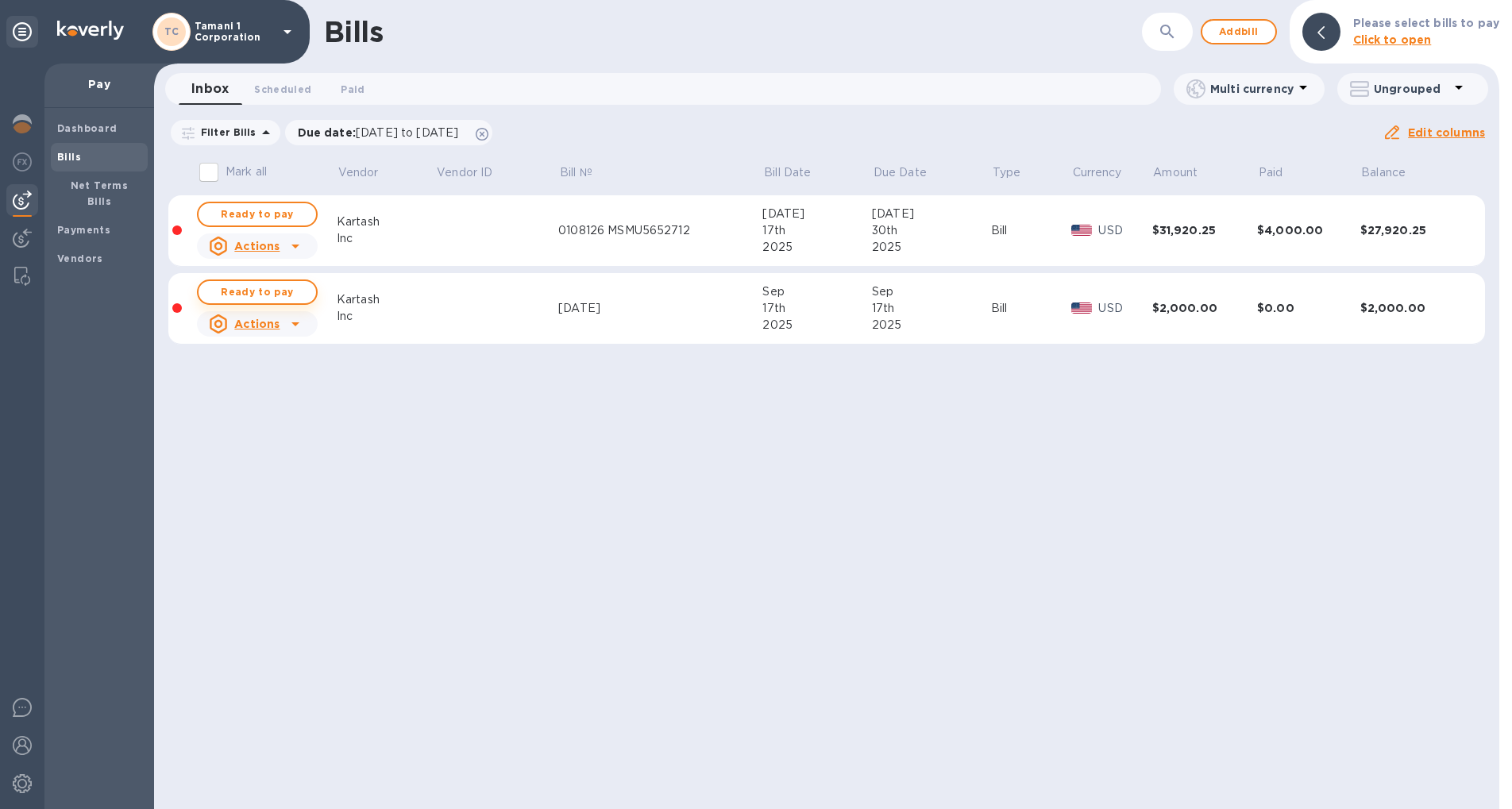
click at [248, 286] on span "Ready to pay" at bounding box center [257, 292] width 92 height 19
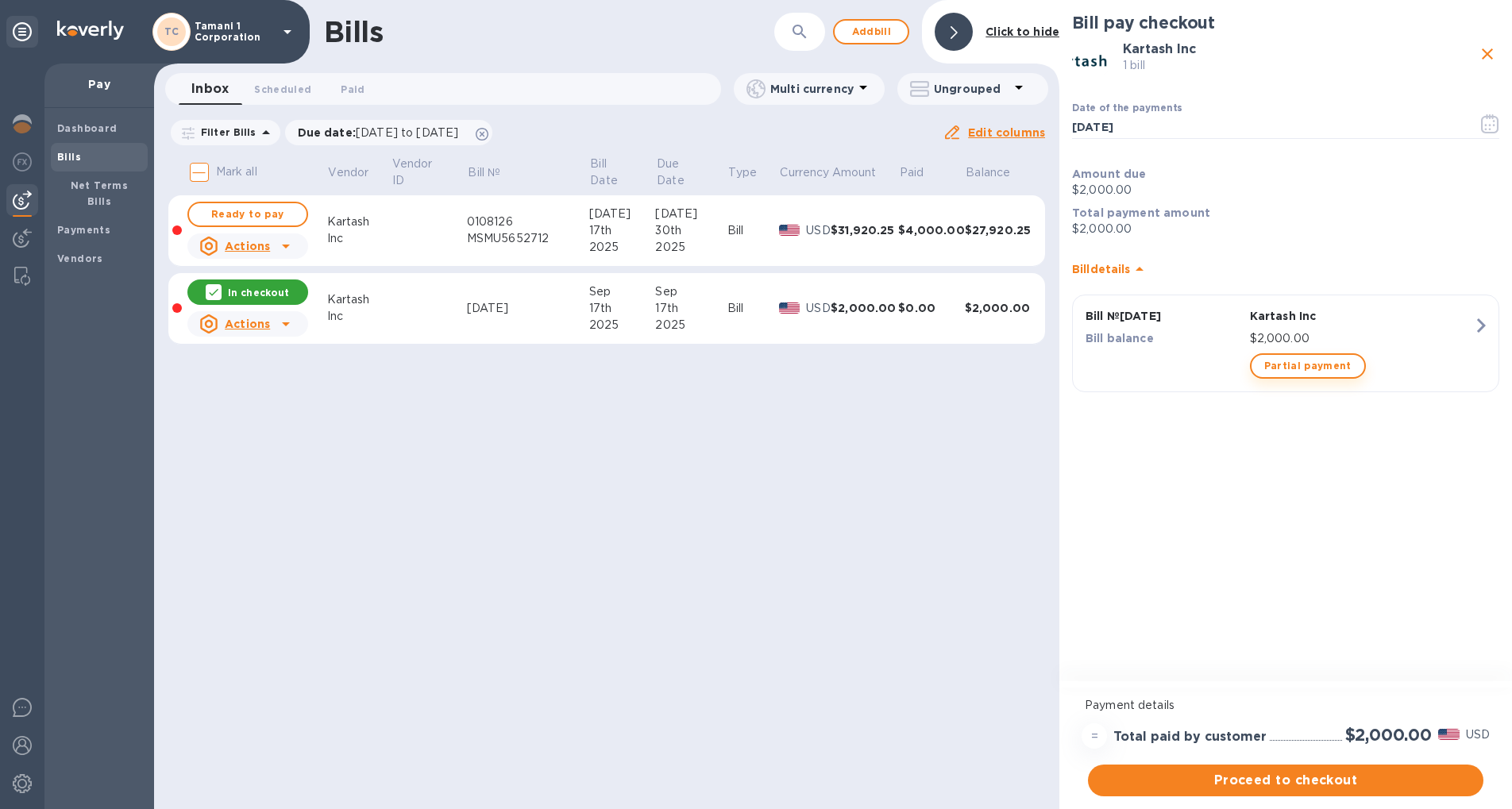
click at [1338, 366] on span "Partial payment" at bounding box center [1308, 366] width 87 height 19
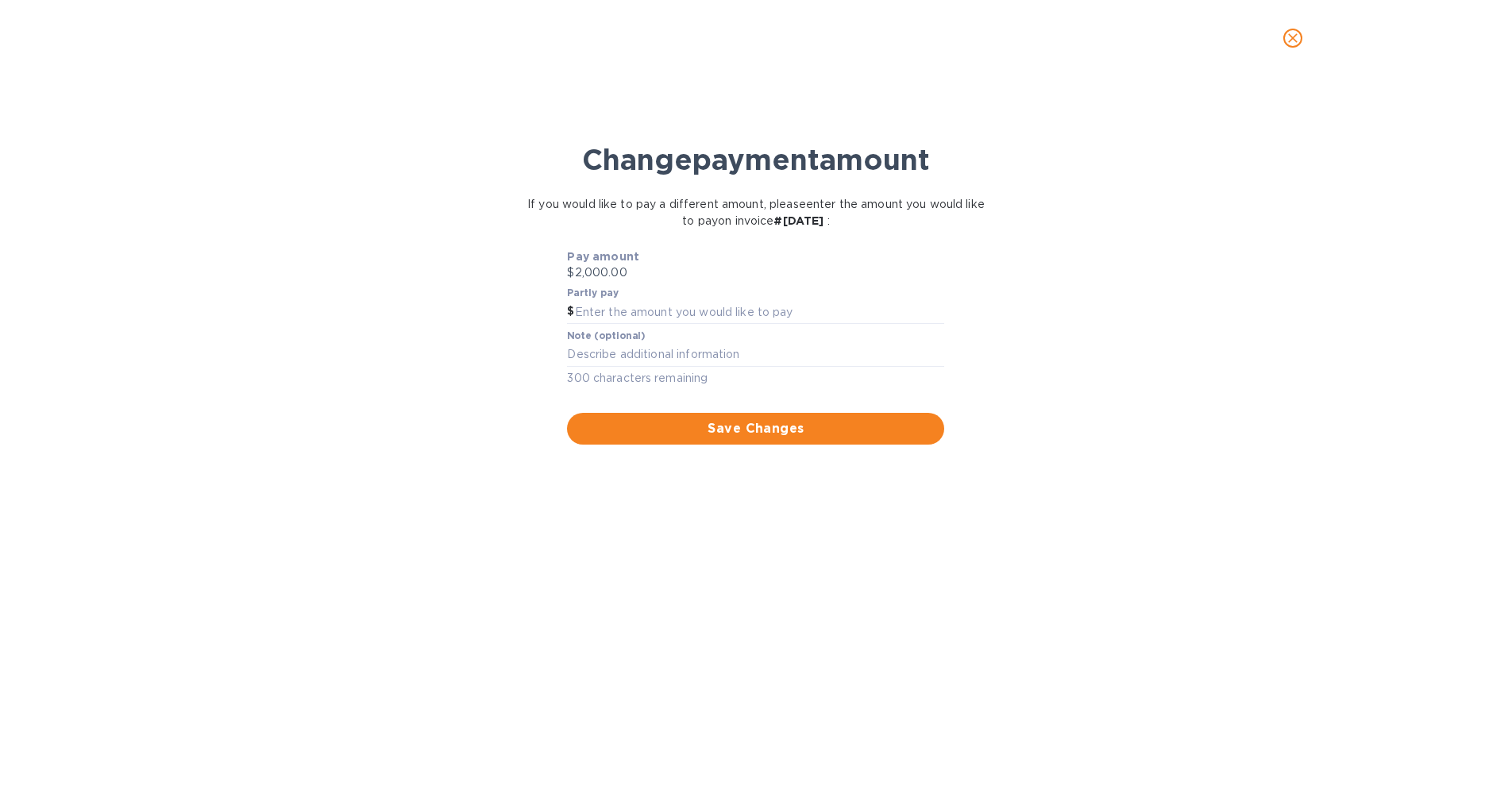
click at [1300, 44] on icon "close" at bounding box center [1293, 38] width 16 height 16
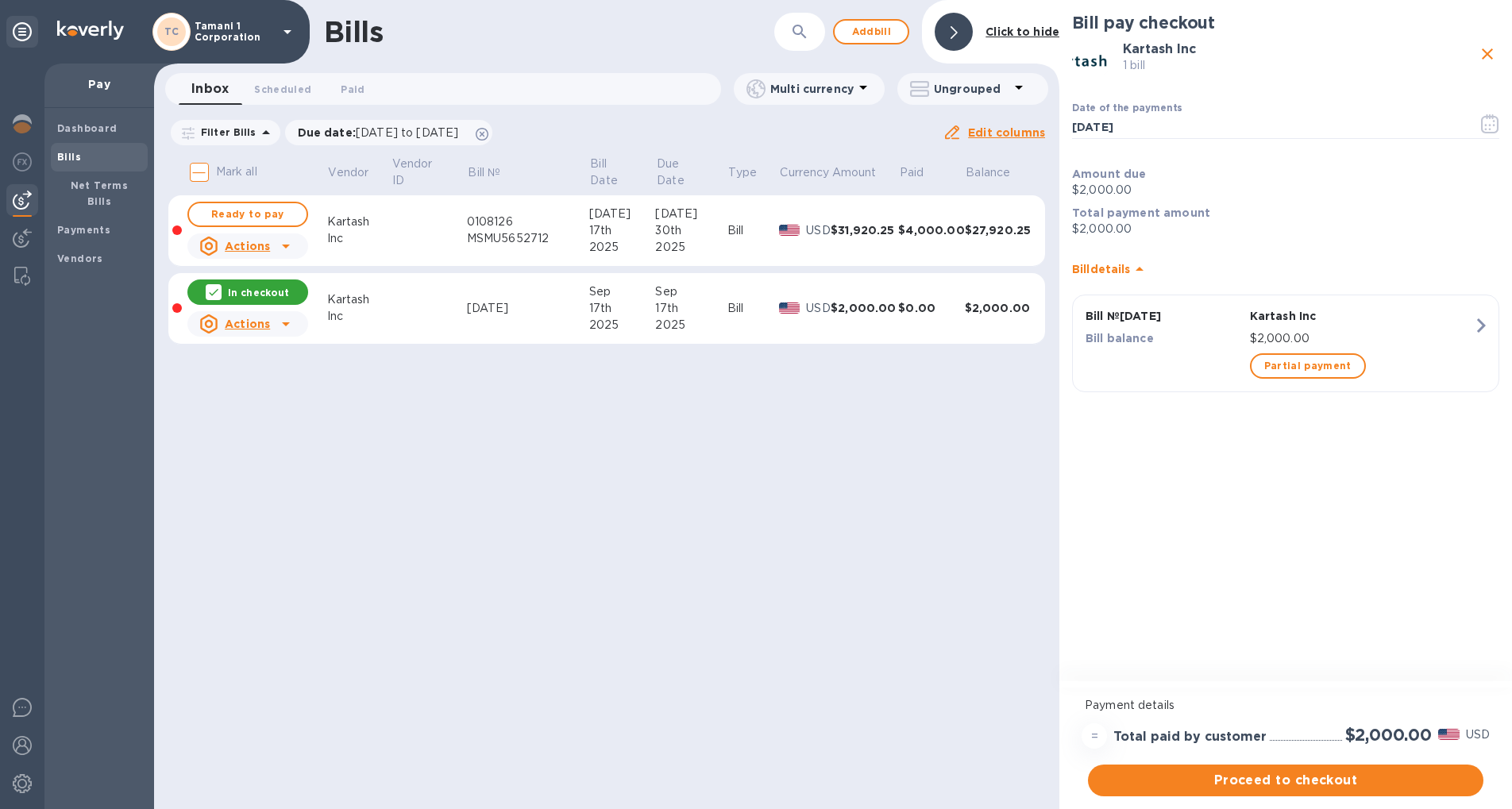
click at [1422, 330] on p "$2,000.00" at bounding box center [1362, 339] width 223 height 17
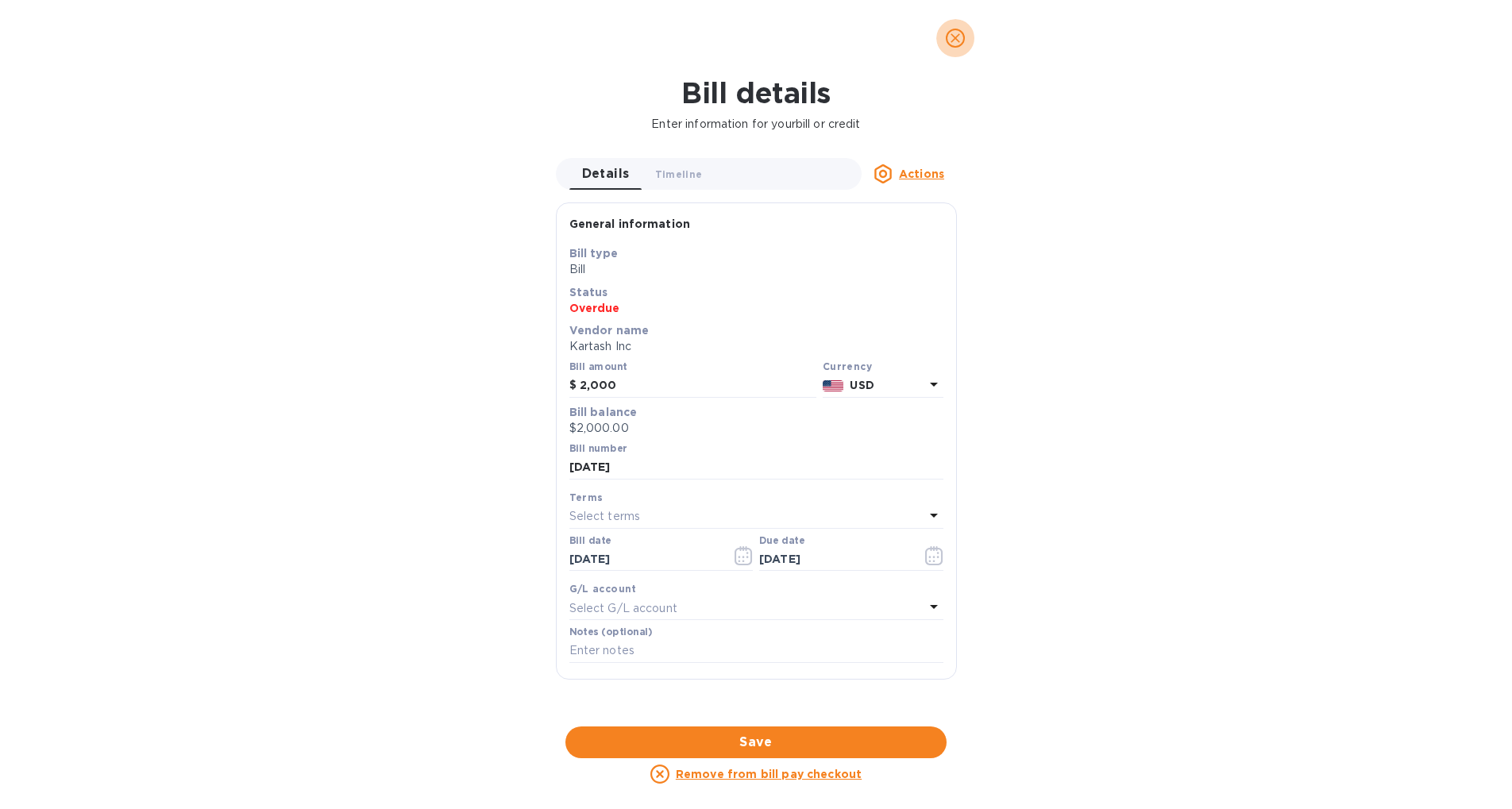
drag, startPoint x: 955, startPoint y: 30, endPoint x: 954, endPoint y: 41, distance: 11.0
click at [954, 31] on icon "close" at bounding box center [955, 38] width 16 height 16
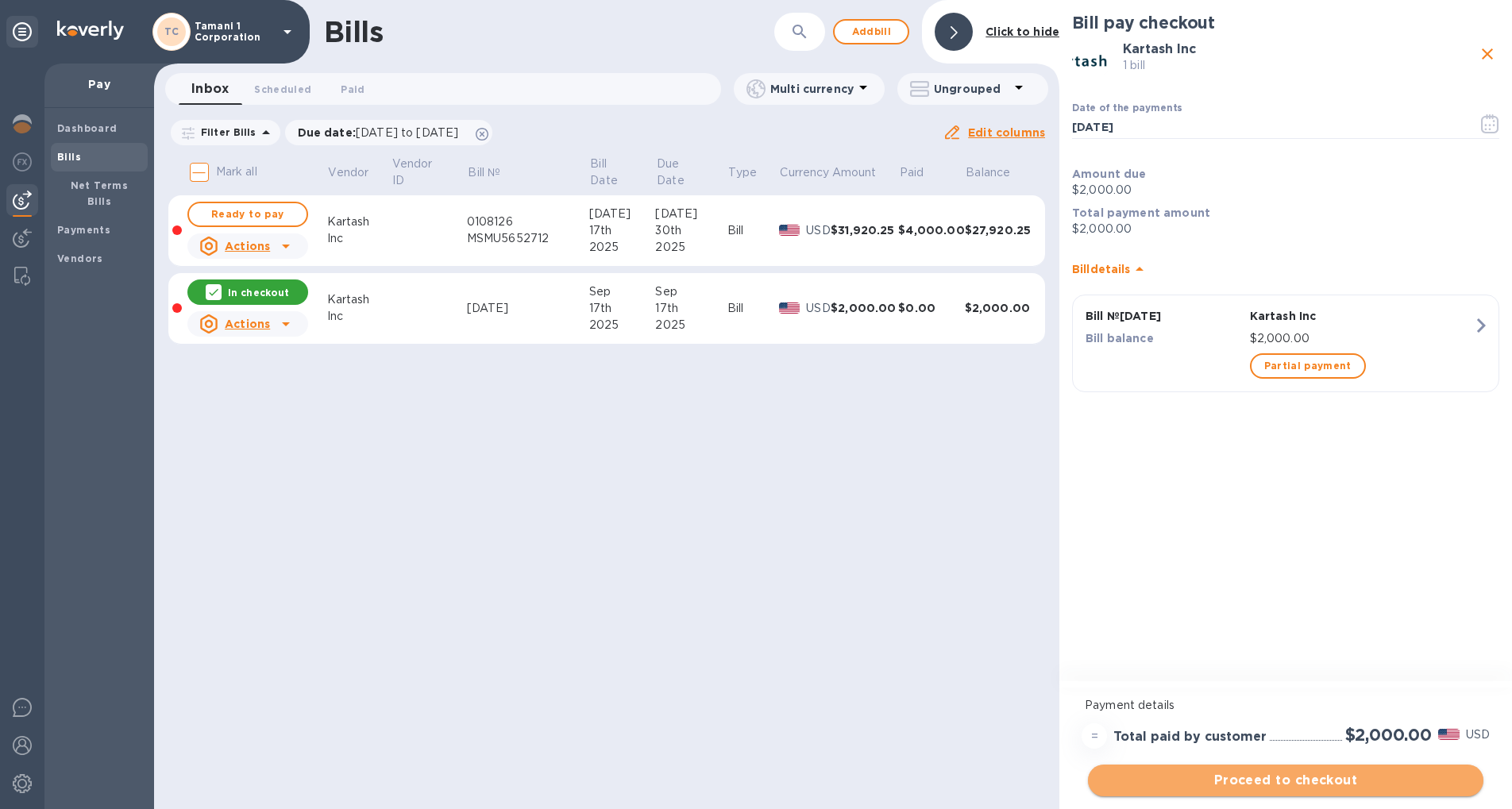
click at [1271, 786] on span "Proceed to checkout" at bounding box center [1286, 781] width 370 height 19
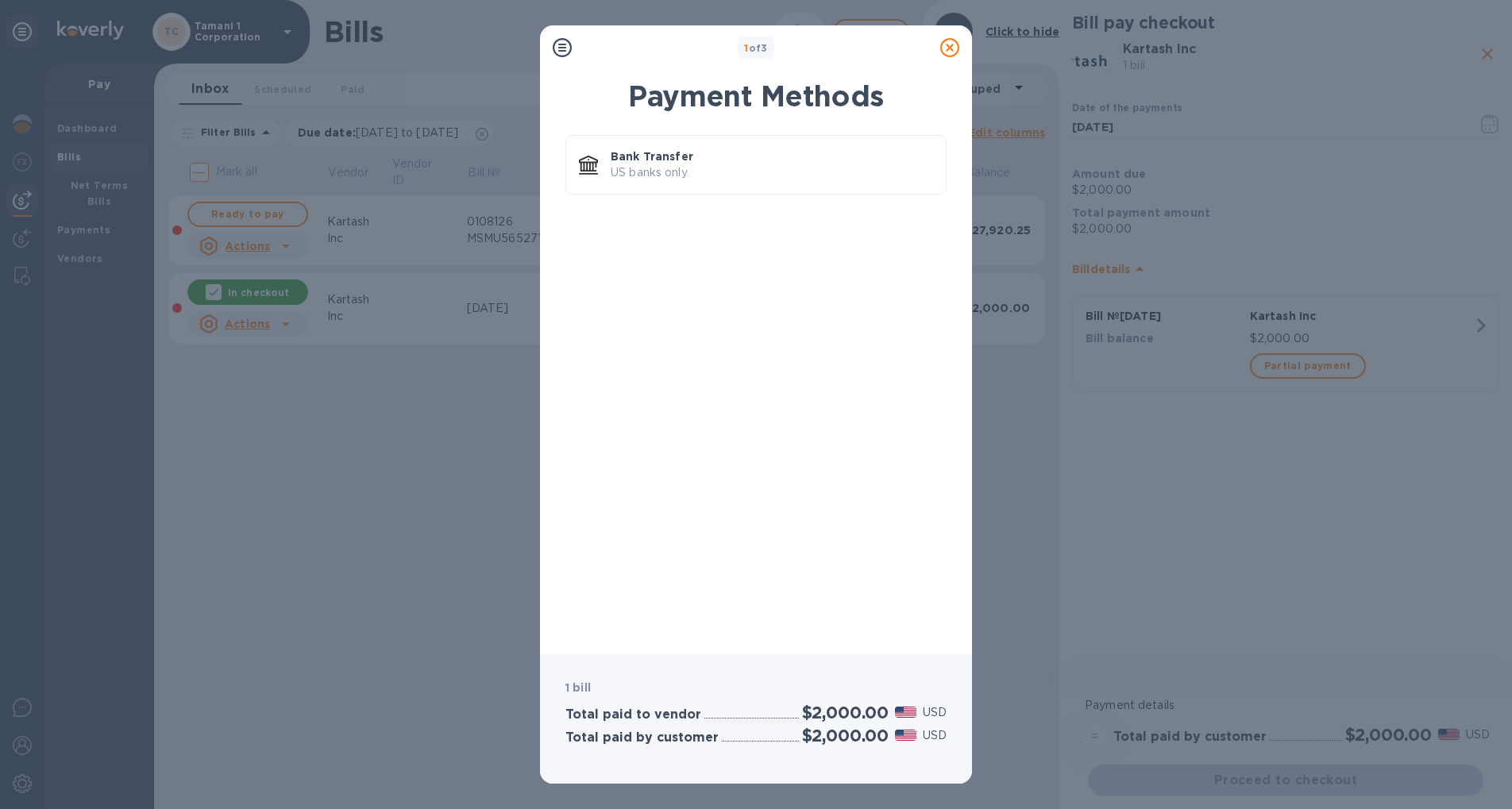
click at [944, 47] on icon at bounding box center [950, 47] width 19 height 19
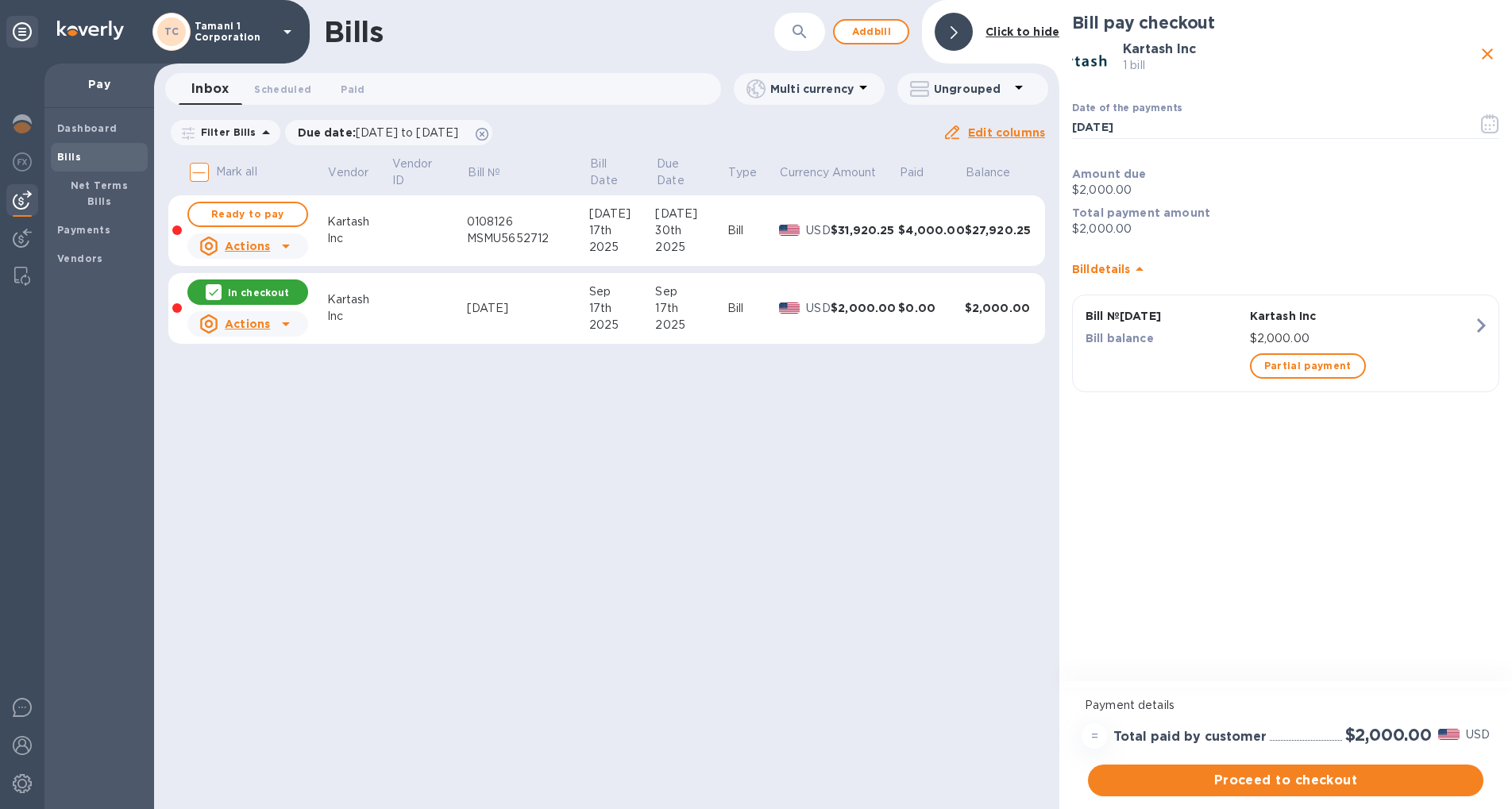
click at [452, 285] on td at bounding box center [429, 309] width 77 height 72
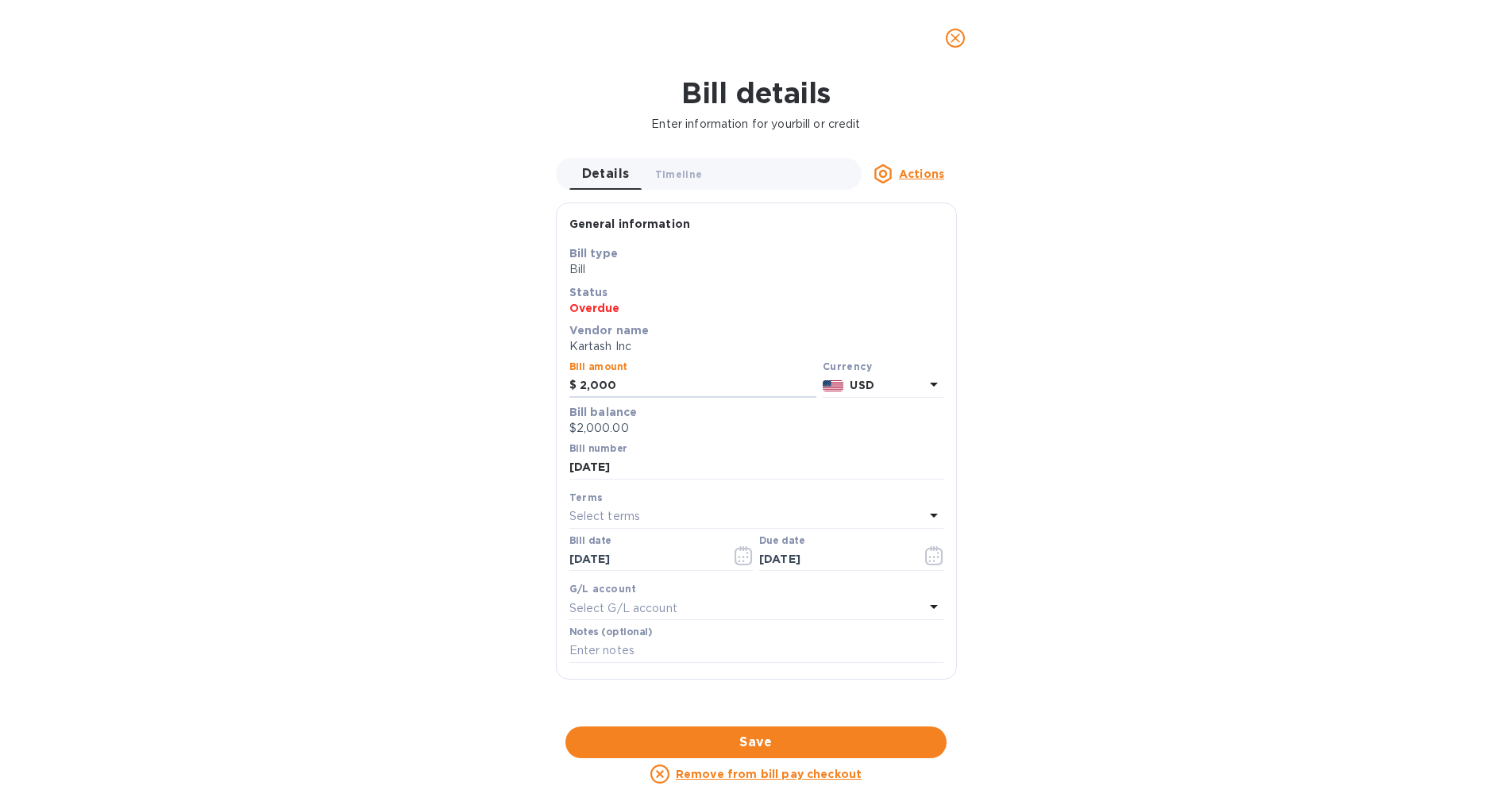
drag, startPoint x: 614, startPoint y: 388, endPoint x: 416, endPoint y: 358, distance: 200.3
click at [416, 358] on div "Bill details Enter information for your bill or credit Details 0 Timeline 0 Act…" at bounding box center [756, 443] width 1512 height 732
type input "1,500"
click at [791, 732] on button "Save" at bounding box center [756, 743] width 382 height 32
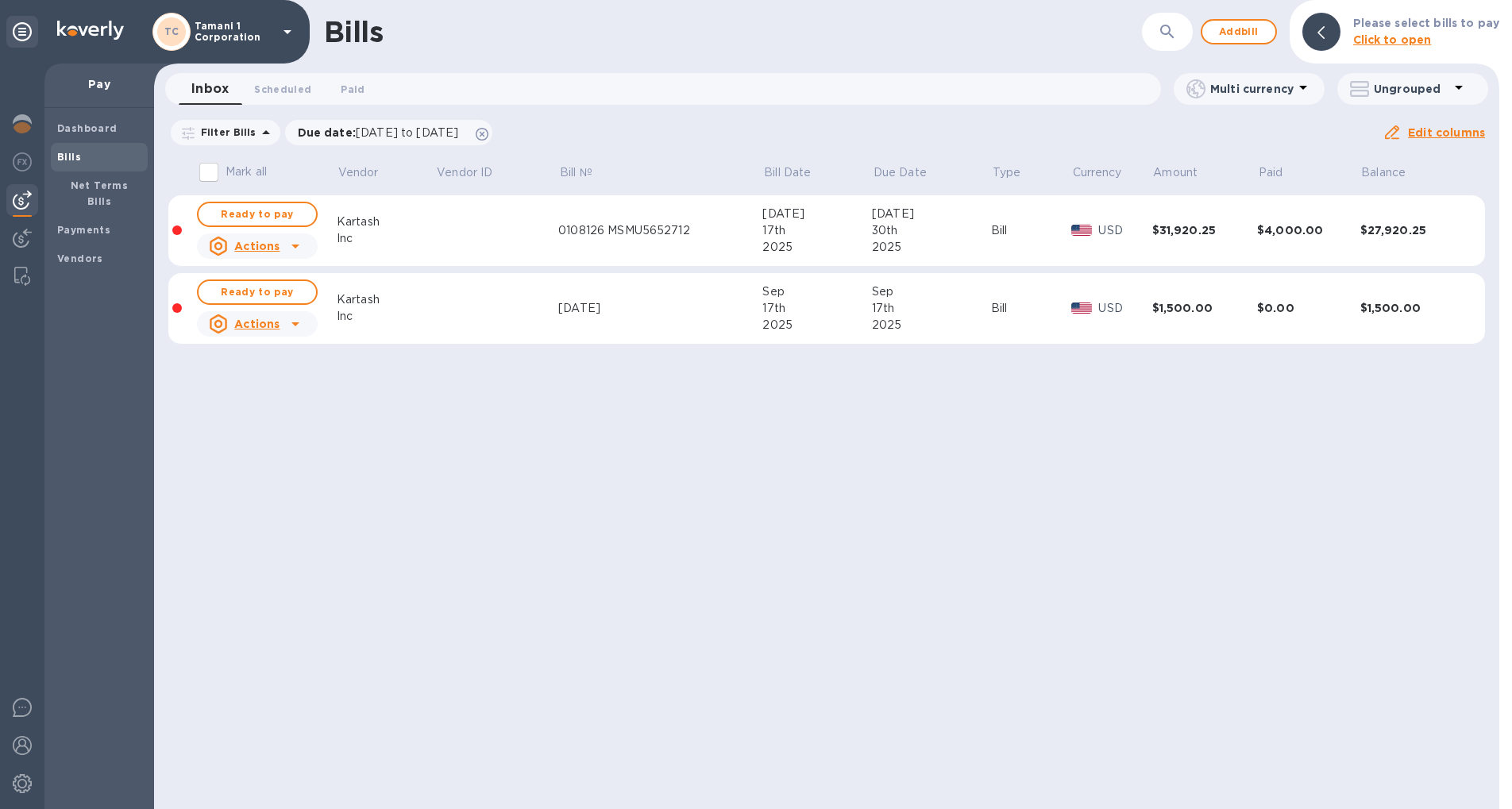
click at [796, 436] on div "Bills ​ Add bill Please select bills to pay Click to open Inbox 0 Scheduled 0 P…" at bounding box center [827, 404] width 1345 height 809
click at [733, 295] on td "[DATE]" at bounding box center [661, 309] width 205 height 72
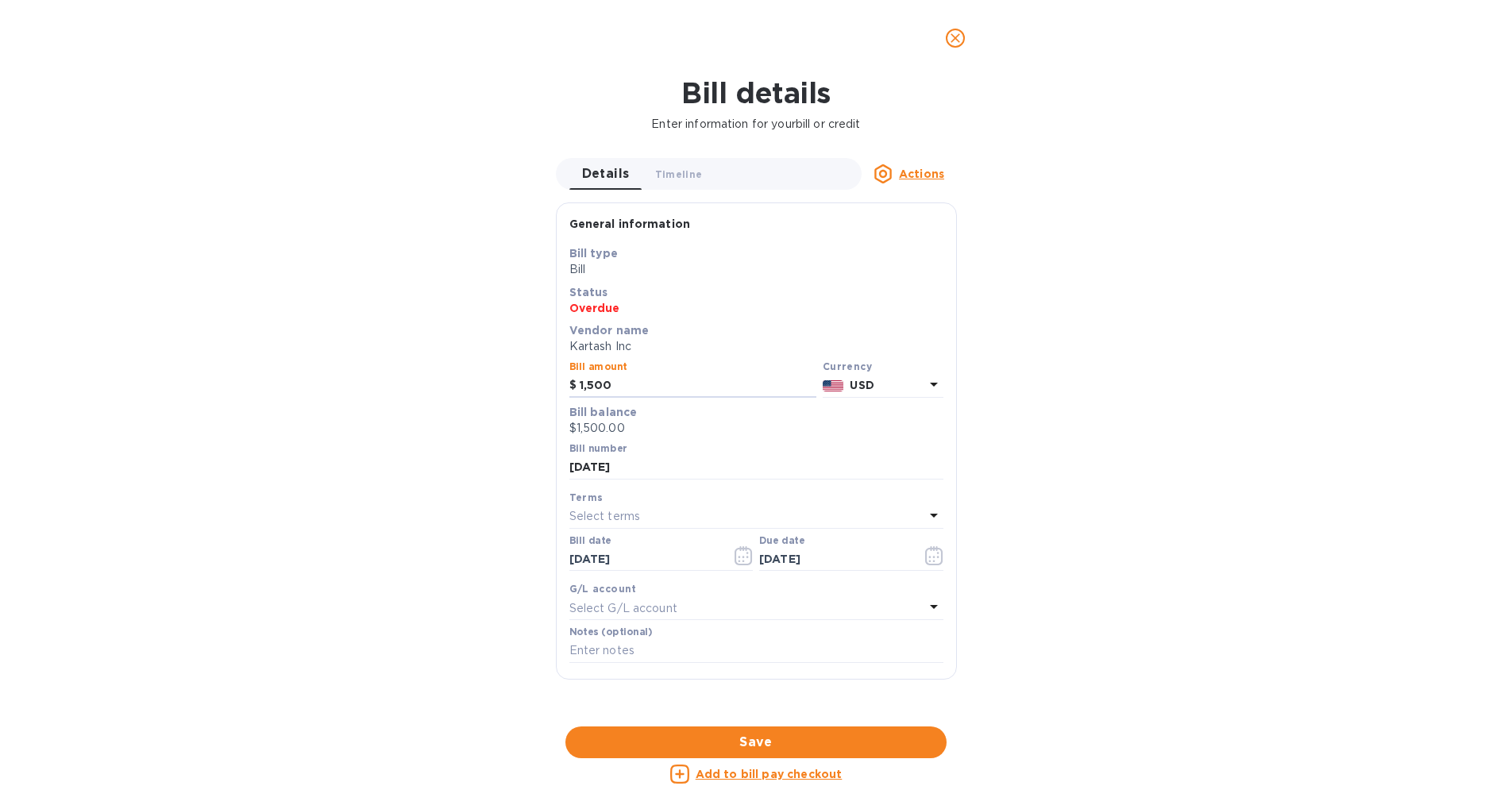
drag, startPoint x: 625, startPoint y: 382, endPoint x: 273, endPoint y: 335, distance: 355.1
click at [305, 346] on div "Bill details Enter information for your bill or credit Details 0 Timeline 0 Act…" at bounding box center [756, 443] width 1512 height 732
type input "2"
type input "1,000"
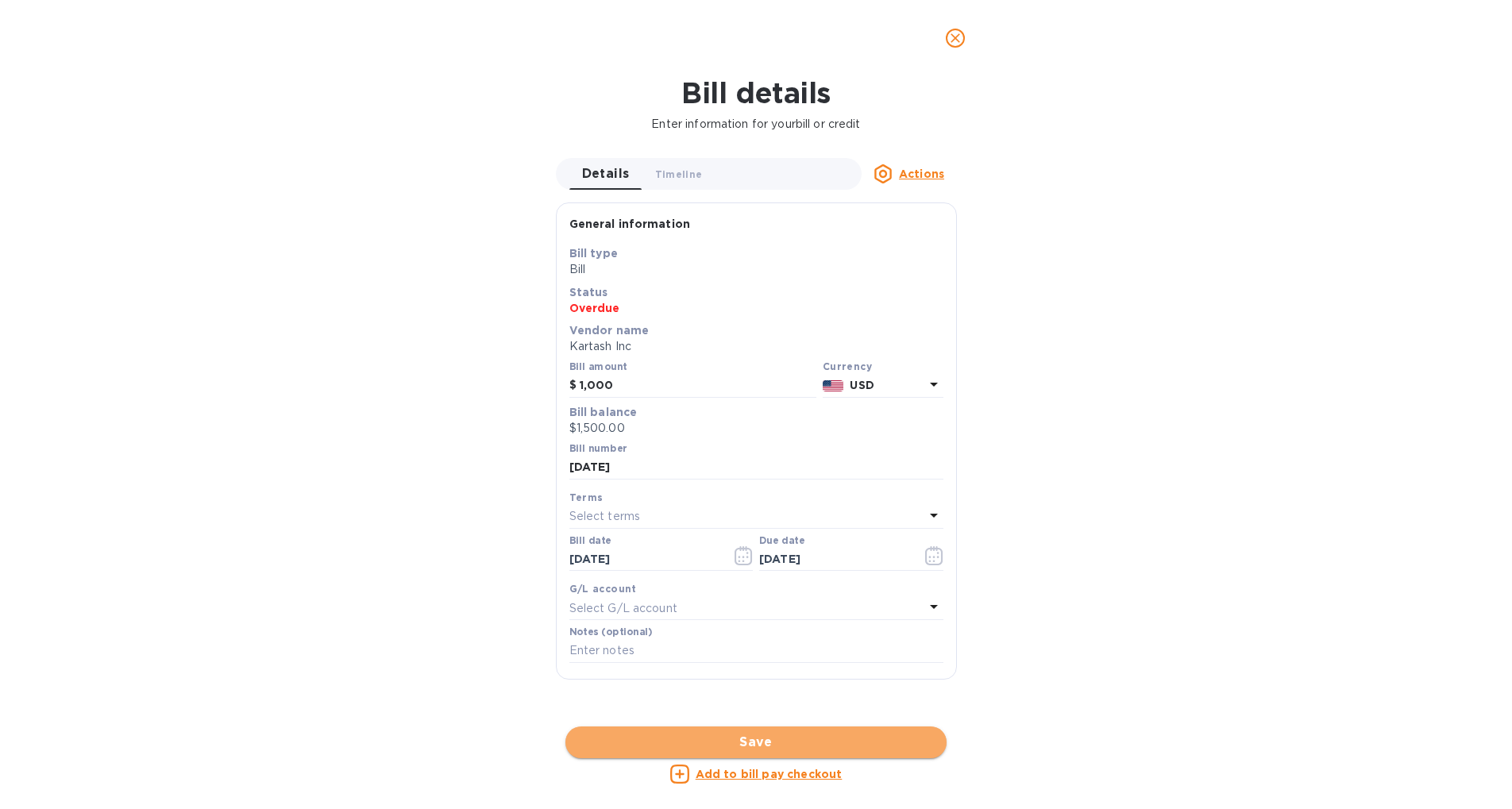
click at [717, 729] on button "Save" at bounding box center [756, 743] width 382 height 32
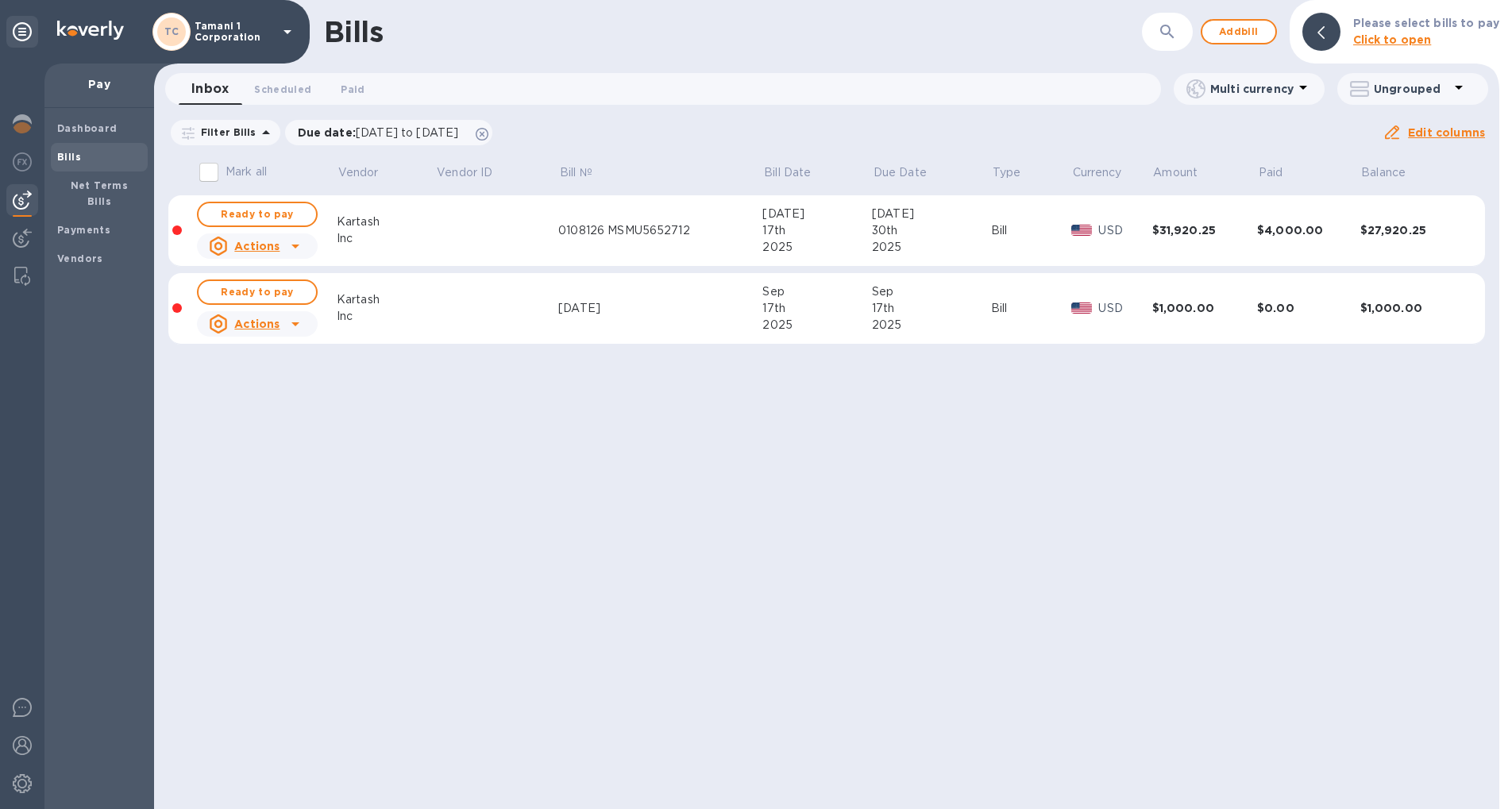
click at [723, 294] on td "[DATE]" at bounding box center [661, 309] width 205 height 72
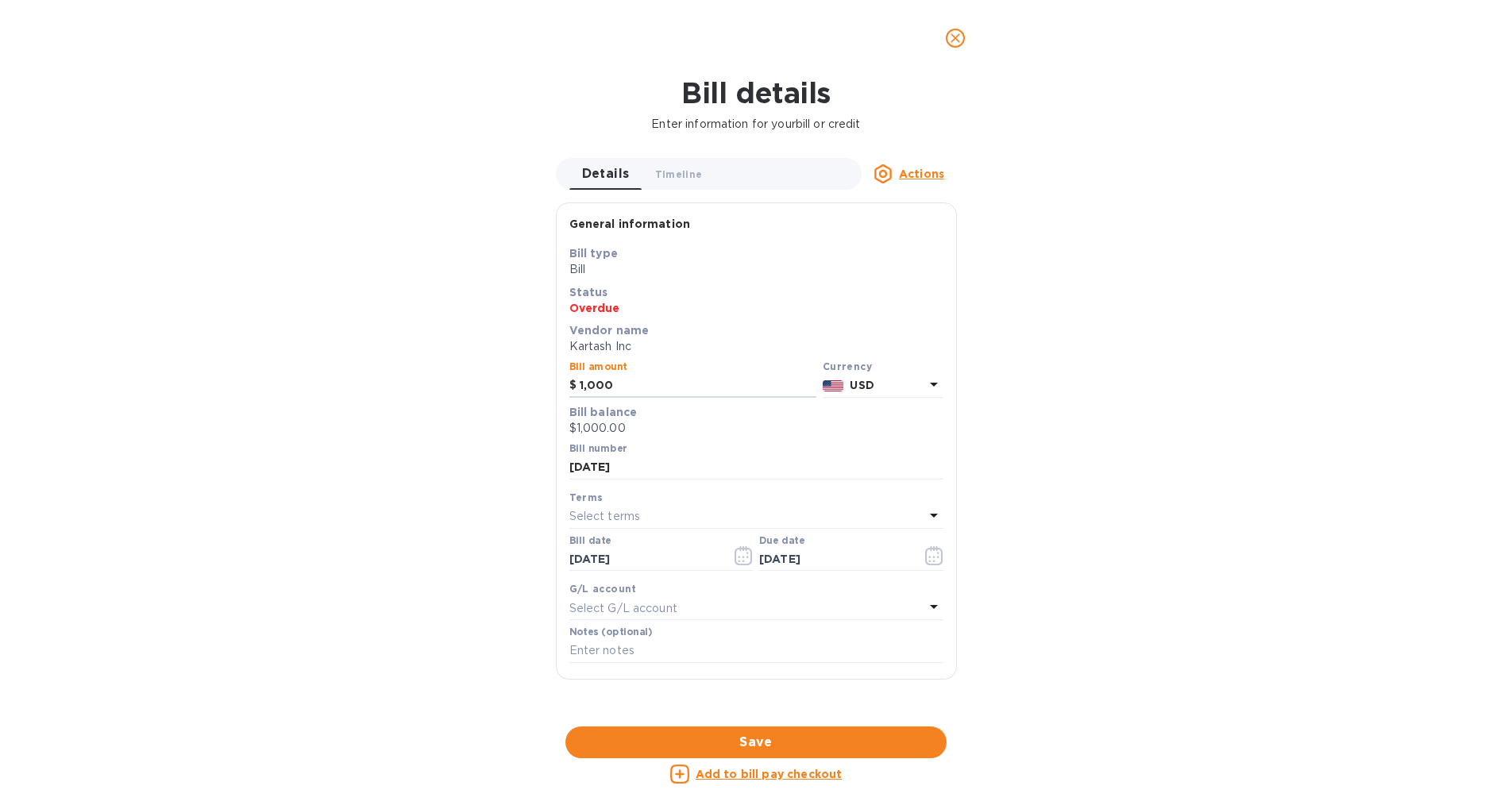
drag, startPoint x: 586, startPoint y: 381, endPoint x: 416, endPoint y: 308, distance: 185.0
click at [406, 328] on div "Bill details Enter information for your bill or credit Details 0 Timeline 0 Act…" at bounding box center [756, 443] width 1512 height 732
type input "2,000"
click at [1280, 441] on div "Bill details Enter information for your bill or credit Details 0 Timeline 0 Act…" at bounding box center [756, 443] width 1512 height 732
click at [861, 729] on button "Save" at bounding box center [756, 743] width 382 height 32
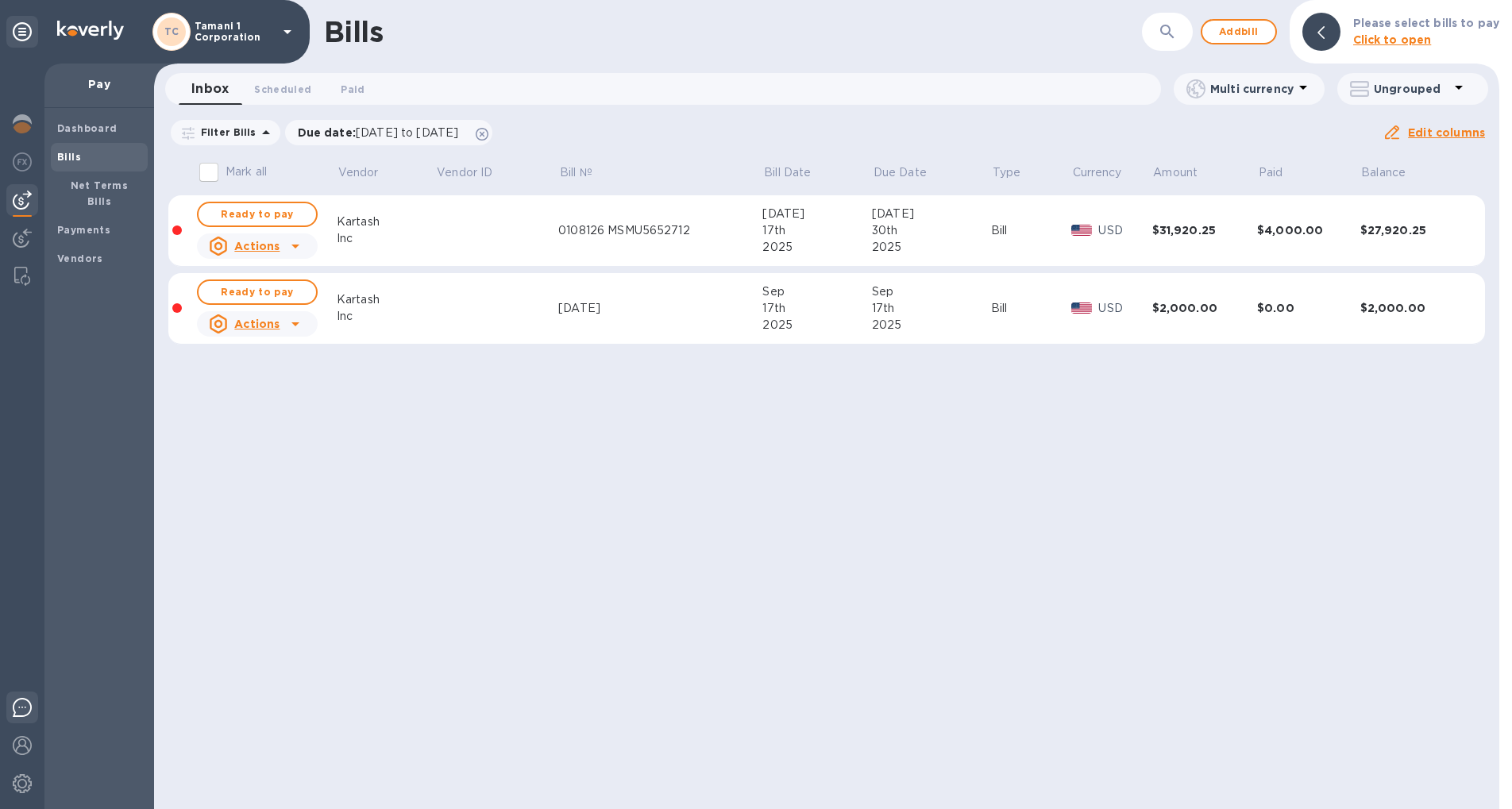
click at [20, 719] on div at bounding box center [23, 710] width 32 height 37
